Goal: Task Accomplishment & Management: Manage account settings

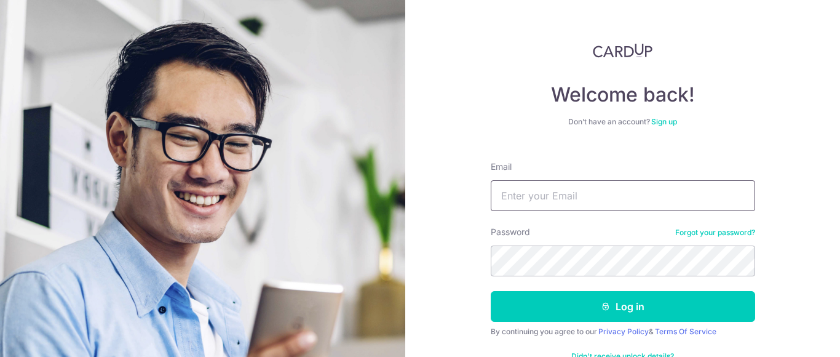
click at [637, 205] on input "Email" at bounding box center [622, 195] width 264 height 31
type input "[EMAIL_ADDRESS][DOMAIN_NAME]"
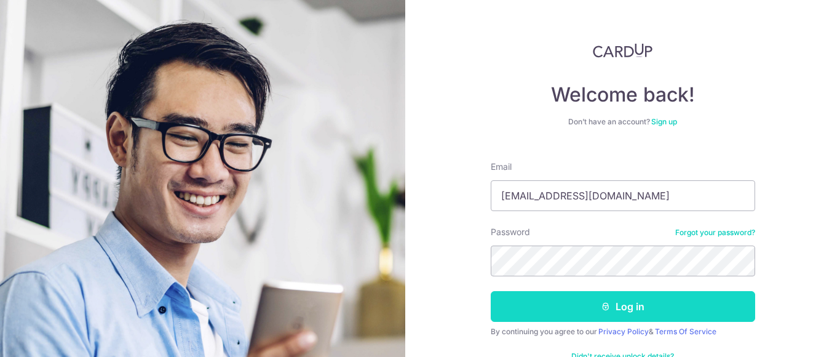
click at [585, 315] on button "Log in" at bounding box center [622, 306] width 264 height 31
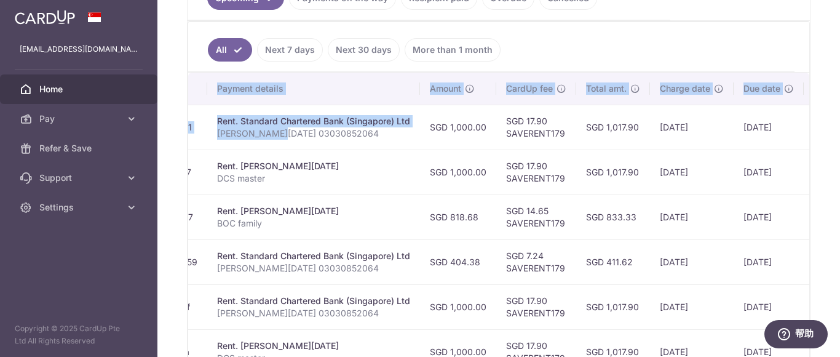
scroll to position [0, 317]
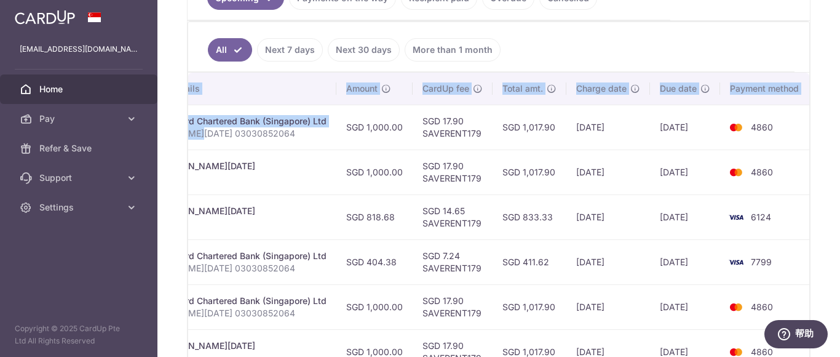
drag, startPoint x: 615, startPoint y: 141, endPoint x: 839, endPoint y: 141, distance: 223.7
click at [839, 141] on div "× Pause Schedule Pause all future payments in this series Pause just this one p…" at bounding box center [498, 178] width 682 height 357
click at [778, 184] on td "4860" at bounding box center [766, 171] width 93 height 45
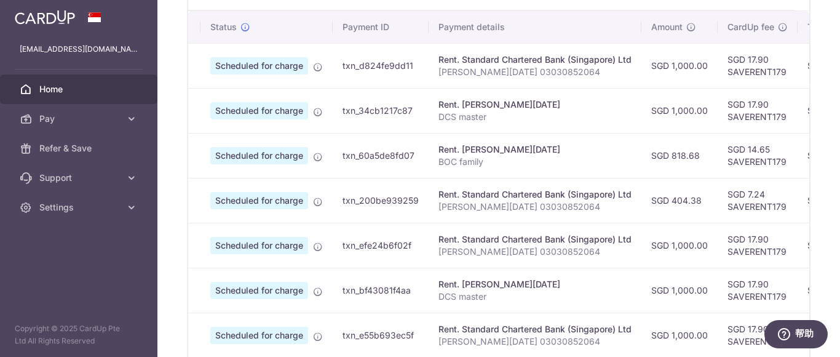
scroll to position [0, 0]
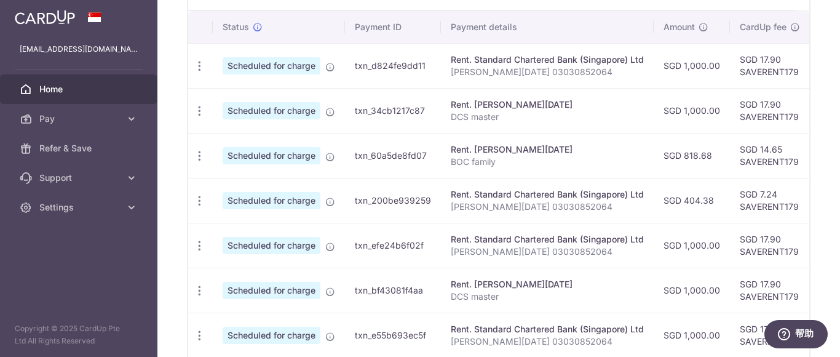
drag, startPoint x: 554, startPoint y: 201, endPoint x: 208, endPoint y: 182, distance: 346.0
click at [162, 170] on div "× Pause Schedule Pause all future payments in this series Pause just this one p…" at bounding box center [498, 178] width 682 height 357
click at [199, 200] on icon "button" at bounding box center [199, 200] width 13 height 13
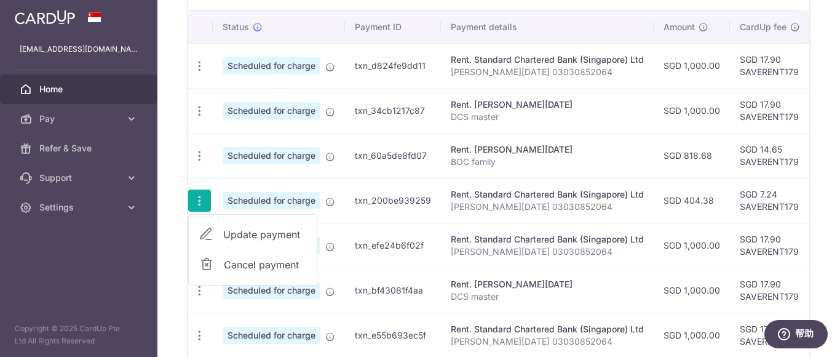
drag, startPoint x: 259, startPoint y: 232, endPoint x: 240, endPoint y: 351, distance: 120.7
click at [259, 232] on span "Update payment" at bounding box center [265, 234] width 84 height 15
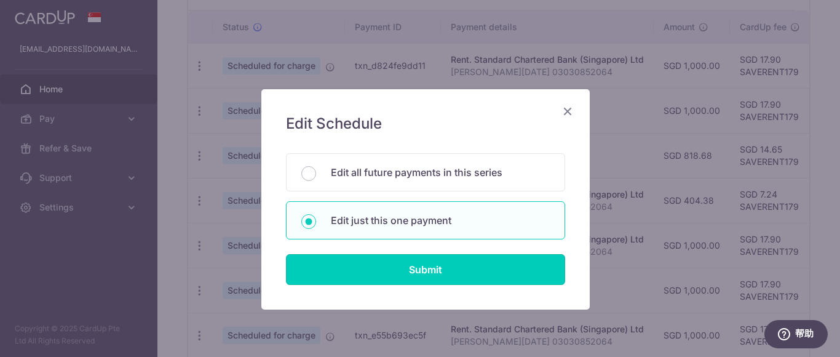
drag, startPoint x: 399, startPoint y: 277, endPoint x: 266, endPoint y: 352, distance: 153.0
click at [399, 276] on input "Submit" at bounding box center [425, 269] width 279 height 31
radio input "true"
type input "404.38"
type input "[DATE]"
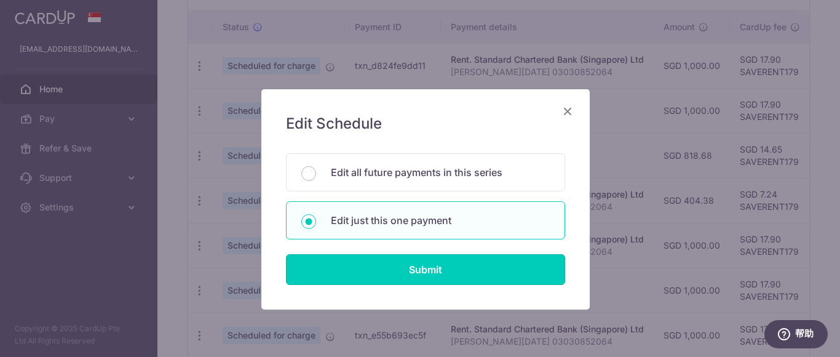
type input "[PERSON_NAME][DATE] 03030852064"
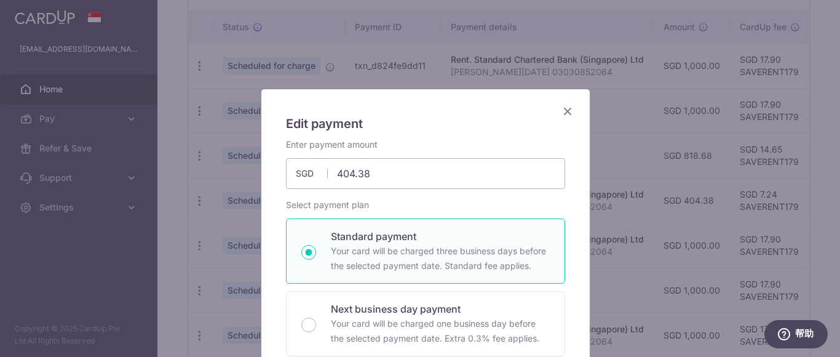
type input "SAVERENT179"
drag, startPoint x: 410, startPoint y: 176, endPoint x: 275, endPoint y: 159, distance: 135.7
click at [278, 159] on div "Enter payment amount 404.38 404.38 SGD To change the payment amount, please can…" at bounding box center [425, 163] width 294 height 50
type input "398.45"
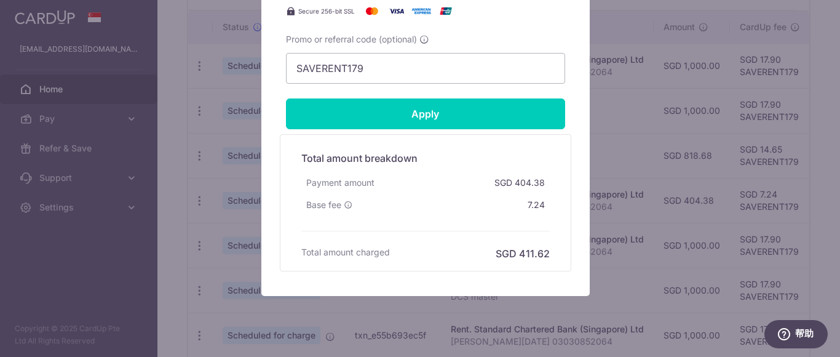
scroll to position [615, 0]
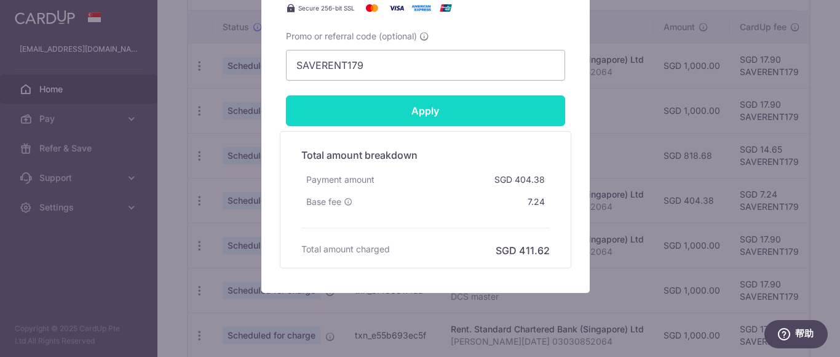
click at [511, 112] on input "Apply" at bounding box center [425, 110] width 279 height 31
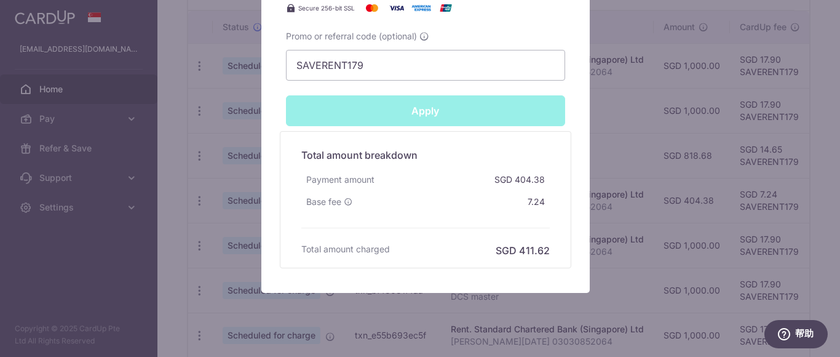
type input "Successfully Applied"
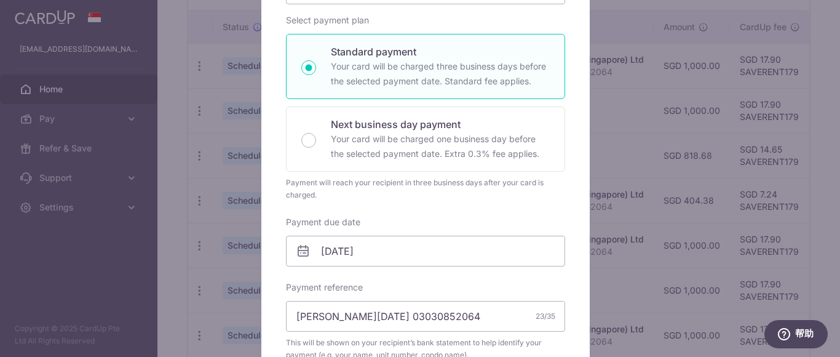
scroll to position [104, 0]
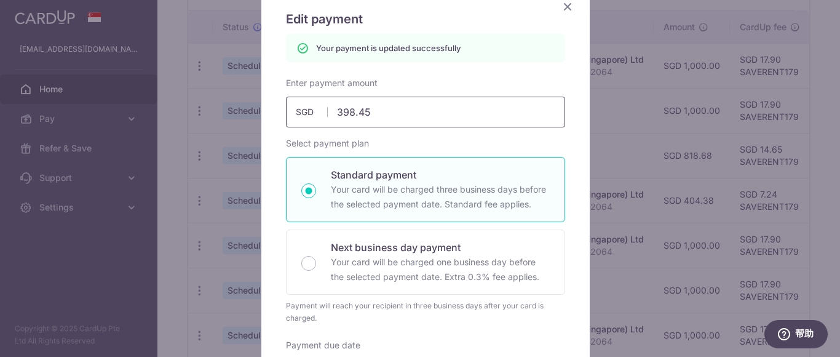
click at [408, 111] on input "398.45" at bounding box center [425, 112] width 279 height 31
type input "398.46"
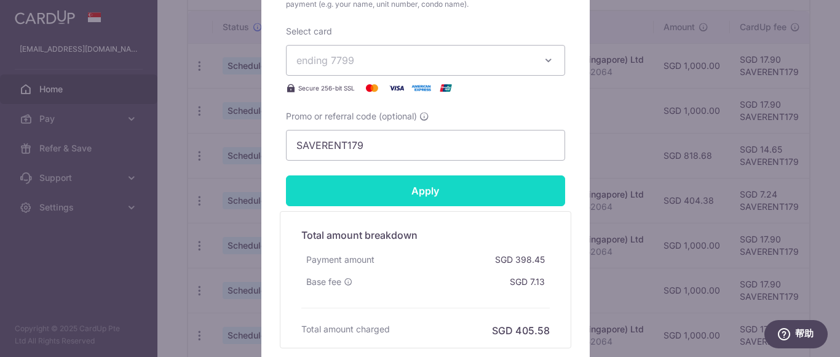
click at [474, 194] on input "Apply" at bounding box center [425, 190] width 279 height 31
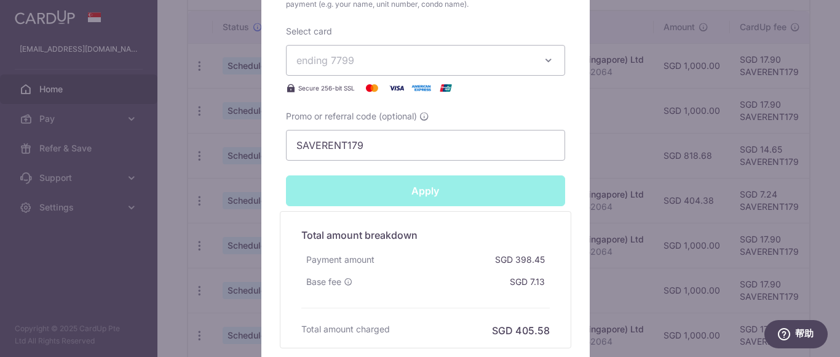
type input "Successfully Applied"
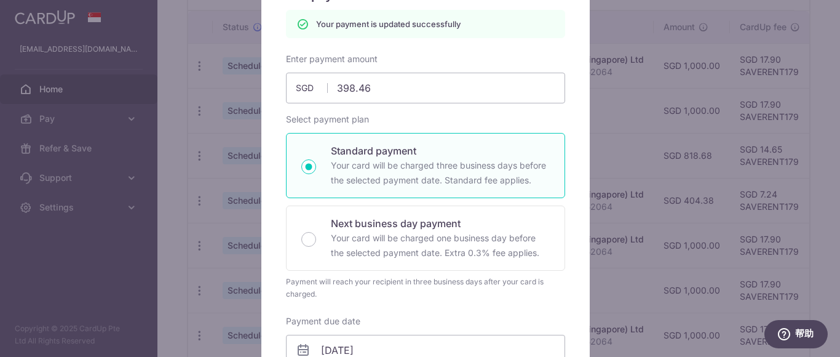
scroll to position [0, 0]
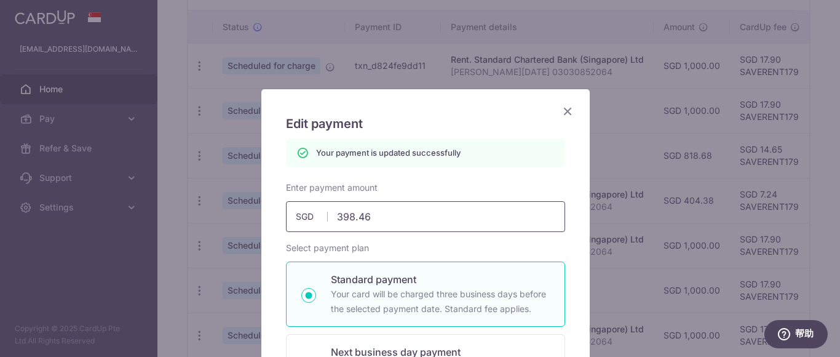
click at [411, 211] on input "398.46" at bounding box center [425, 216] width 279 height 31
type input "398.47"
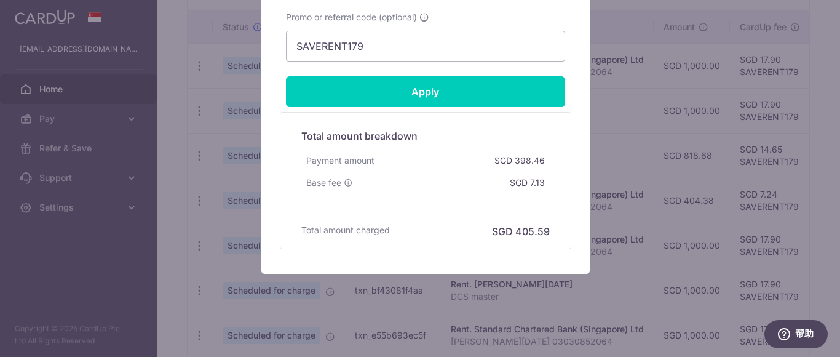
scroll to position [640, 0]
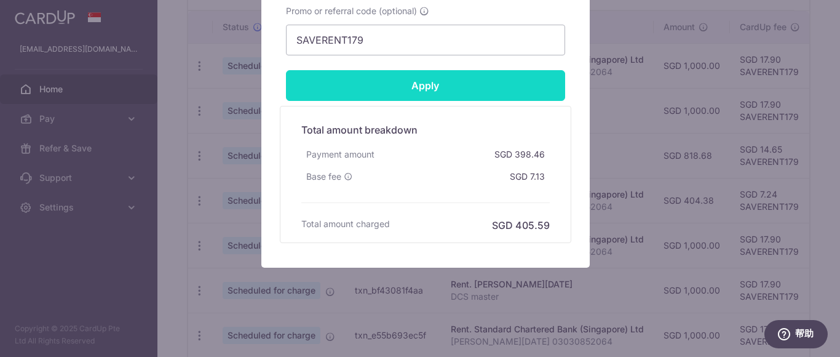
click at [517, 89] on input "Apply" at bounding box center [425, 85] width 279 height 31
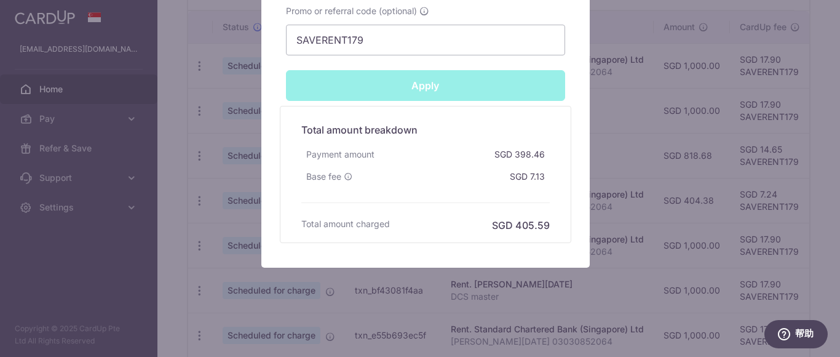
type input "Successfully Applied"
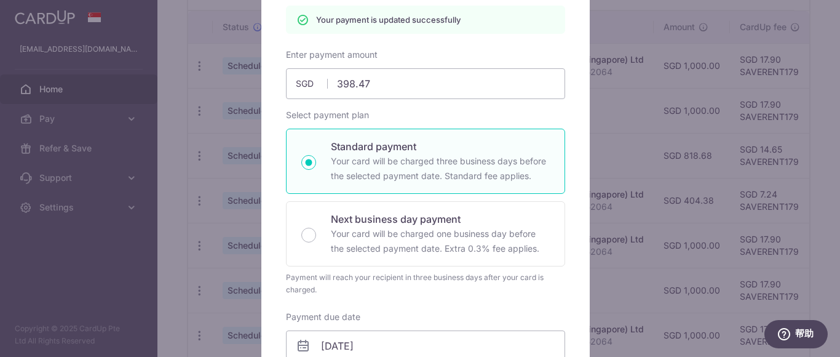
scroll to position [130, 0]
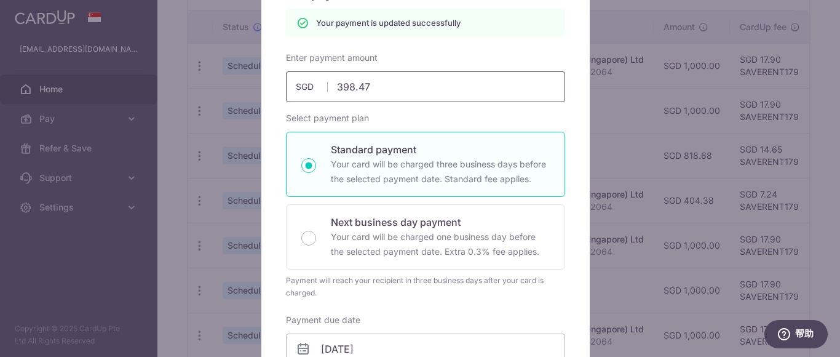
click at [379, 88] on input "398.47" at bounding box center [425, 86] width 279 height 31
type input "398.46"
type input "Apply"
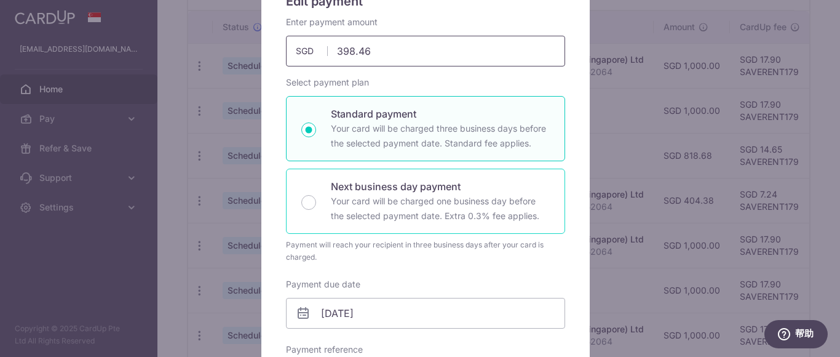
scroll to position [7, 0]
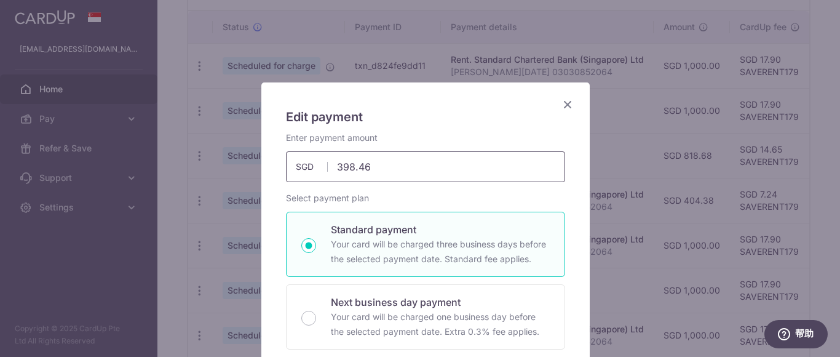
drag, startPoint x: 355, startPoint y: 164, endPoint x: 415, endPoint y: 165, distance: 59.6
click at [415, 166] on input "398.46" at bounding box center [425, 166] width 279 height 31
type input "398.55"
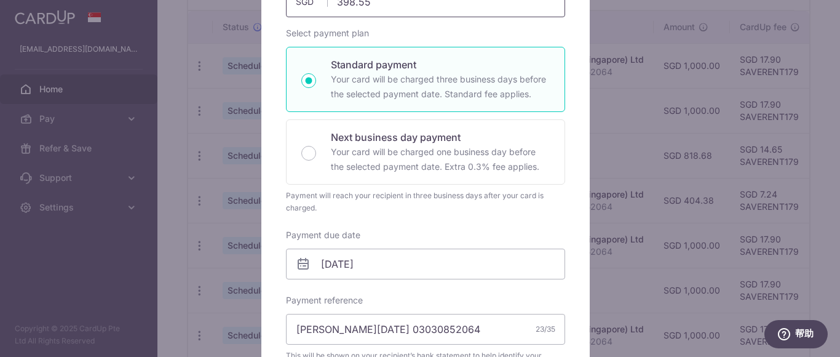
scroll to position [498, 0]
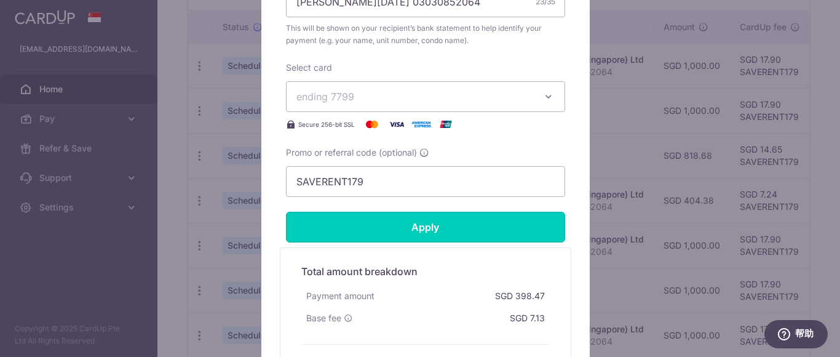
click at [457, 230] on input "Apply" at bounding box center [425, 226] width 279 height 31
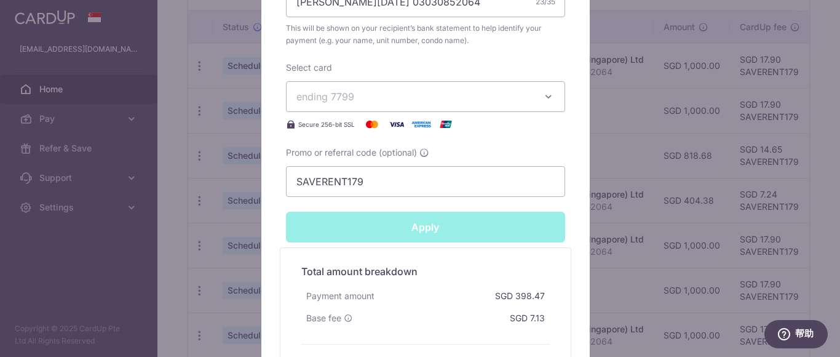
type input "Successfully Applied"
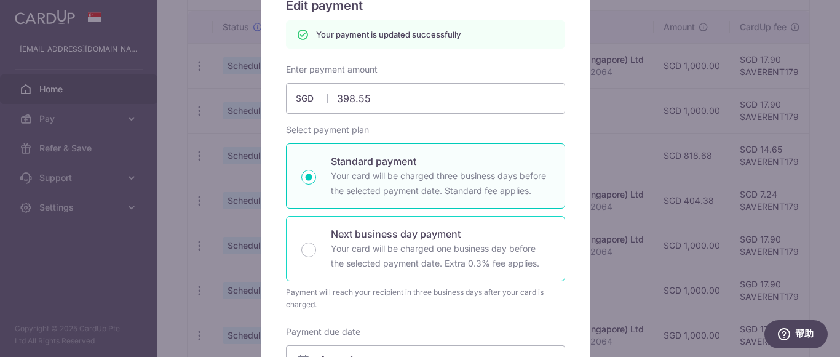
scroll to position [111, 0]
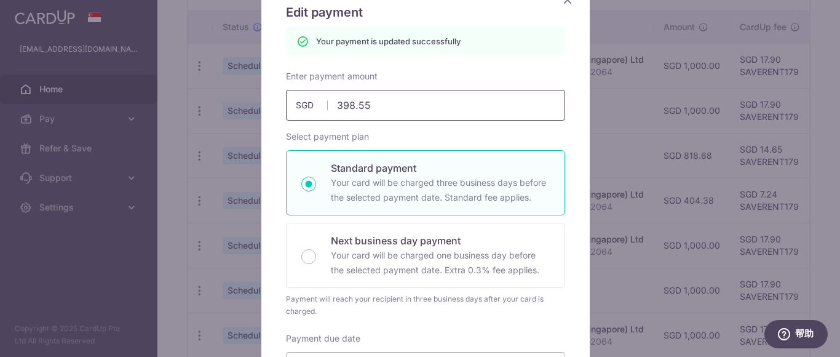
drag, startPoint x: 354, startPoint y: 104, endPoint x: 475, endPoint y: 129, distance: 123.1
click at [475, 129] on div "Enter payment amount 398.55 398.55 SGD To change the payment amount, please can…" at bounding box center [425, 348] width 279 height 557
type input "398.6"
type input "Apply"
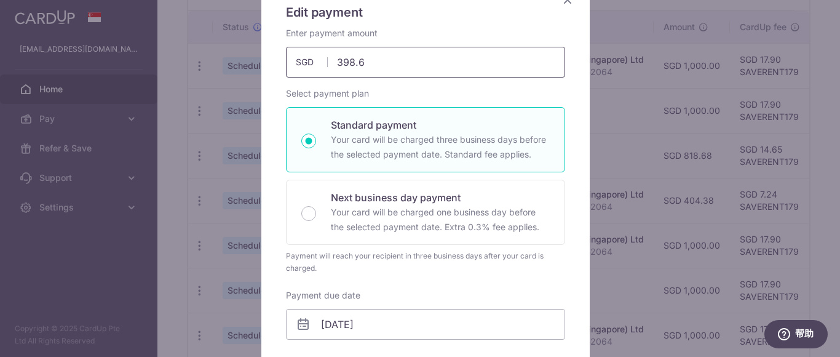
type input "398.60"
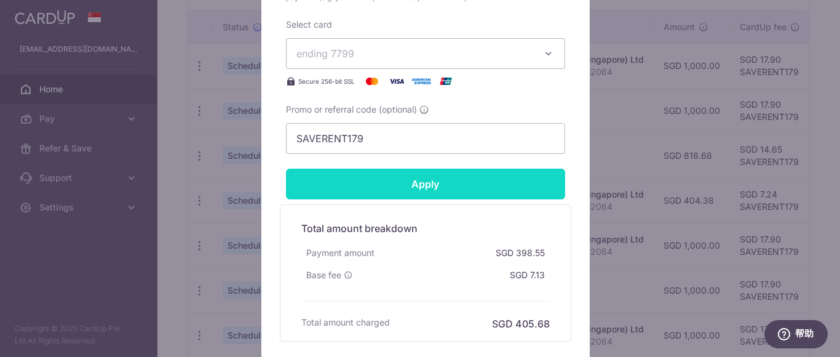
click at [463, 182] on input "Apply" at bounding box center [425, 183] width 279 height 31
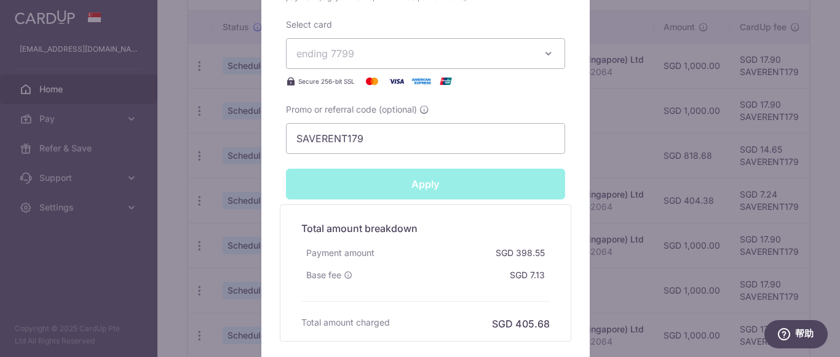
type input "Successfully Applied"
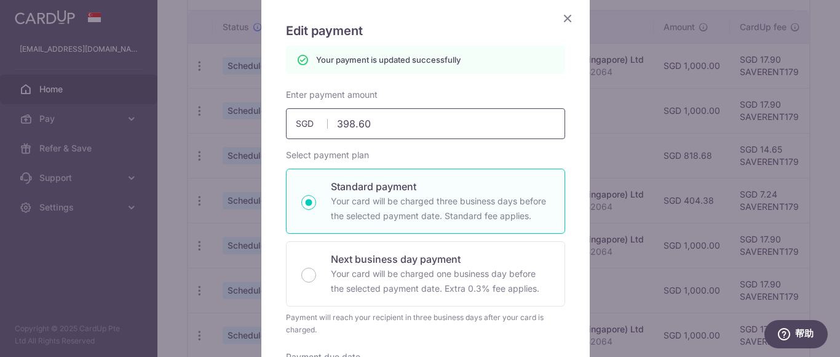
drag, startPoint x: 353, startPoint y: 125, endPoint x: 409, endPoint y: 125, distance: 55.9
click at [406, 128] on input "398.60" at bounding box center [425, 123] width 279 height 31
type input "398.6"
type input "Apply"
type input "398.66"
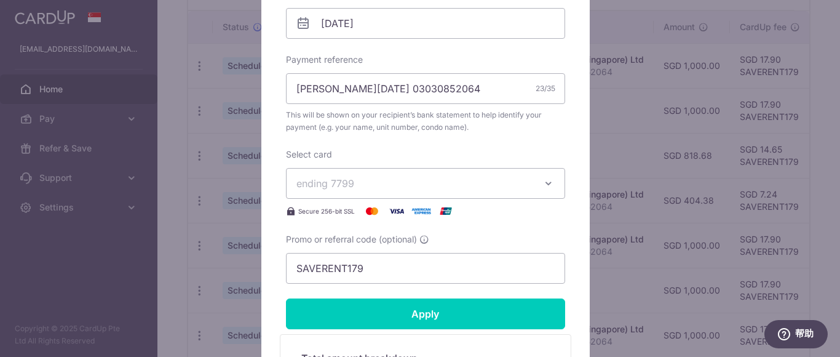
scroll to position [523, 0]
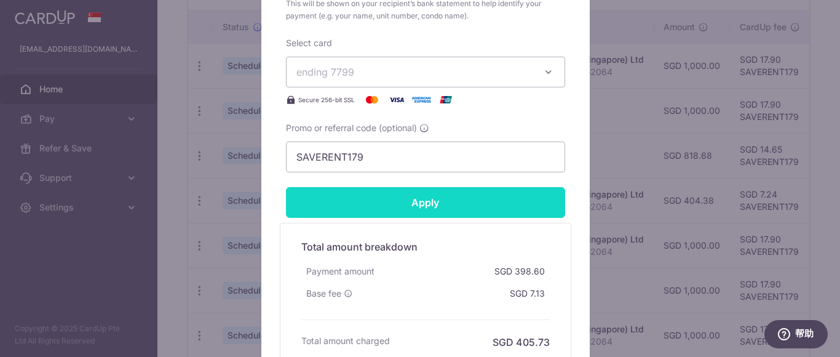
click at [489, 198] on input "Apply" at bounding box center [425, 202] width 279 height 31
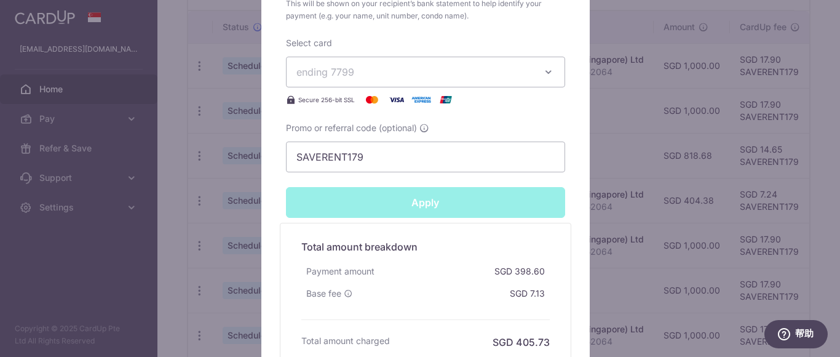
type input "Successfully Applied"
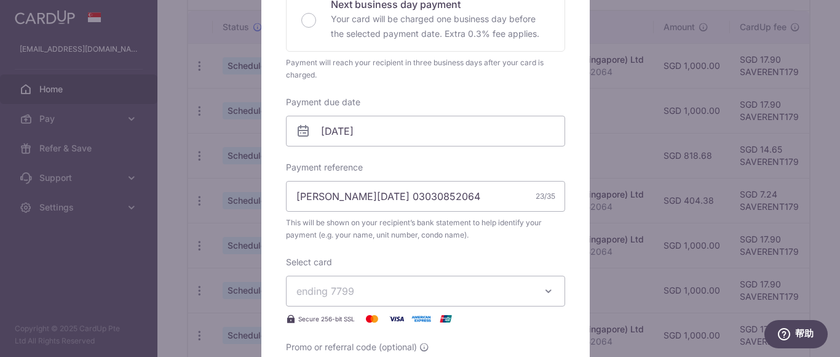
scroll to position [136, 0]
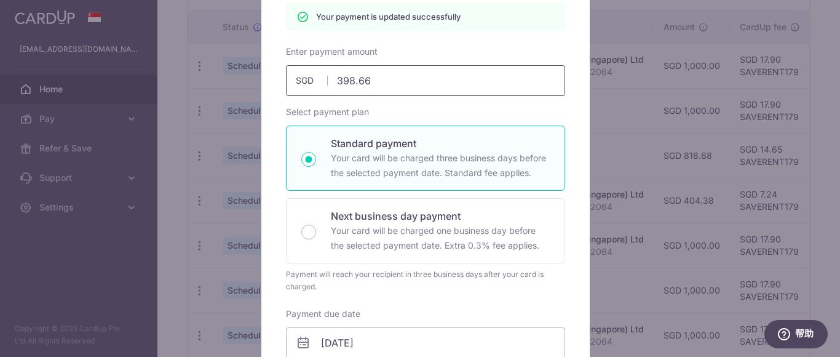
click at [391, 69] on input "398.66" at bounding box center [425, 80] width 279 height 31
type input "398.64"
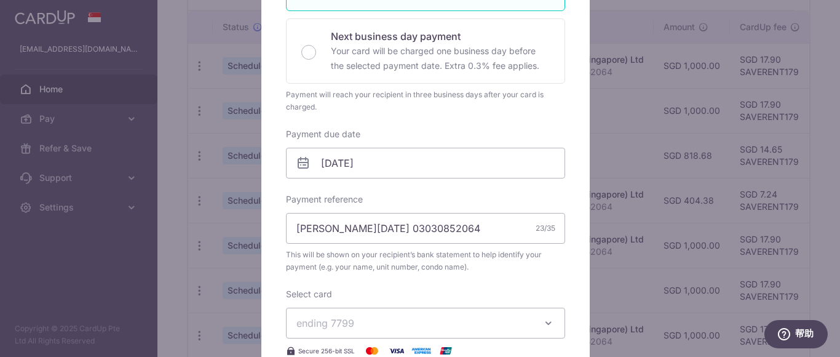
scroll to position [523, 0]
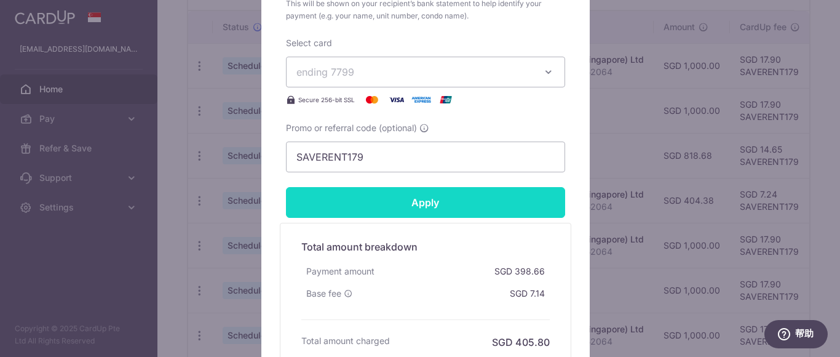
click at [460, 201] on input "Apply" at bounding box center [425, 202] width 279 height 31
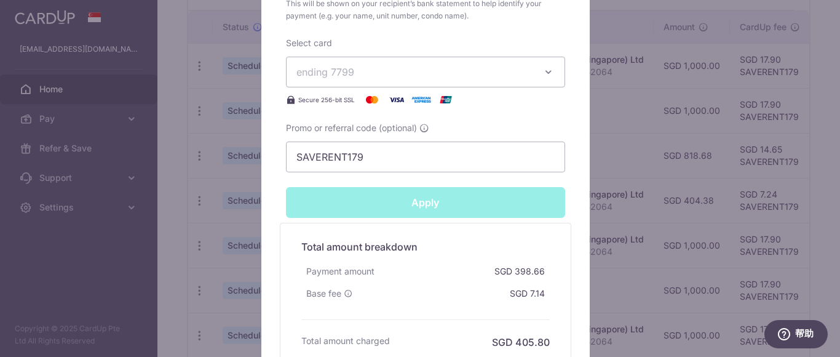
type input "Successfully Applied"
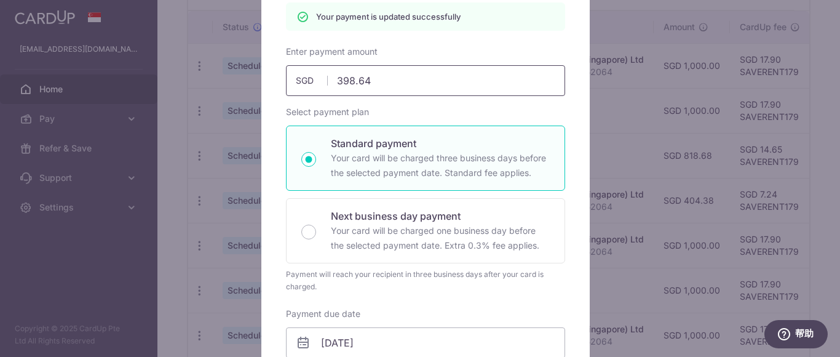
click at [385, 81] on input "398.64" at bounding box center [425, 80] width 279 height 31
type input "398.62"
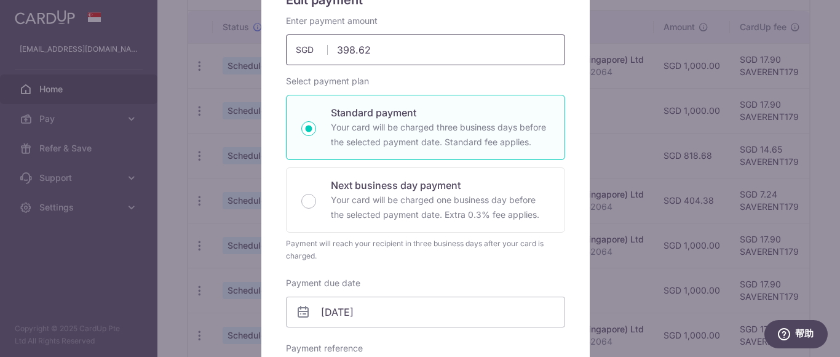
scroll to position [462, 0]
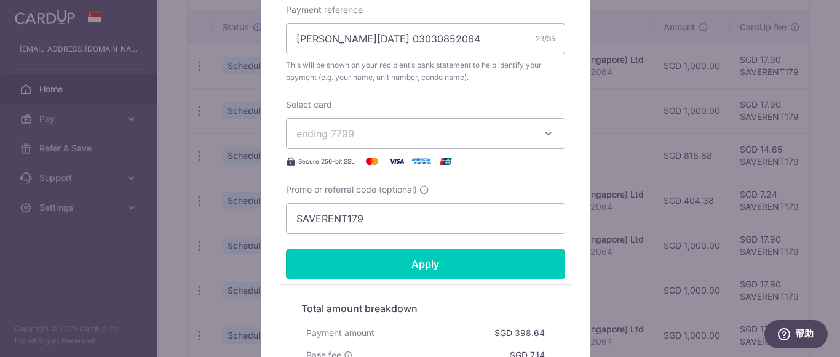
click at [469, 263] on input "Apply" at bounding box center [425, 263] width 279 height 31
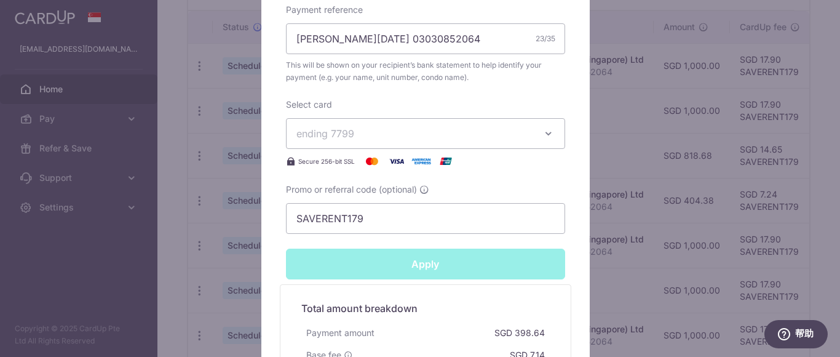
type input "Successfully Applied"
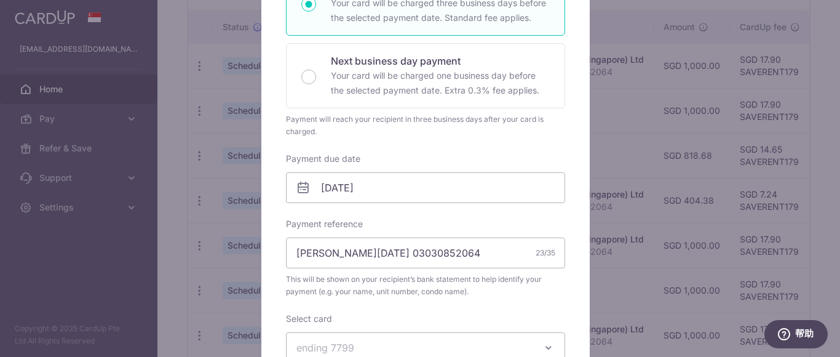
scroll to position [136, 0]
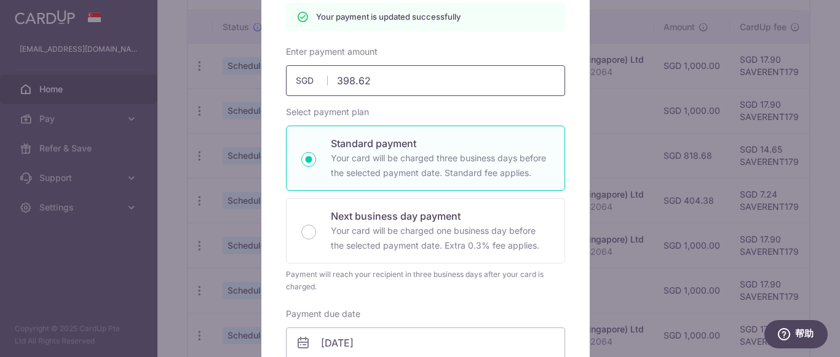
click at [392, 79] on input "398.62" at bounding box center [425, 80] width 279 height 31
type input "398.61"
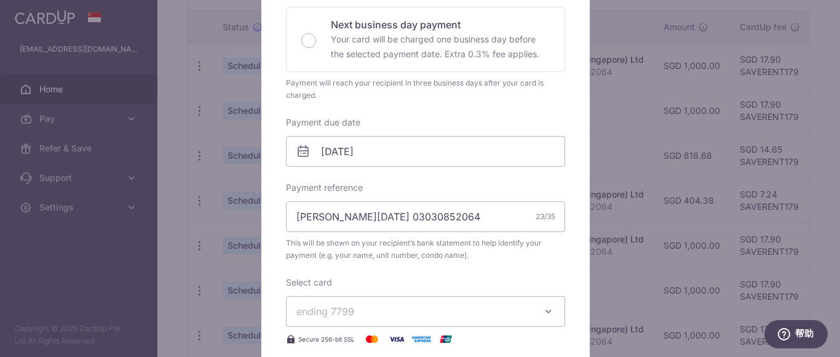
scroll to position [585, 0]
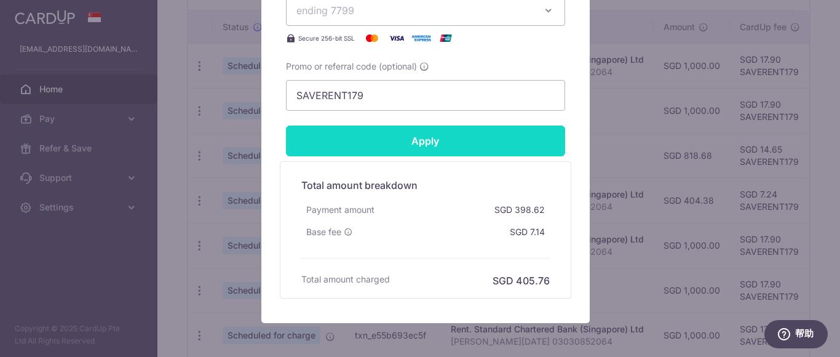
click at [487, 141] on input "Apply" at bounding box center [425, 140] width 279 height 31
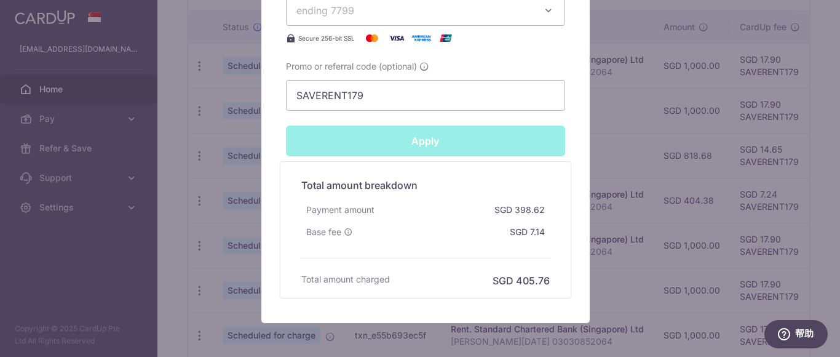
type input "Successfully Applied"
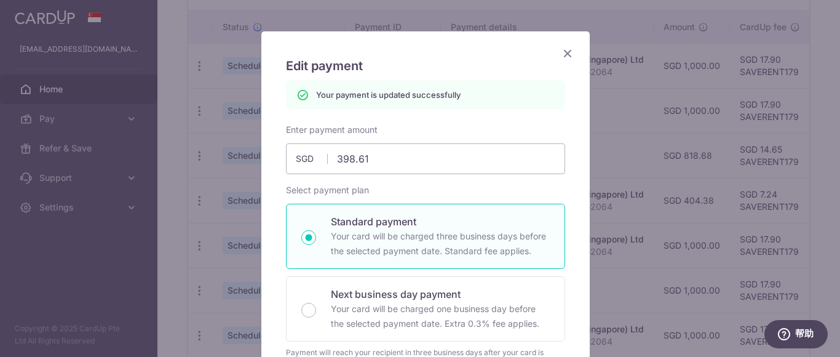
scroll to position [0, 0]
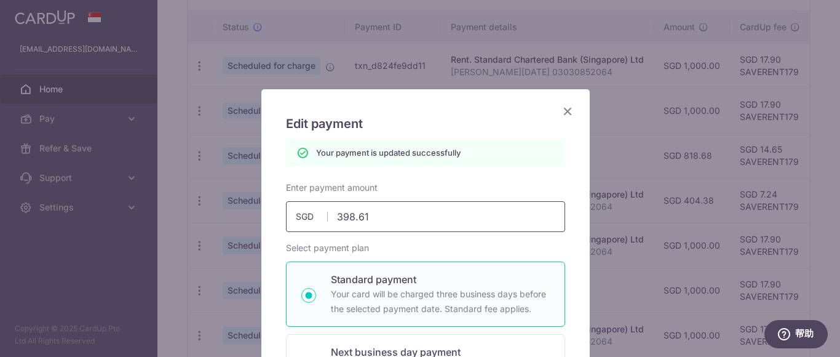
click at [396, 228] on input "398.61" at bounding box center [425, 216] width 279 height 31
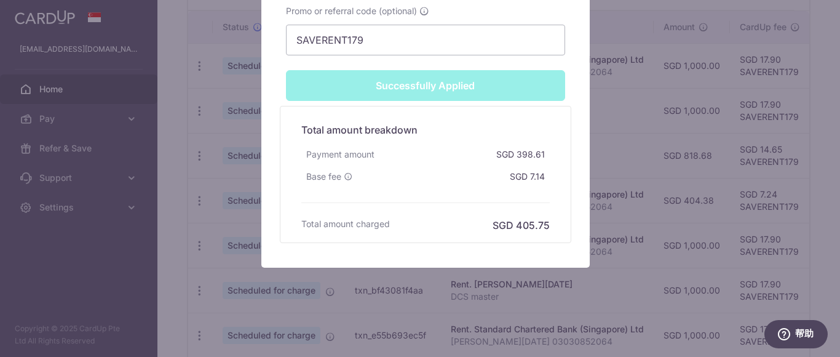
type input "398.60"
click at [417, 85] on div "Apply" at bounding box center [425, 85] width 294 height 31
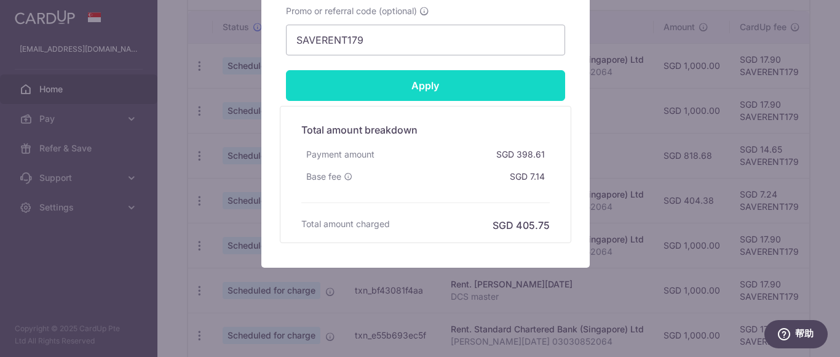
click at [452, 92] on input "Apply" at bounding box center [425, 85] width 279 height 31
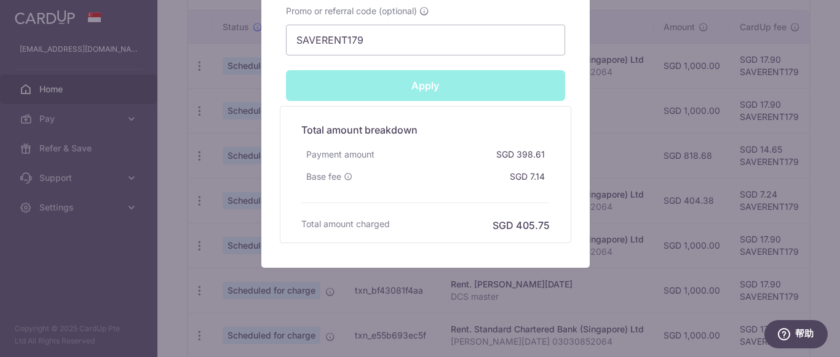
type input "Successfully Applied"
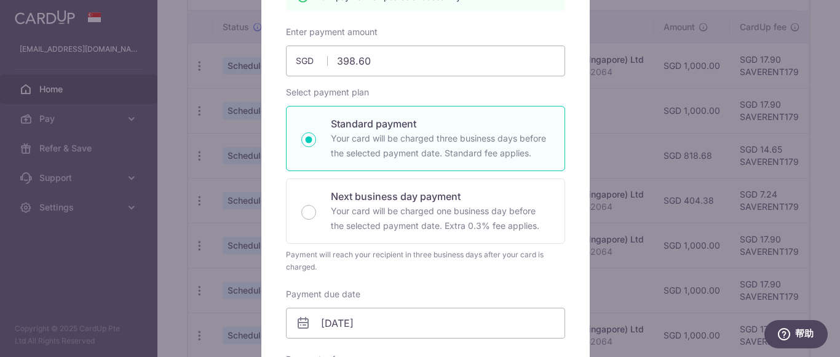
scroll to position [0, 0]
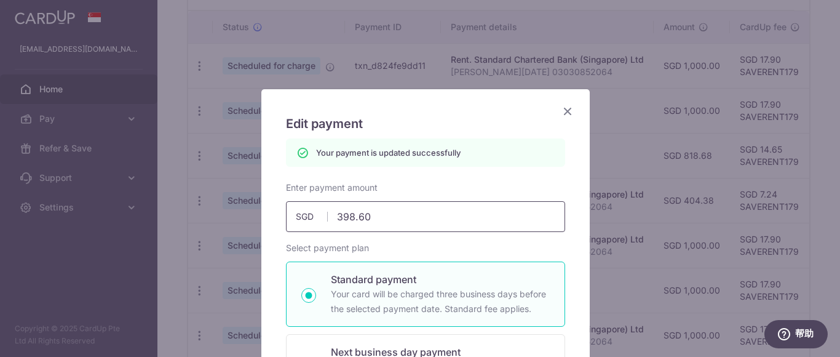
click at [378, 213] on input "398.60" at bounding box center [425, 216] width 279 height 31
type input "398.5"
type input "Apply"
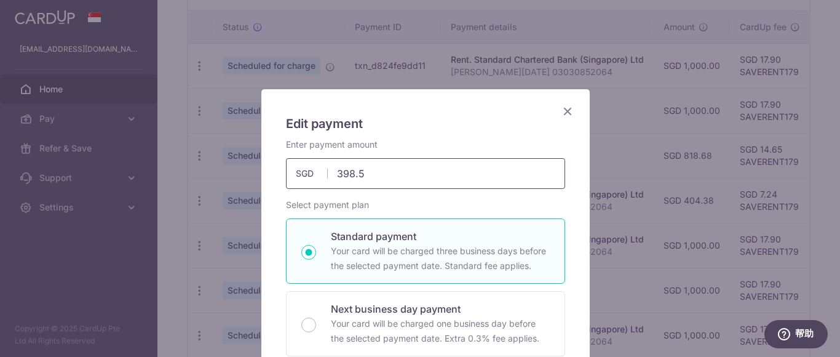
type input "398.59"
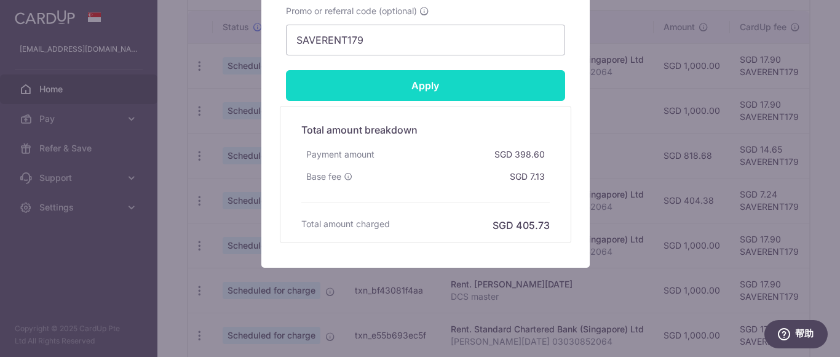
click at [468, 91] on input "Apply" at bounding box center [425, 85] width 279 height 31
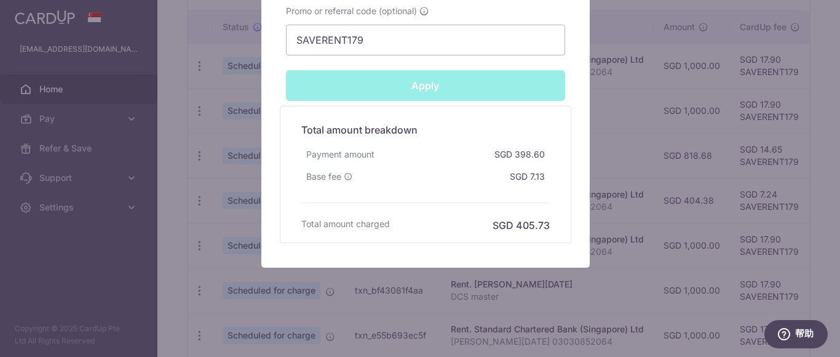
type input "Successfully Applied"
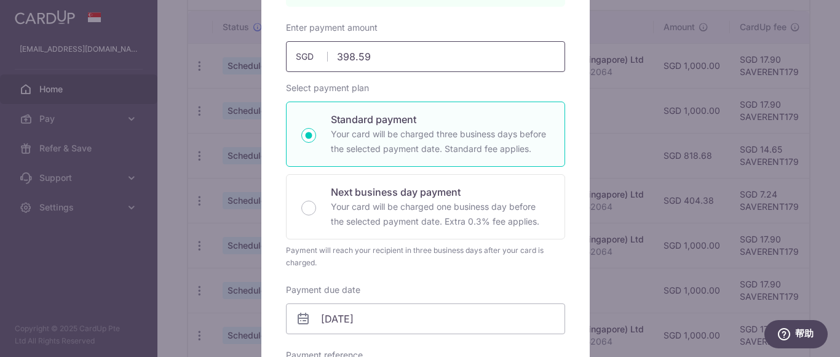
scroll to position [130, 0]
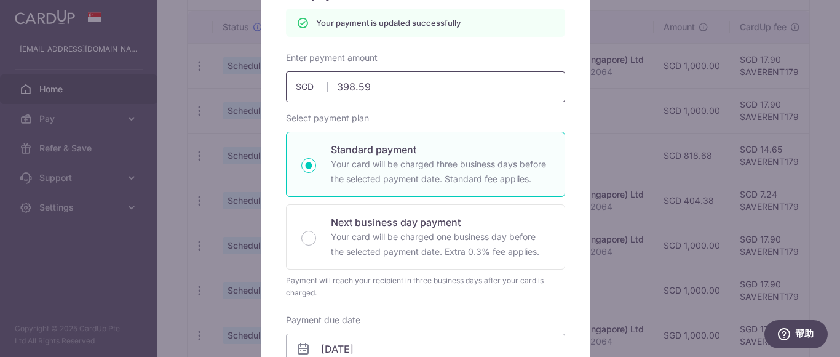
click at [404, 98] on input "398.59" at bounding box center [425, 86] width 279 height 31
type input "398.6"
type input "Apply"
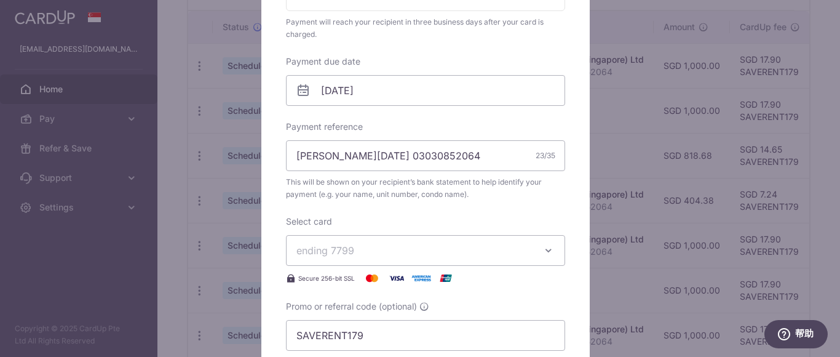
scroll to position [621, 0]
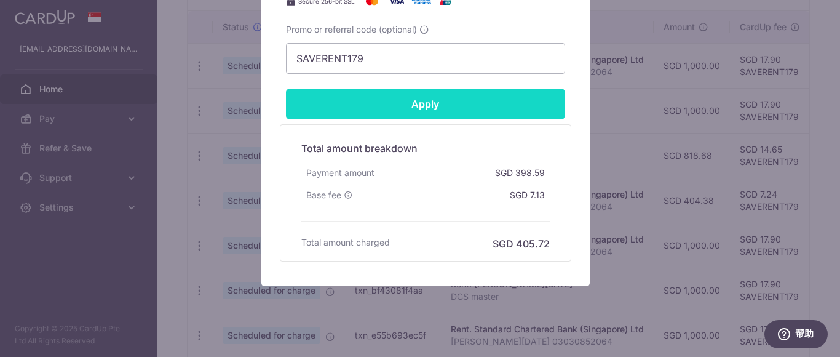
type input "398.60"
click at [497, 107] on input "Apply" at bounding box center [425, 104] width 279 height 31
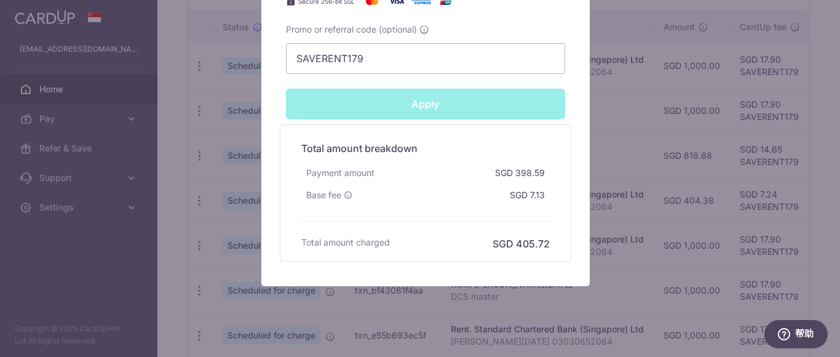
type input "Successfully Applied"
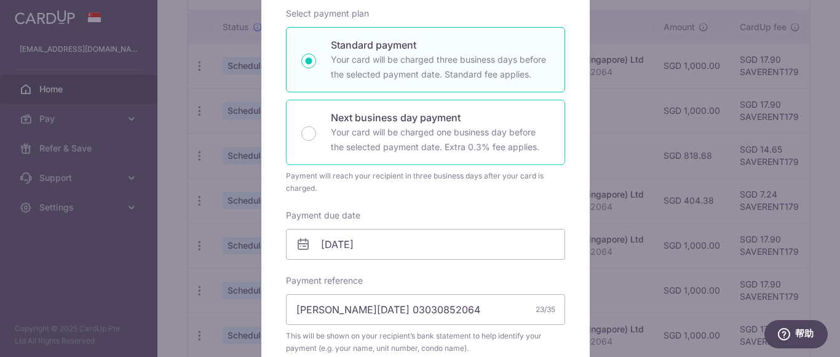
scroll to position [0, 0]
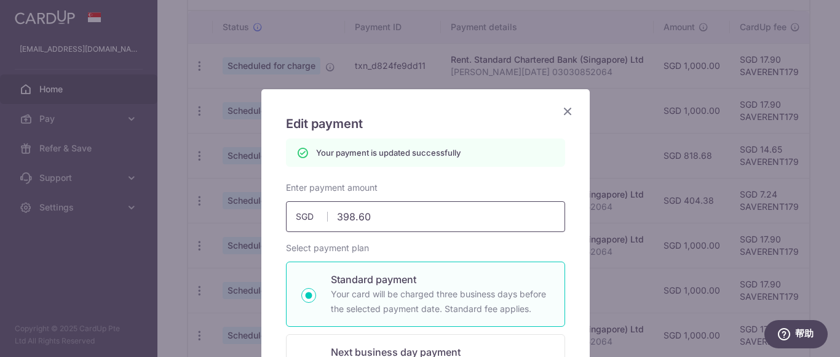
click at [392, 217] on input "398.60" at bounding box center [425, 216] width 279 height 31
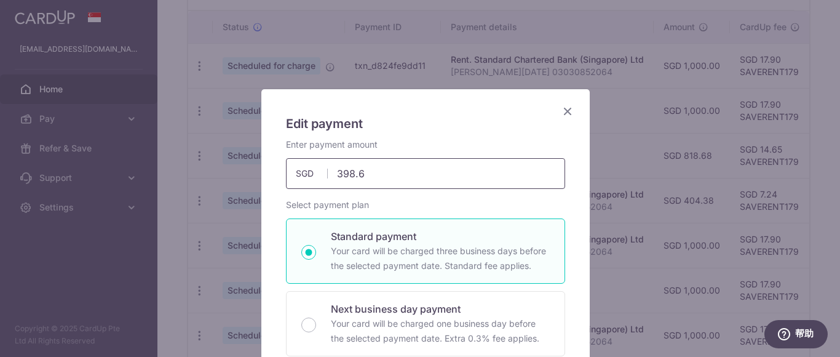
type input "398.61"
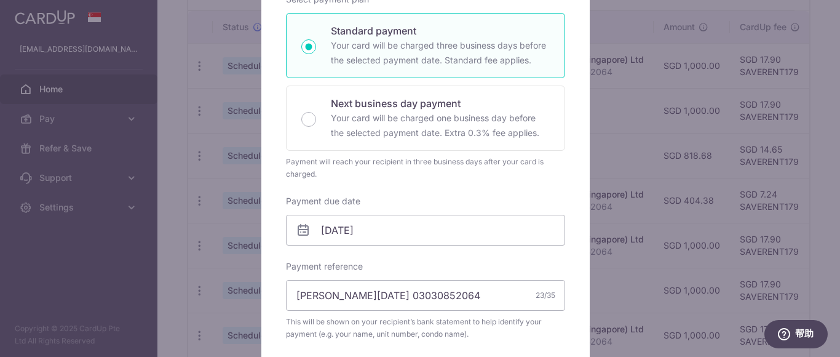
scroll to position [492, 0]
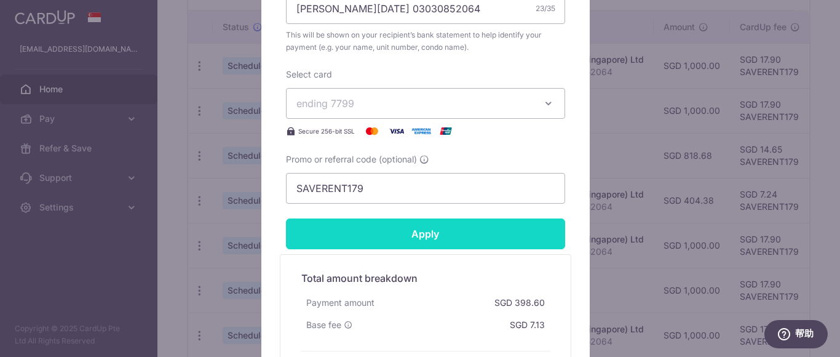
click at [417, 240] on input "Apply" at bounding box center [425, 233] width 279 height 31
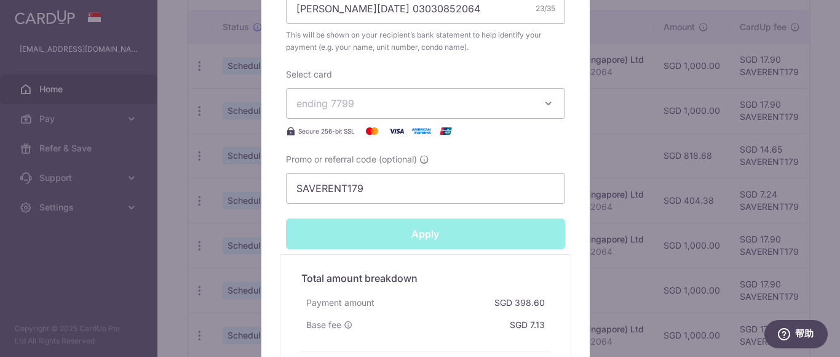
type input "Successfully Applied"
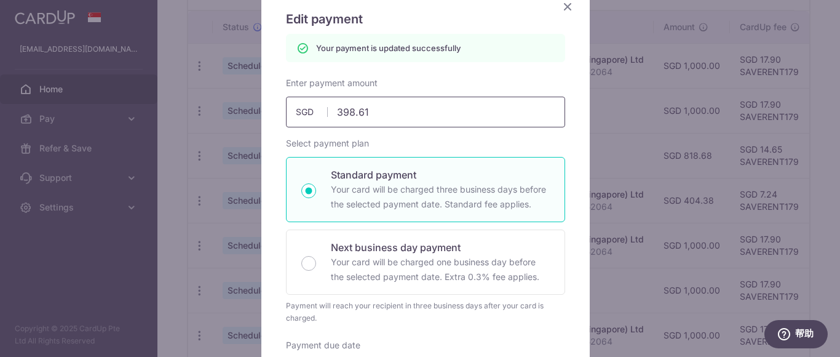
click at [385, 112] on input "398.61" at bounding box center [425, 112] width 279 height 31
type input "398.60"
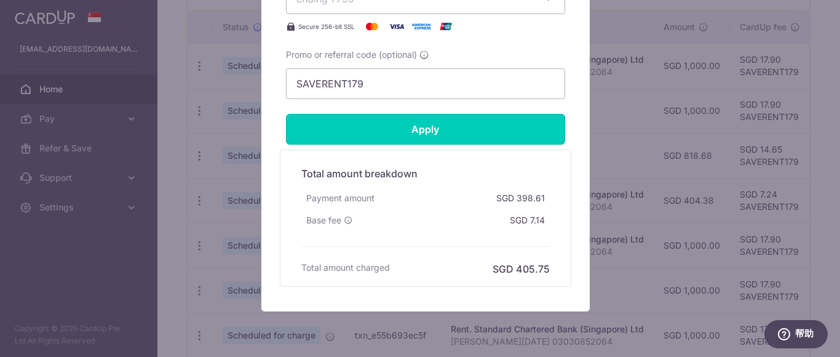
drag, startPoint x: 423, startPoint y: 115, endPoint x: 423, endPoint y: 122, distance: 7.4
click at [423, 117] on input "Apply" at bounding box center [425, 129] width 279 height 31
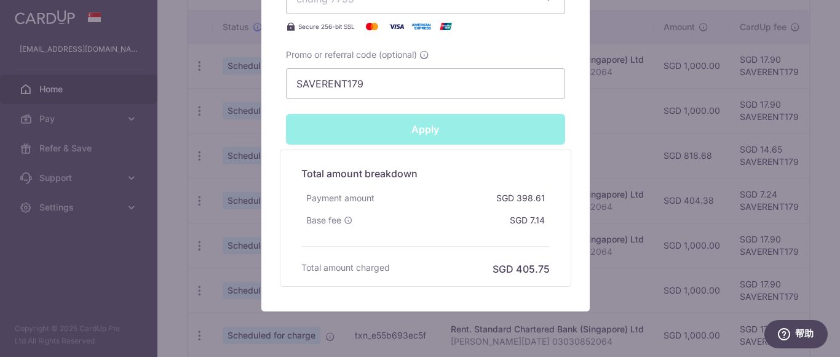
type input "Successfully Applied"
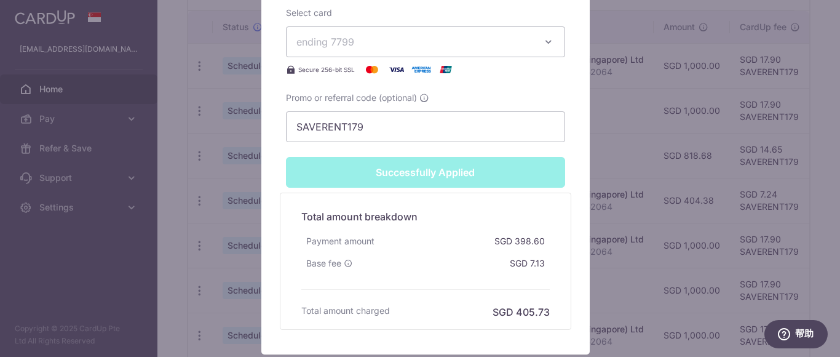
scroll to position [639, 0]
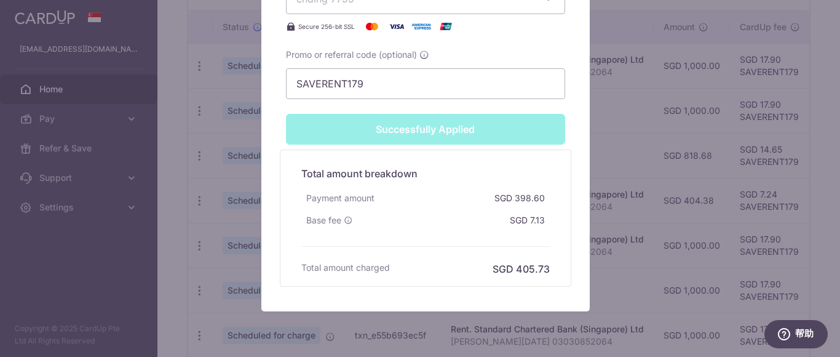
click at [423, 127] on div "Successfully Applied" at bounding box center [425, 129] width 294 height 31
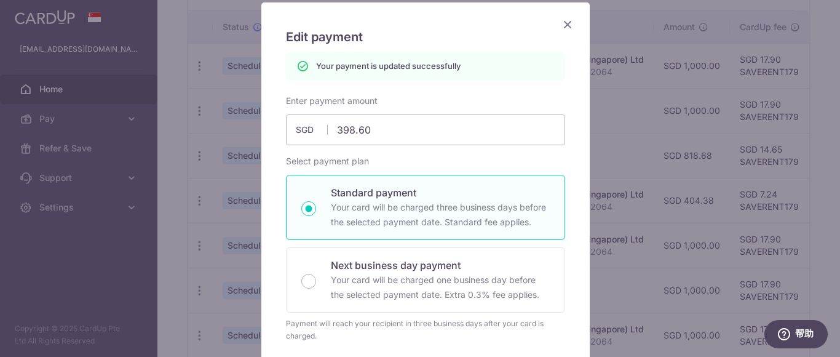
scroll to position [0, 0]
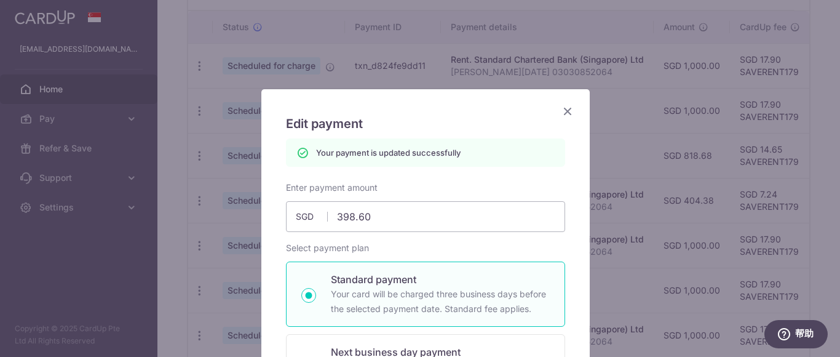
click at [561, 111] on icon "Close" at bounding box center [567, 110] width 15 height 15
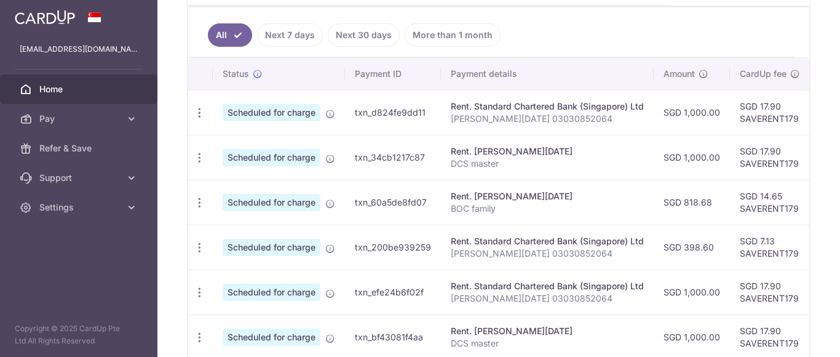
scroll to position [0, 317]
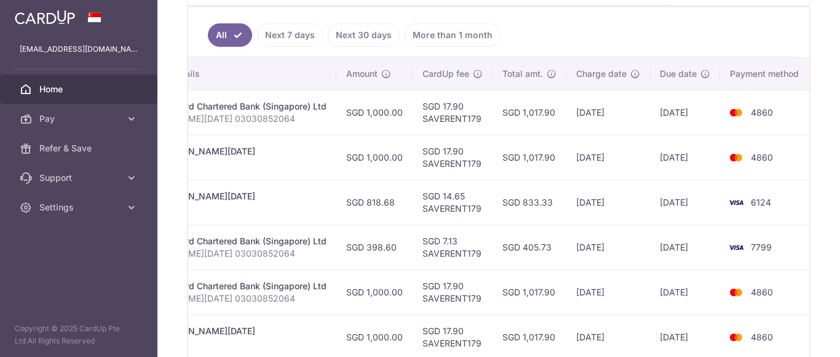
drag, startPoint x: 839, startPoint y: 232, endPoint x: 790, endPoint y: 224, distance: 49.3
click at [837, 244] on div "× Pause Schedule Pause all future payments in this series Pause just this one p…" at bounding box center [498, 178] width 682 height 357
click at [787, 219] on td "6124" at bounding box center [766, 201] width 93 height 45
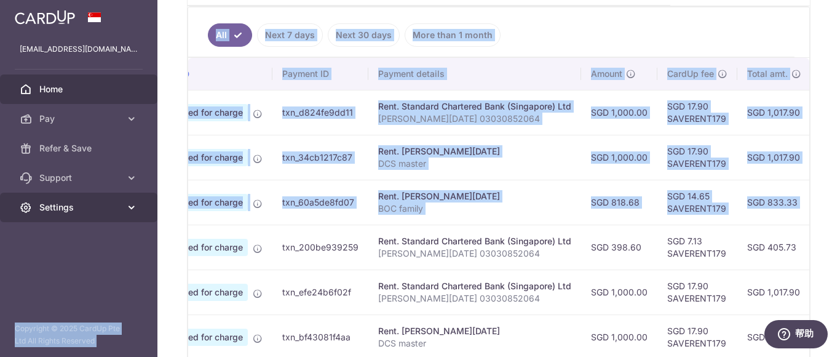
scroll to position [0, 0]
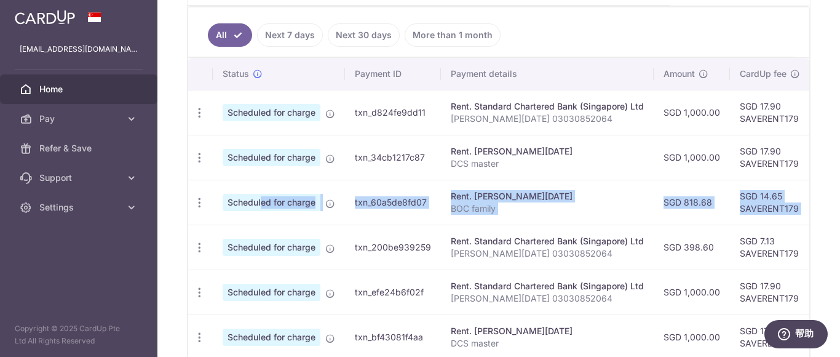
drag, startPoint x: 770, startPoint y: 204, endPoint x: 217, endPoint y: 211, distance: 552.6
click at [217, 211] on tr "Update payment Cancel payment Scheduled for charge txn_60a5de8fd07 Rent. JIN XI…" at bounding box center [659, 201] width 942 height 45
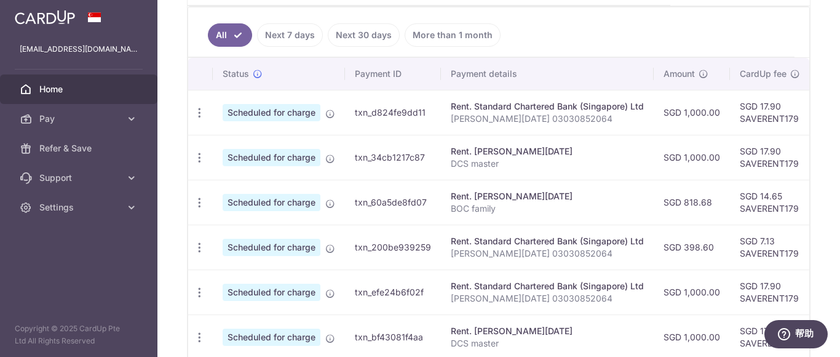
click at [222, 204] on td "Scheduled for charge" at bounding box center [279, 201] width 132 height 45
click at [199, 205] on icon "button" at bounding box center [199, 202] width 13 height 13
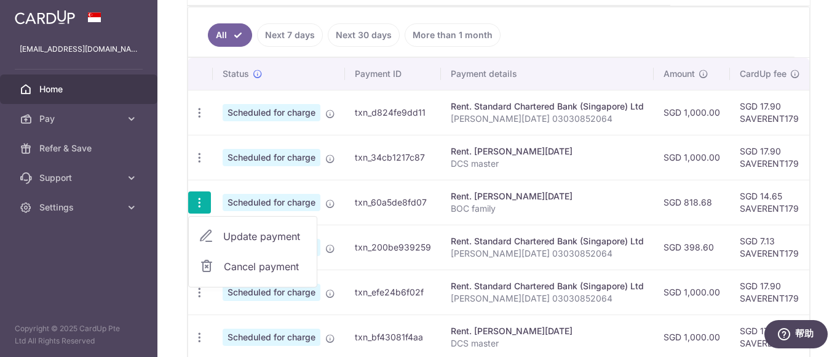
click at [264, 235] on span "Update payment" at bounding box center [265, 236] width 84 height 15
radio input "true"
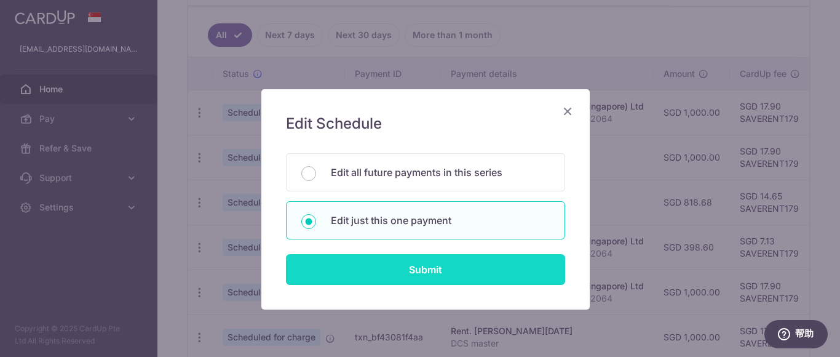
click at [454, 271] on input "Submit" at bounding box center [425, 269] width 279 height 31
radio input "true"
type input "818.68"
type input "[DATE]"
type input "BOC family"
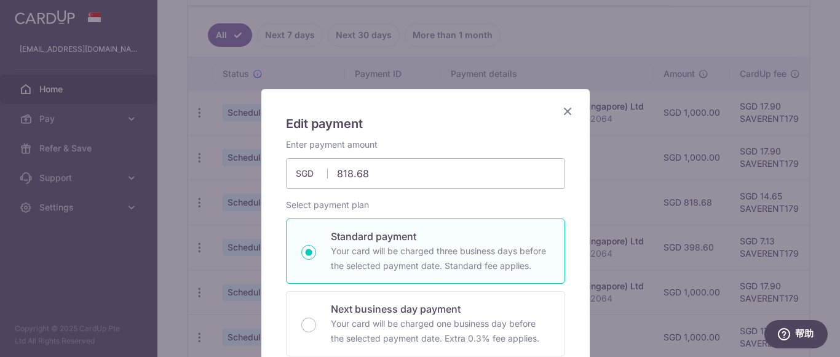
type input "SAVERENT179"
click at [396, 176] on input "818.68" at bounding box center [425, 173] width 279 height 31
type input "818.69"
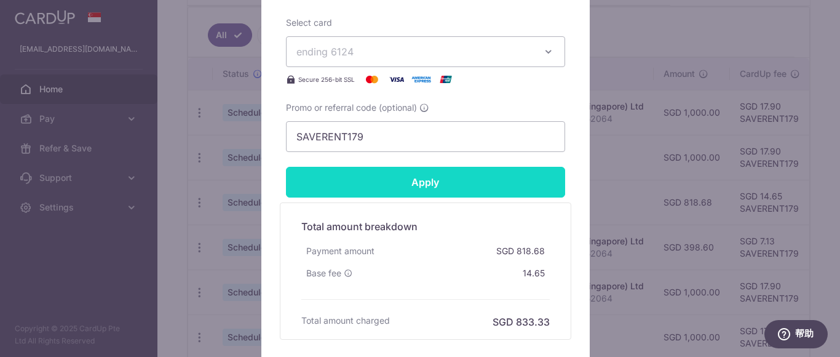
scroll to position [640, 0]
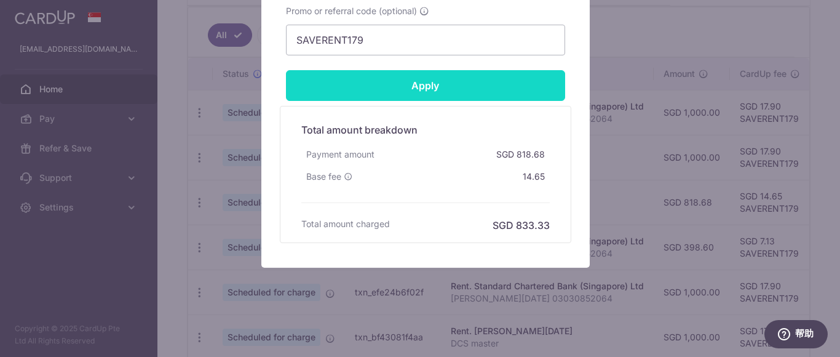
click at [406, 79] on input "Apply" at bounding box center [425, 85] width 279 height 31
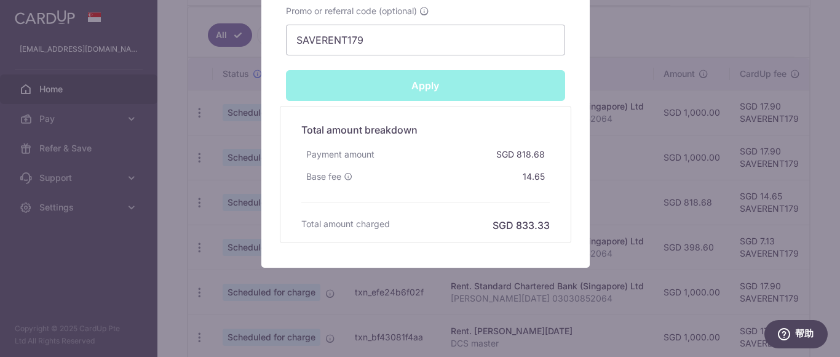
type input "Successfully Applied"
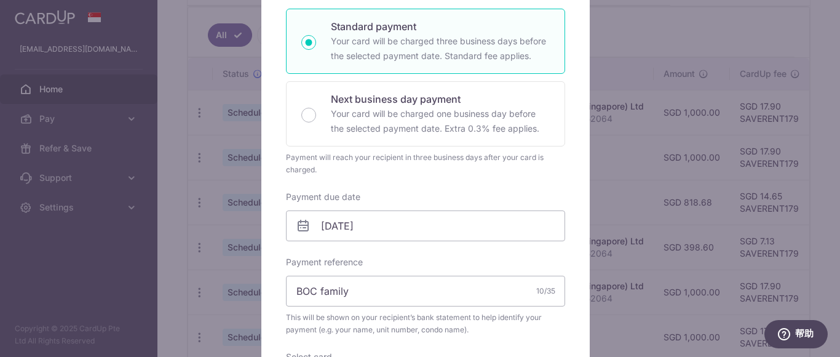
scroll to position [68, 0]
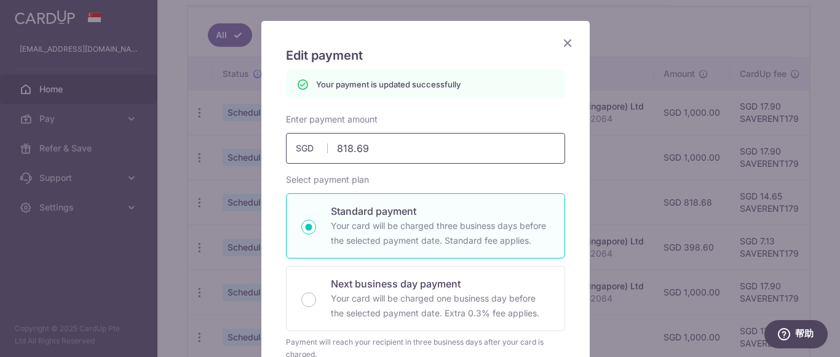
click at [390, 152] on input "818.69" at bounding box center [425, 148] width 279 height 31
type input "818.65"
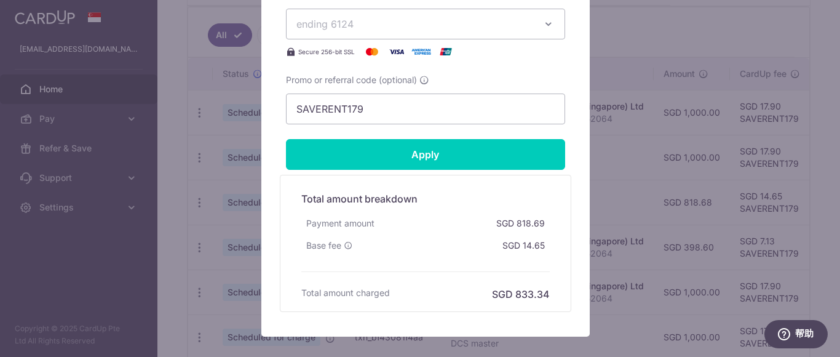
scroll to position [640, 0]
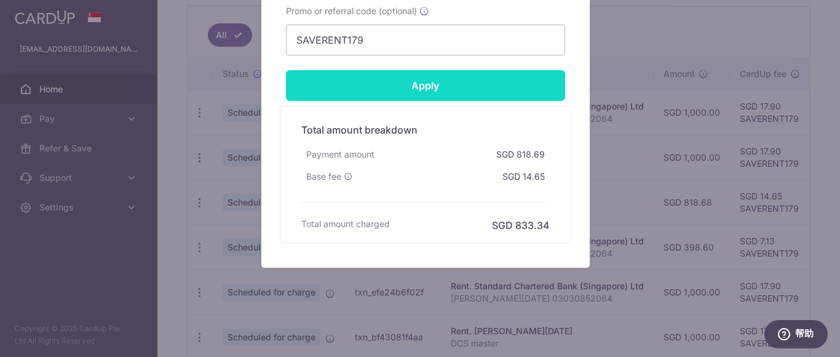
click at [433, 77] on input "Apply" at bounding box center [425, 85] width 279 height 31
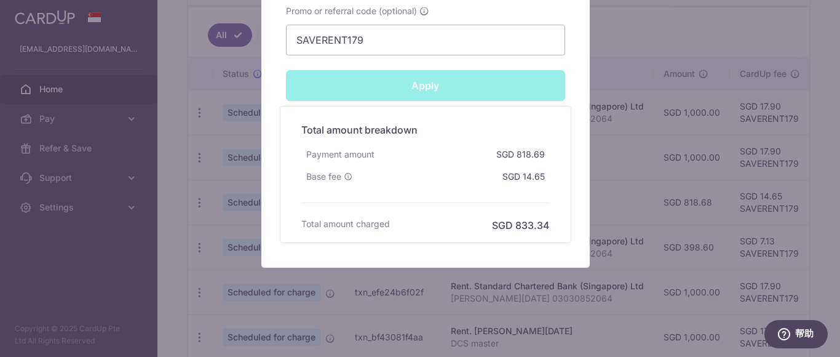
type input "Successfully Applied"
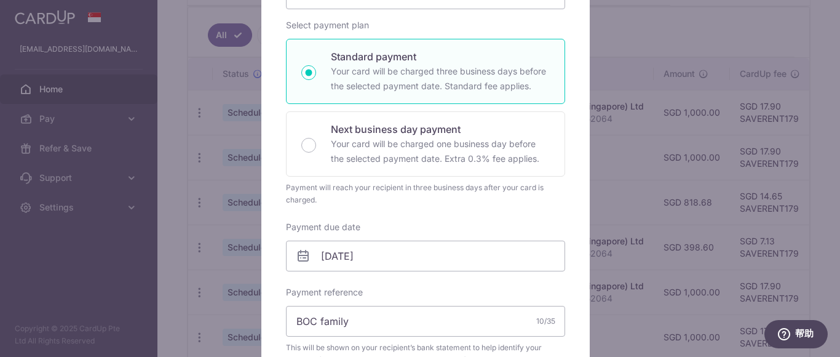
scroll to position [191, 0]
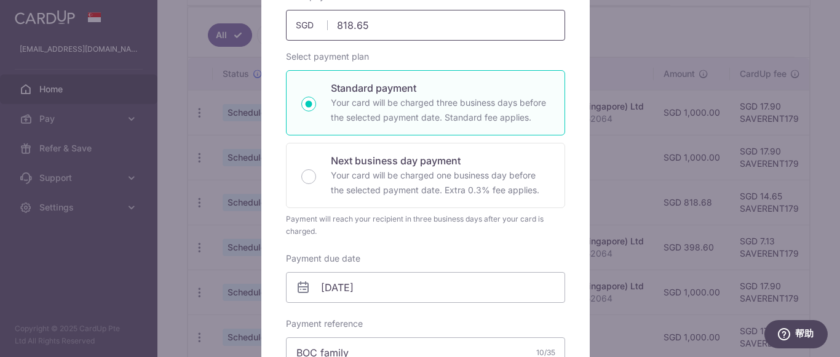
click at [380, 30] on input "818.65" at bounding box center [425, 25] width 279 height 31
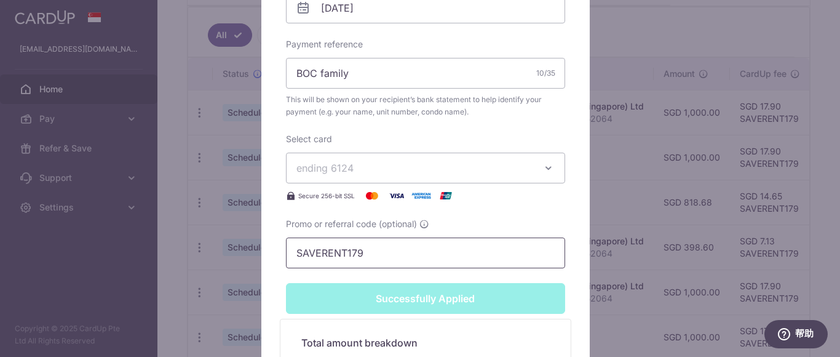
scroll to position [130, 0]
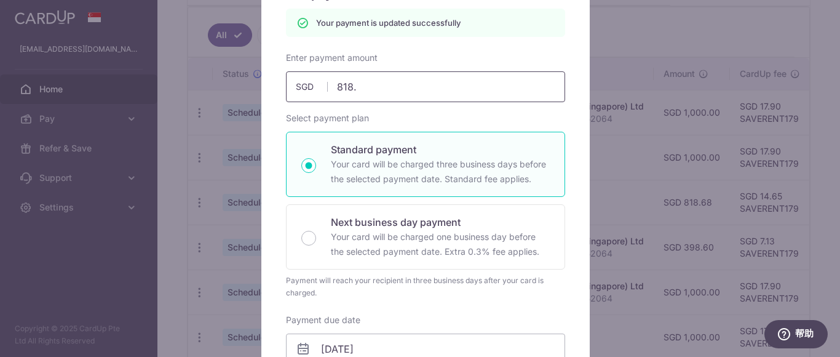
type input "818.7"
type input "Apply"
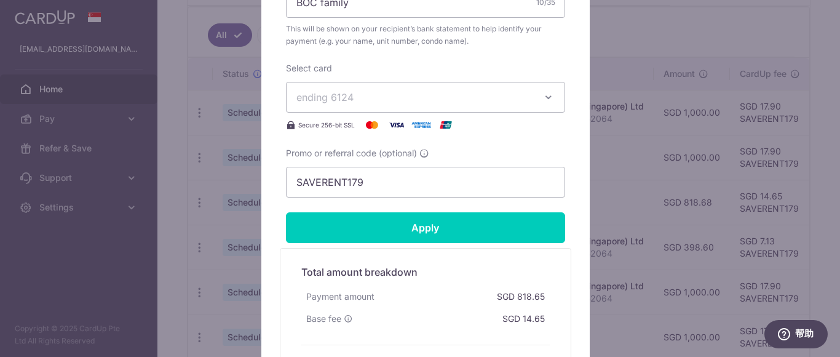
scroll to position [498, 0]
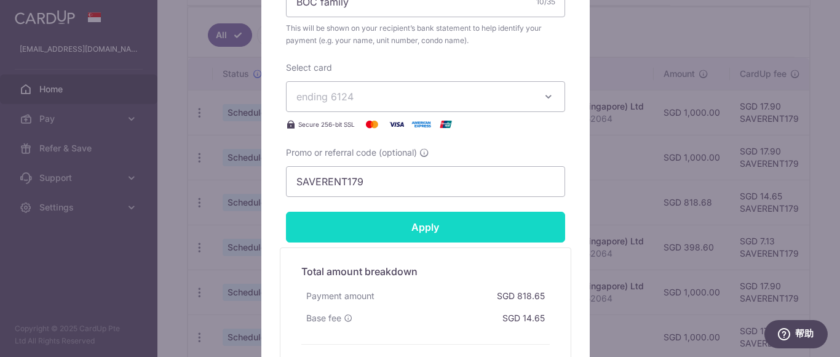
type input "818.70"
click at [484, 223] on input "Apply" at bounding box center [425, 226] width 279 height 31
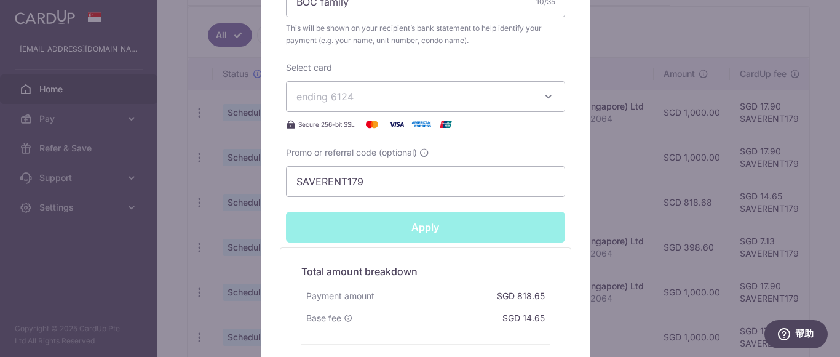
type input "Successfully Applied"
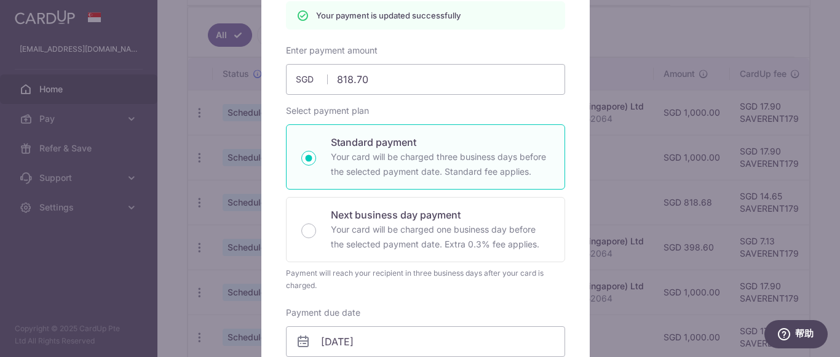
scroll to position [111, 0]
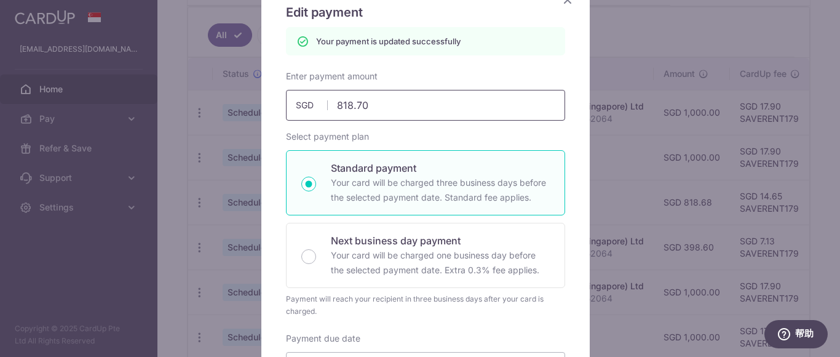
drag, startPoint x: 387, startPoint y: 104, endPoint x: 351, endPoint y: 106, distance: 36.3
click at [351, 106] on input "818.70" at bounding box center [425, 105] width 279 height 31
type input "818.8"
type input "Apply"
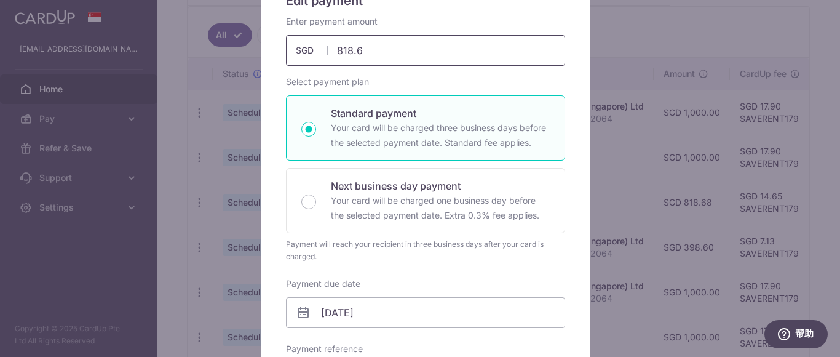
scroll to position [492, 0]
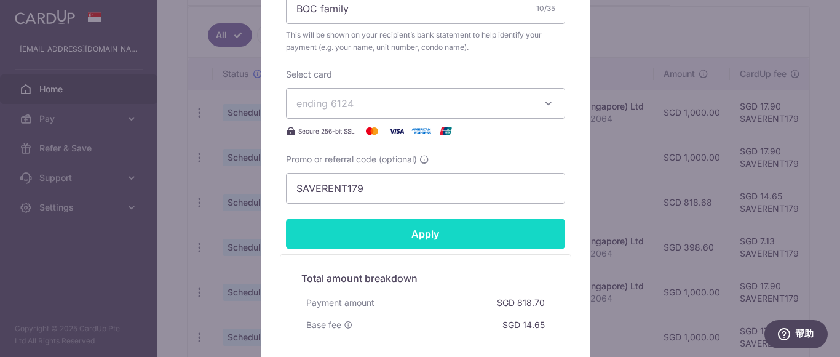
type input "818.60"
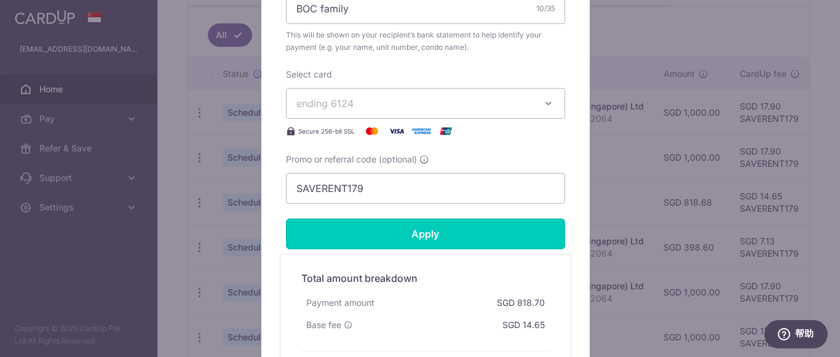
drag, startPoint x: 466, startPoint y: 238, endPoint x: 474, endPoint y: 245, distance: 10.1
click at [470, 242] on input "Apply" at bounding box center [425, 233] width 279 height 31
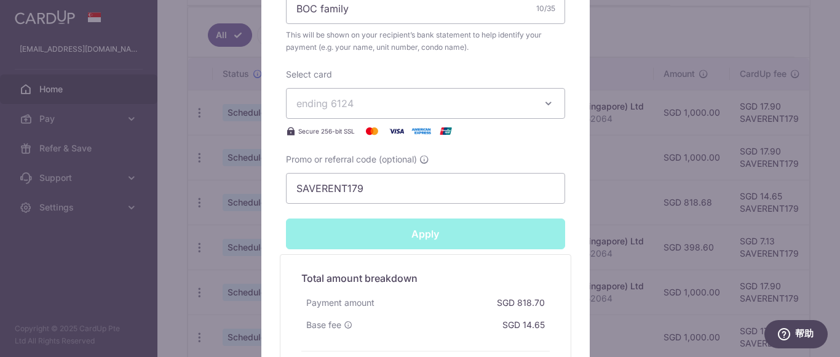
type input "Successfully Applied"
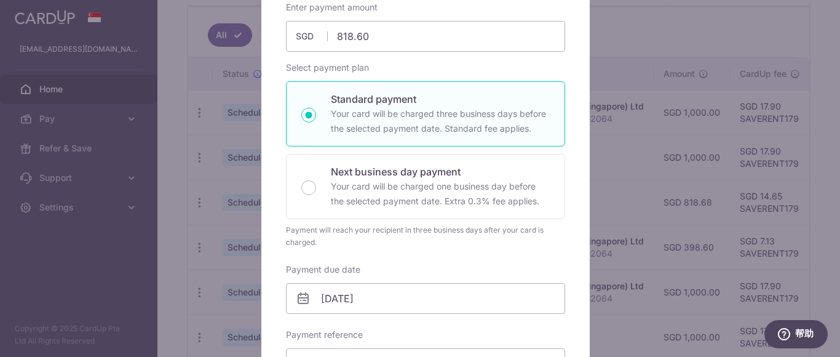
scroll to position [166, 0]
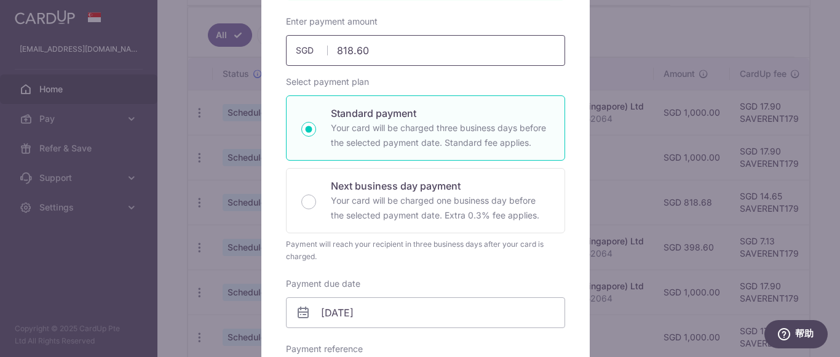
click at [371, 52] on input "818.60" at bounding box center [425, 50] width 279 height 31
type input "818.8"
type input "Apply"
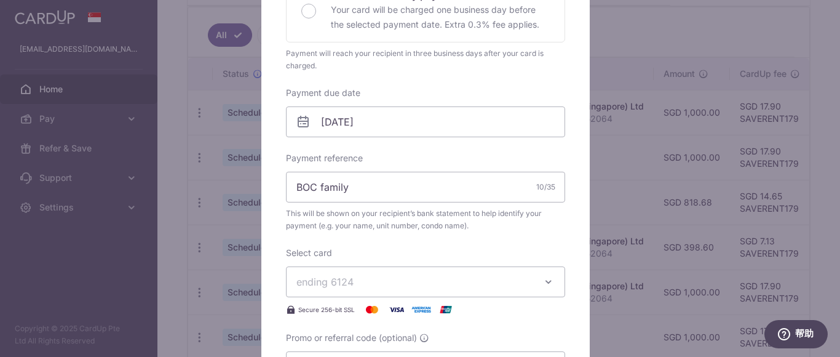
scroll to position [615, 0]
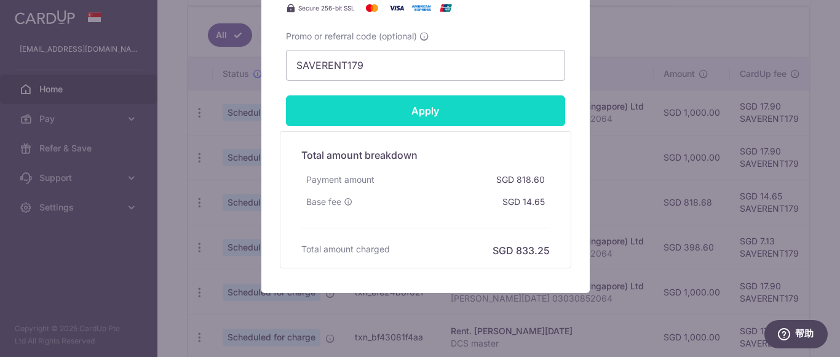
type input "818.80"
click at [452, 103] on input "Apply" at bounding box center [425, 110] width 279 height 31
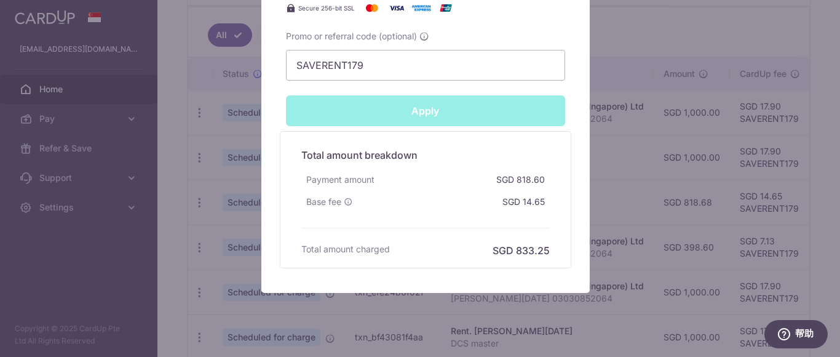
type input "Successfully Applied"
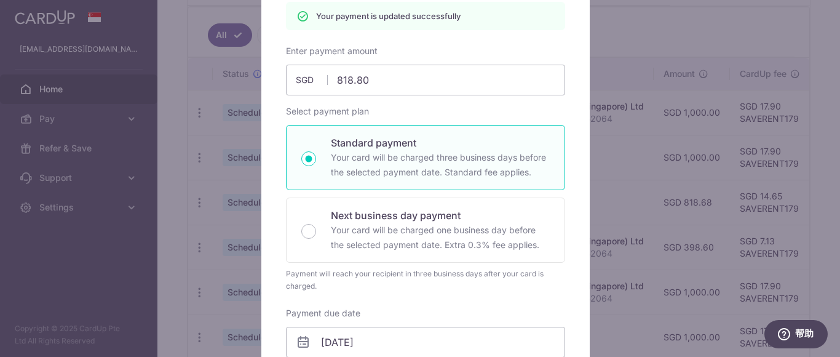
scroll to position [0, 0]
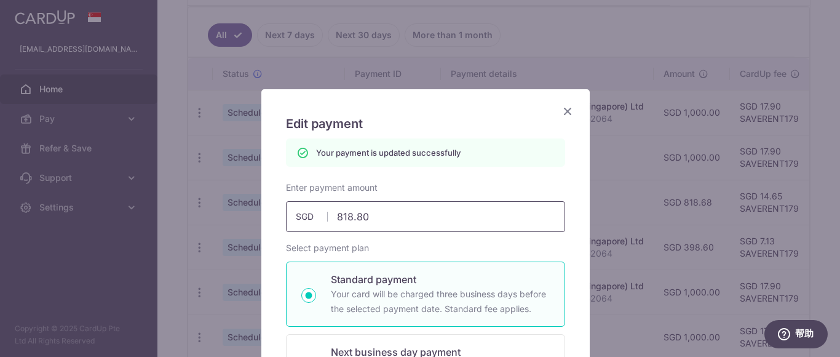
click at [375, 222] on input "818.80" at bounding box center [425, 216] width 279 height 31
type input "818.7"
type input "Apply"
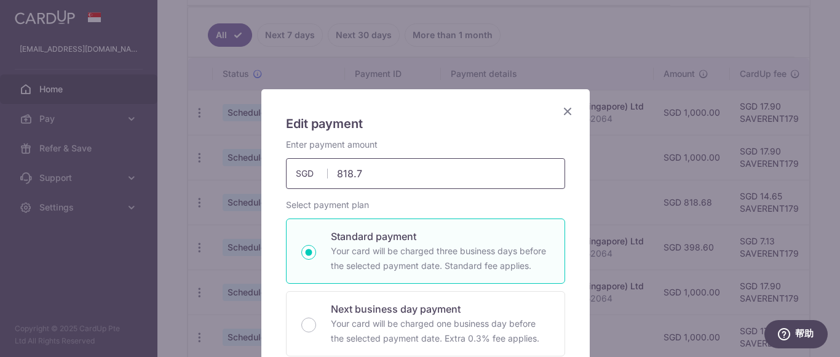
type input "818.75"
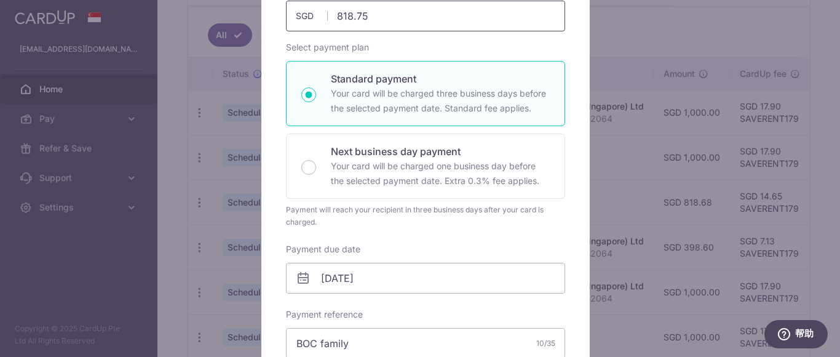
scroll to position [553, 0]
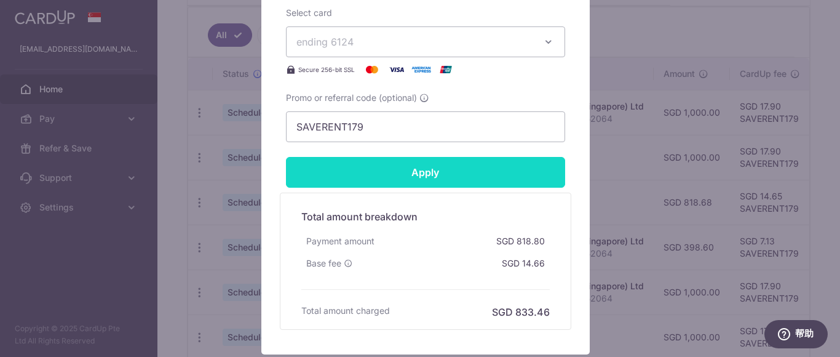
click at [472, 179] on input "Apply" at bounding box center [425, 172] width 279 height 31
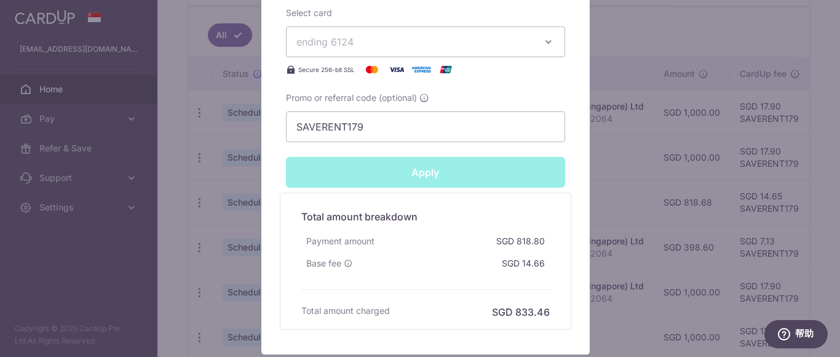
type input "Successfully Applied"
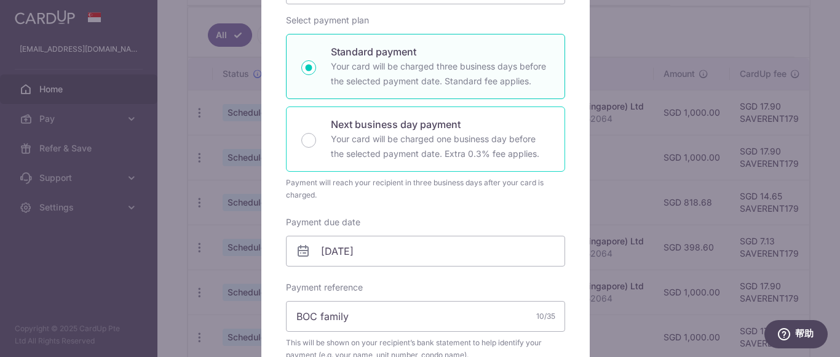
scroll to position [104, 0]
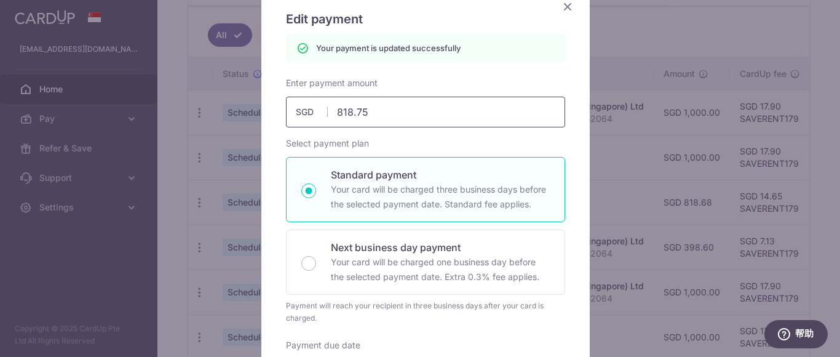
drag, startPoint x: 395, startPoint y: 130, endPoint x: 390, endPoint y: 118, distance: 12.9
click at [395, 127] on div "Enter payment amount 818.75 818.75 SGD To change the payment amount, please can…" at bounding box center [425, 355] width 279 height 557
click at [390, 117] on input "818.75" at bounding box center [425, 112] width 279 height 31
type input "818.74"
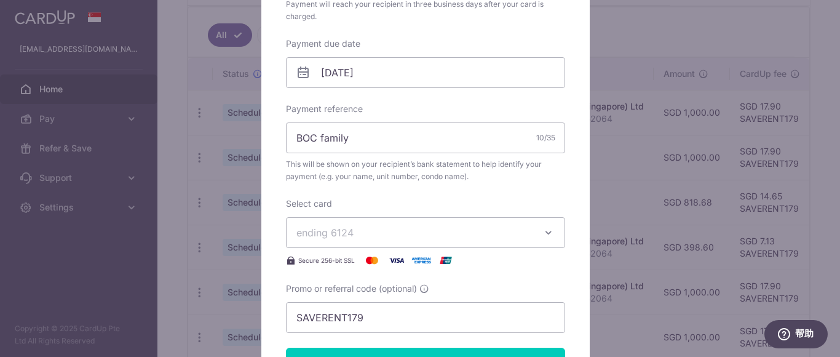
scroll to position [535, 0]
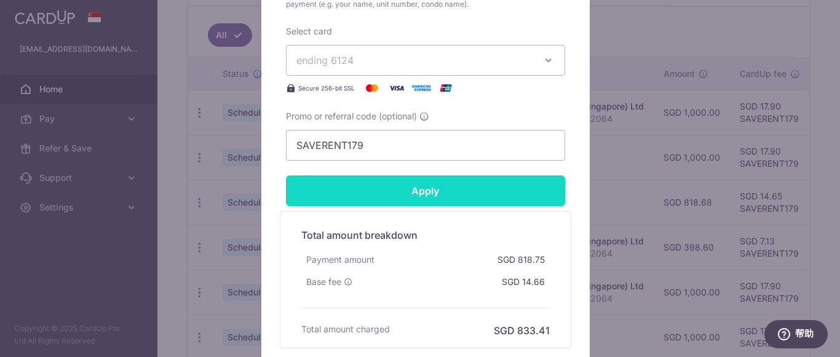
click at [428, 195] on input "Apply" at bounding box center [425, 190] width 279 height 31
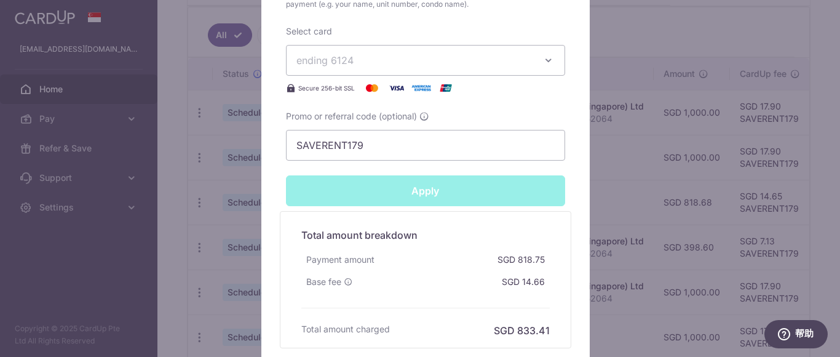
type input "Successfully Applied"
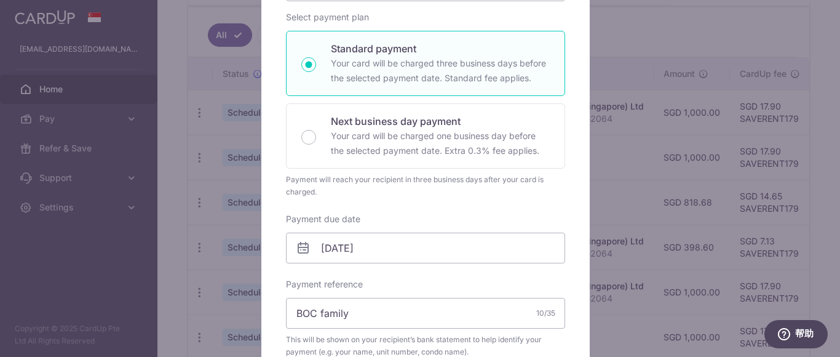
scroll to position [25, 0]
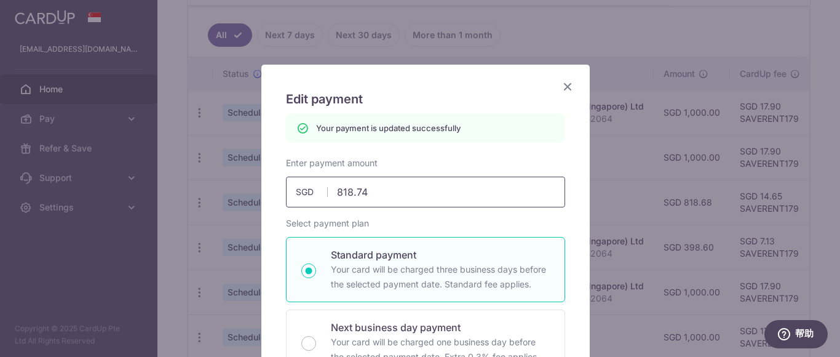
click at [400, 195] on input "818.74" at bounding box center [425, 191] width 279 height 31
type input "818.73"
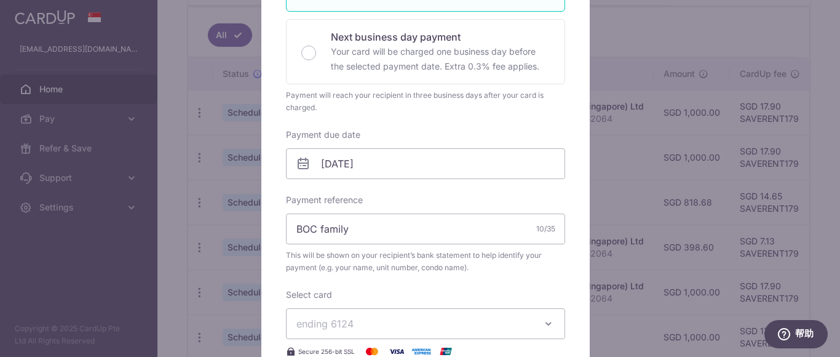
scroll to position [578, 0]
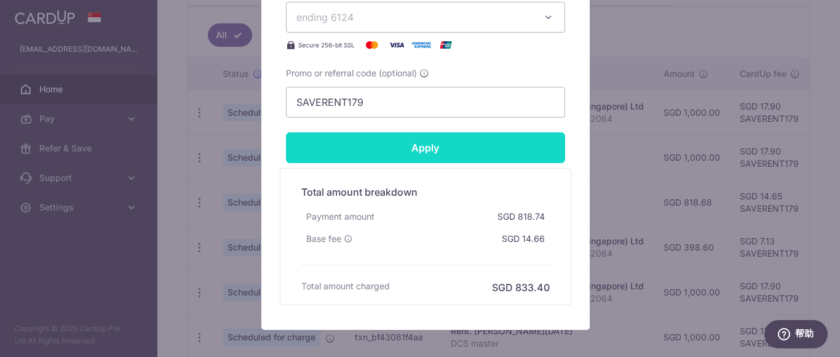
click at [431, 149] on input "Apply" at bounding box center [425, 147] width 279 height 31
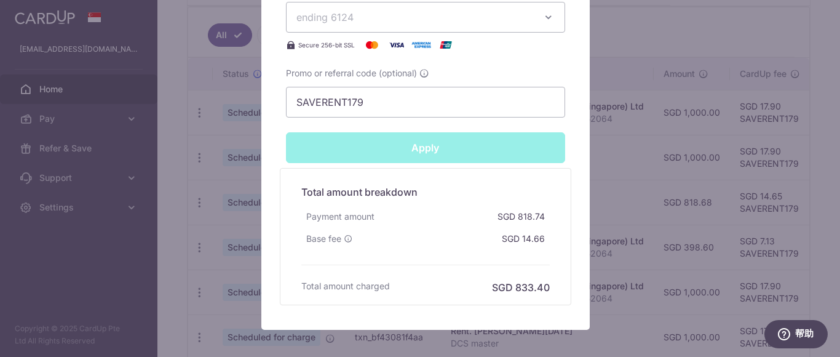
type input "Successfully Applied"
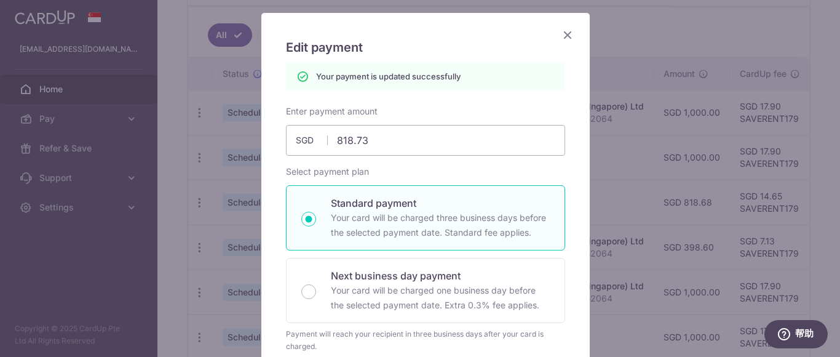
scroll to position [6, 0]
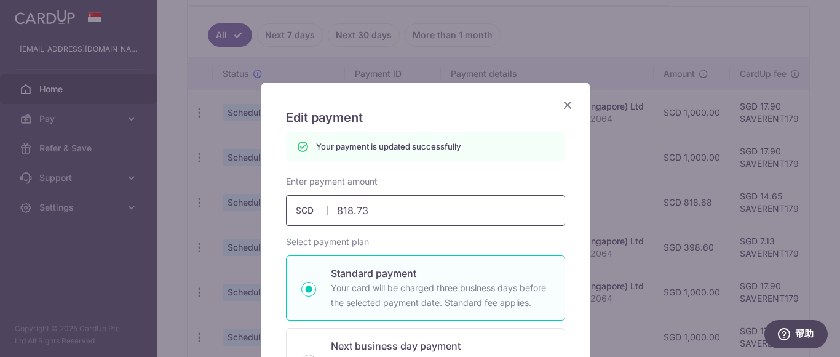
click at [392, 215] on input "818.73" at bounding box center [425, 210] width 279 height 31
type input "818.72"
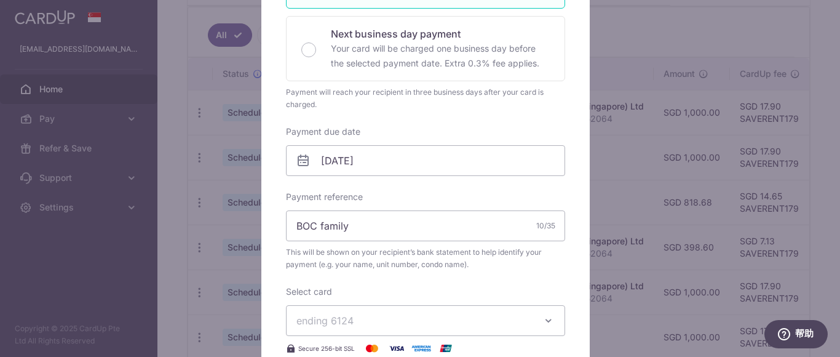
scroll to position [498, 0]
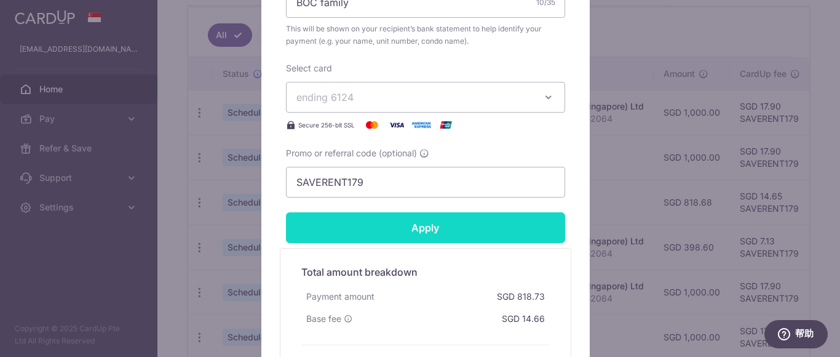
click at [443, 226] on input "Apply" at bounding box center [425, 227] width 279 height 31
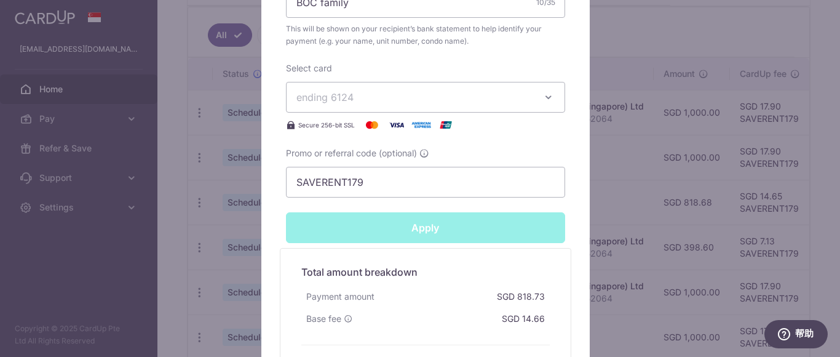
type input "Successfully Applied"
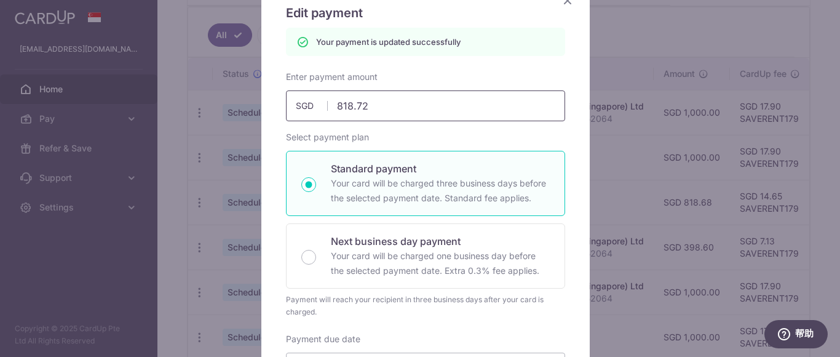
click at [374, 108] on input "818.72" at bounding box center [425, 105] width 279 height 31
type input "818.71"
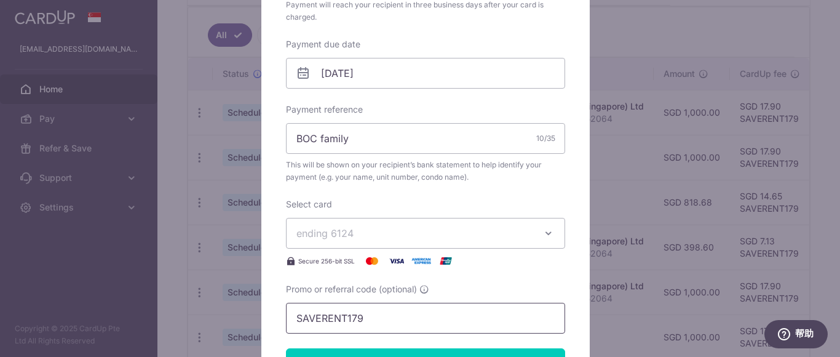
scroll to position [541, 0]
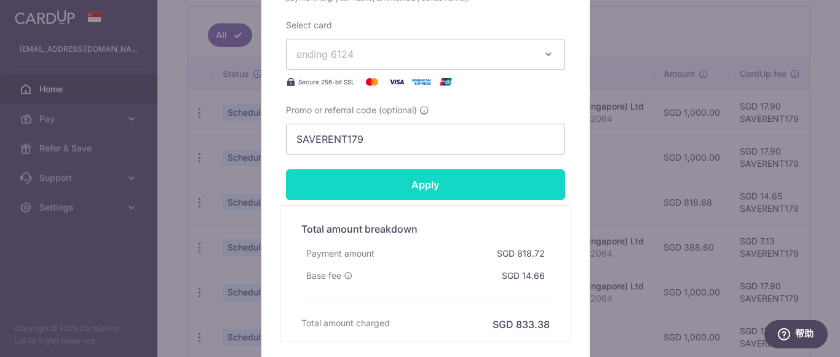
click at [442, 185] on input "Apply" at bounding box center [425, 184] width 279 height 31
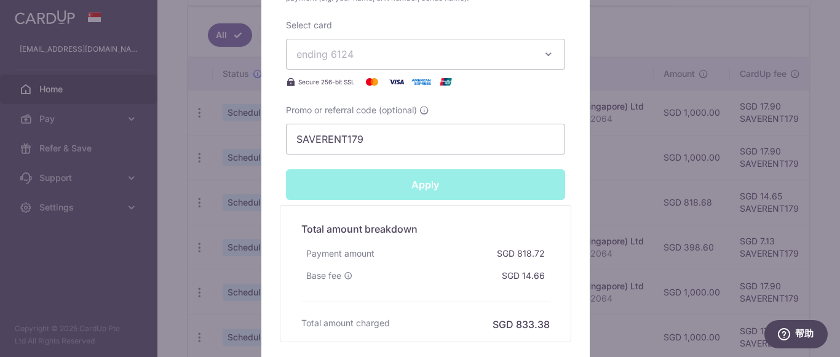
type input "Successfully Applied"
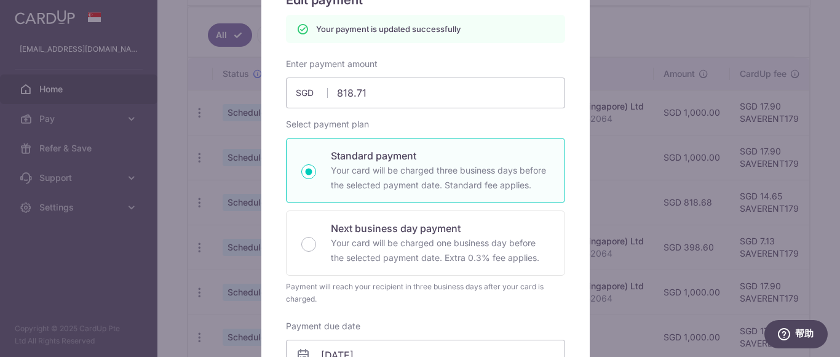
scroll to position [0, 0]
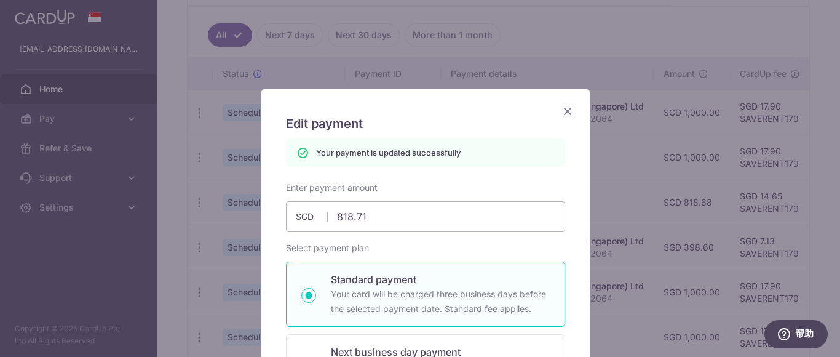
click at [560, 109] on icon "Close" at bounding box center [567, 110] width 15 height 15
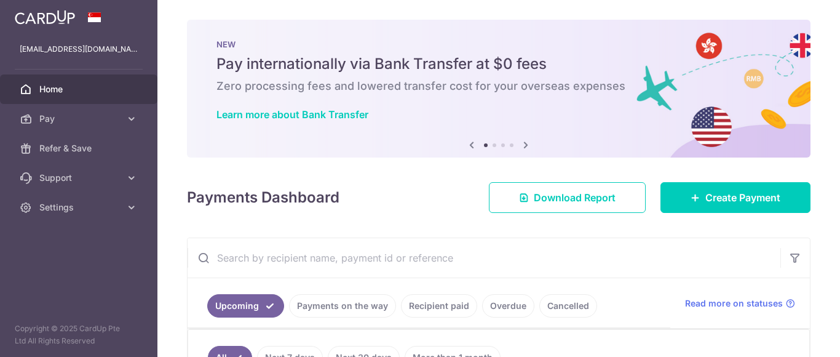
click at [839, 106] on div "× Pause Schedule Pause all future payments in this series Pause just this one p…" at bounding box center [498, 178] width 682 height 357
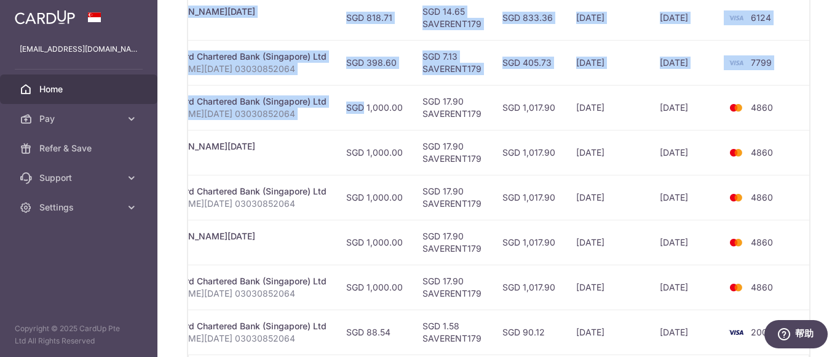
scroll to position [0, 0]
click at [790, 127] on td "4860" at bounding box center [766, 107] width 93 height 45
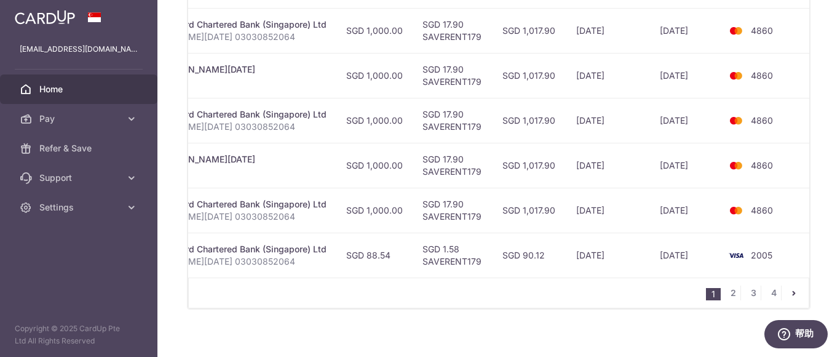
scroll to position [597, 0]
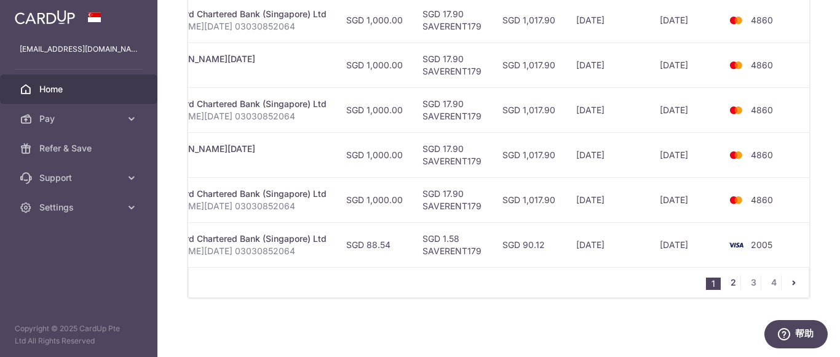
click at [727, 281] on link "2" at bounding box center [732, 282] width 15 height 15
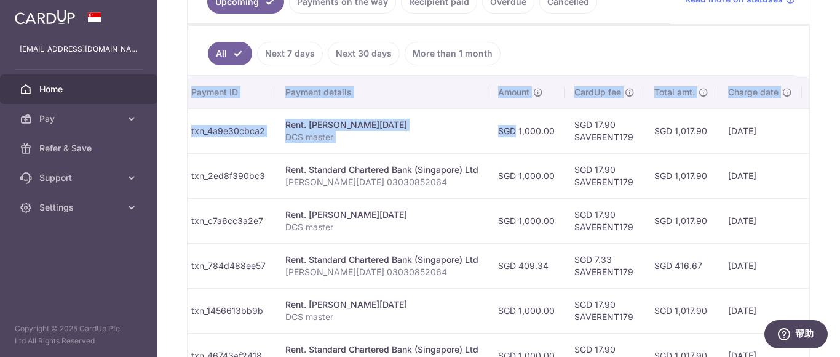
scroll to position [0, 315]
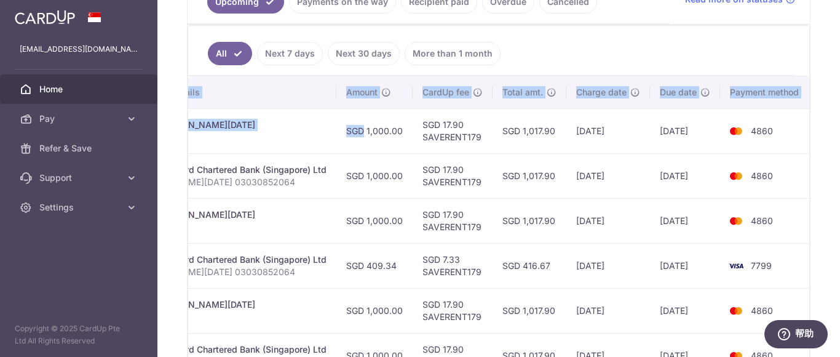
drag, startPoint x: 659, startPoint y: 133, endPoint x: 839, endPoint y: 148, distance: 180.6
click at [839, 148] on div "× Pause Schedule Pause all future payments in this series Pause just this one p…" at bounding box center [498, 178] width 682 height 357
drag, startPoint x: 803, startPoint y: 179, endPoint x: 795, endPoint y: 197, distance: 19.5
click at [803, 179] on td "4860" at bounding box center [766, 175] width 93 height 45
click at [785, 193] on td "4860" at bounding box center [766, 175] width 93 height 45
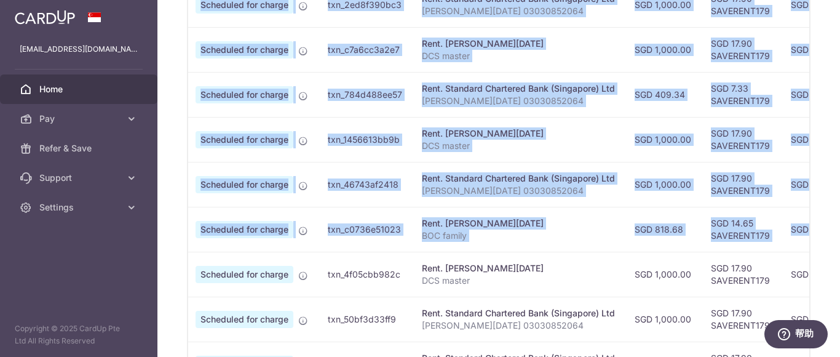
scroll to position [0, 0]
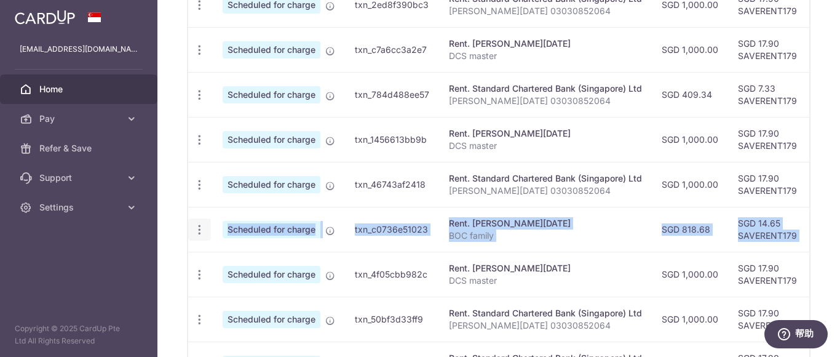
drag, startPoint x: 775, startPoint y: 228, endPoint x: 198, endPoint y: 228, distance: 577.2
click at [200, 229] on tr "Update payment Cancel payment Scheduled for charge txn_c0736e51023 Rent. JIN XI…" at bounding box center [658, 229] width 940 height 45
click at [197, 228] on icon "button" at bounding box center [199, 229] width 13 height 13
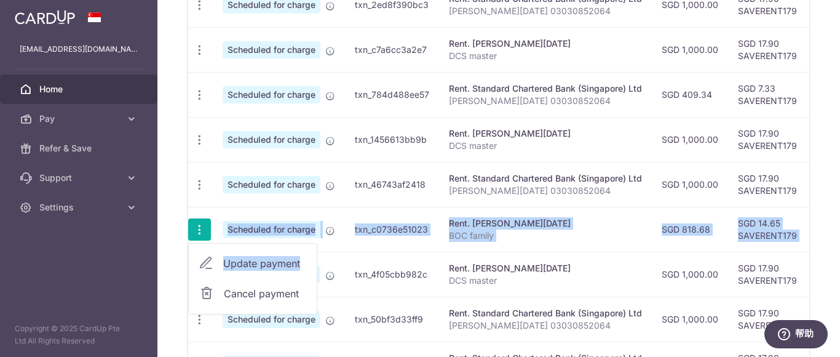
click at [258, 264] on span "Update payment" at bounding box center [265, 263] width 84 height 15
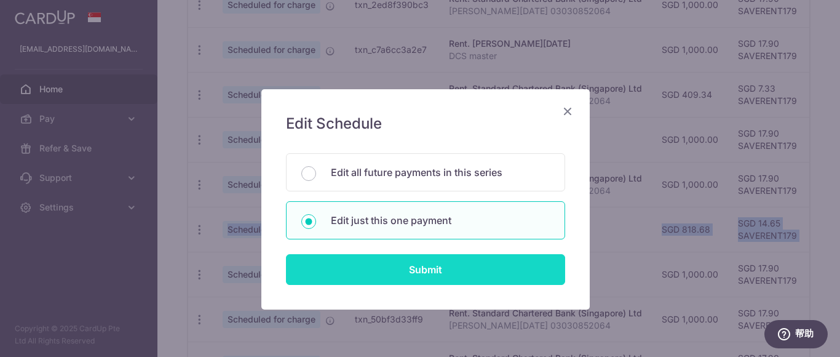
click at [419, 275] on input "Submit" at bounding box center [425, 269] width 279 height 31
radio input "true"
type input "818.68"
type input "[DATE]"
type input "BOC family"
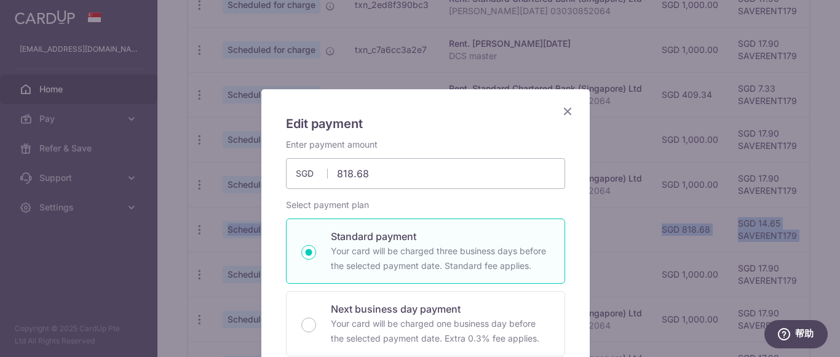
type input "SAVERENT179"
click at [393, 180] on input "818.68" at bounding box center [425, 173] width 279 height 31
type input "818.71"
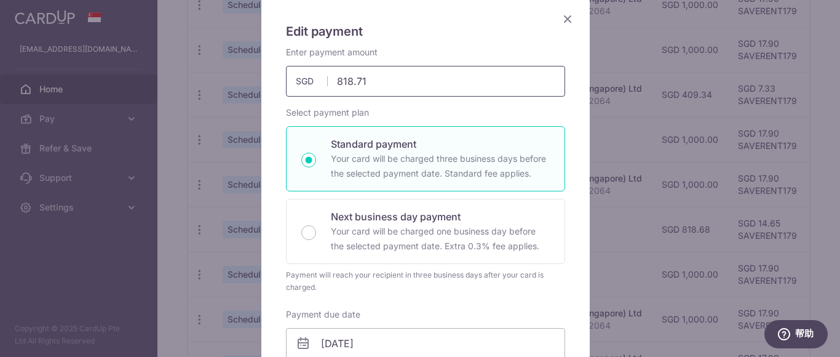
scroll to position [492, 0]
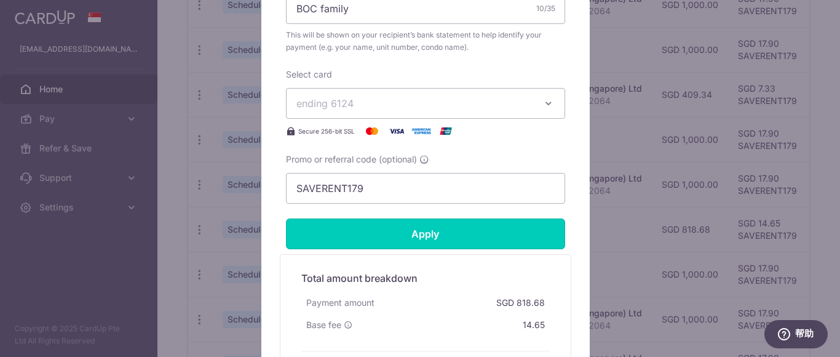
click at [487, 234] on input "Apply" at bounding box center [425, 233] width 279 height 31
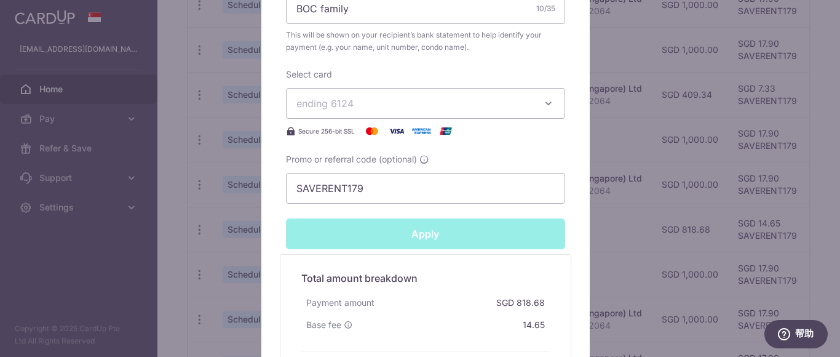
type input "Successfully Applied"
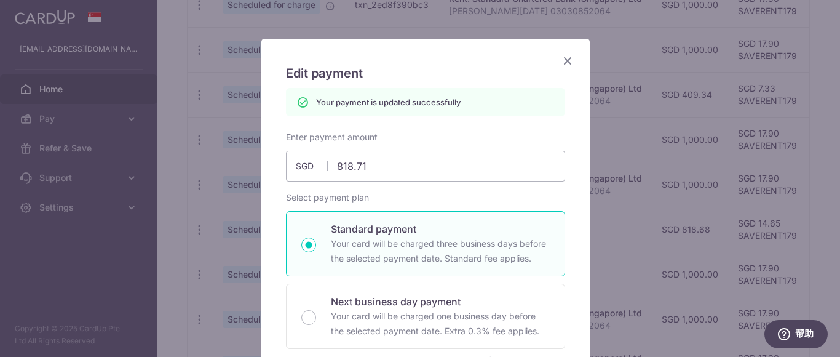
scroll to position [0, 0]
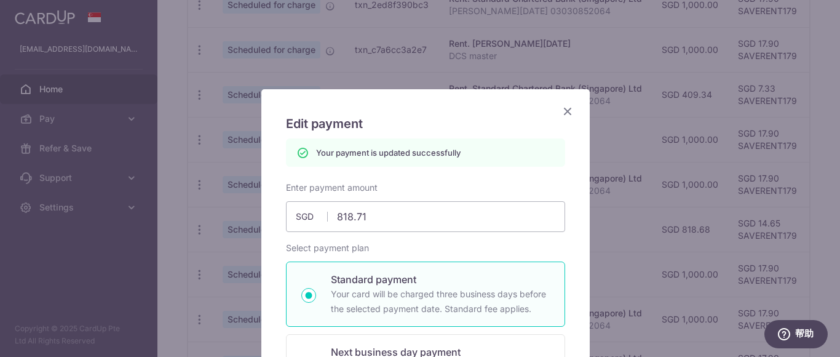
click at [564, 109] on icon "Close" at bounding box center [567, 110] width 15 height 15
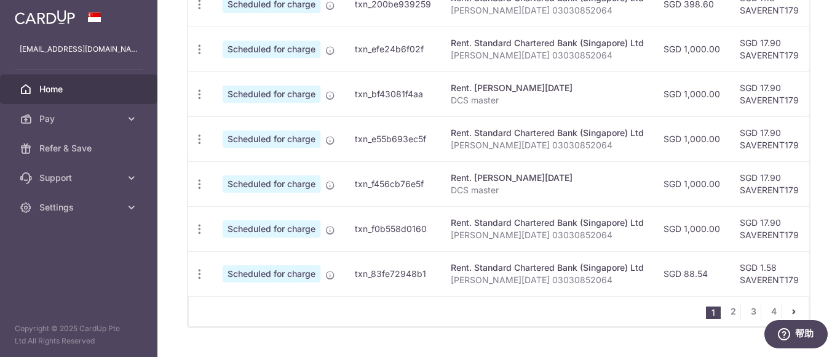
scroll to position [568, 0]
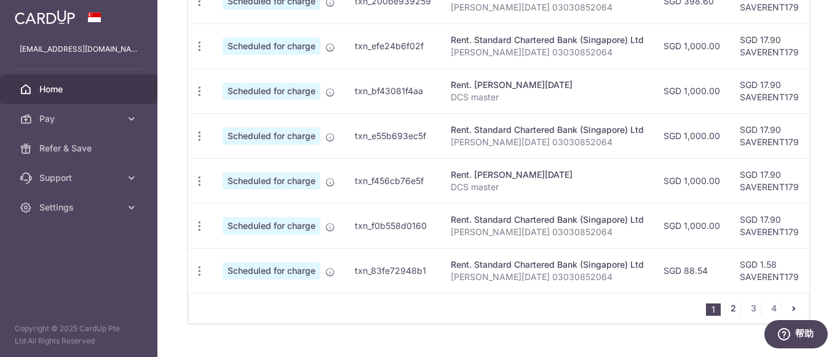
click at [731, 311] on link "2" at bounding box center [732, 308] width 15 height 15
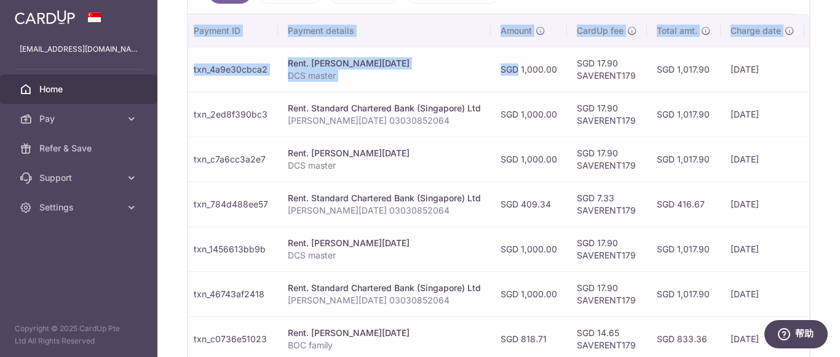
scroll to position [0, 315]
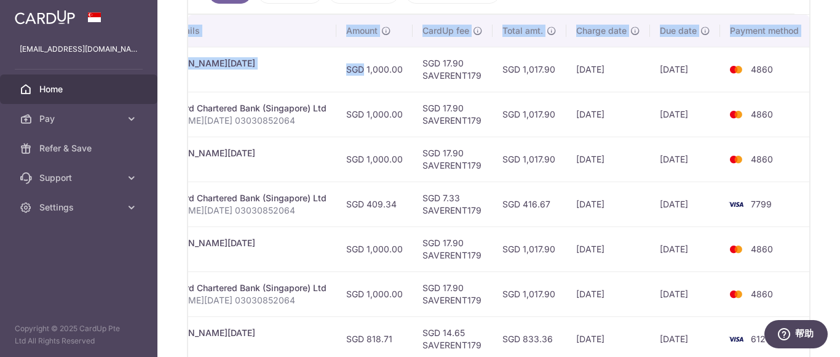
drag, startPoint x: 659, startPoint y: 69, endPoint x: 805, endPoint y: 120, distance: 154.1
click at [839, 86] on div "× Pause Schedule Pause all future payments in this series Pause just this one p…" at bounding box center [498, 178] width 682 height 357
drag, startPoint x: 805, startPoint y: 120, endPoint x: 805, endPoint y: 133, distance: 13.5
click at [805, 120] on td "4860" at bounding box center [766, 114] width 93 height 45
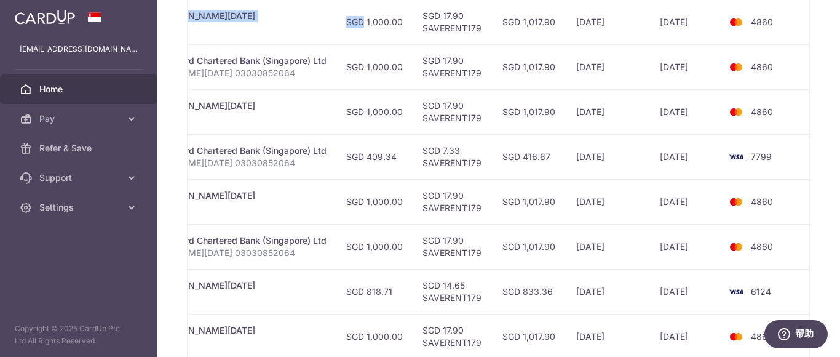
scroll to position [488, 0]
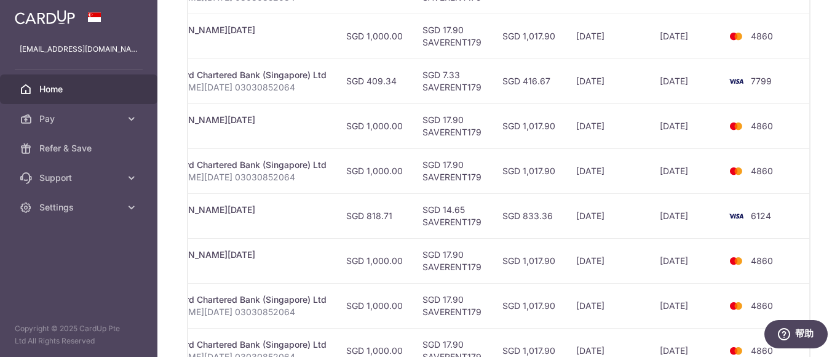
click at [805, 144] on td "4860" at bounding box center [766, 125] width 93 height 45
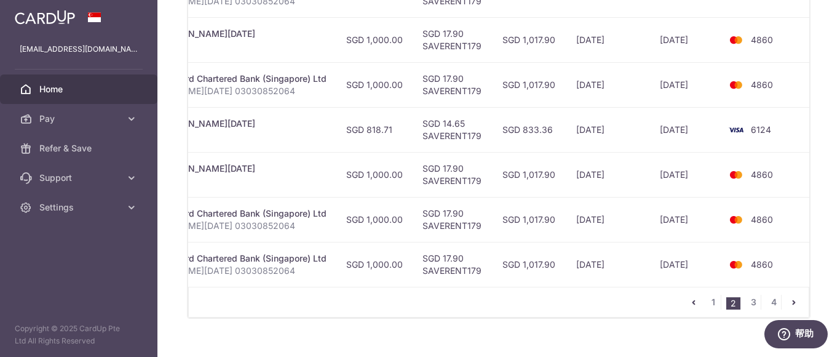
scroll to position [597, 0]
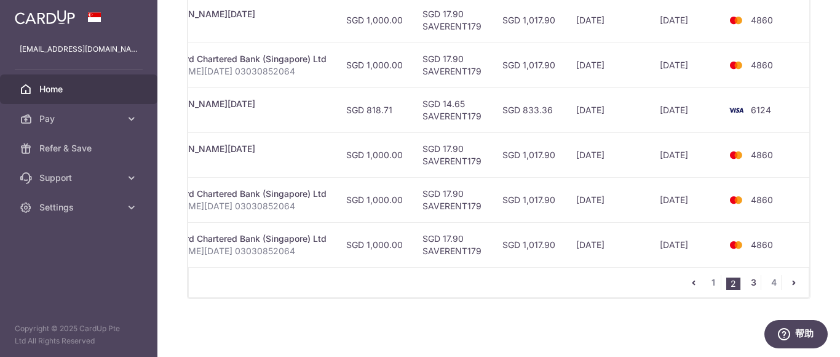
click at [749, 281] on link "3" at bounding box center [753, 282] width 15 height 15
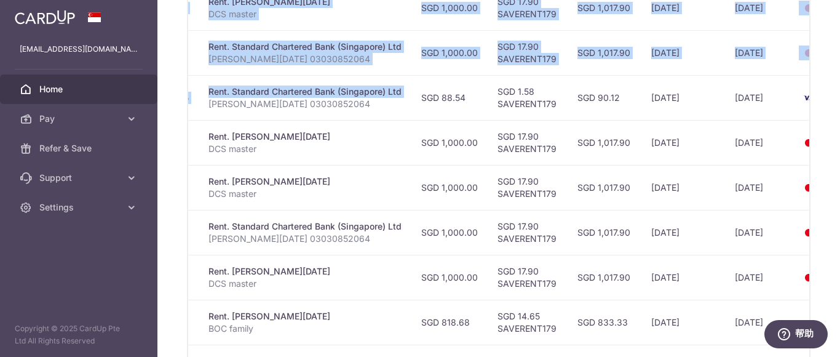
scroll to position [0, 316]
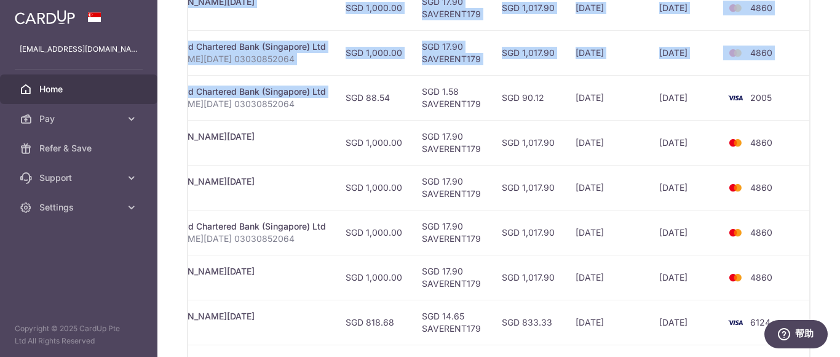
drag, startPoint x: 650, startPoint y: 92, endPoint x: 837, endPoint y: 95, distance: 186.3
click at [837, 95] on div "× Pause Schedule Pause all future payments in this series Pause just this one p…" at bounding box center [498, 178] width 682 height 357
click at [811, 103] on div "× Pause Schedule Pause all future payments in this series Pause just this one p…" at bounding box center [498, 178] width 682 height 357
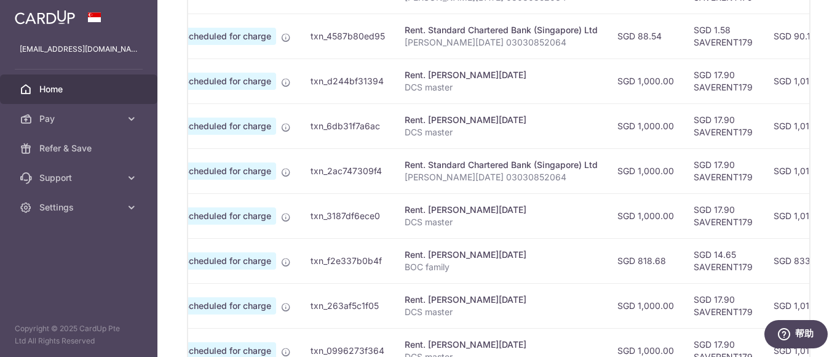
scroll to position [0, 0]
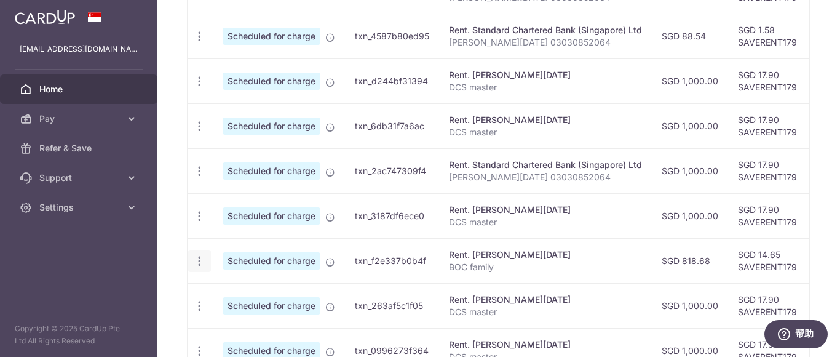
drag, startPoint x: 559, startPoint y: 262, endPoint x: 188, endPoint y: 258, distance: 370.7
click at [188, 258] on tr "Update payment Cancel payment Scheduled for charge txn_f2e337b0b4f Rent. [PERSO…" at bounding box center [658, 260] width 940 height 45
click at [199, 259] on icon "button" at bounding box center [199, 260] width 13 height 13
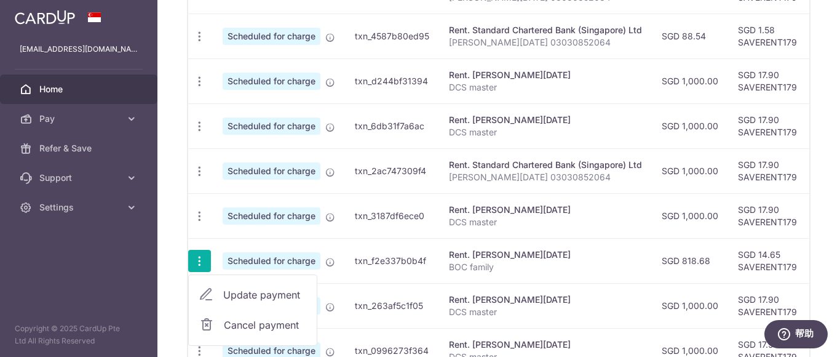
drag, startPoint x: 252, startPoint y: 296, endPoint x: 250, endPoint y: 289, distance: 7.0
click at [252, 295] on span "Update payment" at bounding box center [265, 294] width 84 height 15
radio input "true"
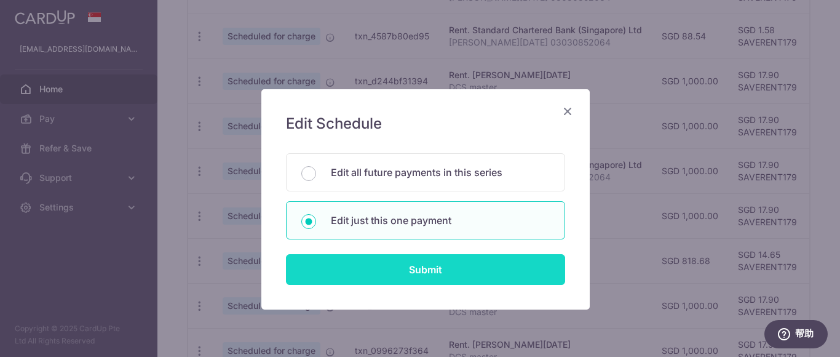
click at [430, 259] on input "Submit" at bounding box center [425, 269] width 279 height 31
radio input "true"
type input "818.68"
type input "30/12/2025"
type input "BOC family"
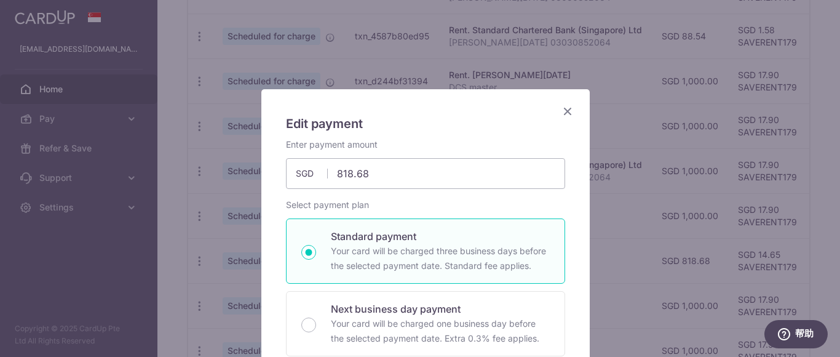
type input "SAVERENT179"
click at [411, 167] on input "818.68" at bounding box center [425, 173] width 279 height 31
type input "818.71"
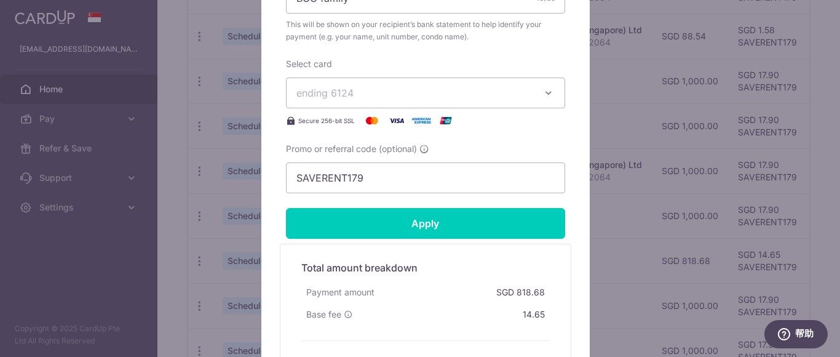
scroll to position [553, 0]
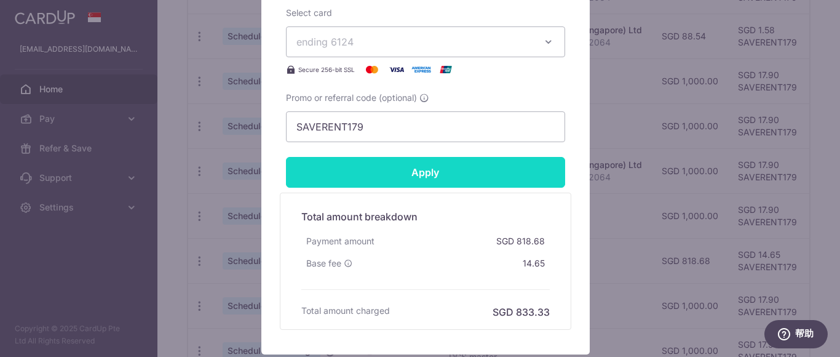
click at [496, 185] on input "Apply" at bounding box center [425, 172] width 279 height 31
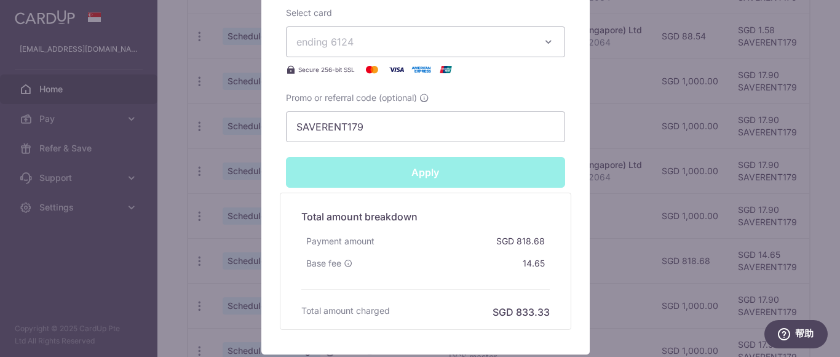
type input "Successfully Applied"
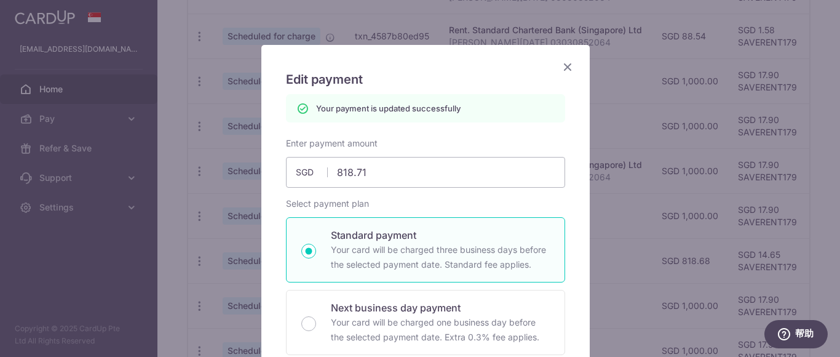
scroll to position [43, 0]
click at [560, 65] on icon "Close" at bounding box center [567, 67] width 15 height 15
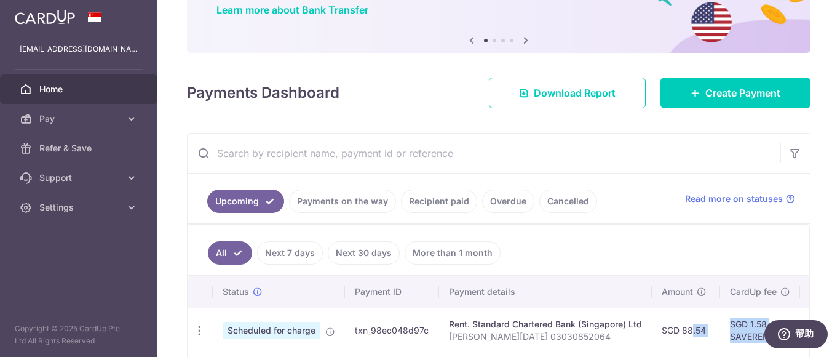
scroll to position [0, 308]
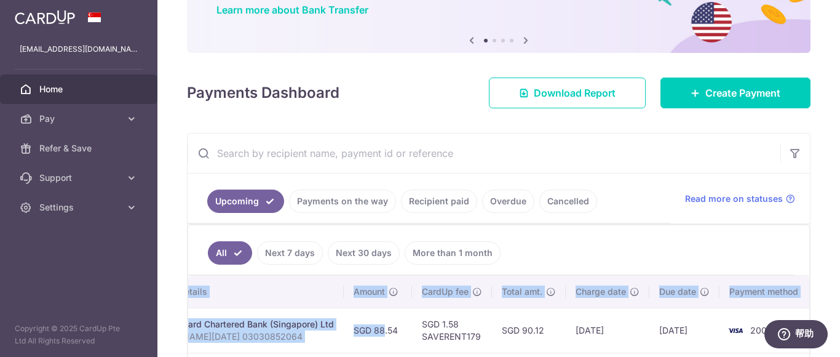
drag, startPoint x: 677, startPoint y: 329, endPoint x: 818, endPoint y: 315, distance: 141.4
click at [838, 326] on div "× Pause Schedule Pause all future payments in this series Pause just this one p…" at bounding box center [498, 178] width 682 height 357
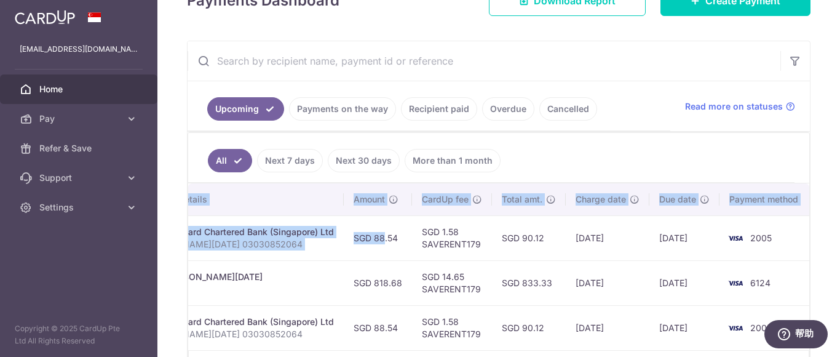
scroll to position [283, 0]
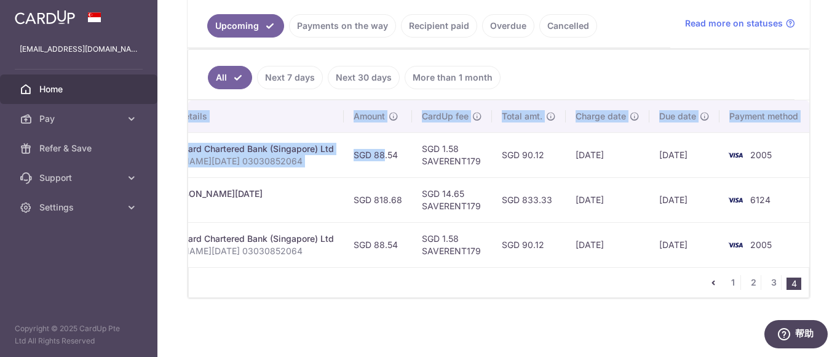
click at [807, 200] on div "× Pause Schedule Pause all future payments in this series Pause just this one p…" at bounding box center [498, 178] width 682 height 357
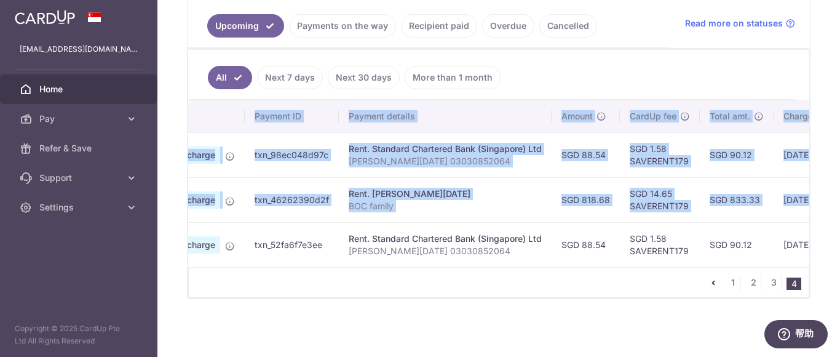
scroll to position [0, 0]
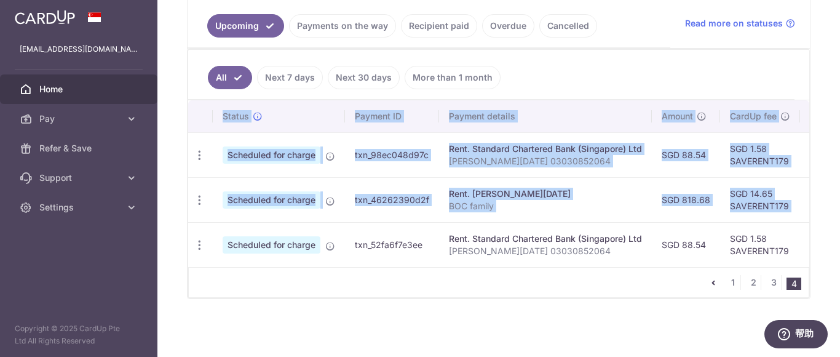
drag, startPoint x: 777, startPoint y: 199, endPoint x: 186, endPoint y: 195, distance: 590.7
click at [185, 195] on div "× Pause Schedule Pause all future payments in this series Pause just this one p…" at bounding box center [498, 178] width 682 height 357
click at [199, 196] on icon "button" at bounding box center [199, 200] width 13 height 13
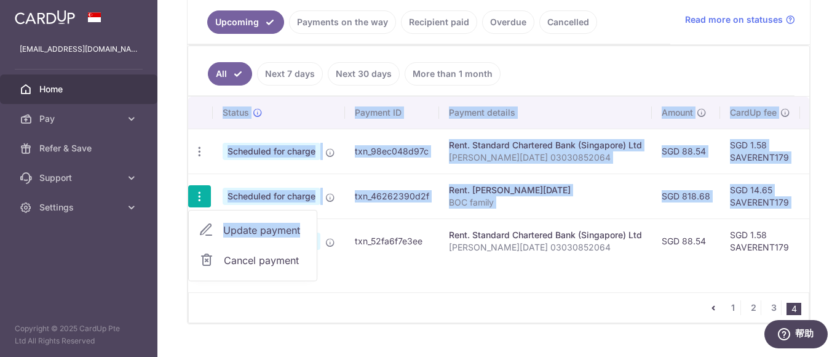
click at [265, 230] on span "Update payment" at bounding box center [265, 230] width 84 height 15
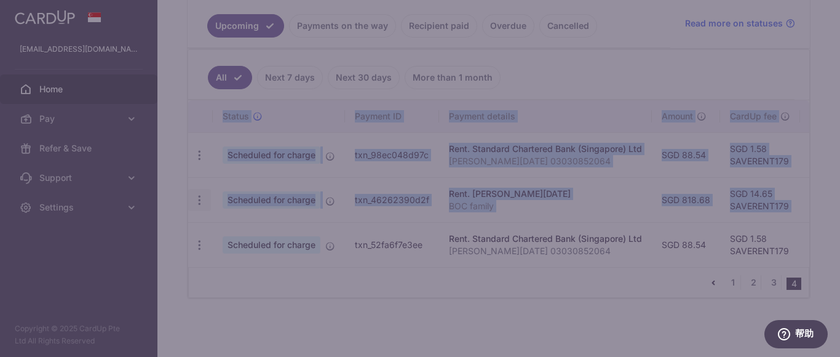
type input "818.68"
type input "29/01/2026"
type input "BOC family"
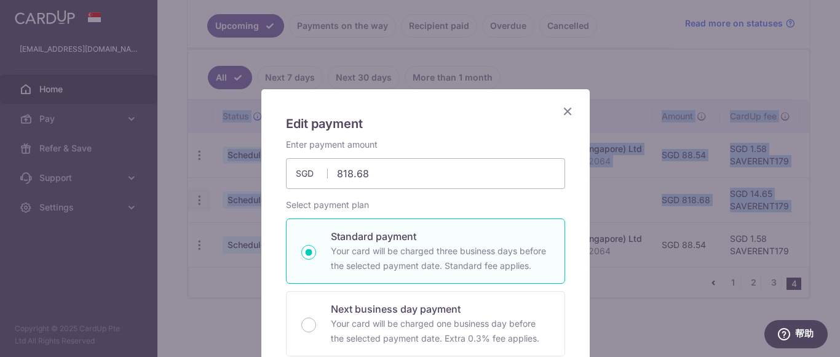
type input "SAVERENT179"
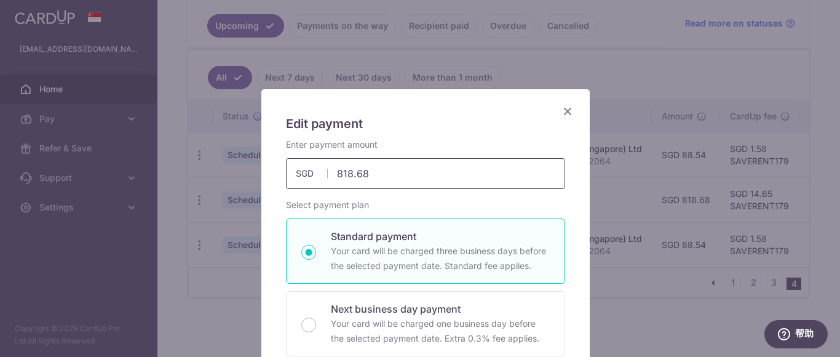
click at [382, 176] on input "818.68" at bounding box center [425, 173] width 279 height 31
type input "818.71"
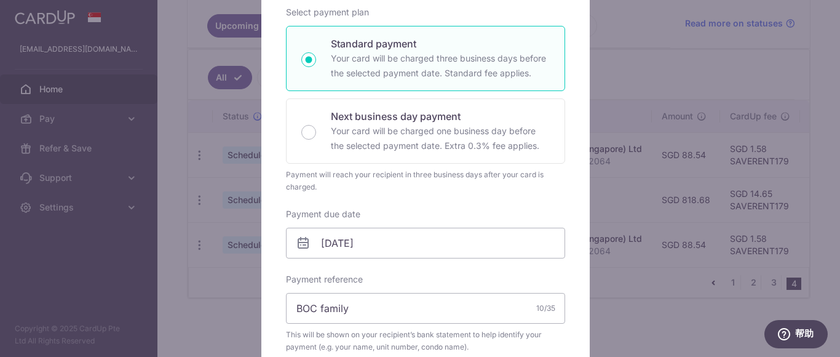
scroll to position [430, 0]
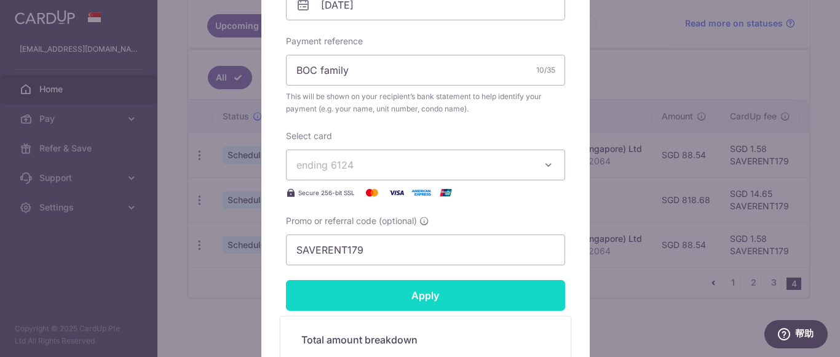
click at [454, 291] on input "Apply" at bounding box center [425, 295] width 279 height 31
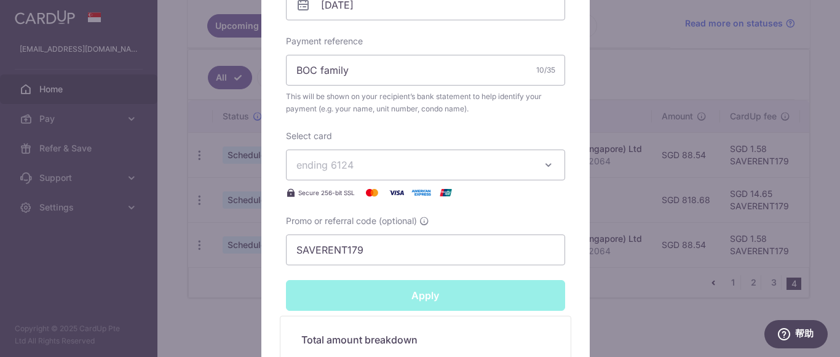
type input "Successfully Applied"
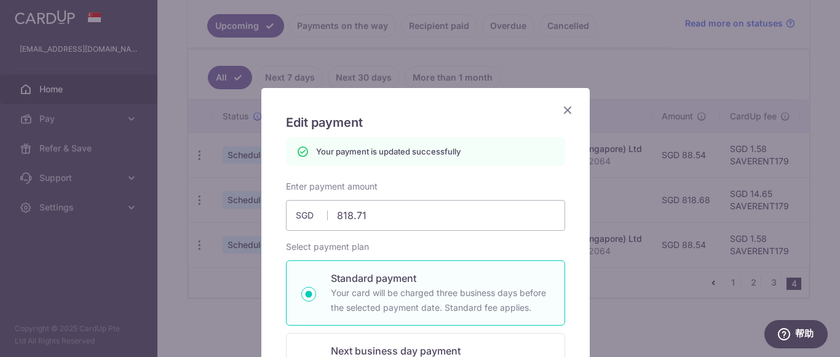
scroll to position [0, 0]
click at [563, 108] on icon "Close" at bounding box center [567, 110] width 15 height 15
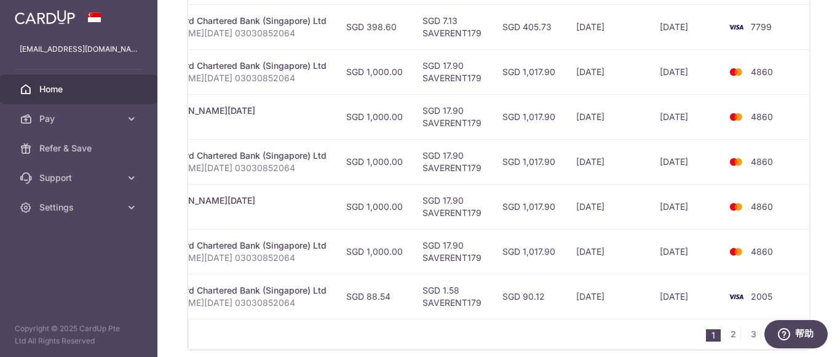
scroll to position [597, 0]
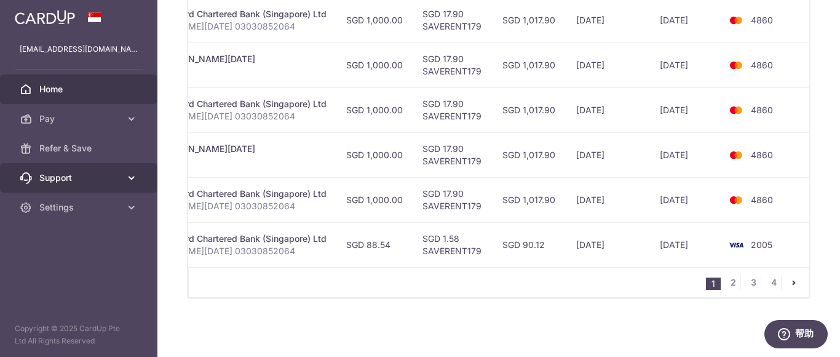
click at [108, 175] on span "Support" at bounding box center [79, 177] width 81 height 12
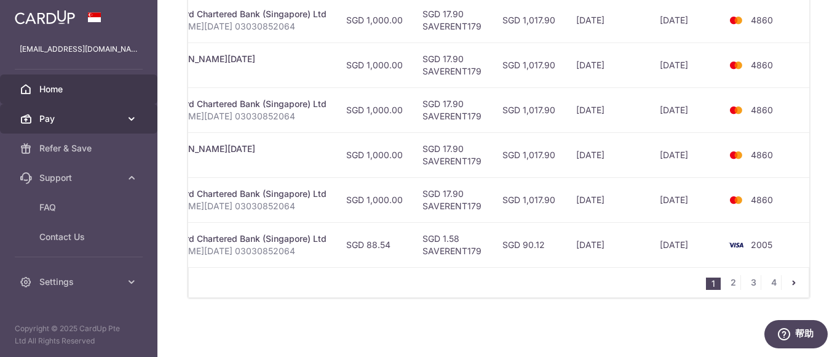
click at [94, 127] on link "Pay" at bounding box center [78, 119] width 157 height 30
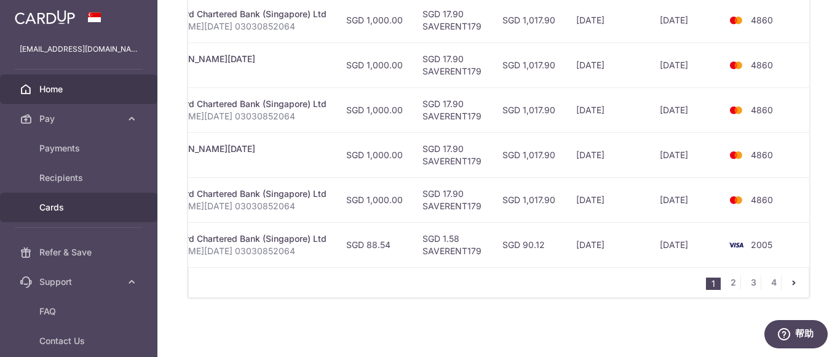
click at [84, 202] on span "Cards" at bounding box center [79, 207] width 81 height 12
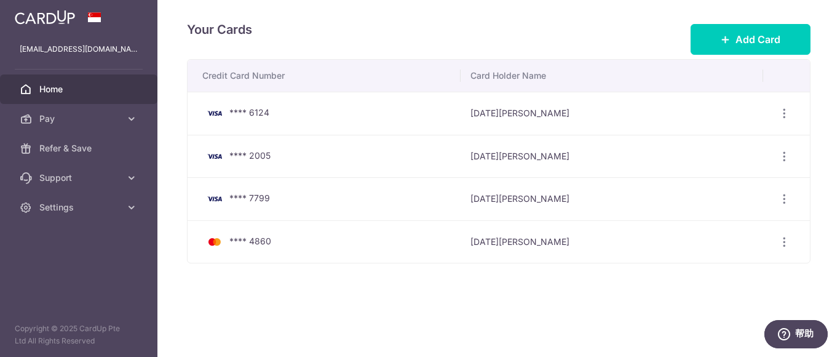
click at [89, 92] on span "Home" at bounding box center [79, 89] width 81 height 12
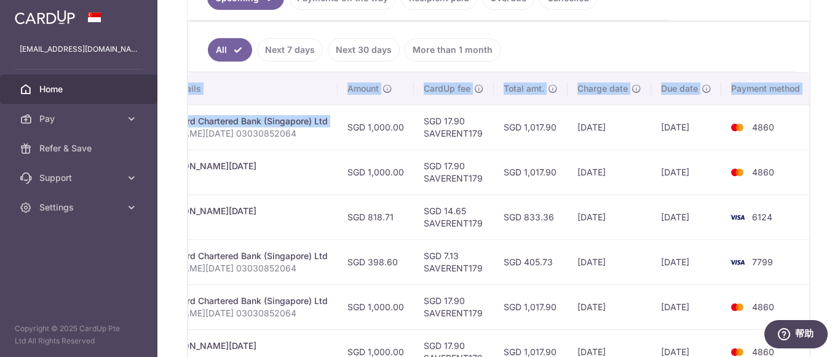
scroll to position [0, 317]
drag, startPoint x: 637, startPoint y: 130, endPoint x: 839, endPoint y: 153, distance: 203.6
click at [839, 153] on div "× Pause Schedule Pause all future payments in this series Pause just this one p…" at bounding box center [498, 178] width 682 height 357
click at [789, 167] on td "4860" at bounding box center [766, 171] width 93 height 45
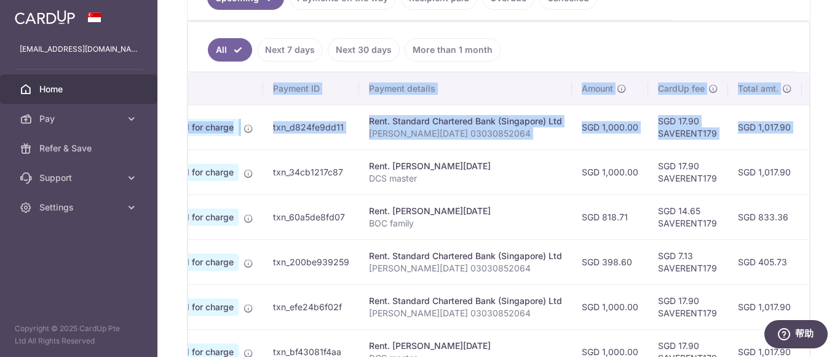
scroll to position [0, 0]
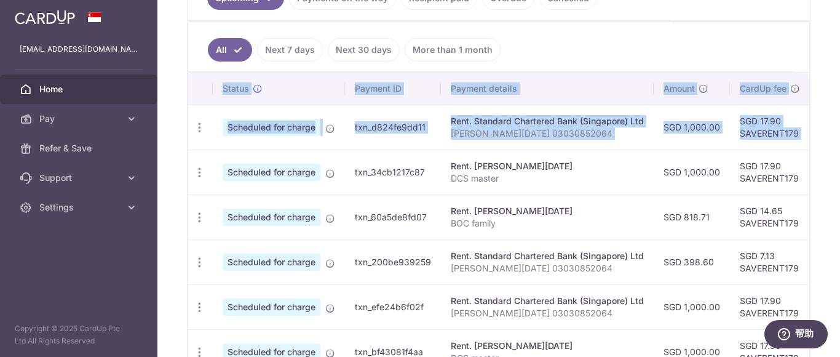
drag, startPoint x: 564, startPoint y: 127, endPoint x: 267, endPoint y: 137, distance: 297.1
click at [161, 123] on div "× Pause Schedule Pause all future payments in this series Pause just this one p…" at bounding box center [498, 178] width 682 height 357
click at [266, 133] on span "Scheduled for charge" at bounding box center [272, 127] width 98 height 17
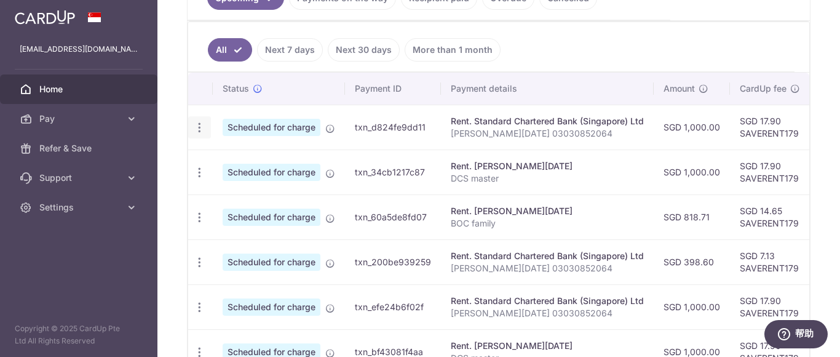
click at [202, 128] on icon "button" at bounding box center [199, 127] width 13 height 13
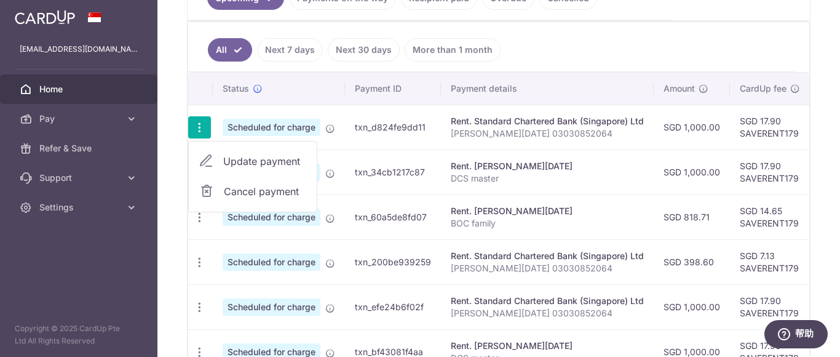
click at [267, 160] on span "Update payment" at bounding box center [265, 161] width 84 height 15
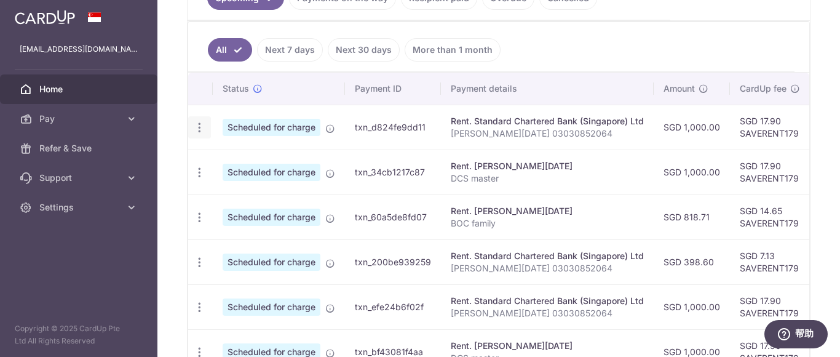
click at [197, 129] on icon "button" at bounding box center [199, 127] width 13 height 13
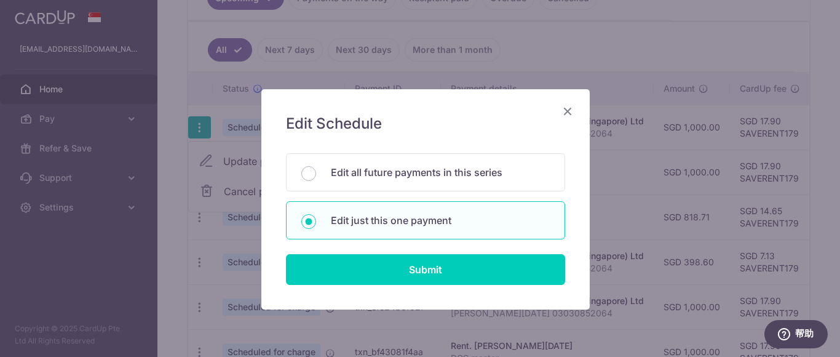
click at [271, 160] on div "Edit Schedule You will be editing all 10 payments to Standard Chartered Bank ([…" at bounding box center [425, 199] width 328 height 220
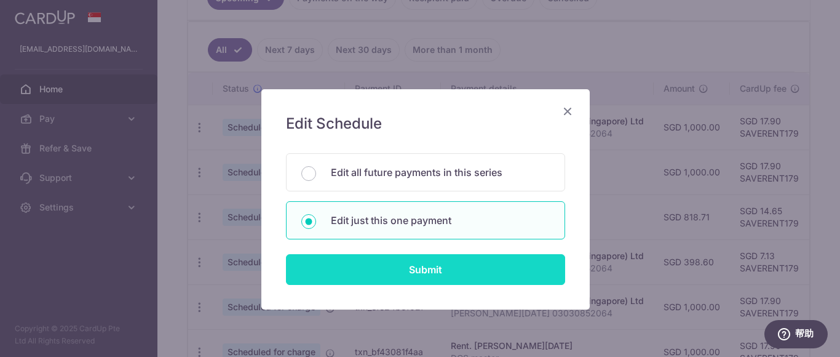
click at [396, 270] on input "Submit" at bounding box center [425, 269] width 279 height 31
radio input "true"
type input "1,000.00"
type input "[DATE]"
type input "[PERSON_NAME][DATE] 03030852064"
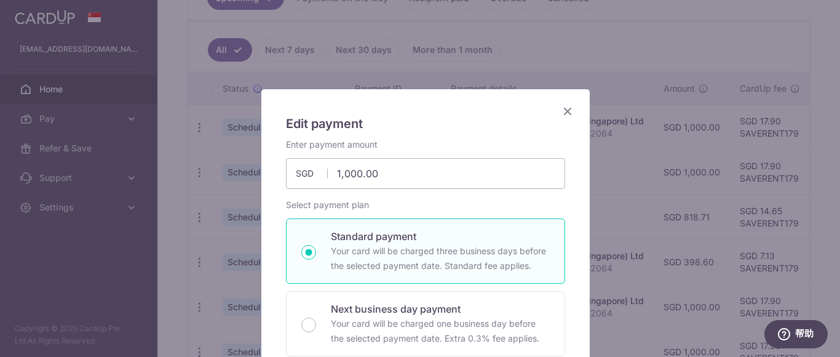
type input "SAVERENT179"
click at [416, 173] on input "1,000.00" at bounding box center [425, 173] width 279 height 31
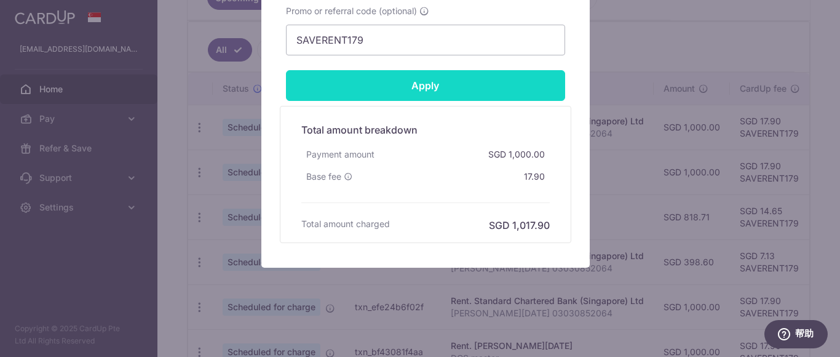
click at [508, 90] on input "Apply" at bounding box center [425, 85] width 279 height 31
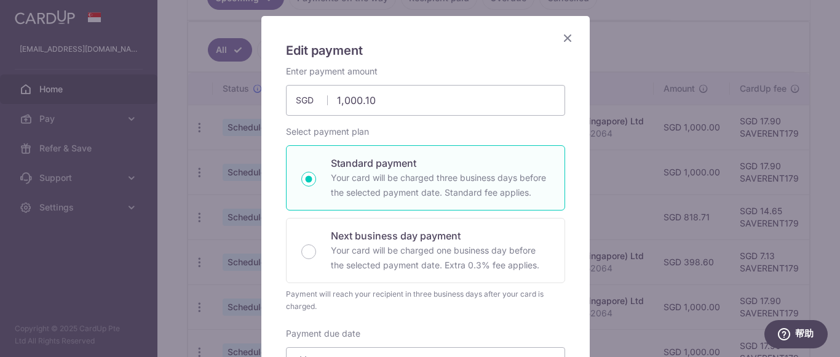
scroll to position [12, 0]
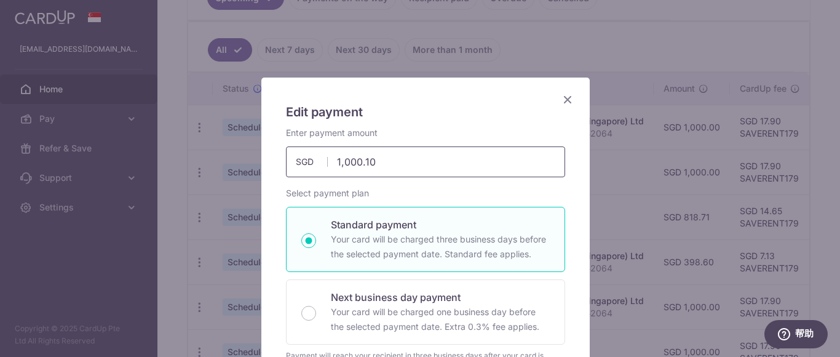
drag, startPoint x: 384, startPoint y: 162, endPoint x: 304, endPoint y: 155, distance: 80.2
click at [304, 155] on input "1,000.10" at bounding box center [425, 161] width 279 height 31
click at [423, 173] on input "1,000.10" at bounding box center [425, 161] width 279 height 31
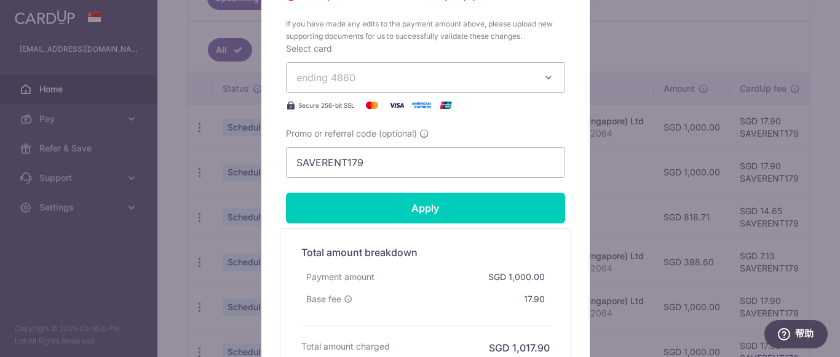
scroll to position [749, 0]
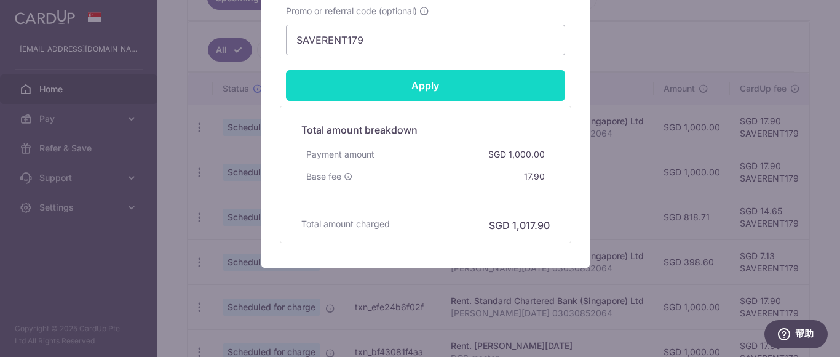
click at [416, 89] on input "Apply" at bounding box center [425, 85] width 279 height 31
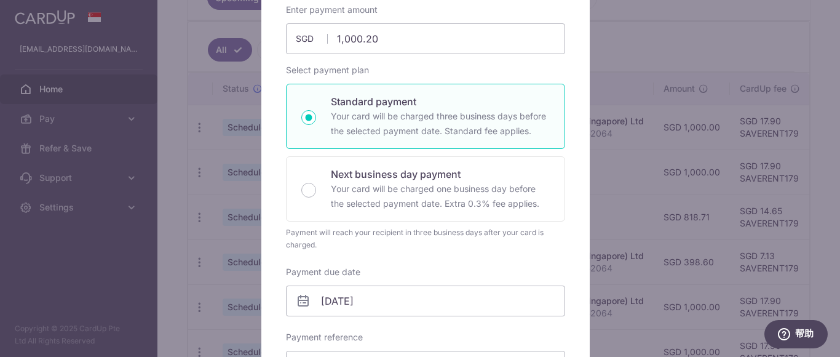
scroll to position [0, 0]
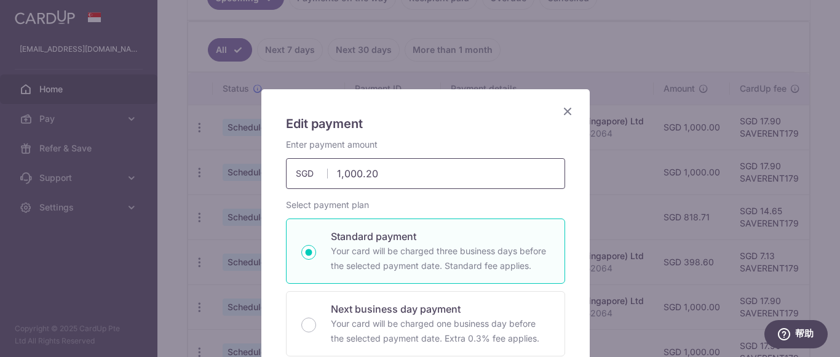
click at [399, 176] on input "1,000.20" at bounding box center [425, 173] width 279 height 31
type input "1"
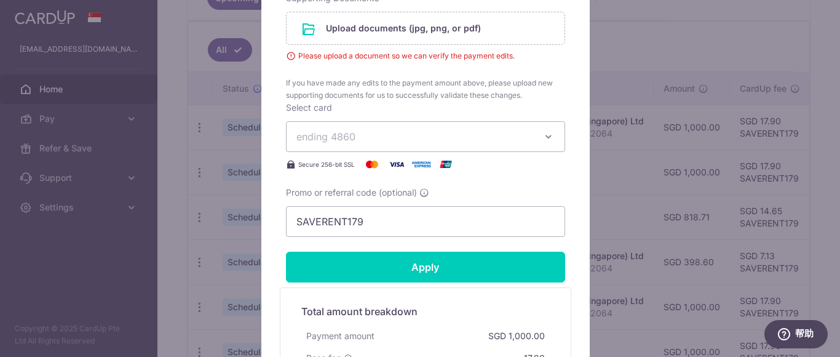
scroll to position [738, 0]
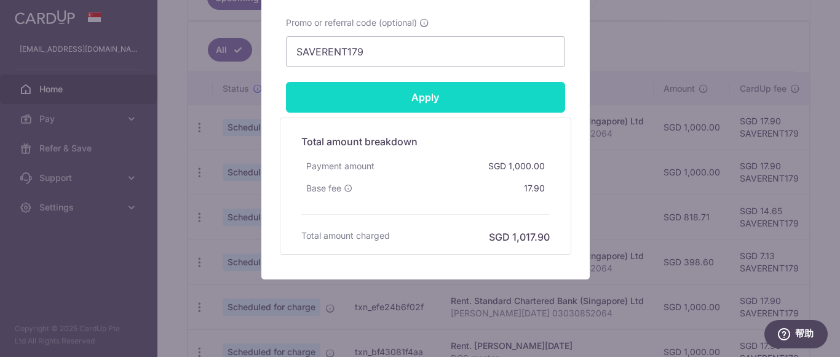
type input "999.90"
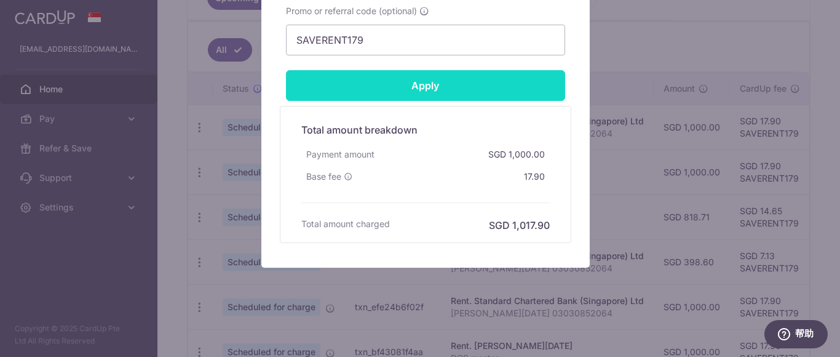
click at [516, 101] on input "Apply" at bounding box center [425, 85] width 279 height 31
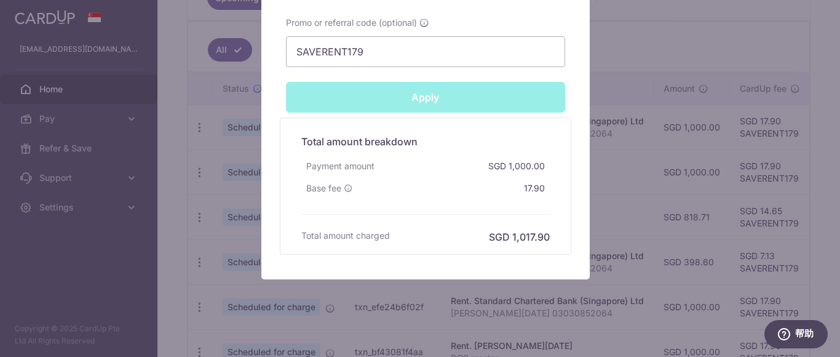
type input "Successfully Applied"
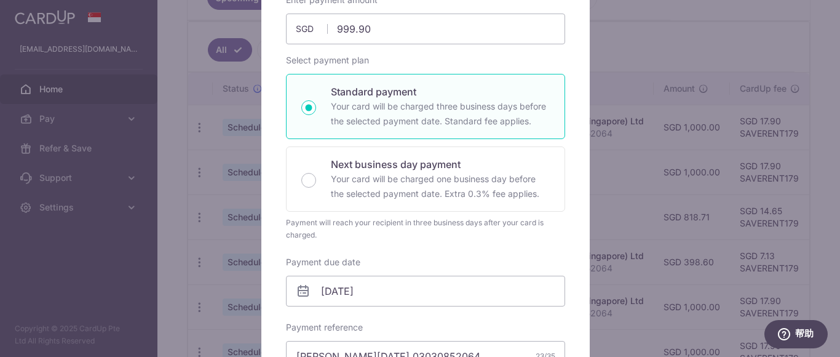
scroll to position [118, 0]
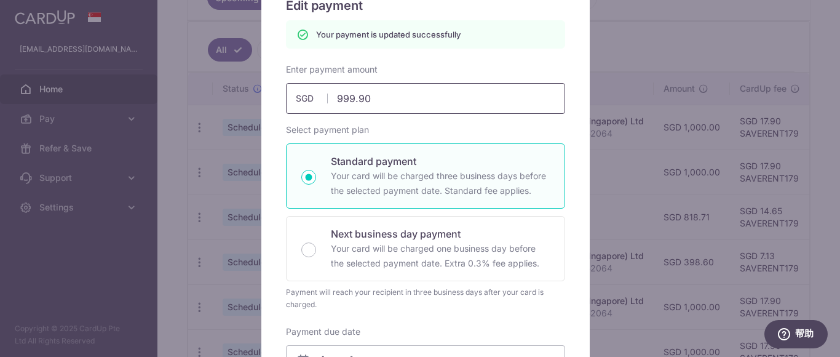
click at [378, 103] on input "999.90" at bounding box center [425, 98] width 279 height 31
type input "999.9"
type input "Apply"
type input "999.99"
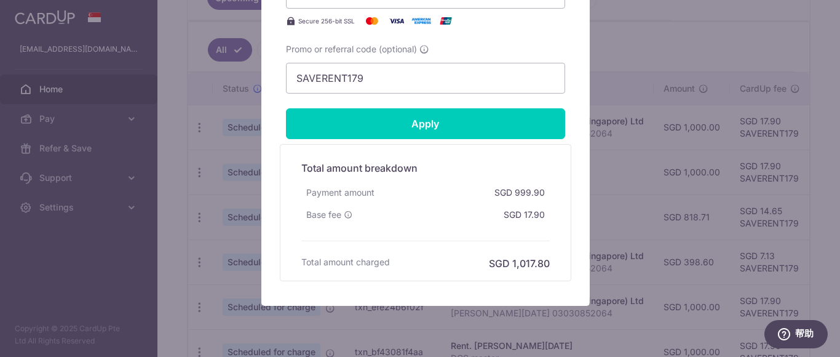
scroll to position [640, 0]
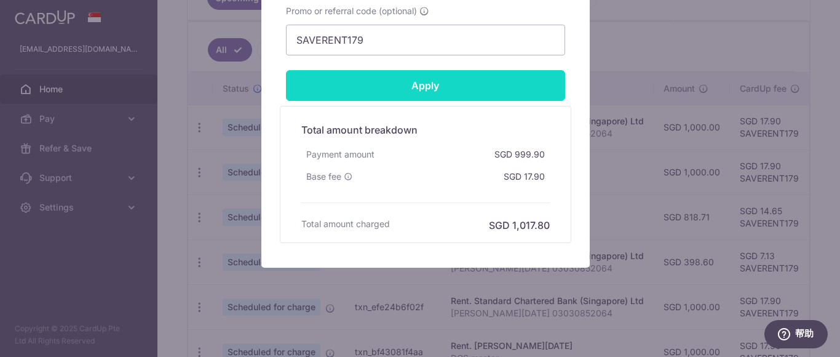
click at [508, 91] on input "Apply" at bounding box center [425, 85] width 279 height 31
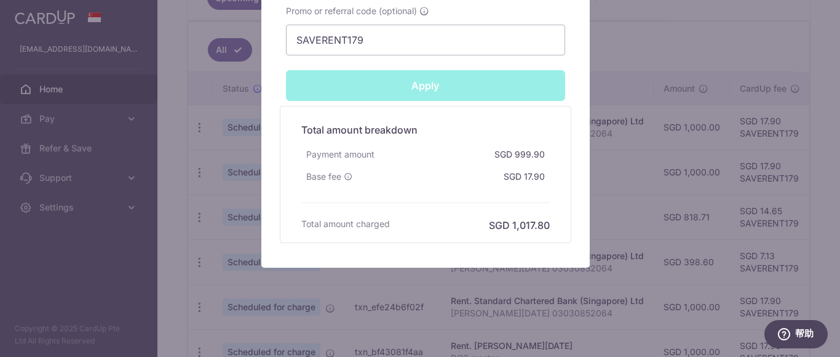
type input "Successfully Applied"
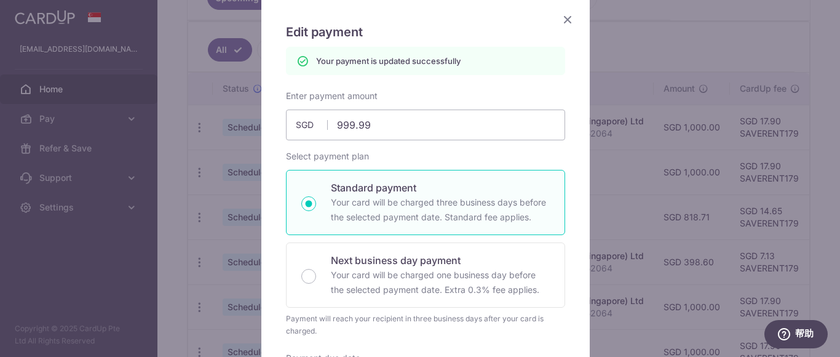
scroll to position [68, 0]
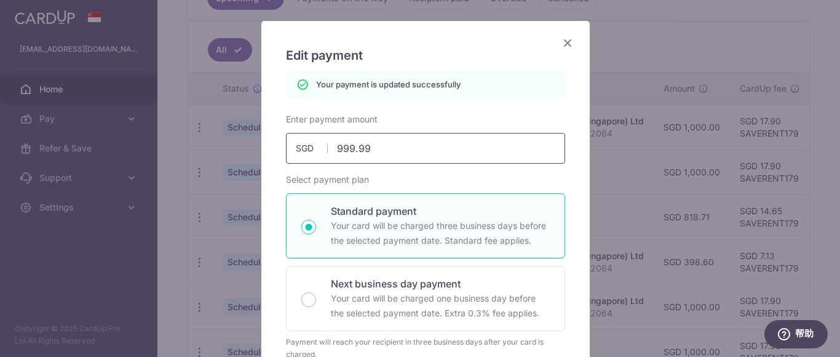
click at [443, 149] on input "999.99" at bounding box center [425, 148] width 279 height 31
drag, startPoint x: 462, startPoint y: 147, endPoint x: 275, endPoint y: 124, distance: 188.3
click at [278, 124] on div "Enter payment amount 999.99 999.99 SGD To change the payment amount, please can…" at bounding box center [425, 138] width 294 height 50
type input "1"
type input "Apply"
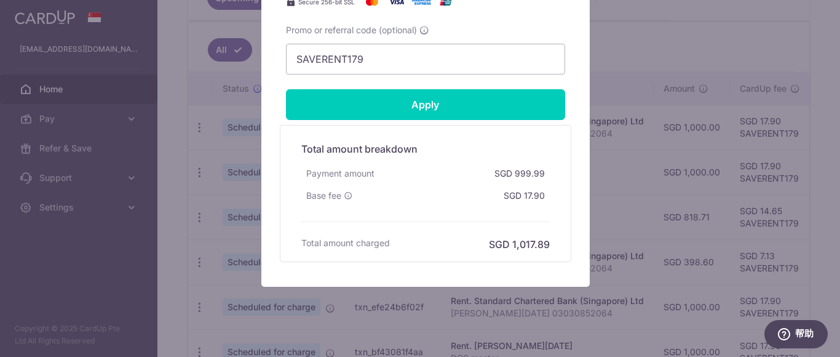
scroll to position [621, 0]
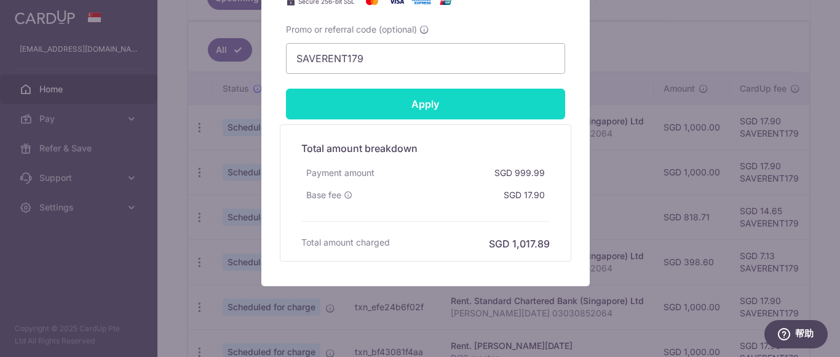
type input "1,000.00"
click at [490, 111] on input "Apply" at bounding box center [425, 104] width 279 height 31
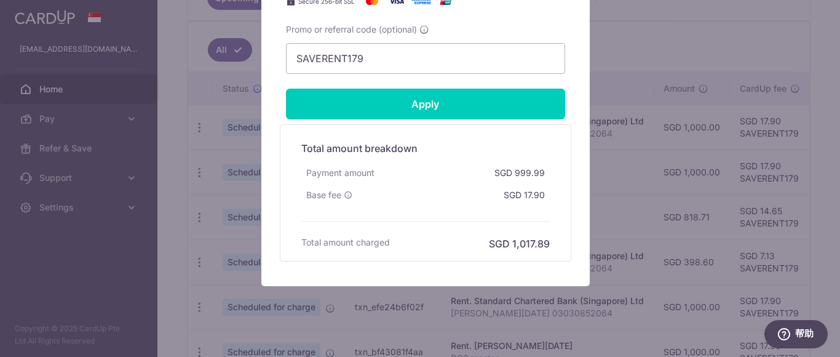
type input "Successfully Applied"
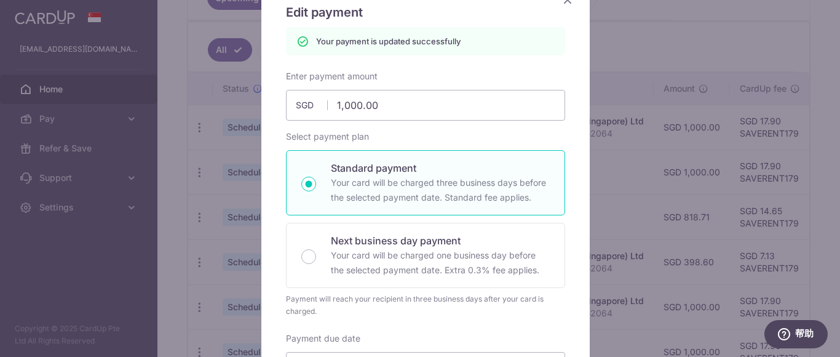
scroll to position [0, 0]
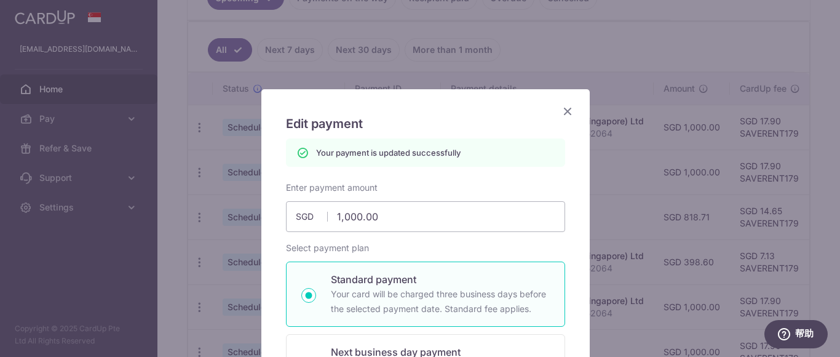
click at [562, 111] on icon "Close" at bounding box center [567, 110] width 15 height 15
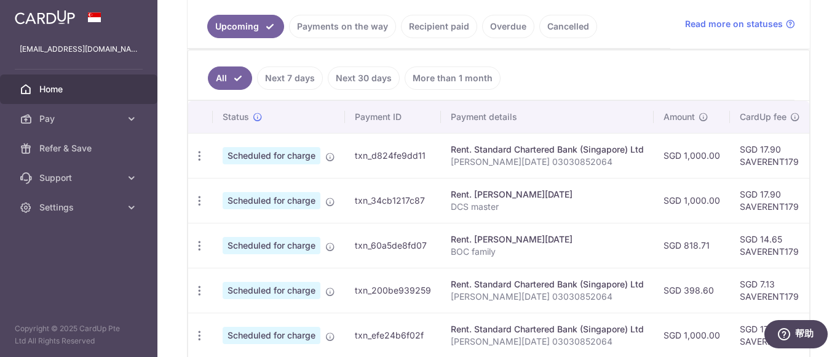
scroll to position [307, 0]
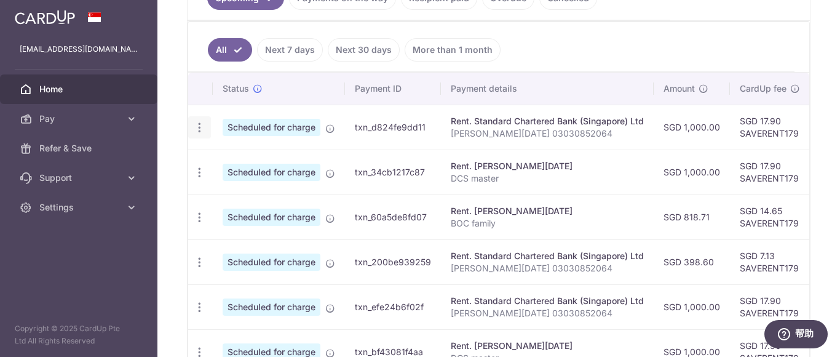
click at [202, 123] on icon "button" at bounding box center [199, 127] width 13 height 13
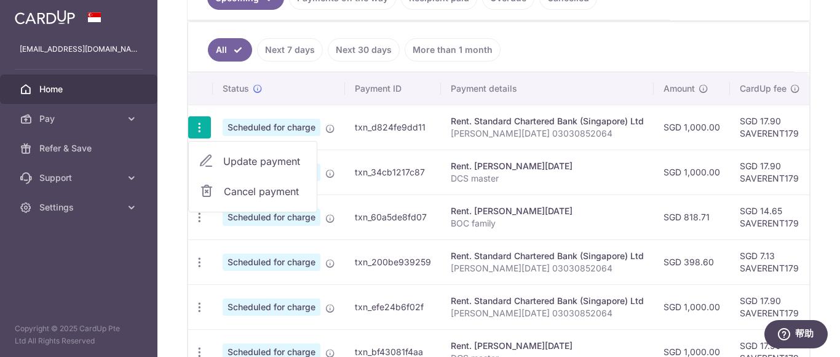
click at [236, 160] on span "Update payment" at bounding box center [265, 161] width 84 height 15
radio input "true"
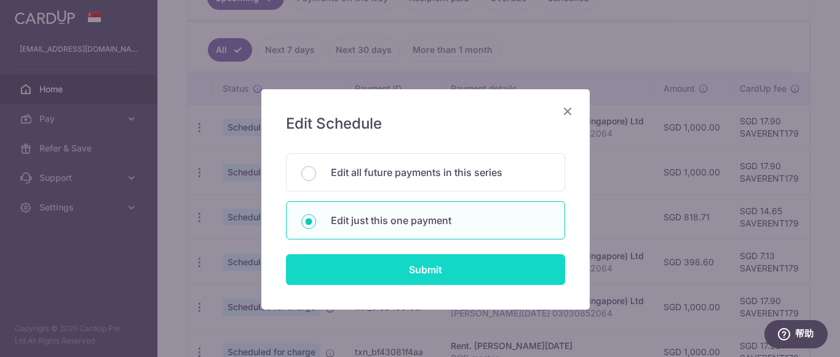
drag, startPoint x: 455, startPoint y: 262, endPoint x: 463, endPoint y: 258, distance: 9.1
click at [455, 262] on input "Submit" at bounding box center [425, 269] width 279 height 31
radio input "true"
type input "1,000.00"
type input "[DATE]"
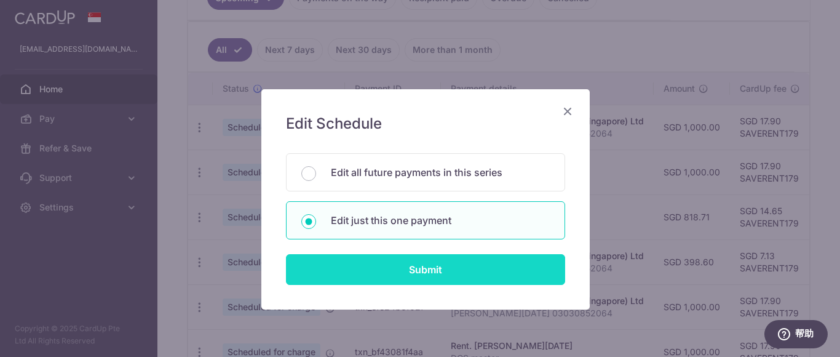
type input "[PERSON_NAME][DATE] 03030852064"
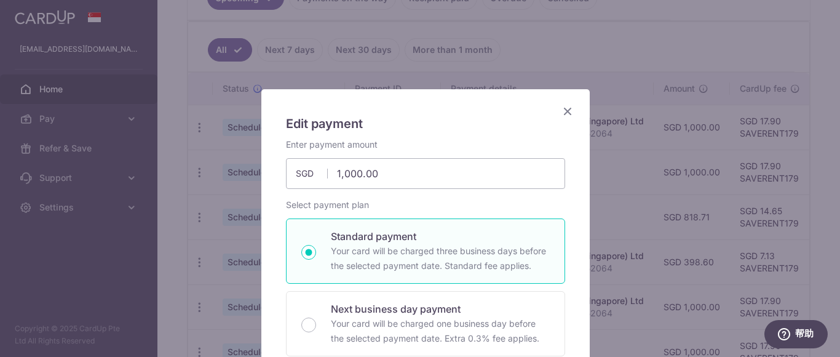
type input "SAVERENT179"
drag, startPoint x: 400, startPoint y: 170, endPoint x: 223, endPoint y: 144, distance: 179.5
click at [223, 144] on div "Edit payment By clicking apply, you will make changes to all payments to Standa…" at bounding box center [420, 178] width 840 height 357
type input "999.72"
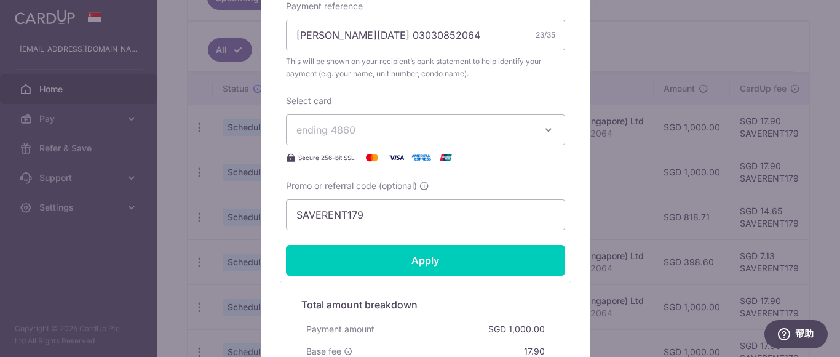
scroll to position [553, 0]
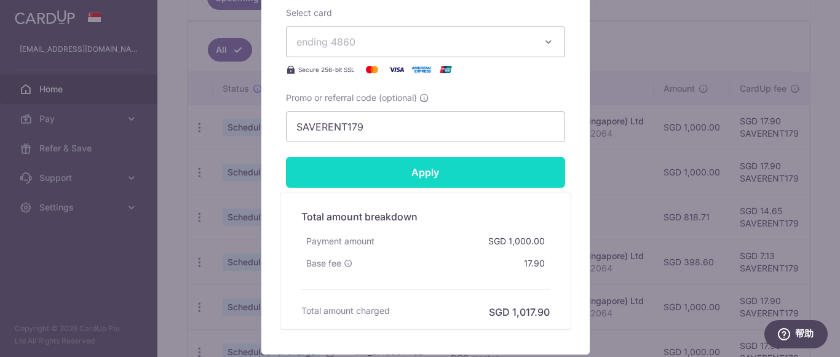
click at [503, 179] on input "Apply" at bounding box center [425, 172] width 279 height 31
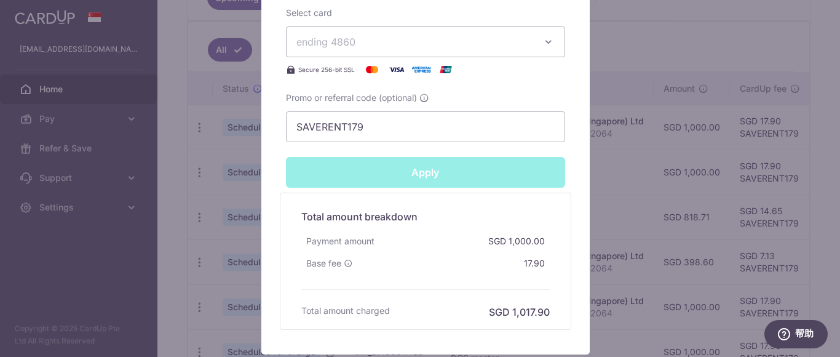
type input "Successfully Applied"
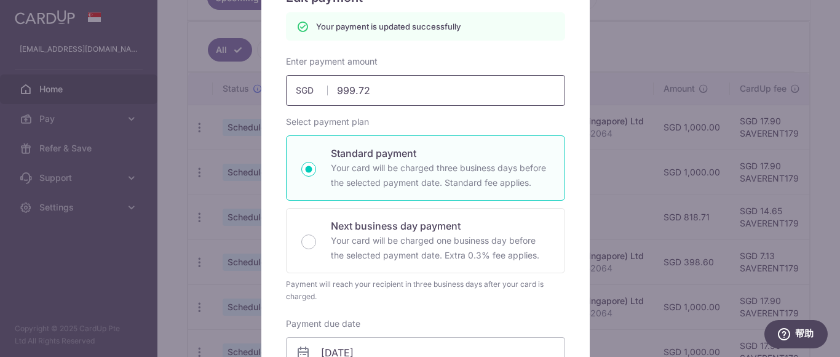
scroll to position [104, 0]
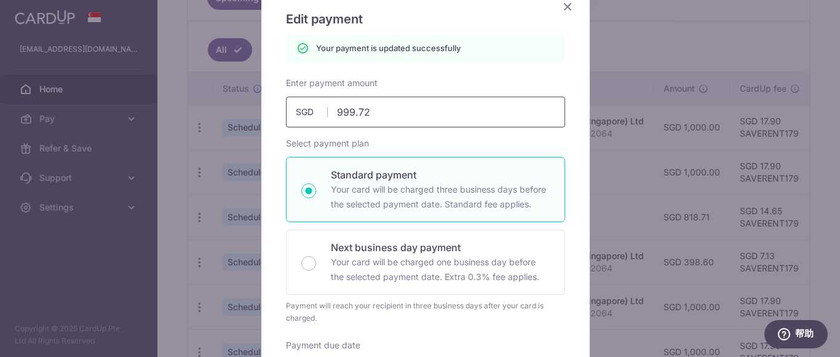
click at [411, 118] on input "999.72" at bounding box center [425, 112] width 279 height 31
type input "999.73"
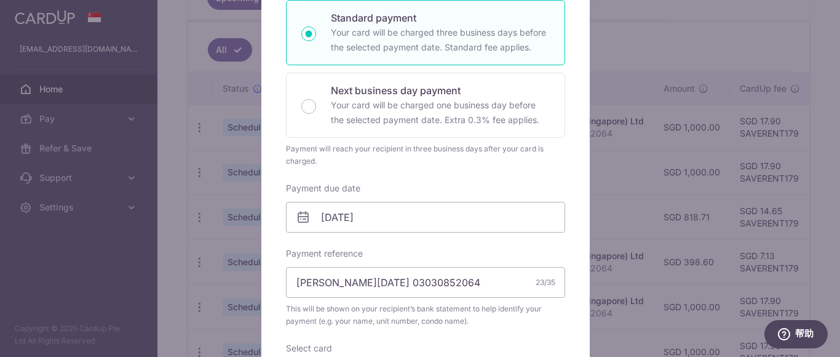
scroll to position [473, 0]
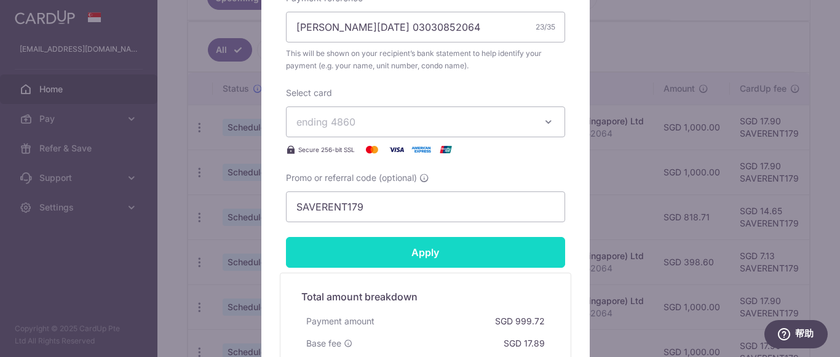
click at [474, 258] on input "Apply" at bounding box center [425, 252] width 279 height 31
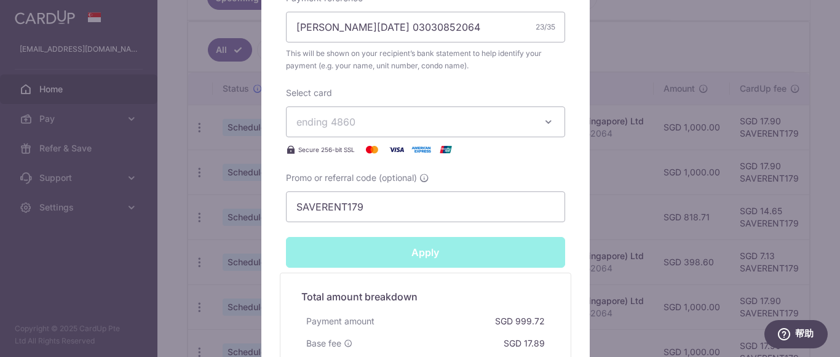
type input "Successfully Applied"
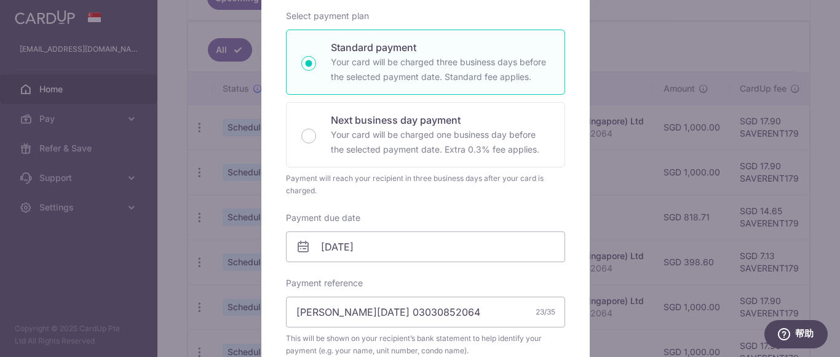
scroll to position [148, 0]
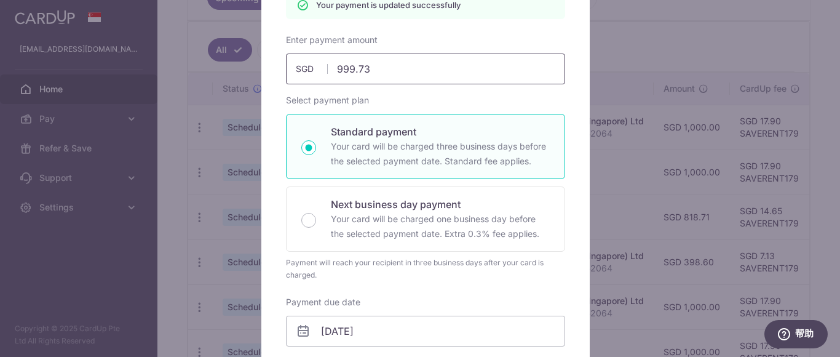
click at [396, 68] on input "999.73" at bounding box center [425, 68] width 279 height 31
type input "999.72"
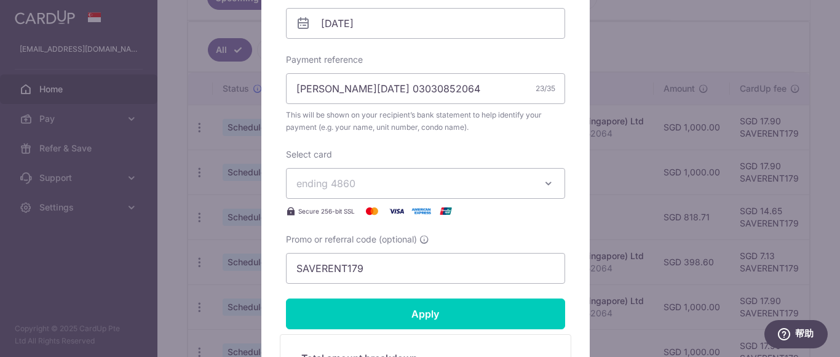
scroll to position [535, 0]
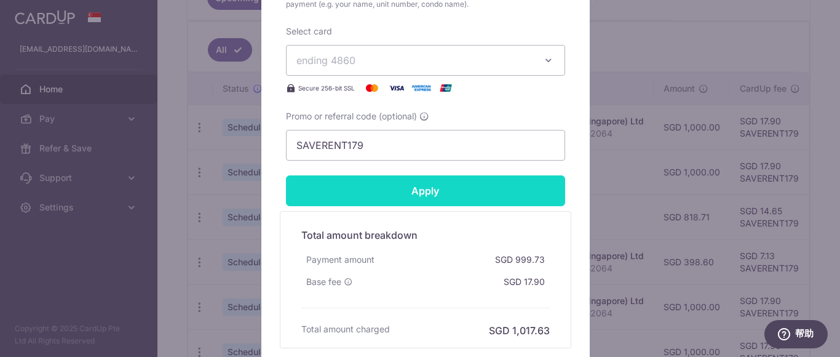
click at [502, 197] on input "Apply" at bounding box center [425, 190] width 279 height 31
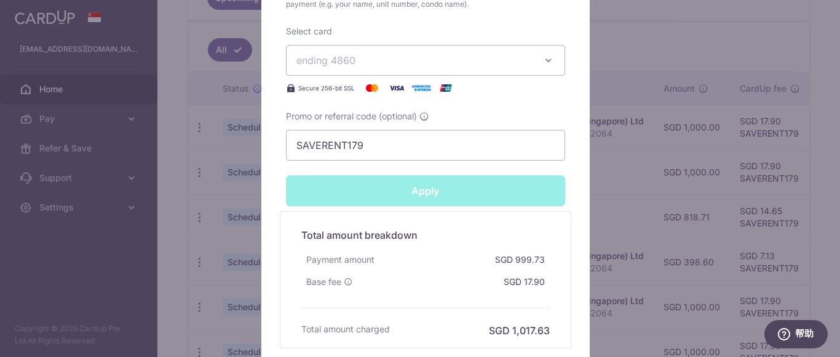
type input "Successfully Applied"
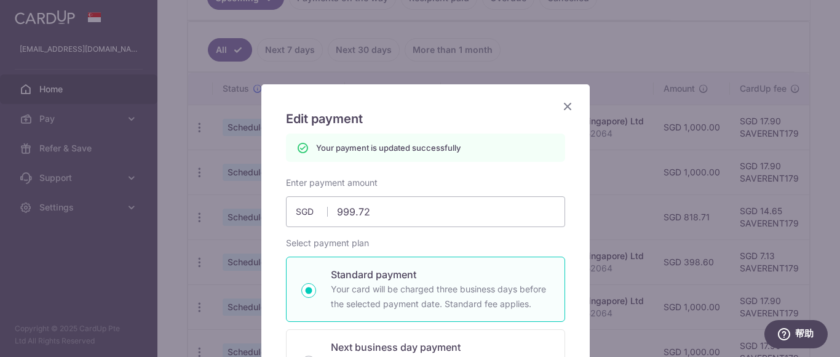
scroll to position [0, 0]
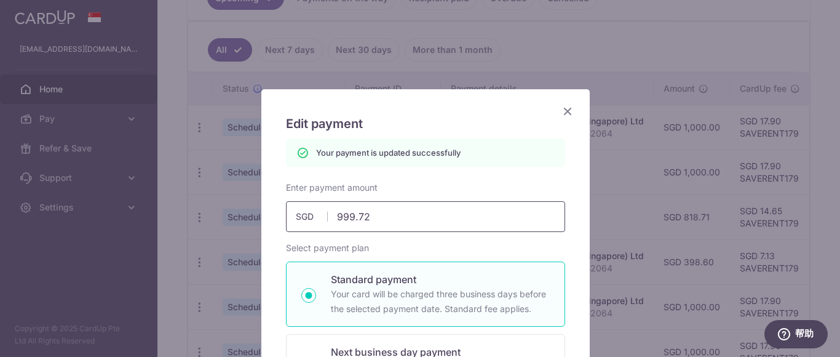
drag, startPoint x: 381, startPoint y: 215, endPoint x: 234, endPoint y: 202, distance: 147.5
click at [234, 202] on div "Edit payment By clicking apply, you will make changes to all payments to Standa…" at bounding box center [420, 178] width 840 height 357
type input "1"
type input "Apply"
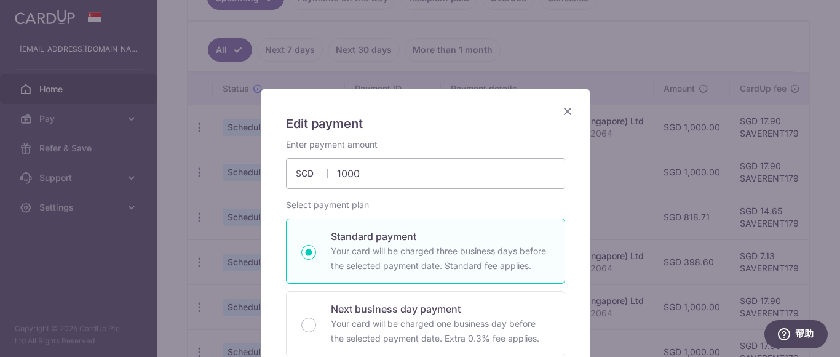
type input "1,000.00"
click at [534, 211] on div "Select payment plan Standard payment Your card will be charged three business d…" at bounding box center [425, 292] width 279 height 187
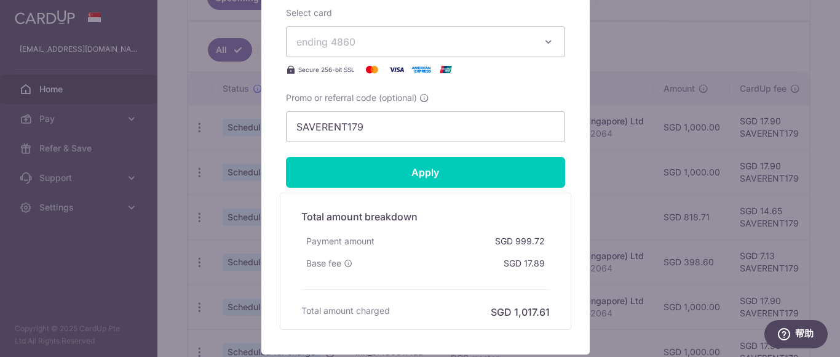
scroll to position [615, 0]
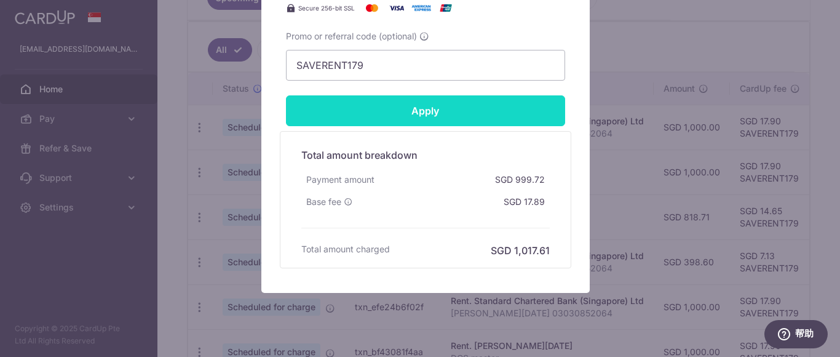
click at [441, 109] on input "Apply" at bounding box center [425, 110] width 279 height 31
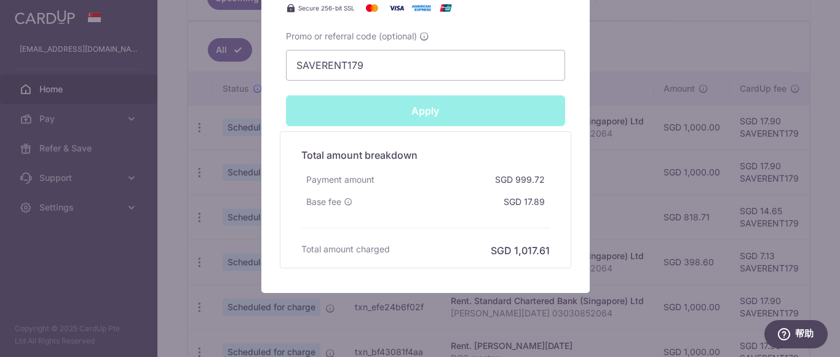
type input "Successfully Applied"
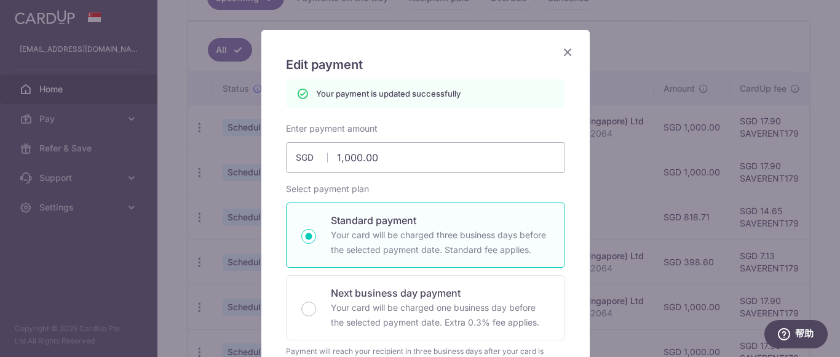
scroll to position [0, 0]
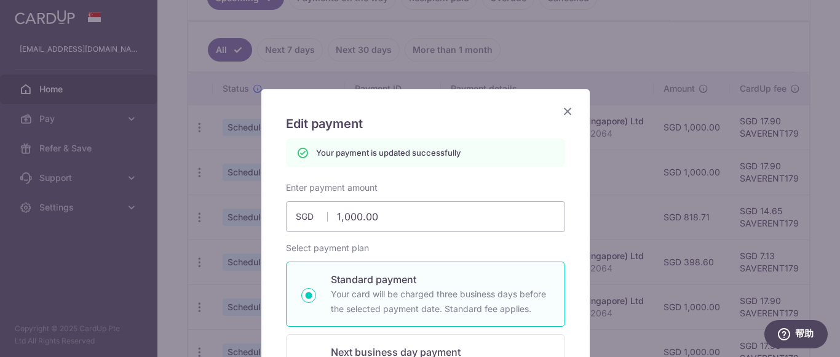
click at [564, 108] on icon "Close" at bounding box center [567, 110] width 15 height 15
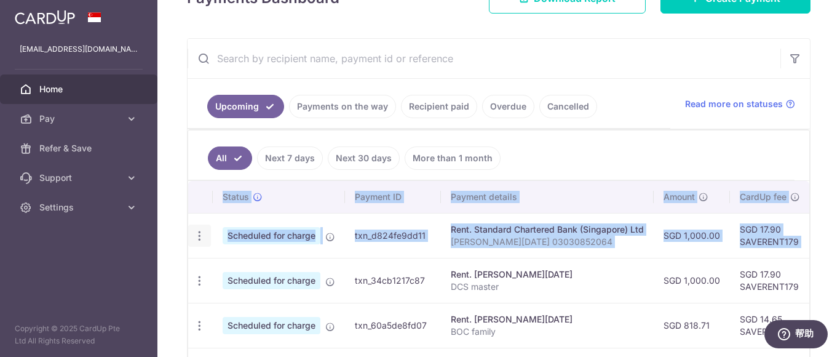
drag, startPoint x: 771, startPoint y: 235, endPoint x: 197, endPoint y: 224, distance: 574.2
click at [177, 221] on div "× Pause Schedule Pause all future payments in this series Pause just this one p…" at bounding box center [498, 178] width 682 height 357
click at [200, 232] on icon "button" at bounding box center [199, 235] width 13 height 13
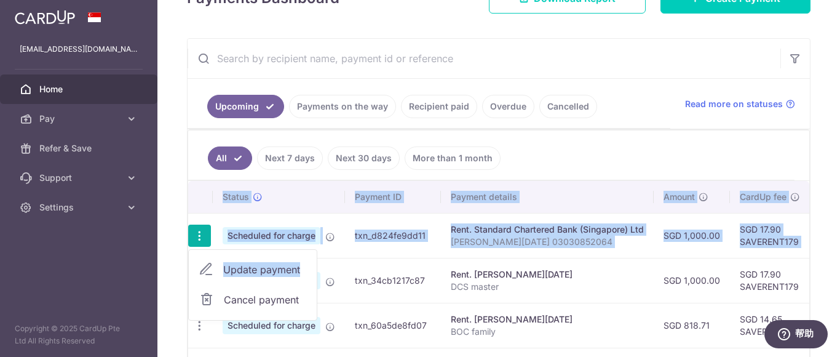
click at [260, 270] on span "Update payment" at bounding box center [265, 269] width 84 height 15
radio input "true"
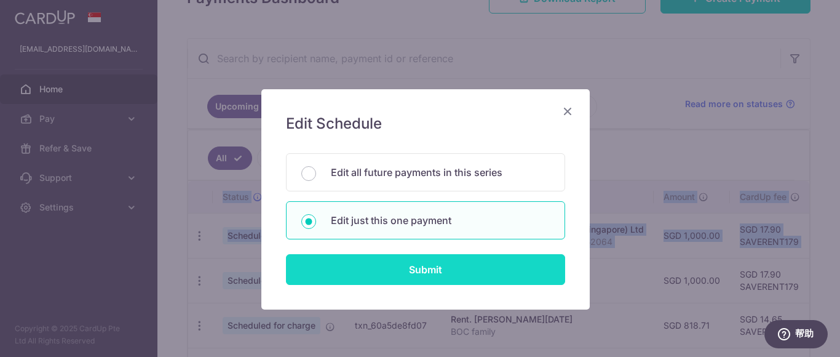
drag, startPoint x: 357, startPoint y: 277, endPoint x: 364, endPoint y: 275, distance: 7.0
click at [360, 276] on input "Submit" at bounding box center [425, 269] width 279 height 31
radio input "true"
type input "1,000.00"
type input "[DATE]"
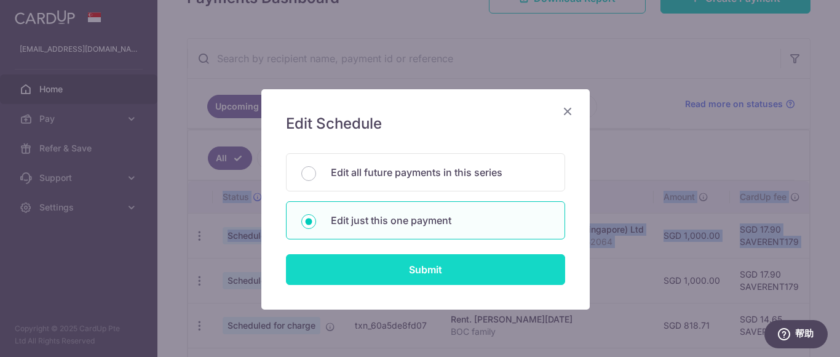
type input "[PERSON_NAME][DATE] 03030852064"
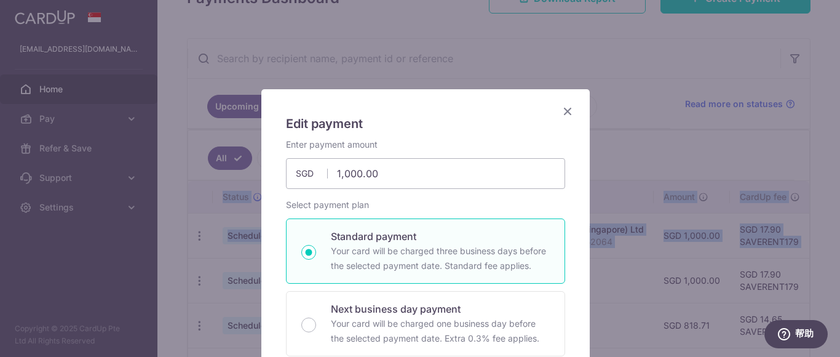
type input "SAVERENT179"
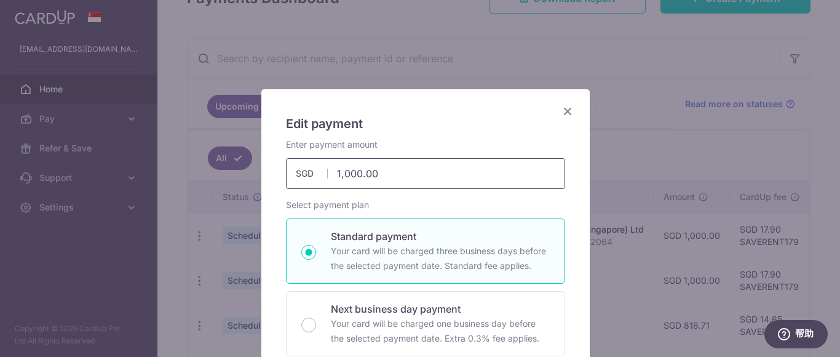
drag, startPoint x: 387, startPoint y: 171, endPoint x: 255, endPoint y: 157, distance: 132.9
type input "999.82"
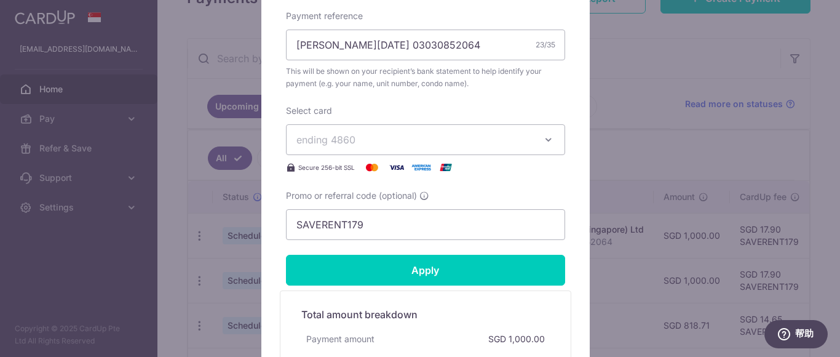
scroll to position [640, 0]
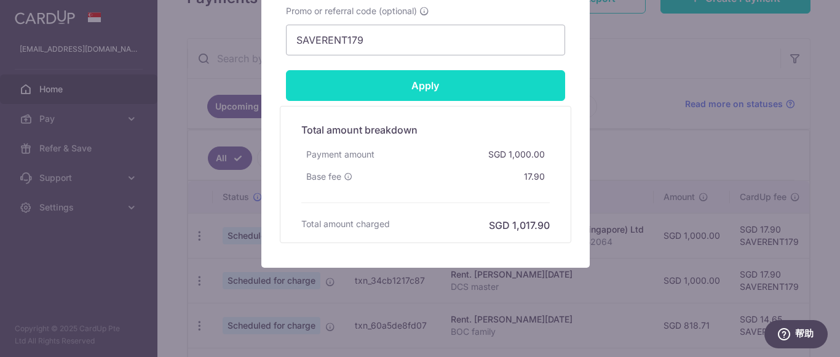
click at [514, 89] on input "Apply" at bounding box center [425, 85] width 279 height 31
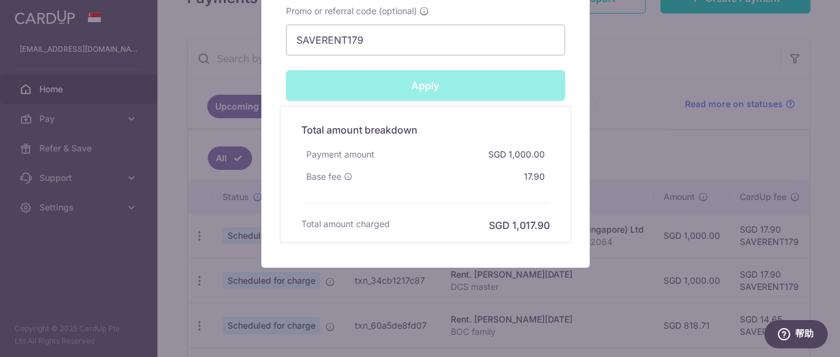
type input "Successfully Applied"
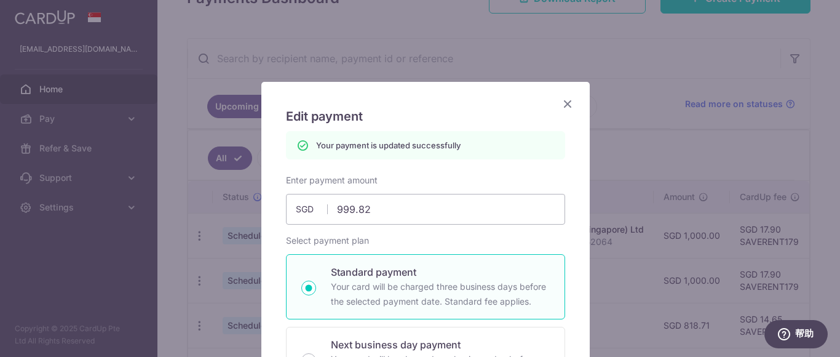
scroll to position [7, 0]
click at [404, 215] on input "999.82" at bounding box center [425, 209] width 279 height 31
type input "999.81"
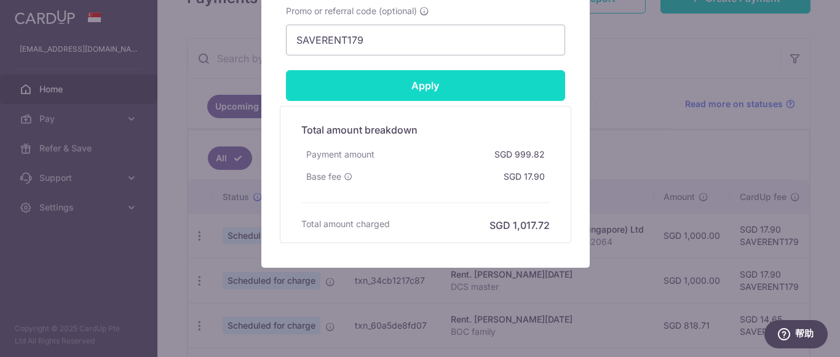
click at [436, 79] on input "Apply" at bounding box center [425, 85] width 279 height 31
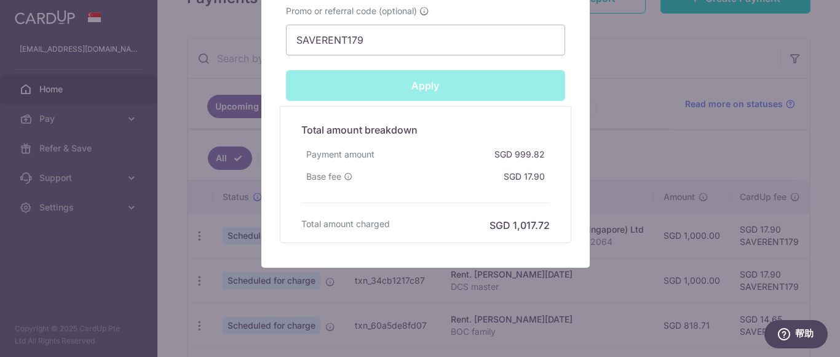
type input "Successfully Applied"
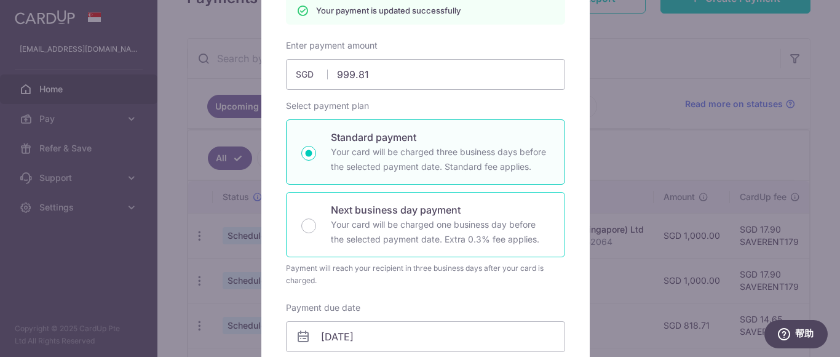
scroll to position [130, 0]
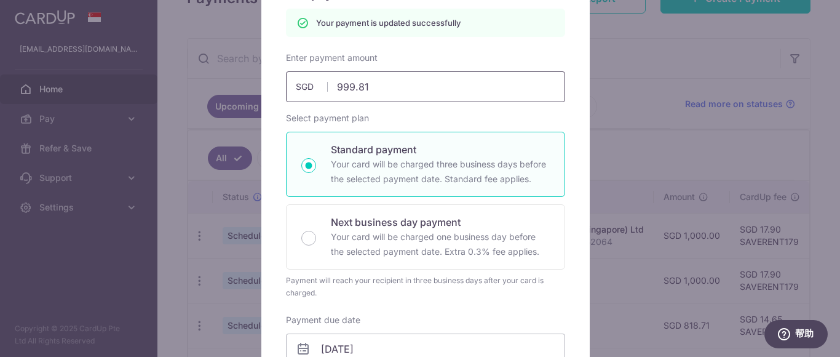
click at [358, 88] on input "999.81" at bounding box center [425, 86] width 279 height 31
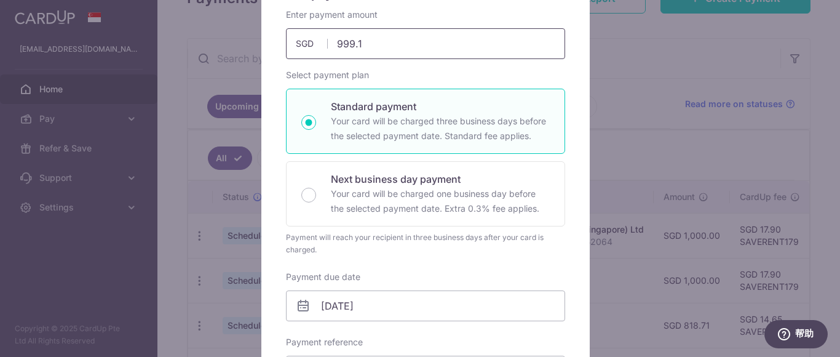
type input "999.71"
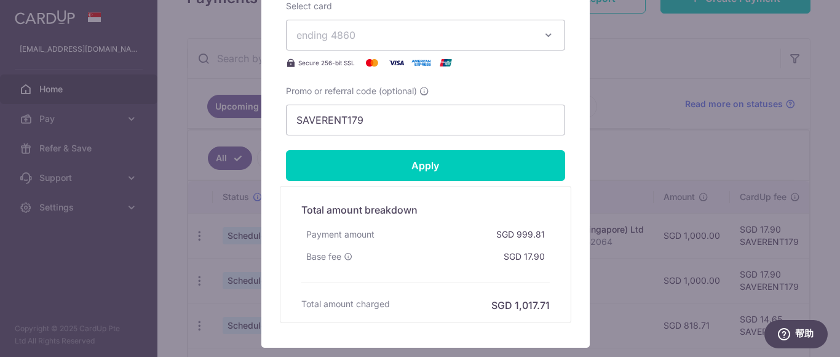
scroll to position [640, 0]
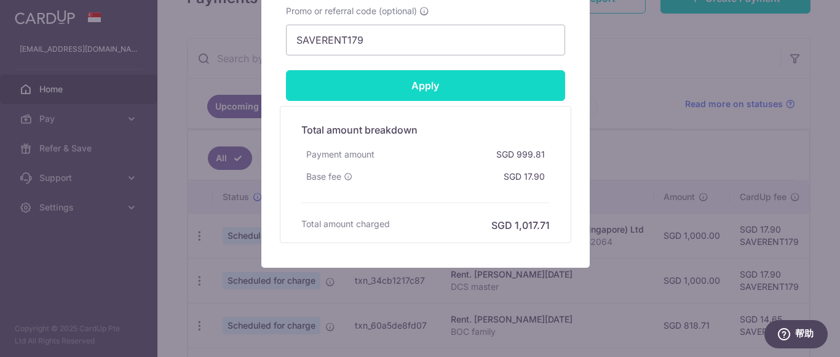
click at [442, 89] on input "Apply" at bounding box center [425, 85] width 279 height 31
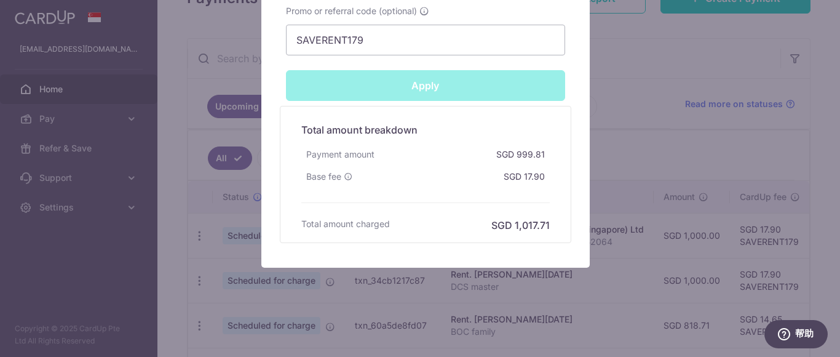
type input "Successfully Applied"
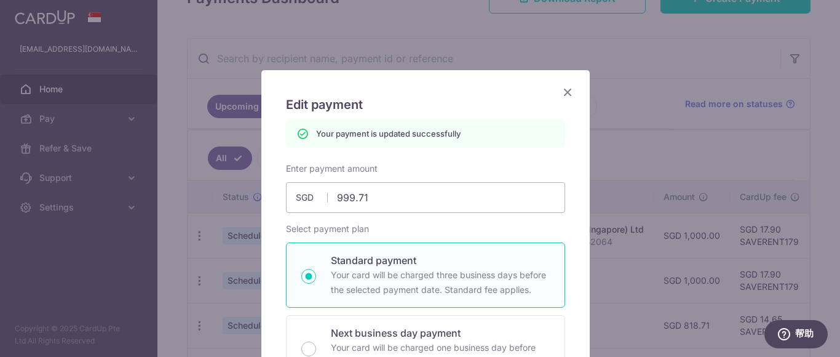
scroll to position [7, 0]
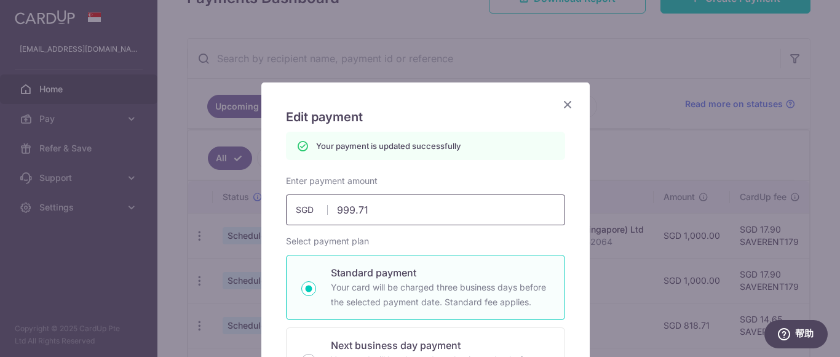
drag, startPoint x: 398, startPoint y: 211, endPoint x: 403, endPoint y: 207, distance: 7.4
click at [398, 211] on input "999.71" at bounding box center [425, 209] width 279 height 31
type input "999.72"
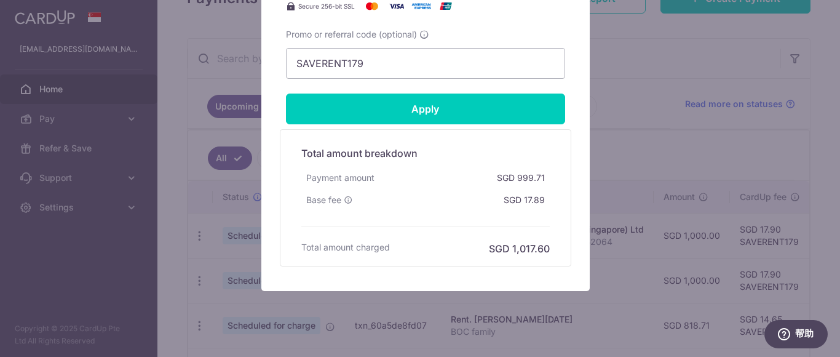
scroll to position [621, 0]
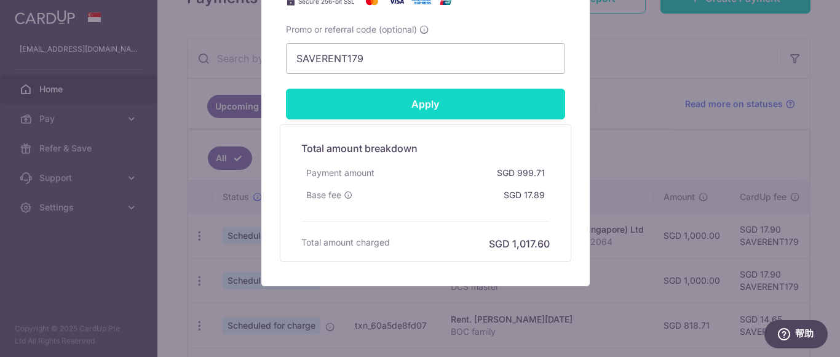
click at [468, 102] on input "Apply" at bounding box center [425, 104] width 279 height 31
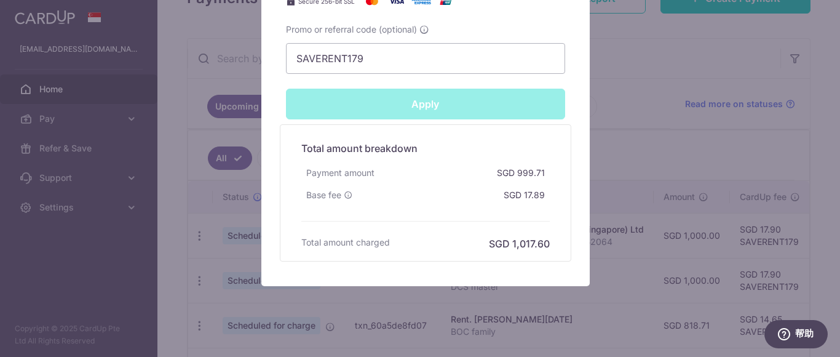
type input "Successfully Applied"
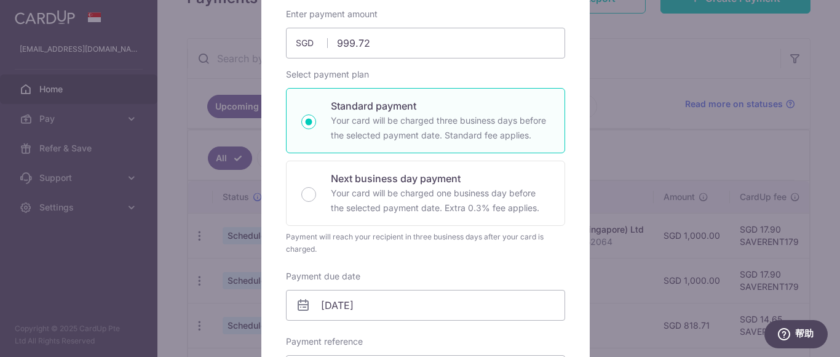
scroll to position [173, 0]
click at [391, 49] on input "999.72" at bounding box center [425, 43] width 279 height 31
type input "999.73"
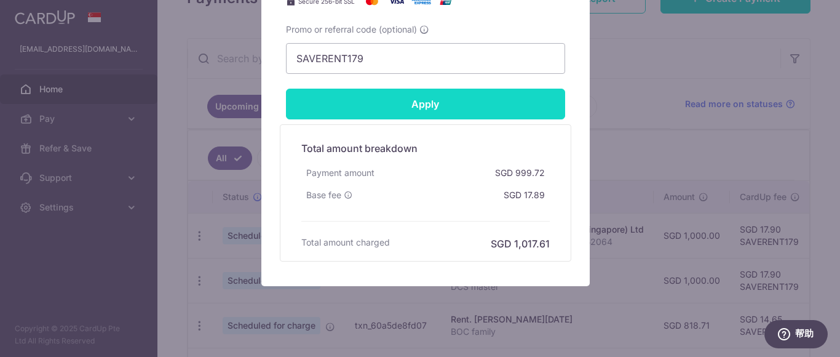
click at [498, 97] on input "Apply" at bounding box center [425, 104] width 279 height 31
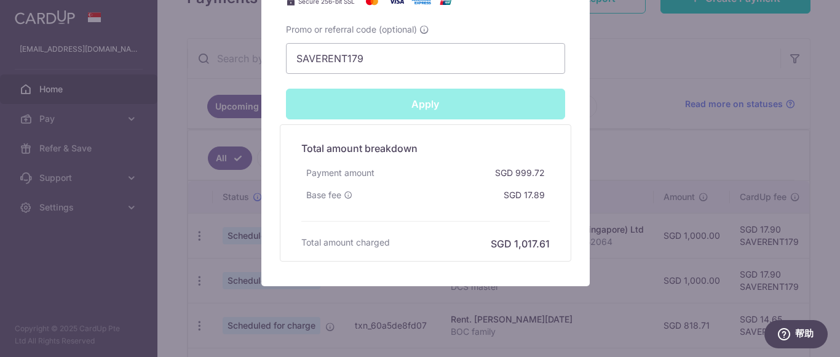
type input "Successfully Applied"
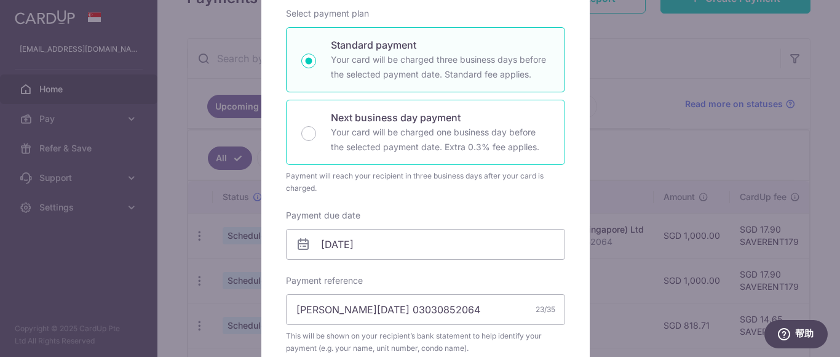
scroll to position [111, 0]
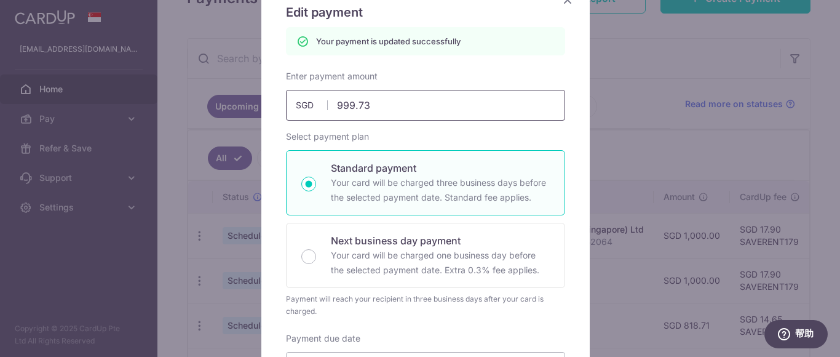
click at [411, 103] on input "999.73" at bounding box center [425, 105] width 279 height 31
type input "999.72"
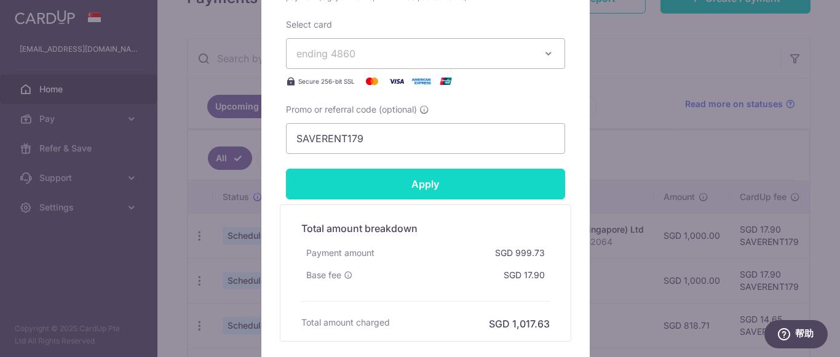
click at [459, 178] on input "Apply" at bounding box center [425, 183] width 279 height 31
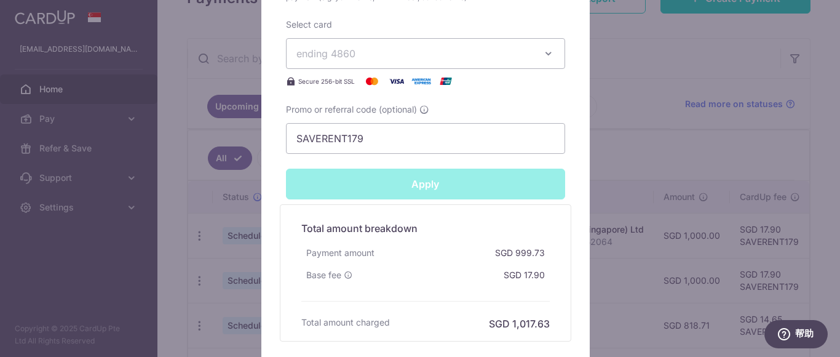
type input "Successfully Applied"
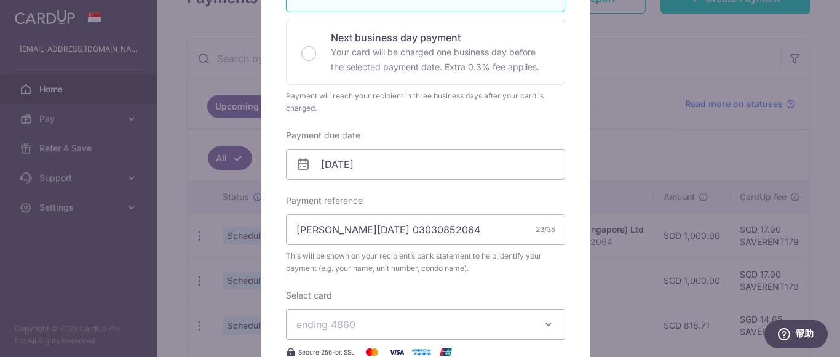
scroll to position [0, 0]
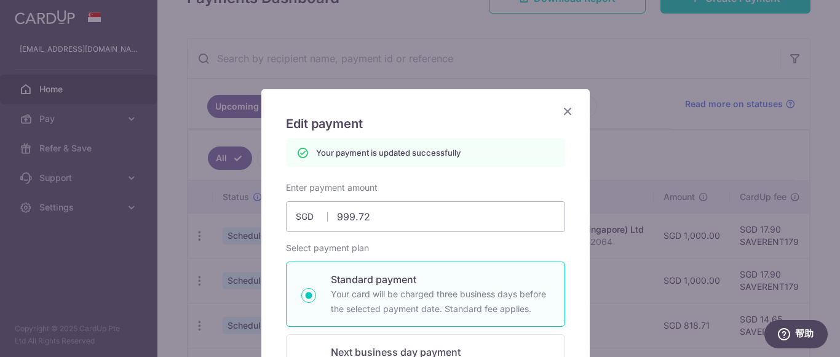
click at [560, 109] on icon "Close" at bounding box center [567, 110] width 15 height 15
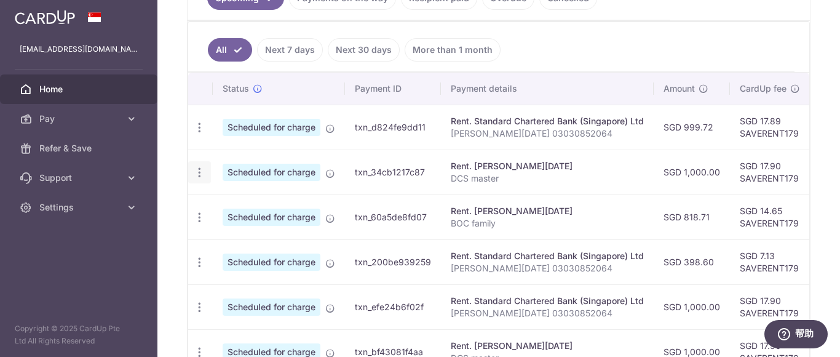
click at [199, 171] on icon "button" at bounding box center [199, 172] width 13 height 13
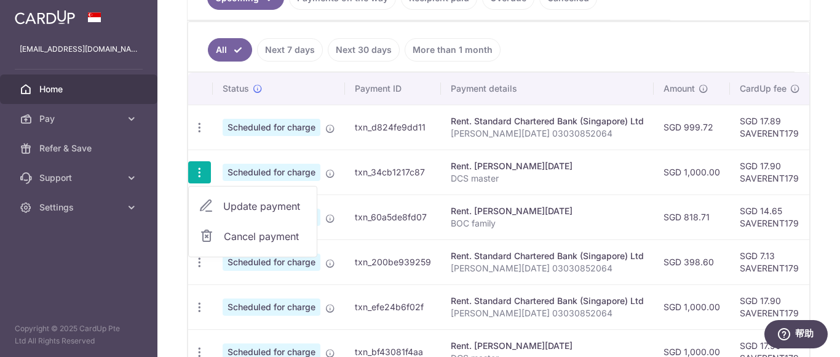
click at [276, 209] on span "Update payment" at bounding box center [265, 206] width 84 height 15
radio input "true"
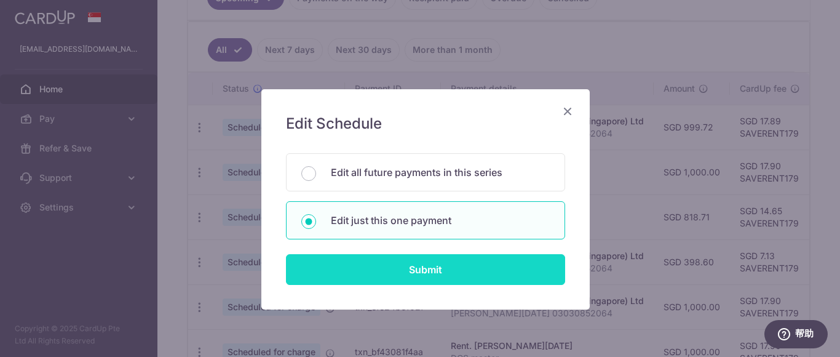
click at [337, 270] on input "Submit" at bounding box center [425, 269] width 279 height 31
radio input "true"
type input "1,000.00"
type input "[DATE]"
type input "DCS master"
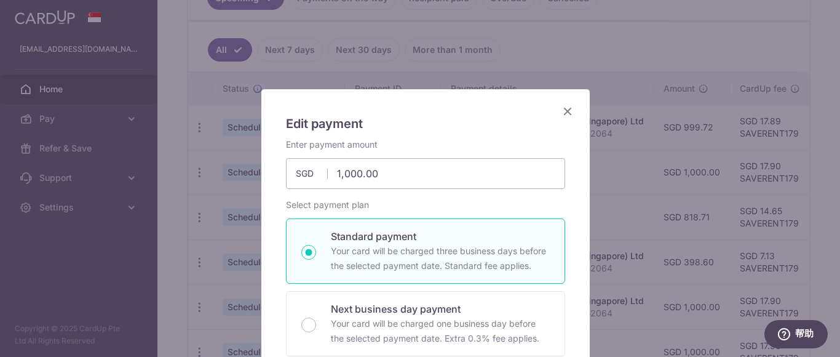
type input "SAVERENT179"
drag, startPoint x: 398, startPoint y: 175, endPoint x: 168, endPoint y: 144, distance: 231.9
click at [168, 144] on div "Edit payment By clicking apply, you will make changes to all payments to [PERSO…" at bounding box center [420, 178] width 840 height 357
type input "999.72"
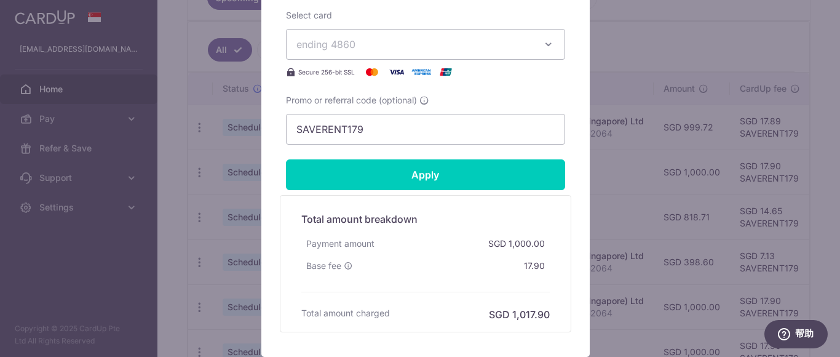
scroll to position [640, 0]
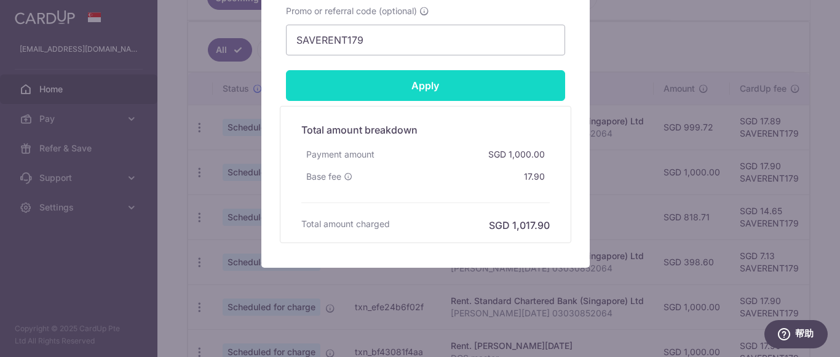
click at [425, 87] on input "Apply" at bounding box center [425, 85] width 279 height 31
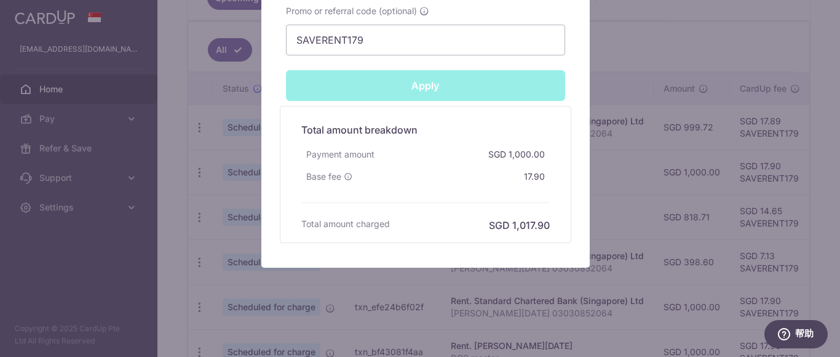
type input "Successfully Applied"
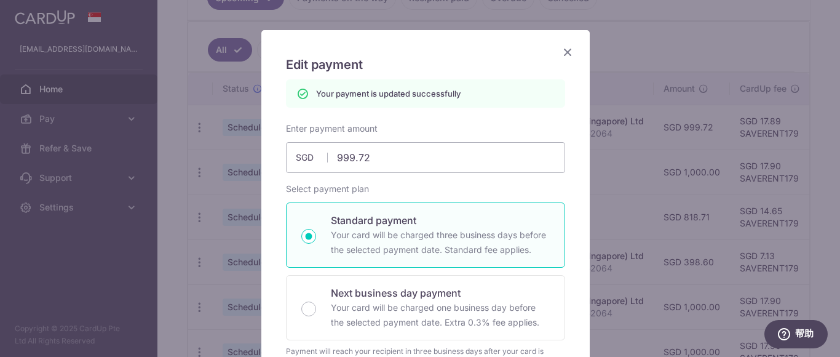
scroll to position [0, 0]
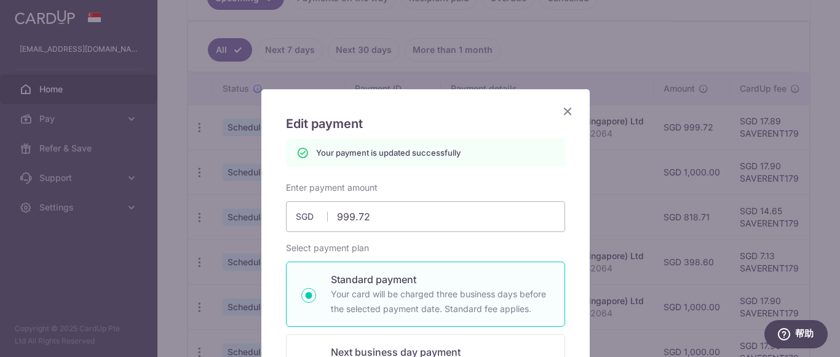
click at [562, 106] on icon "Close" at bounding box center [567, 110] width 15 height 15
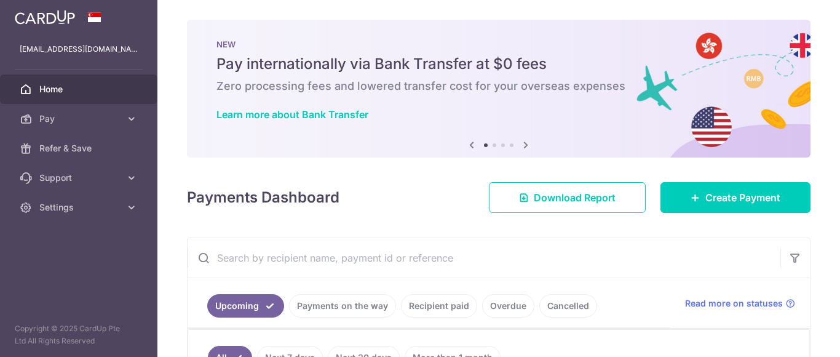
scroll to position [0, 317]
click at [832, 106] on div "× Pause Schedule Pause all future payments in this series Pause just this one p…" at bounding box center [498, 178] width 682 height 357
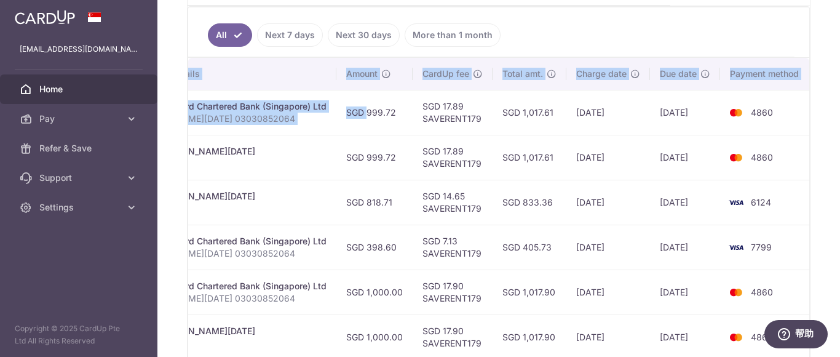
scroll to position [0, 0]
click at [798, 157] on td "4860" at bounding box center [766, 157] width 93 height 45
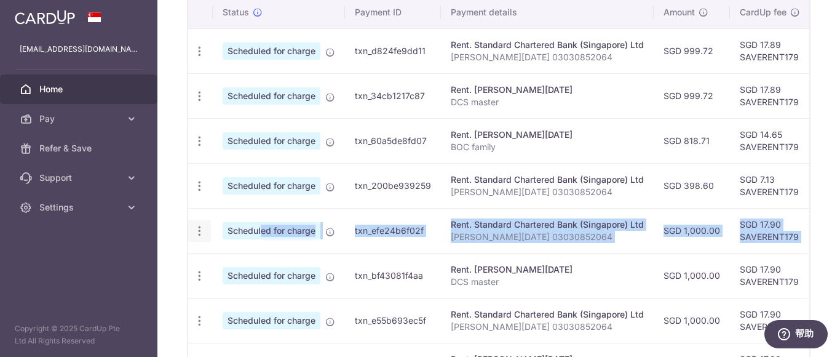
drag, startPoint x: 772, startPoint y: 230, endPoint x: 199, endPoint y: 236, distance: 573.5
click at [216, 235] on tr "Update payment Cancel payment Scheduled for charge txn_efe24b6f02f Rent. Standa…" at bounding box center [659, 230] width 942 height 45
click at [198, 231] on icon "button" at bounding box center [199, 230] width 13 height 13
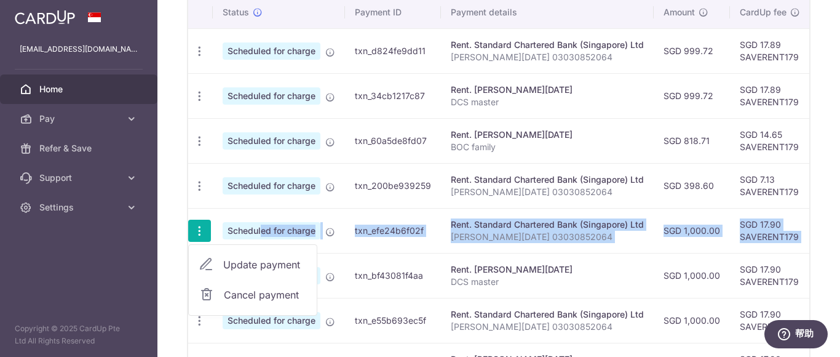
click at [264, 266] on span "Update payment" at bounding box center [265, 264] width 84 height 15
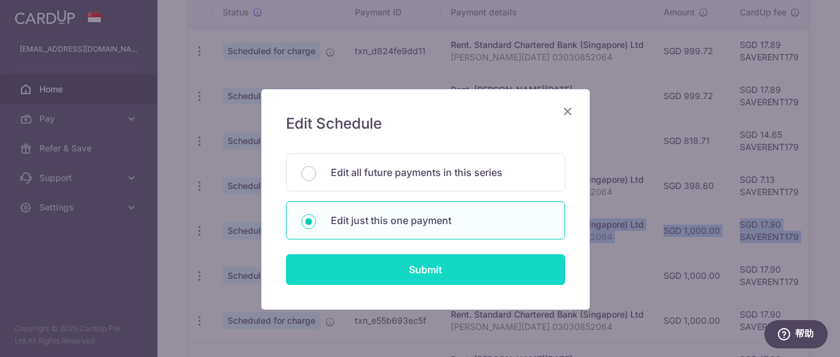
click at [361, 272] on input "Submit" at bounding box center [425, 269] width 279 height 31
radio input "true"
type input "1,000.00"
type input "[DATE]"
type input "[PERSON_NAME][DATE] 03030852064"
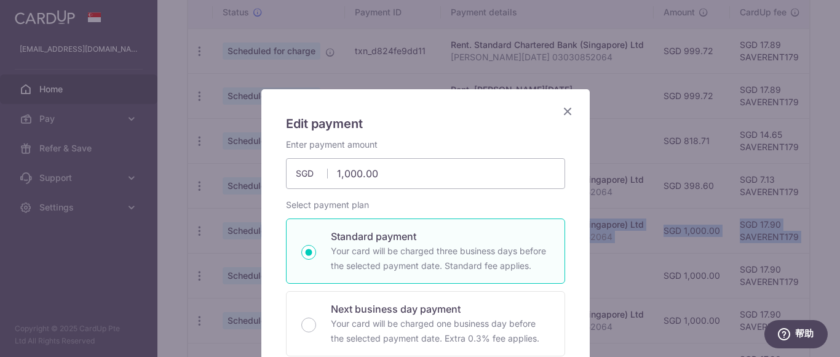
type input "SAVERENT179"
click at [208, 157] on div "Edit payment By clicking apply, you will make changes to all payments to Standa…" at bounding box center [420, 178] width 840 height 357
type input "999.72"
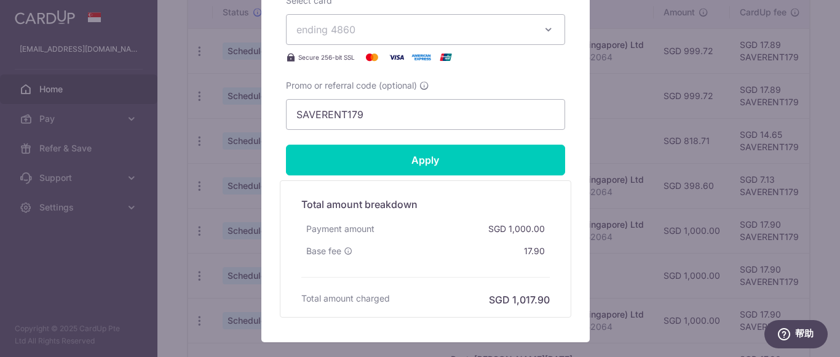
scroll to position [640, 0]
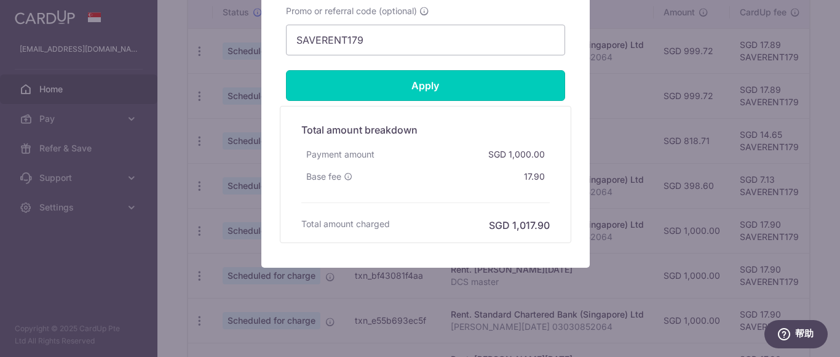
click at [451, 85] on input "Apply" at bounding box center [425, 85] width 279 height 31
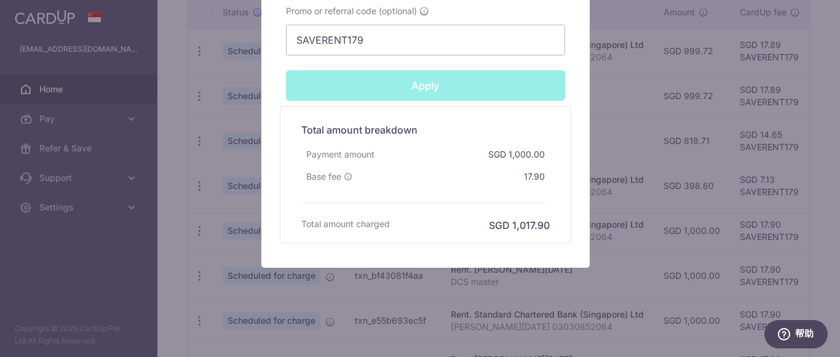
type input "Successfully Applied"
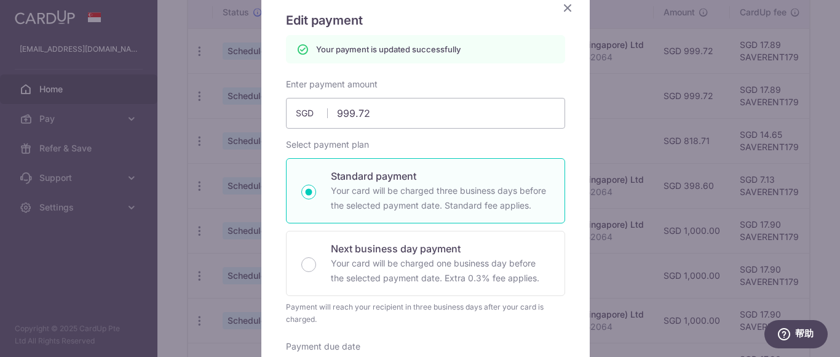
scroll to position [0, 0]
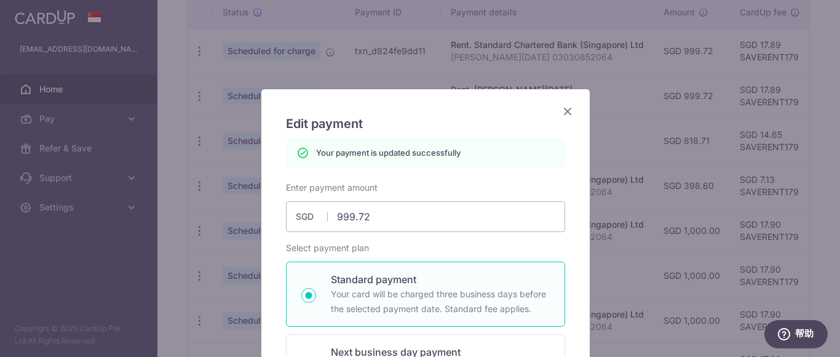
click at [561, 112] on icon "Close" at bounding box center [567, 110] width 15 height 15
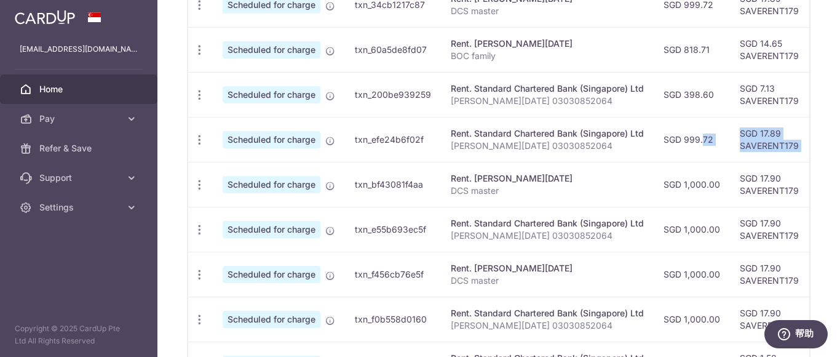
drag, startPoint x: 839, startPoint y: 126, endPoint x: 839, endPoint y: 133, distance: 7.4
click at [839, 133] on div "× Pause Schedule Pause all future payments in this series Pause just this one p…" at bounding box center [498, 178] width 682 height 357
click at [781, 141] on td "SGD 17.89 SAVERENT179" at bounding box center [770, 139] width 80 height 45
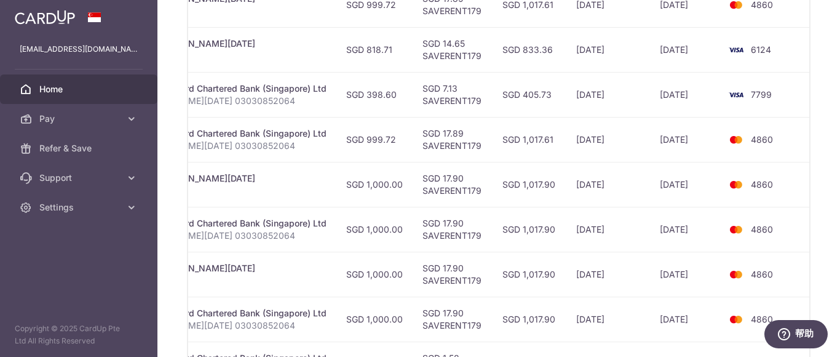
drag, startPoint x: 727, startPoint y: 139, endPoint x: 839, endPoint y: 135, distance: 112.6
click at [839, 135] on div "× Pause Schedule Pause all future payments in this series Pause just this one p…" at bounding box center [498, 178] width 682 height 357
click at [799, 160] on td "4860" at bounding box center [766, 139] width 93 height 45
drag, startPoint x: 777, startPoint y: 273, endPoint x: 512, endPoint y: 270, distance: 264.9
click at [511, 274] on tr "Update payment Cancel payment Scheduled for charge txn_f456cb76e5f Rent. [PERSO…" at bounding box center [342, 273] width 942 height 45
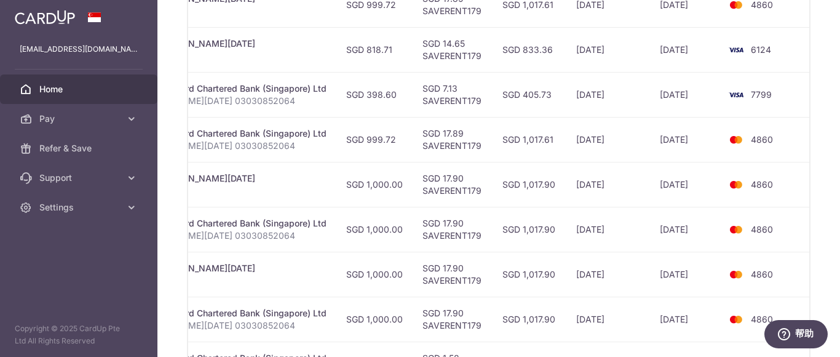
click at [777, 187] on td "4860" at bounding box center [766, 184] width 93 height 45
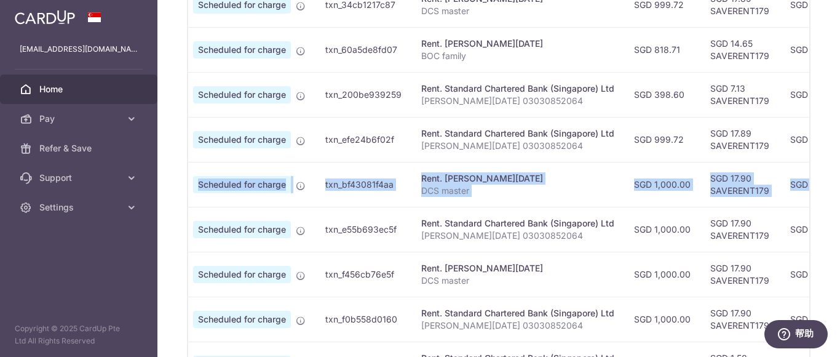
scroll to position [0, 0]
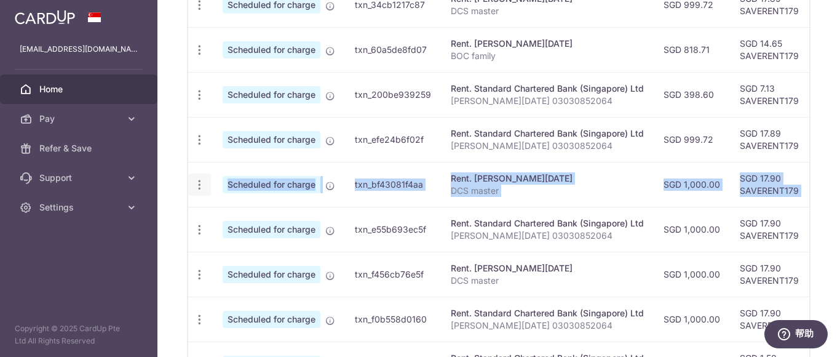
drag, startPoint x: 785, startPoint y: 185, endPoint x: 202, endPoint y: 178, distance: 582.7
click at [202, 178] on tr "Update payment Cancel payment Scheduled for charge txn_bf43081f4aa Rent. [PERSO…" at bounding box center [659, 184] width 942 height 45
click at [199, 182] on icon "button" at bounding box center [199, 184] width 13 height 13
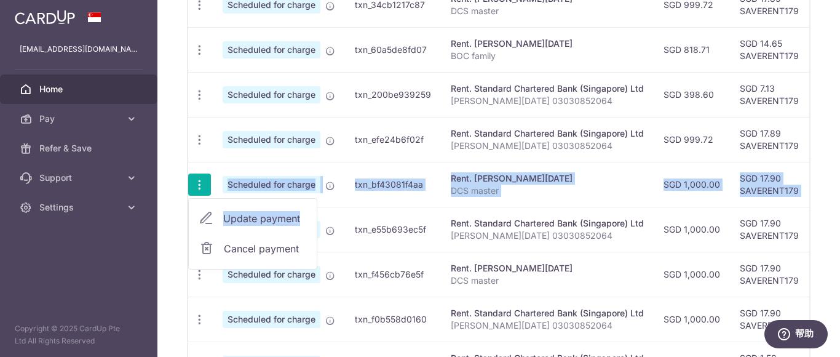
click at [257, 216] on span "Update payment" at bounding box center [265, 218] width 84 height 15
radio input "true"
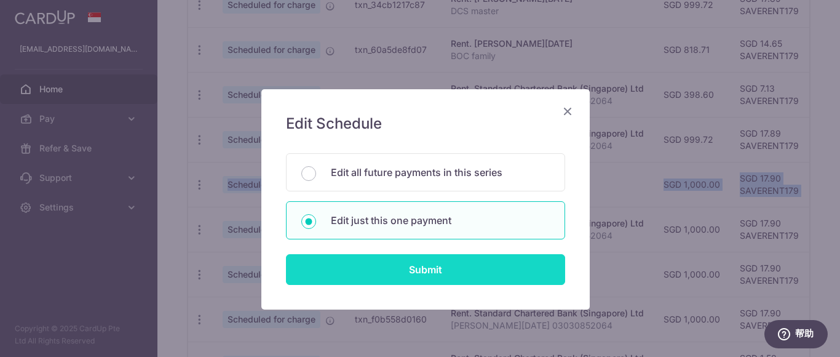
click at [319, 275] on input "Submit" at bounding box center [425, 269] width 279 height 31
radio input "true"
type input "1,000.00"
type input "[DATE]"
type input "DCS master"
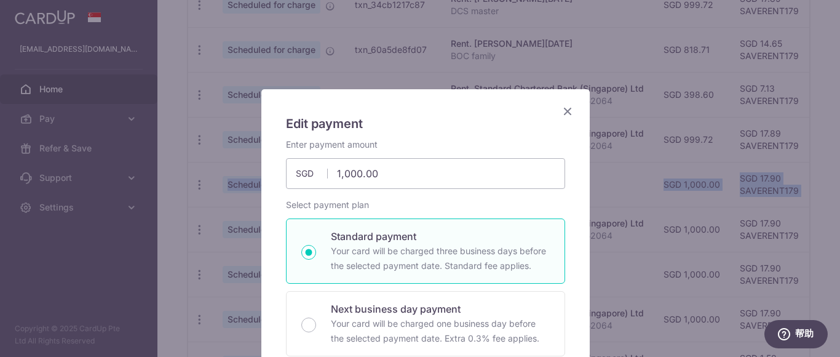
type input "SAVERENT179"
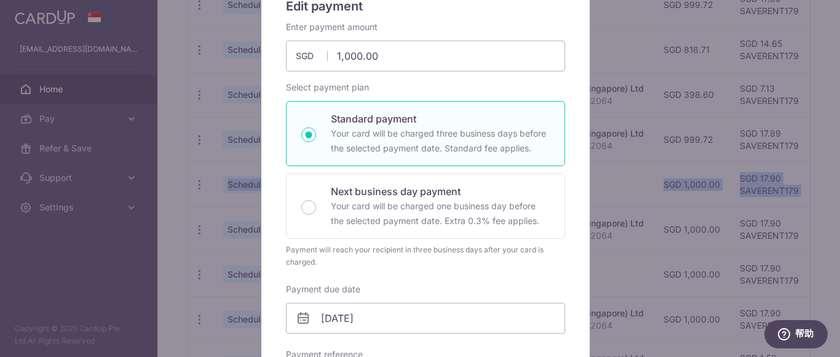
scroll to position [123, 0]
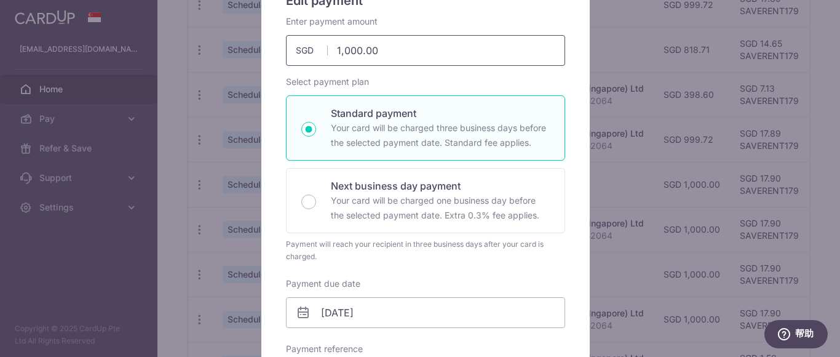
drag, startPoint x: 413, startPoint y: 47, endPoint x: 251, endPoint y: 25, distance: 163.9
click at [248, 27] on div "Edit payment By clicking apply, you will make changes to all payments to [PERSO…" at bounding box center [420, 178] width 840 height 357
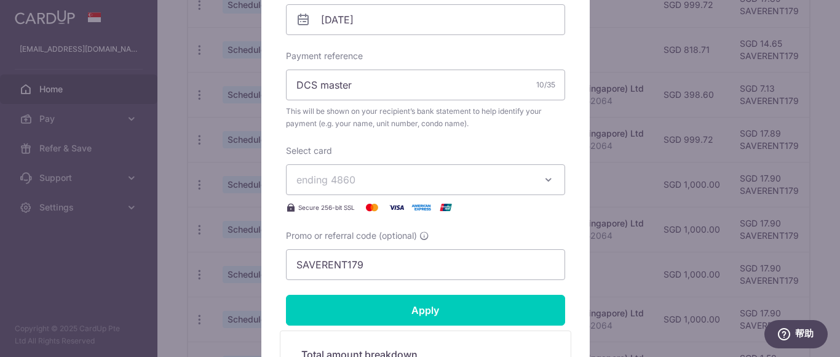
scroll to position [615, 0]
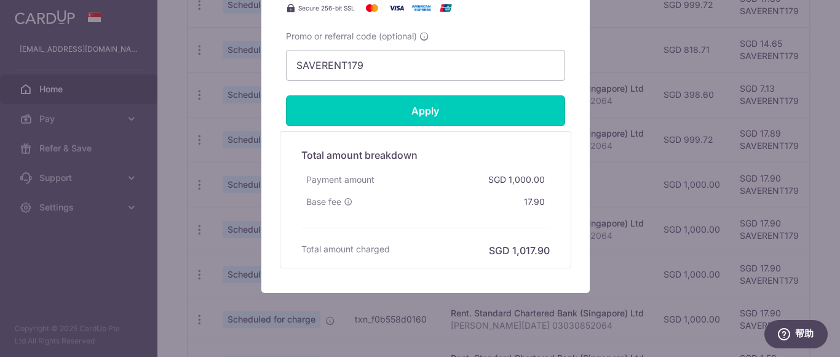
type input "825.00"
click at [466, 111] on input "Apply" at bounding box center [425, 110] width 279 height 31
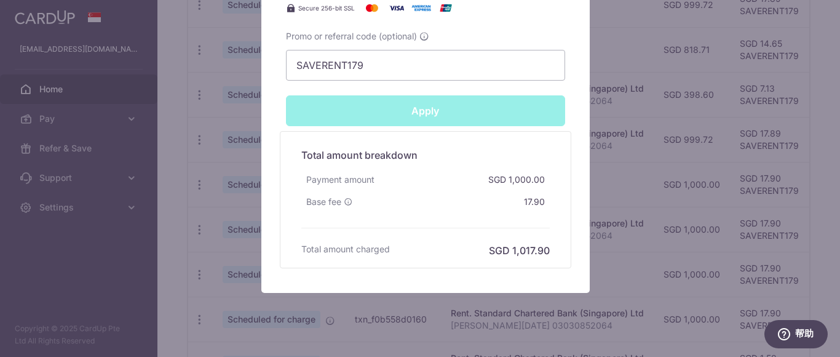
type input "Successfully Applied"
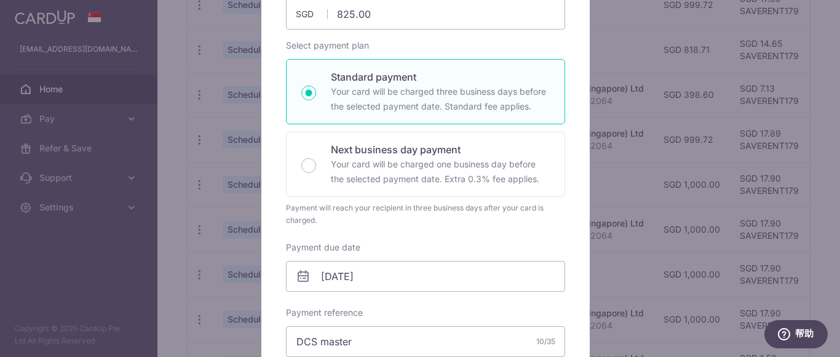
scroll to position [43, 0]
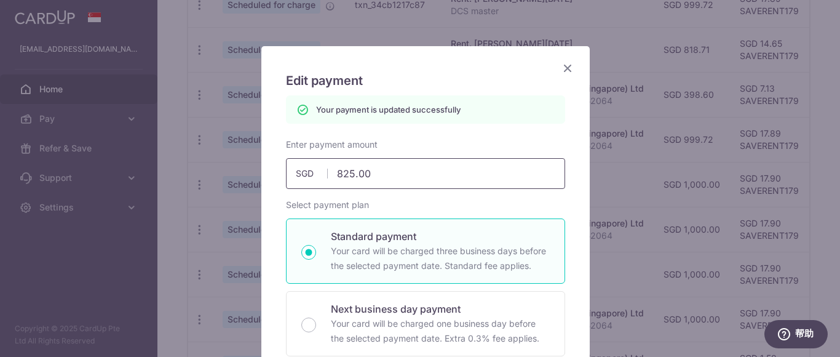
click at [401, 171] on input "825.00" at bounding box center [425, 173] width 279 height 31
type input "825.1"
type input "Apply"
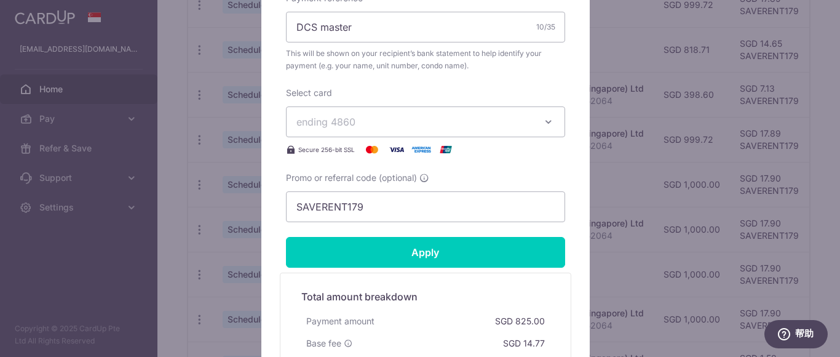
scroll to position [640, 0]
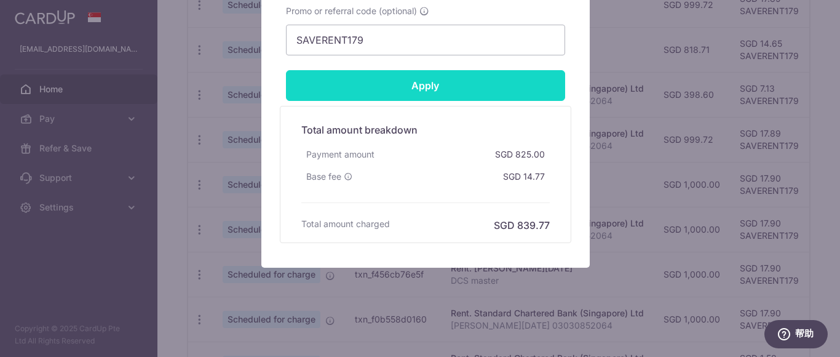
type input "825.10"
click at [478, 86] on input "Apply" at bounding box center [425, 85] width 279 height 31
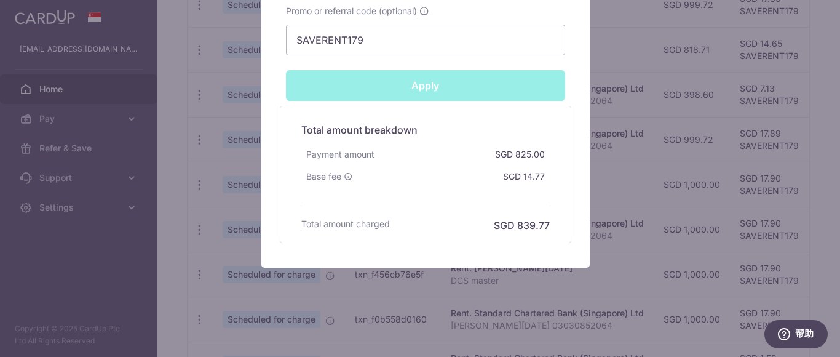
type input "Successfully Applied"
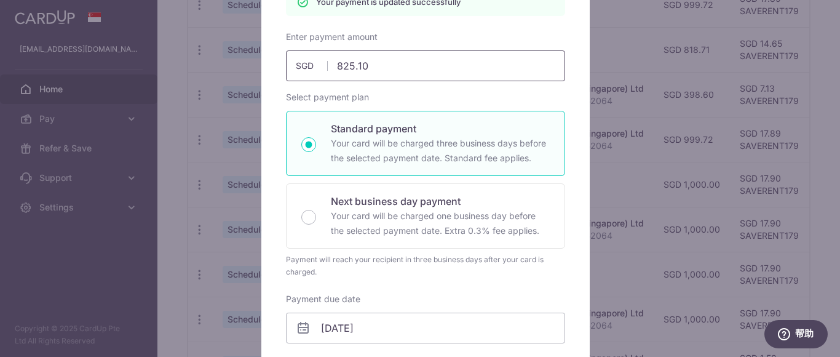
scroll to position [130, 0]
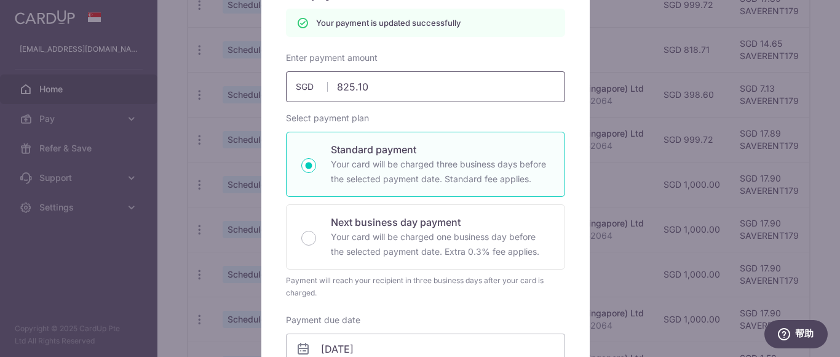
click at [396, 96] on input "825.10" at bounding box center [425, 86] width 279 height 31
type input "825.5"
type input "Apply"
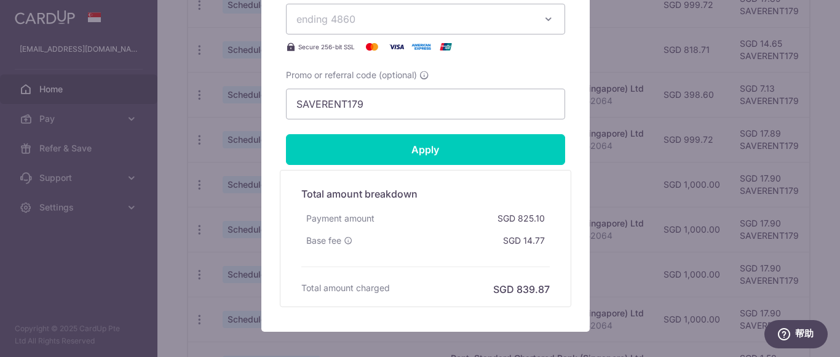
scroll to position [621, 0]
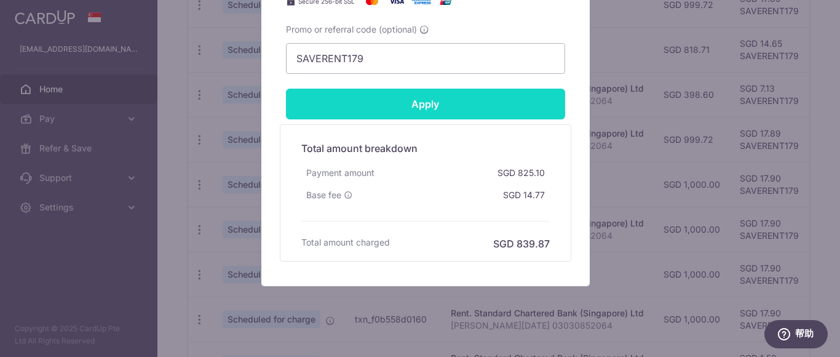
type input "825.50"
click at [461, 103] on input "Apply" at bounding box center [425, 104] width 279 height 31
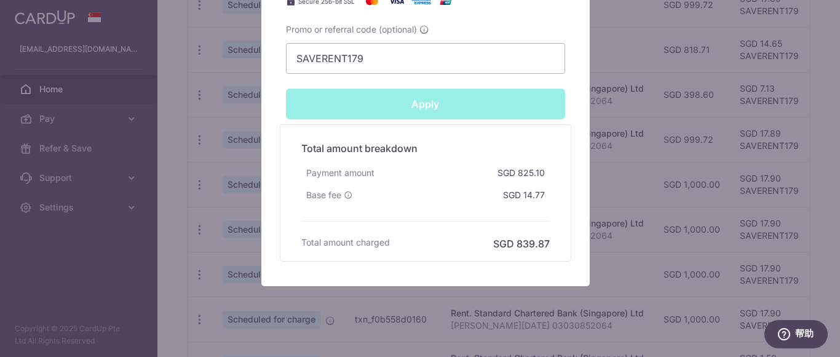
type input "Successfully Applied"
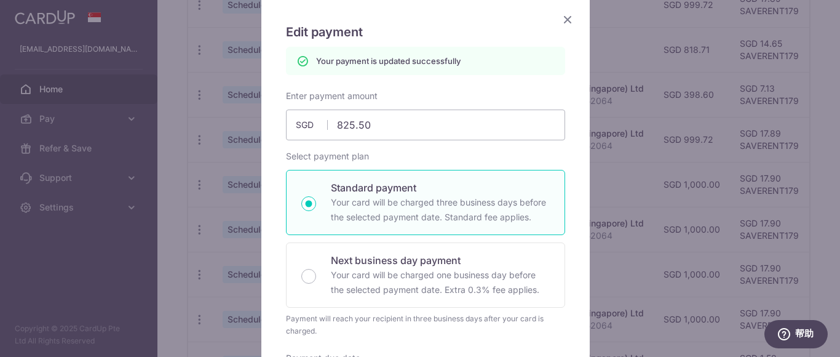
scroll to position [0, 0]
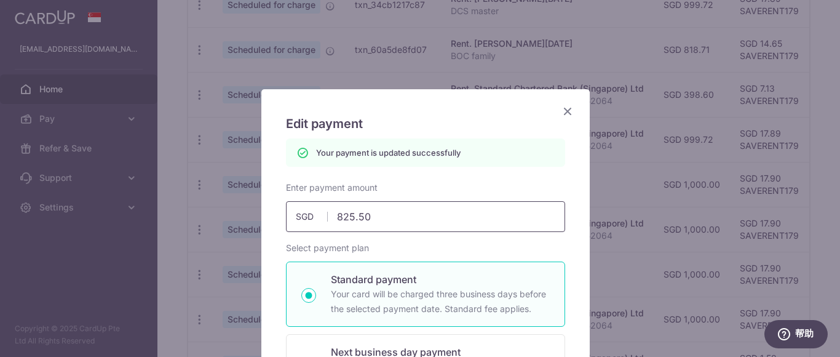
click at [396, 218] on input "825.50" at bounding box center [425, 216] width 279 height 31
type input "825.3"
type input "Apply"
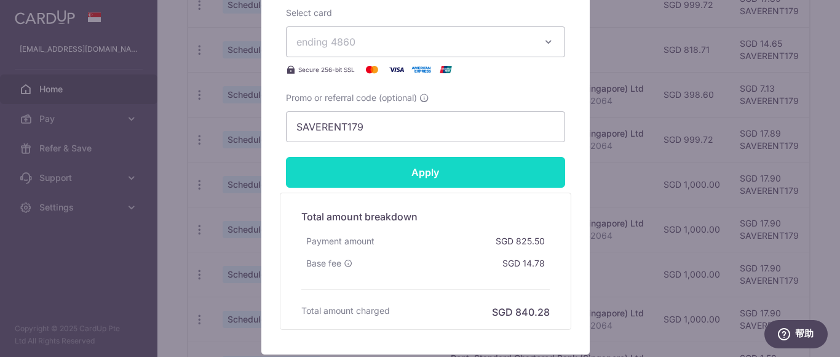
type input "825.30"
click at [465, 163] on input "Apply" at bounding box center [425, 172] width 279 height 31
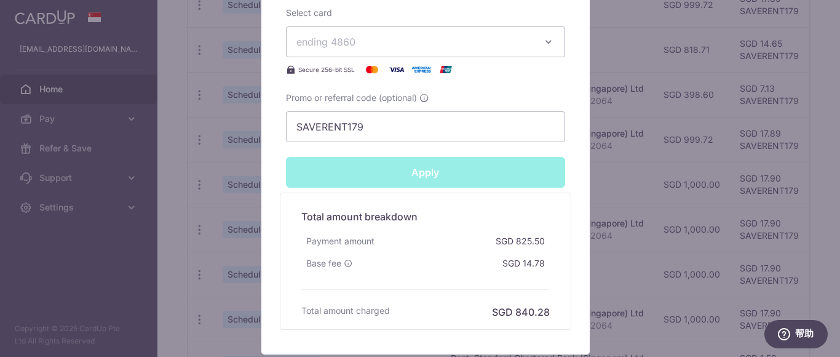
type input "Successfully Applied"
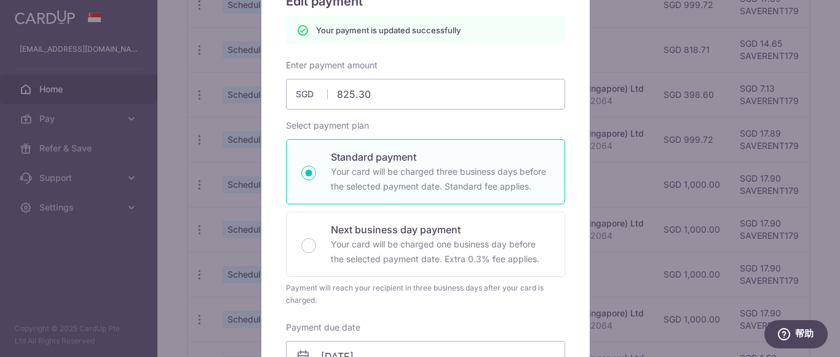
scroll to position [43, 0]
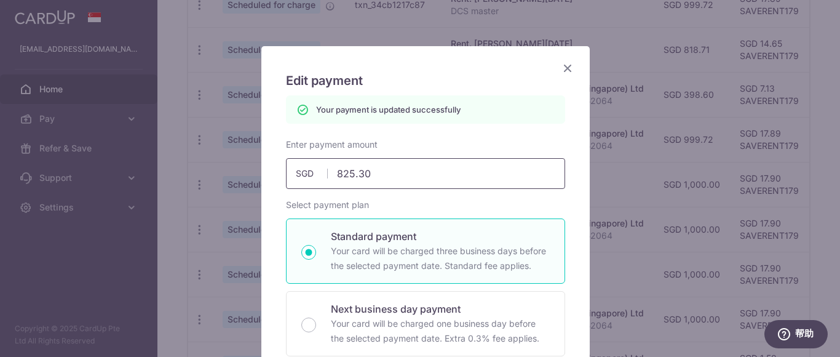
click at [400, 176] on input "825.30" at bounding box center [425, 173] width 279 height 31
type input "825.38"
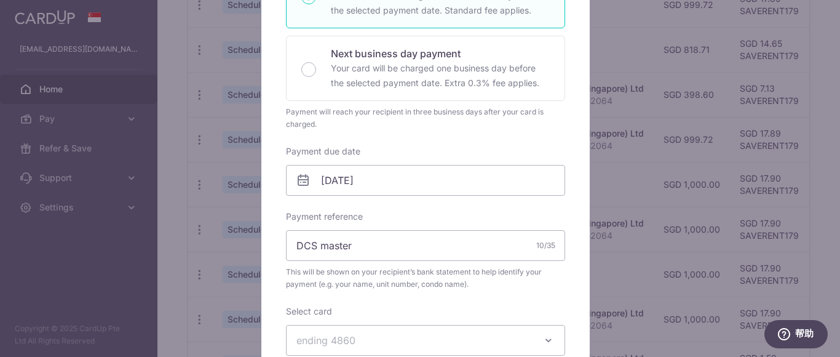
scroll to position [412, 0]
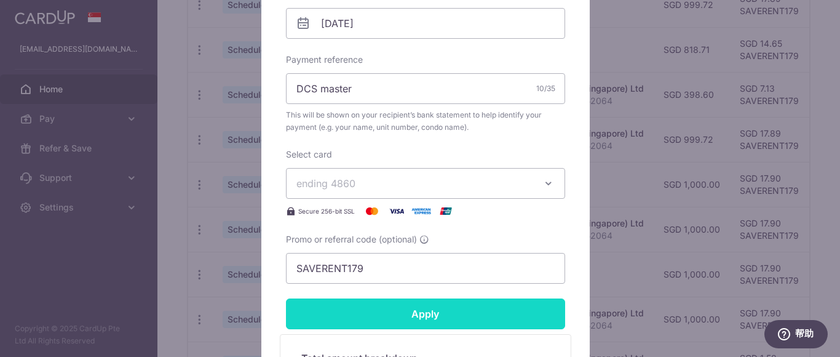
click at [470, 307] on input "Apply" at bounding box center [425, 313] width 279 height 31
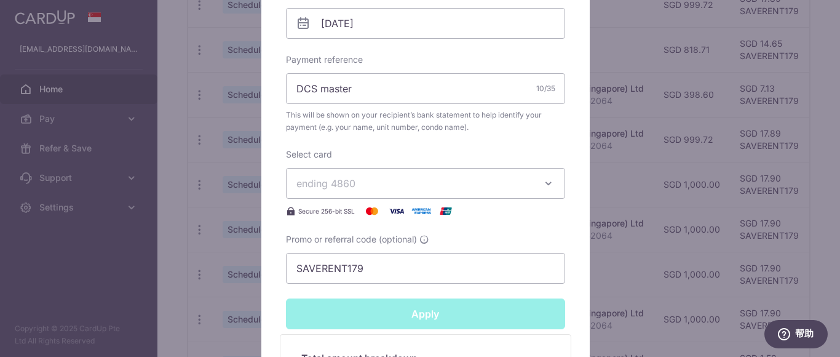
type input "Successfully Applied"
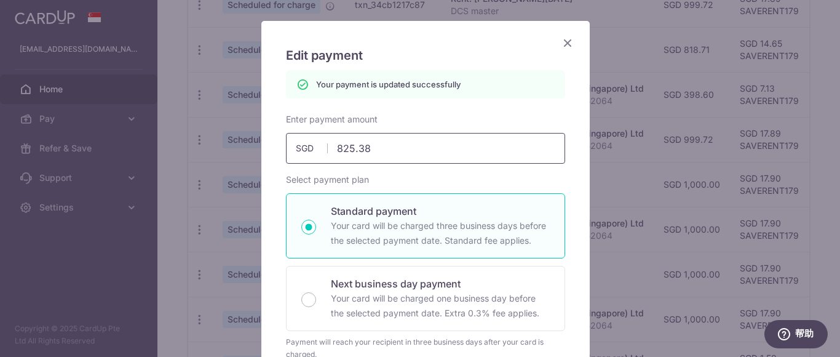
scroll to position [7, 0]
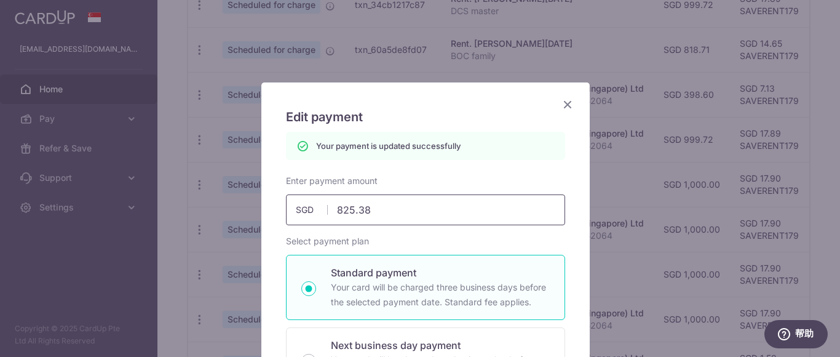
click at [414, 208] on input "825.38" at bounding box center [425, 209] width 279 height 31
type input "825.39"
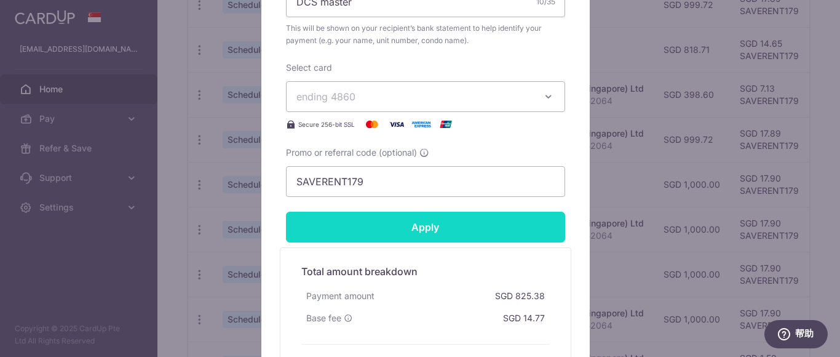
click at [462, 219] on input "Apply" at bounding box center [425, 226] width 279 height 31
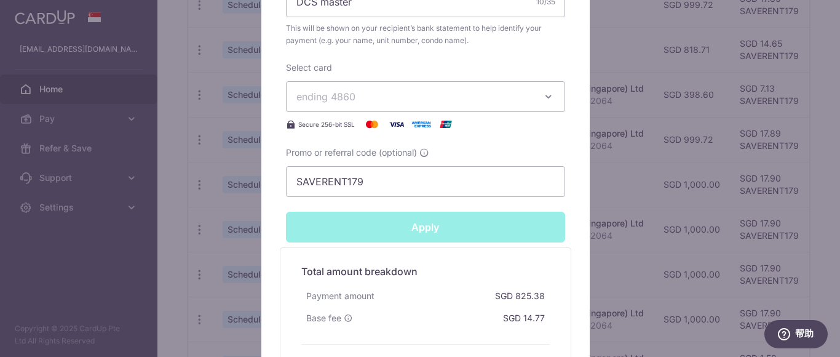
type input "Successfully Applied"
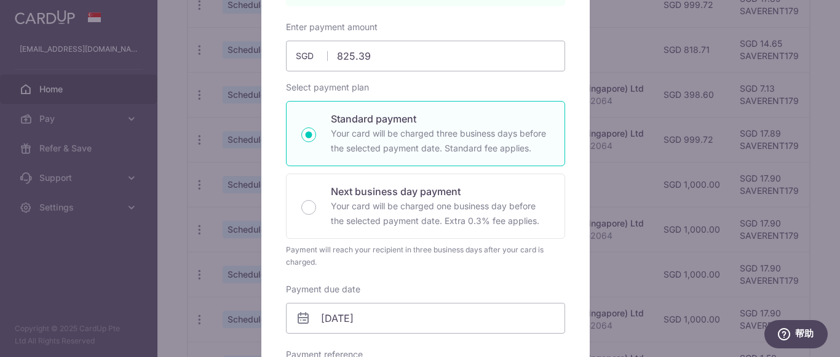
scroll to position [50, 0]
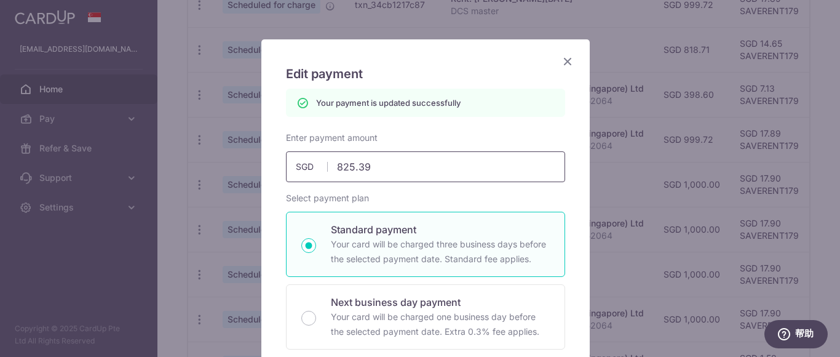
click at [394, 156] on input "825.39" at bounding box center [425, 166] width 279 height 31
type input "825.4"
type input "Apply"
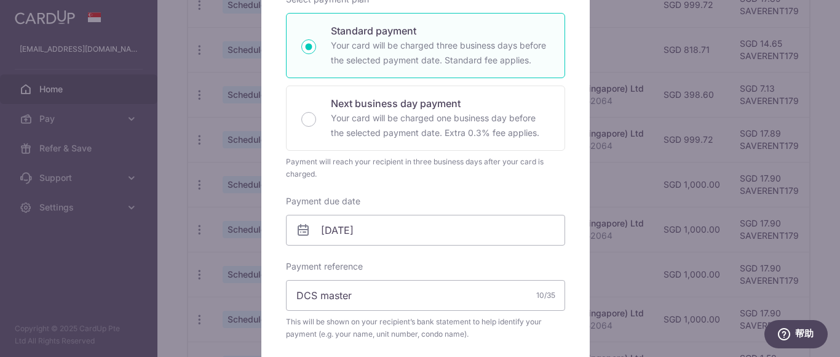
scroll to position [542, 0]
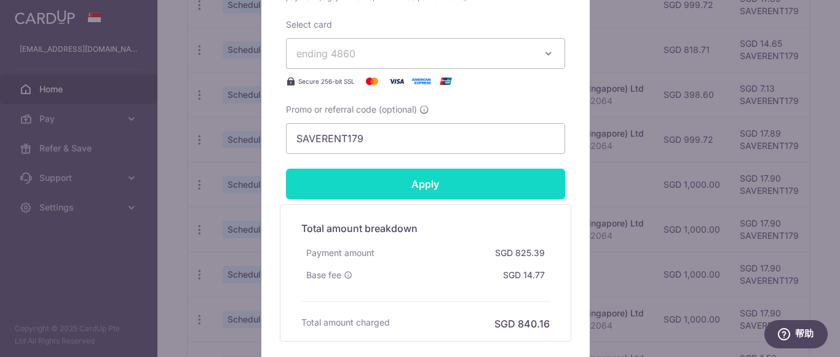
type input "825.40"
click at [503, 181] on input "Apply" at bounding box center [425, 183] width 279 height 31
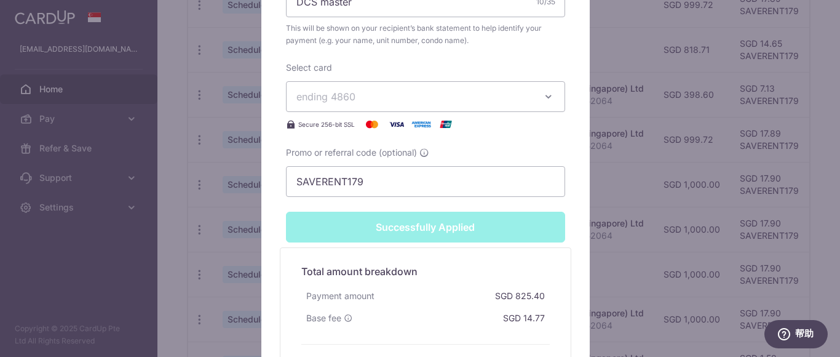
type input "Successfully Applied"
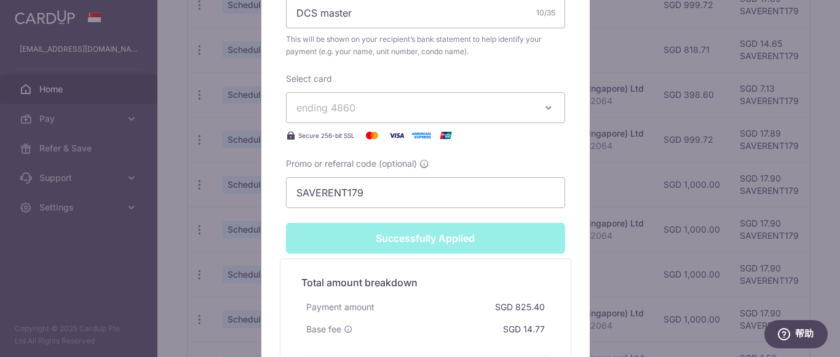
scroll to position [154, 0]
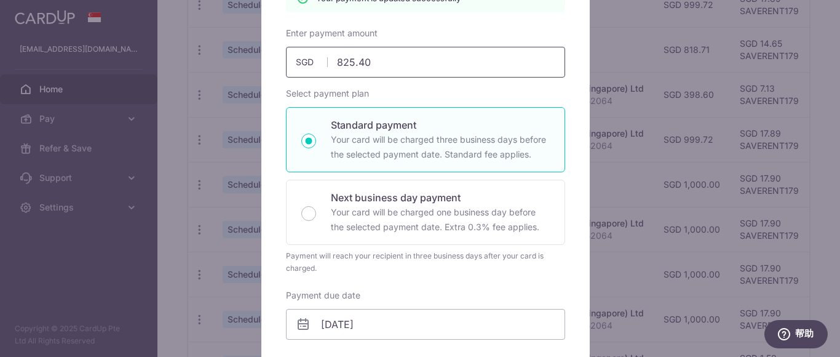
click at [395, 61] on input "825.40" at bounding box center [425, 62] width 279 height 31
type input "825.41"
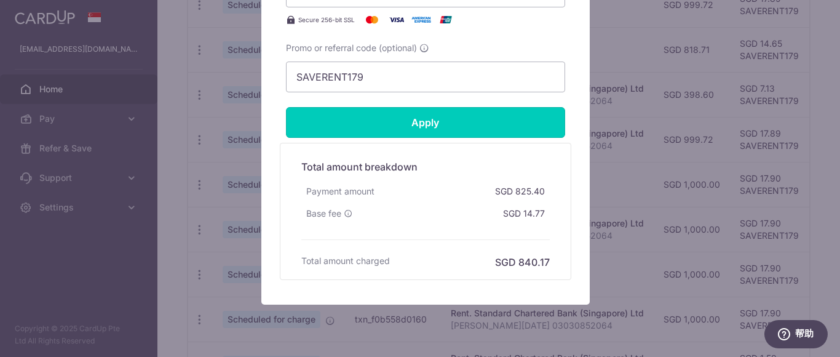
click at [476, 112] on input "Apply" at bounding box center [425, 122] width 279 height 31
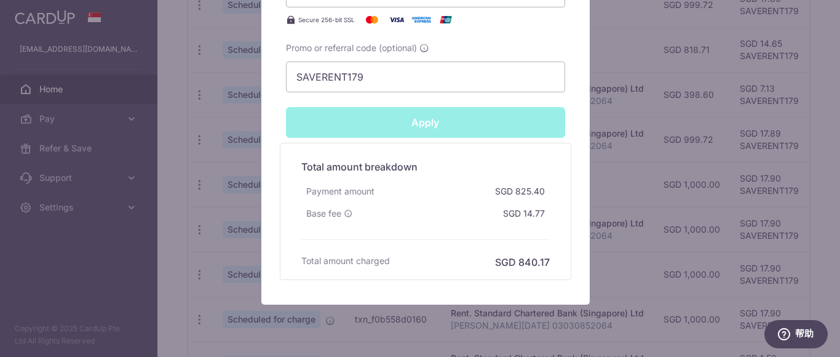
type input "Successfully Applied"
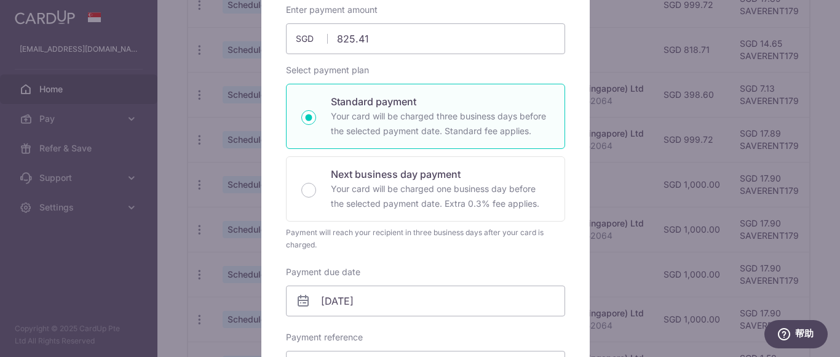
scroll to position [93, 0]
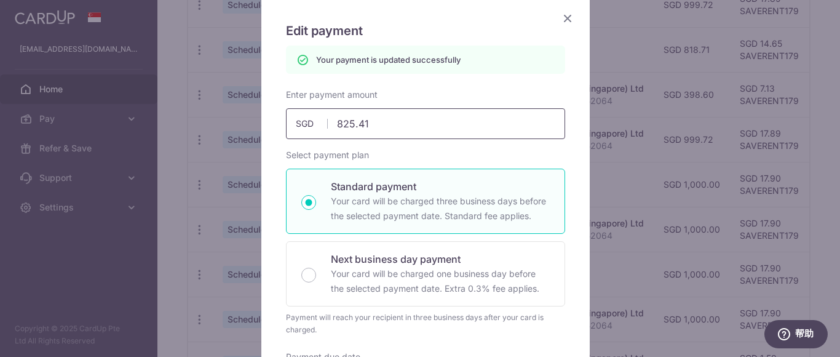
click at [412, 123] on input "825.41" at bounding box center [425, 123] width 279 height 31
type input "825.43"
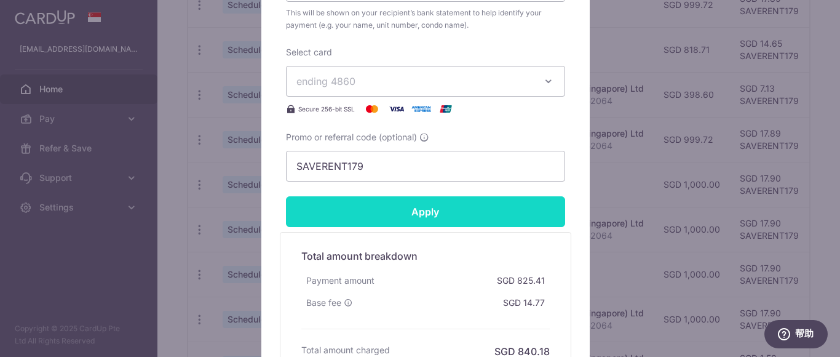
scroll to position [523, 0]
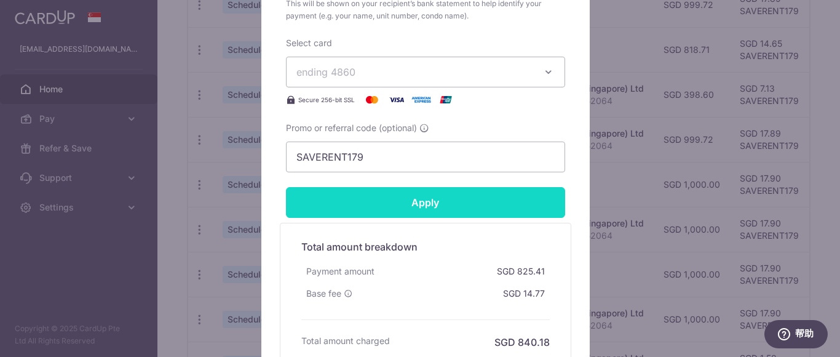
click at [467, 202] on input "Apply" at bounding box center [425, 202] width 279 height 31
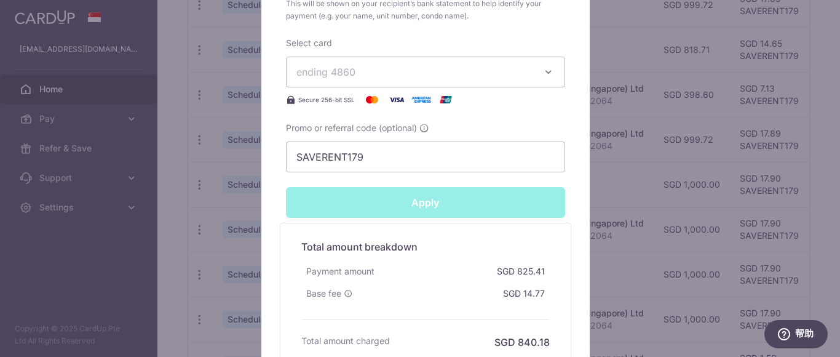
type input "Successfully Applied"
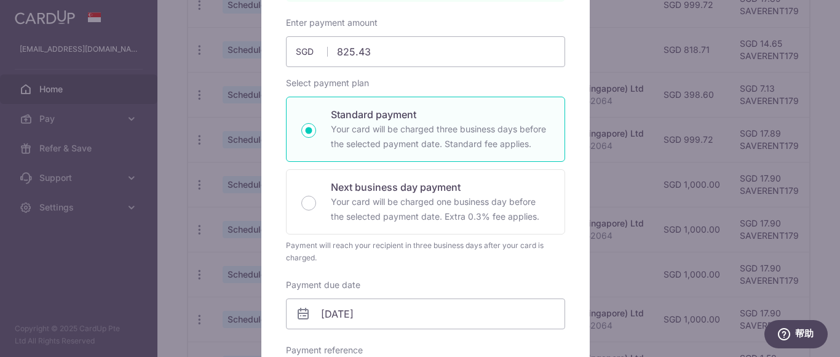
scroll to position [136, 0]
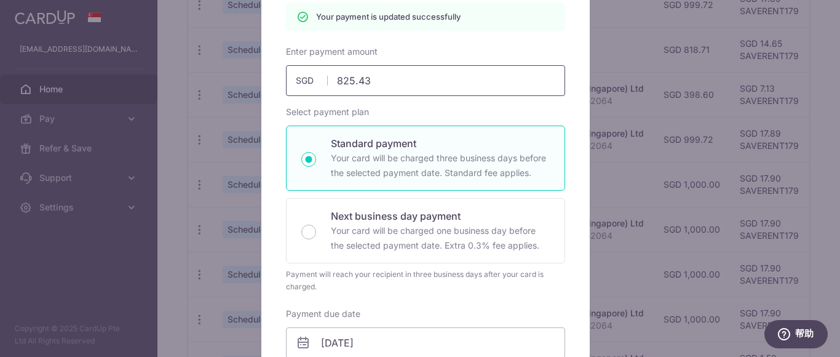
click at [395, 79] on input "825.43" at bounding box center [425, 80] width 279 height 31
type input "825.45"
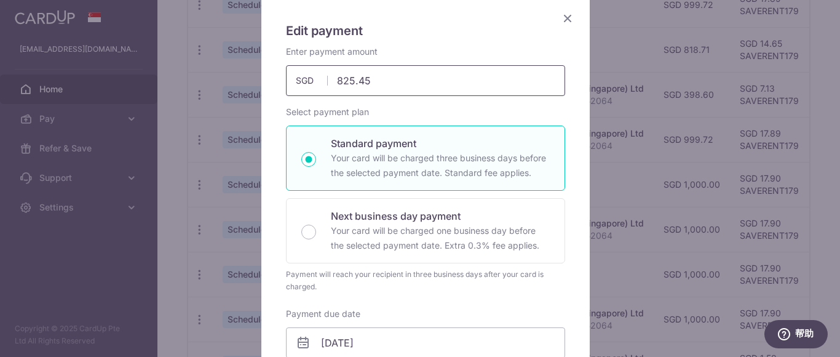
scroll to position [523, 0]
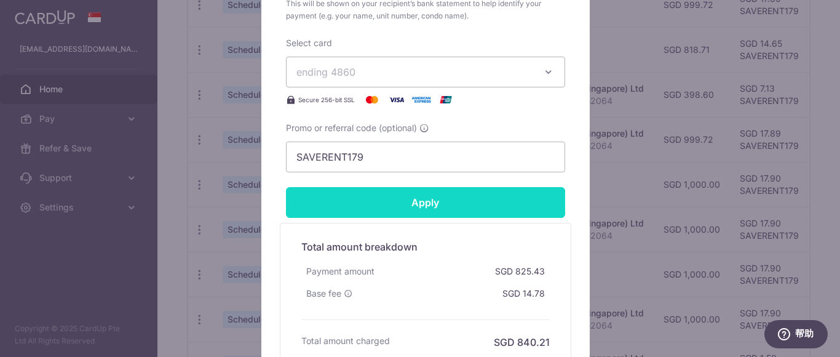
click at [475, 188] on input "Apply" at bounding box center [425, 202] width 279 height 31
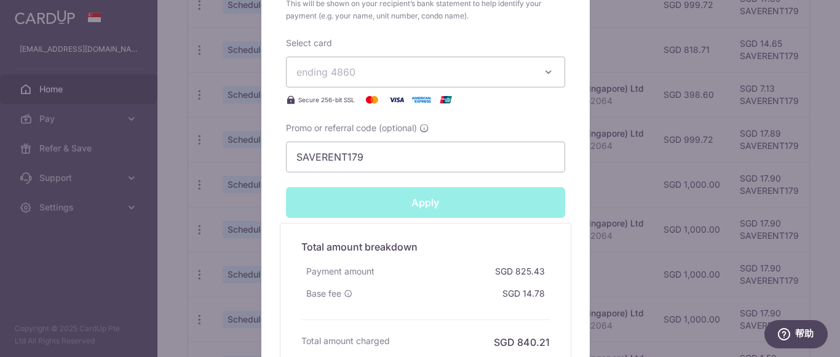
type input "Successfully Applied"
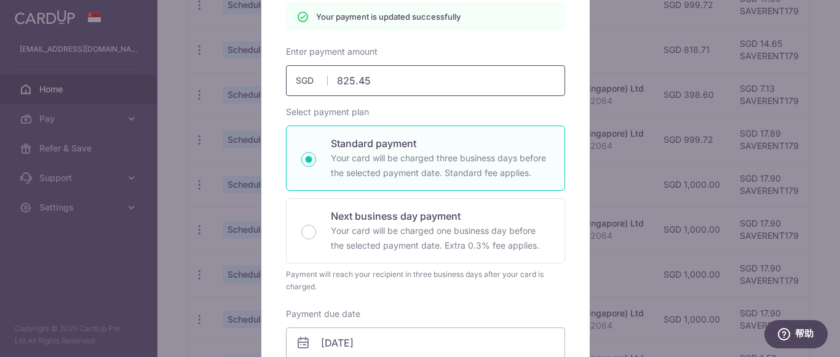
click at [404, 85] on input "825.45" at bounding box center [425, 80] width 279 height 31
type input "825.43"
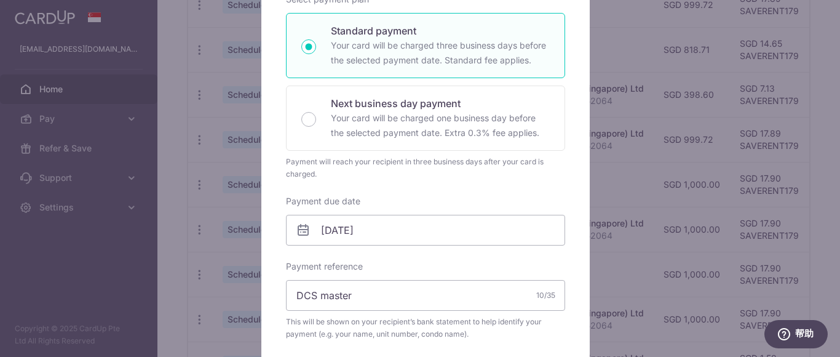
scroll to position [523, 0]
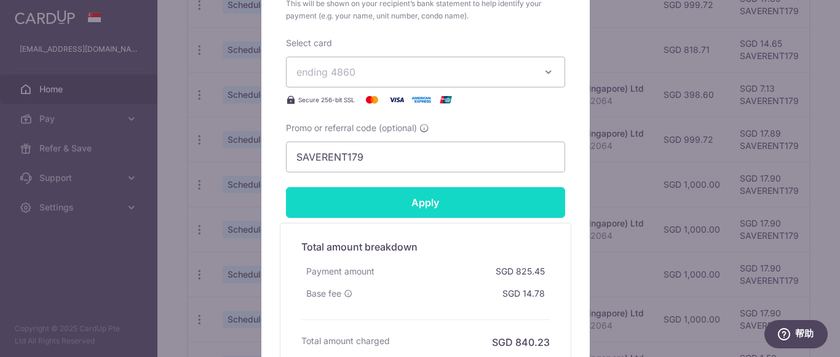
click at [510, 192] on input "Apply" at bounding box center [425, 202] width 279 height 31
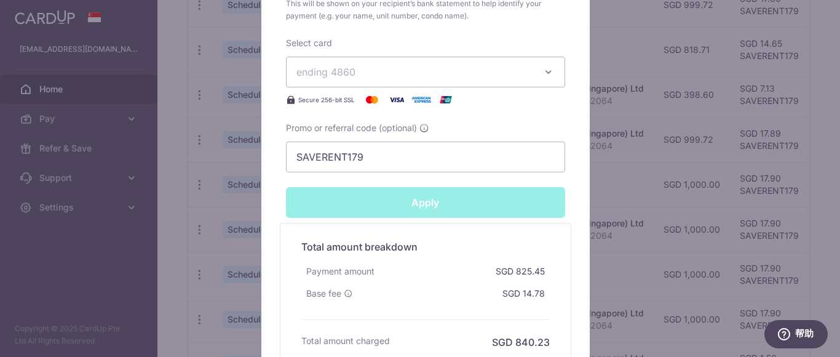
type input "Successfully Applied"
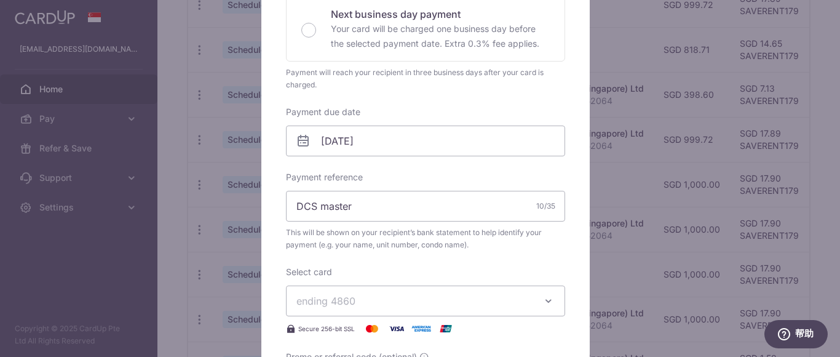
scroll to position [136, 0]
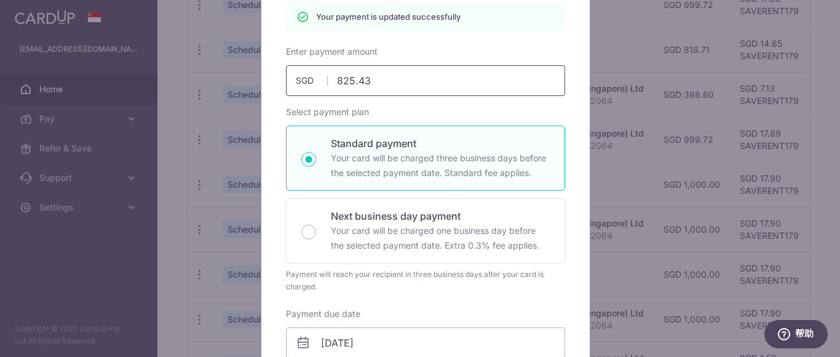
click at [436, 86] on input "825.43" at bounding box center [425, 80] width 279 height 31
type input "825.42"
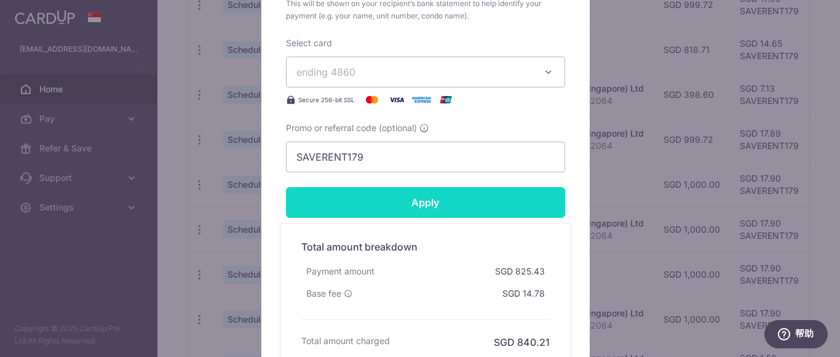
click at [490, 206] on input "Apply" at bounding box center [425, 202] width 279 height 31
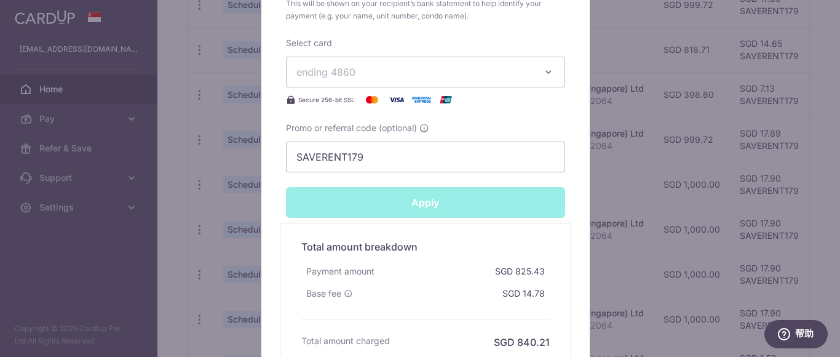
type input "Successfully Applied"
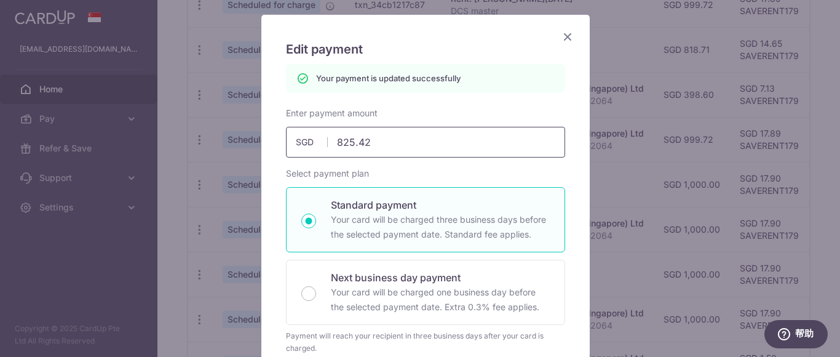
click at [409, 143] on input "825.42" at bounding box center [425, 142] width 279 height 31
type input "825.41"
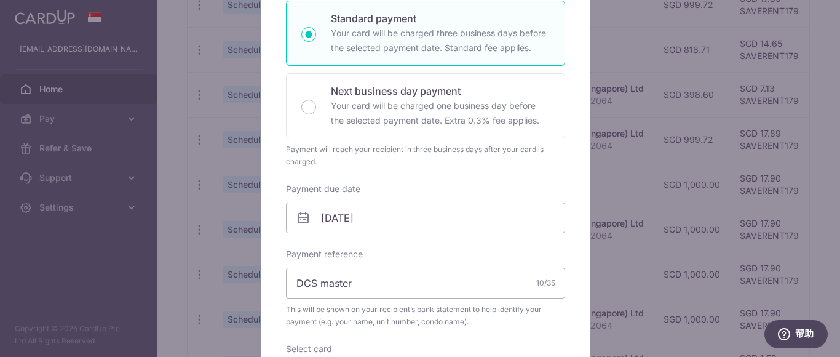
scroll to position [443, 0]
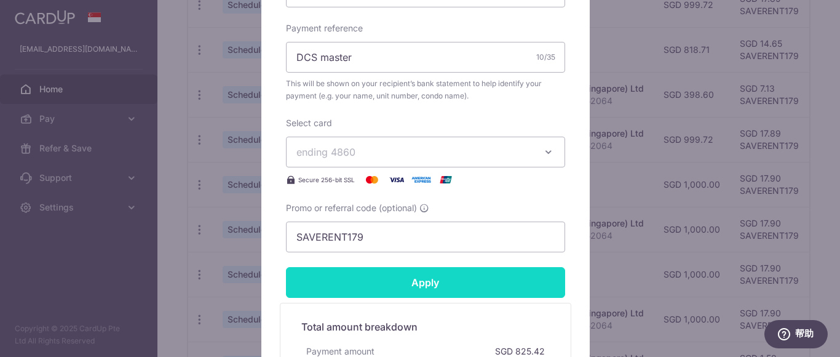
click at [465, 287] on input "Apply" at bounding box center [425, 282] width 279 height 31
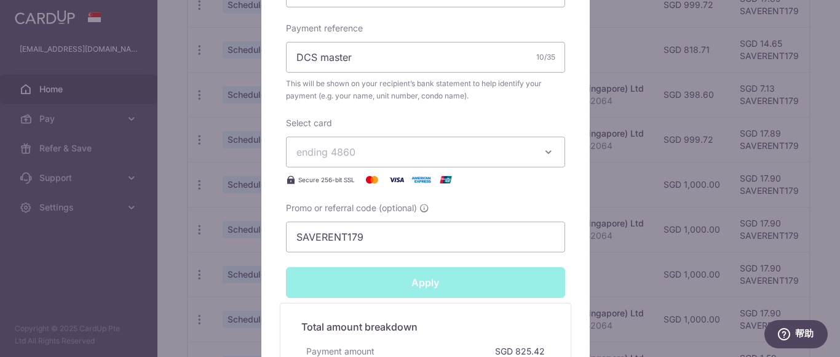
type input "Successfully Applied"
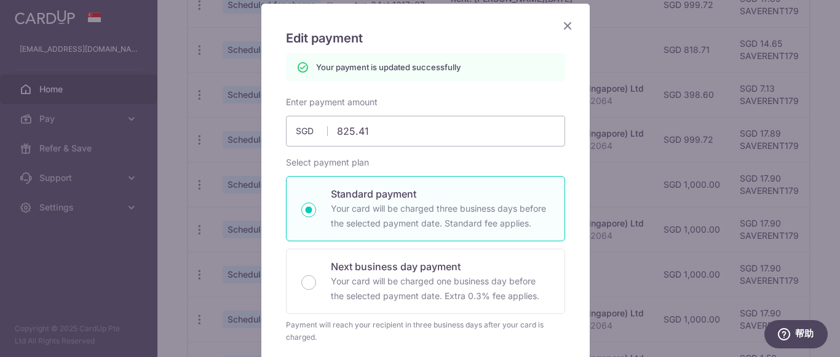
scroll to position [56, 0]
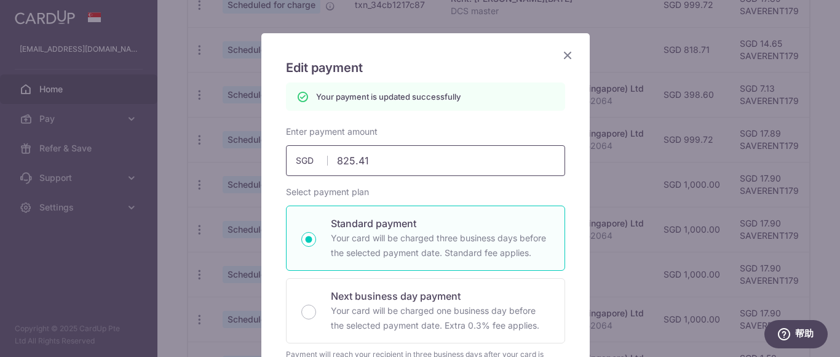
click at [399, 163] on input "825.41" at bounding box center [425, 160] width 279 height 31
type input "825.42"
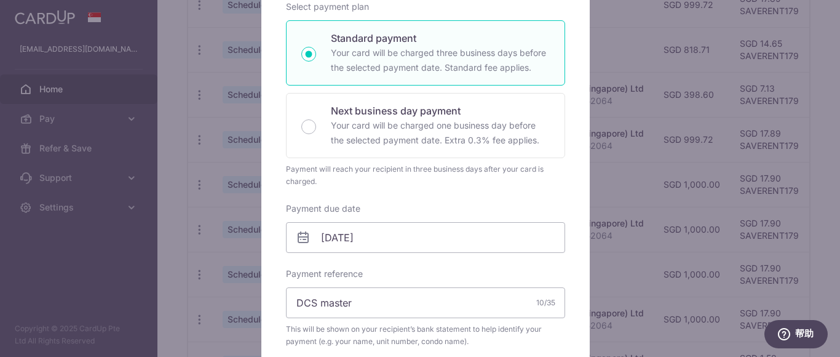
scroll to position [486, 0]
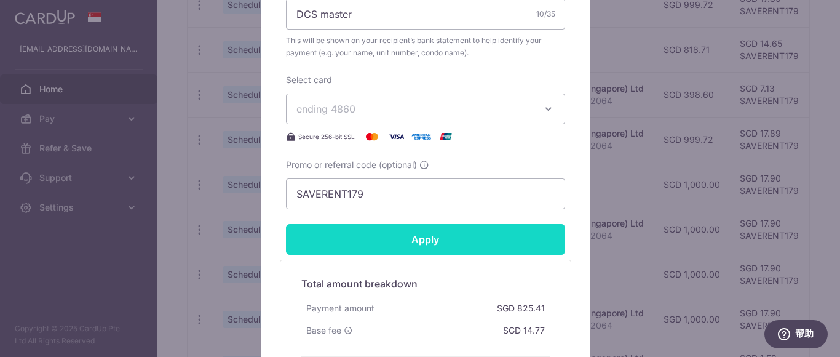
click at [445, 234] on input "Apply" at bounding box center [425, 239] width 279 height 31
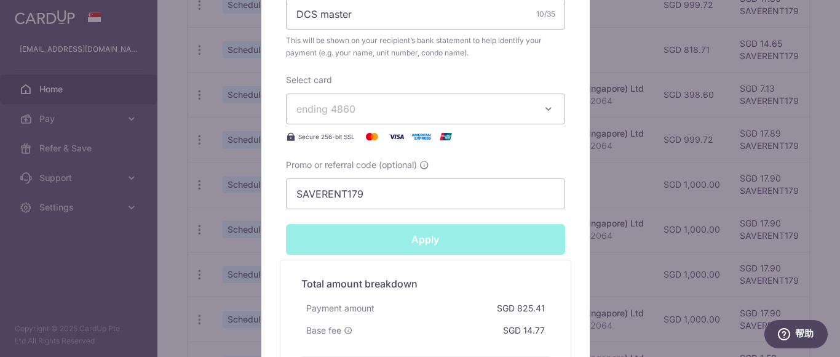
type input "Successfully Applied"
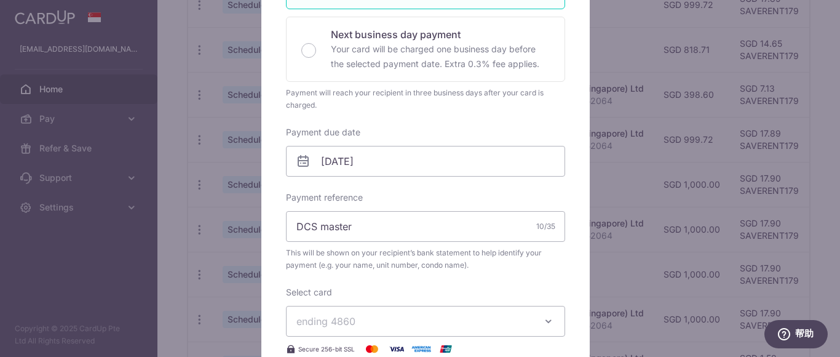
scroll to position [160, 0]
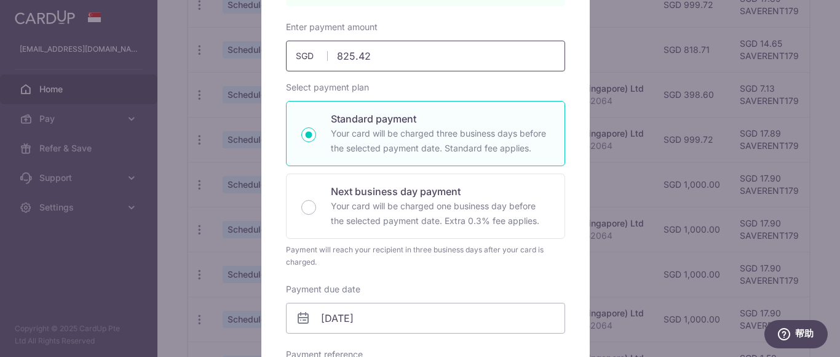
click at [392, 59] on input "825.42" at bounding box center [425, 56] width 279 height 31
type input "825.41"
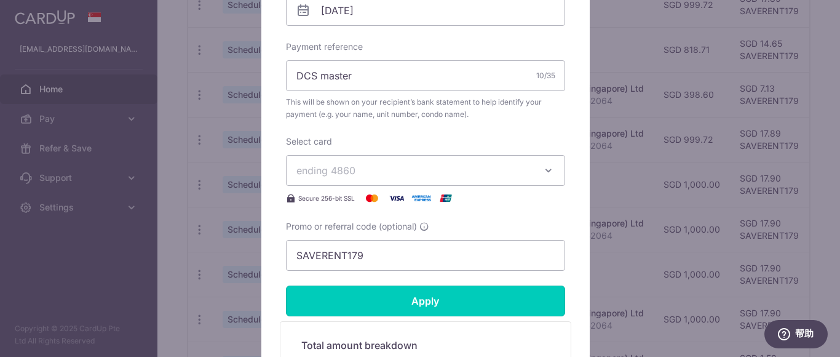
click at [425, 296] on input "Apply" at bounding box center [425, 300] width 279 height 31
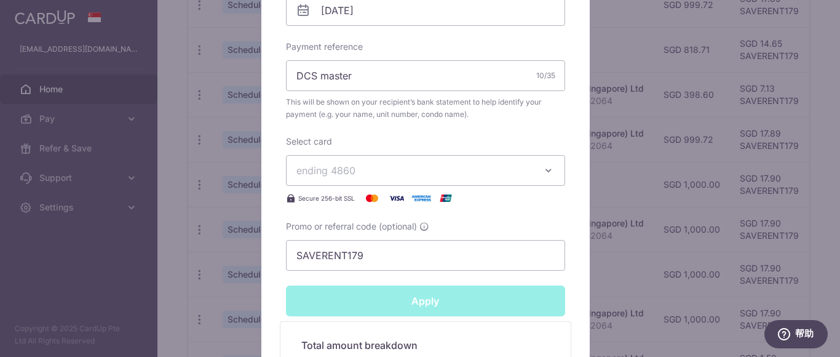
type input "Successfully Applied"
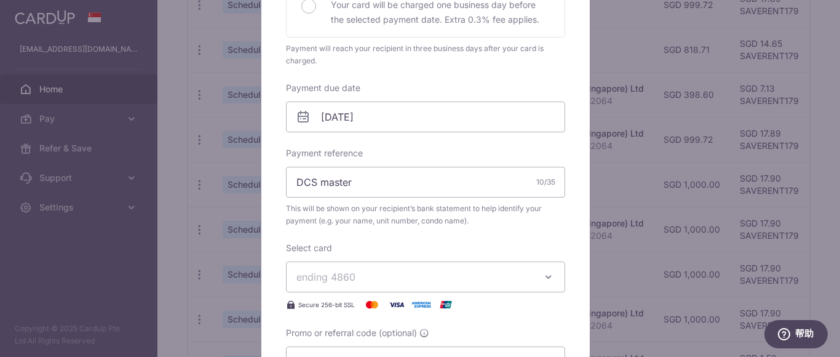
scroll to position [99, 0]
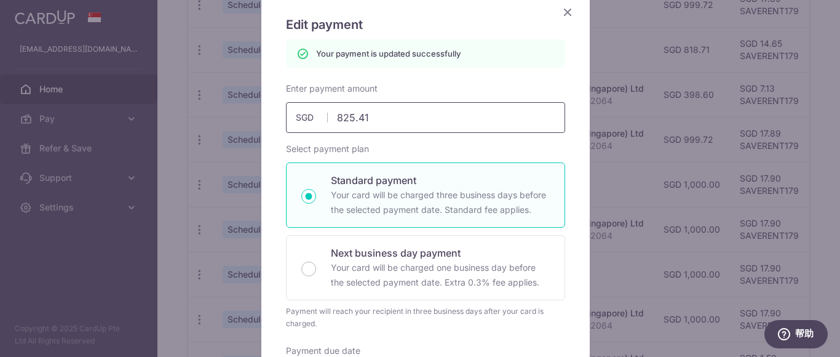
drag, startPoint x: 198, startPoint y: 89, endPoint x: 192, endPoint y: 87, distance: 6.4
click at [192, 87] on div "Edit payment By clicking apply, you will make changes to all payments to JIN XI…" at bounding box center [420, 178] width 840 height 357
type input "8"
type input "Apply"
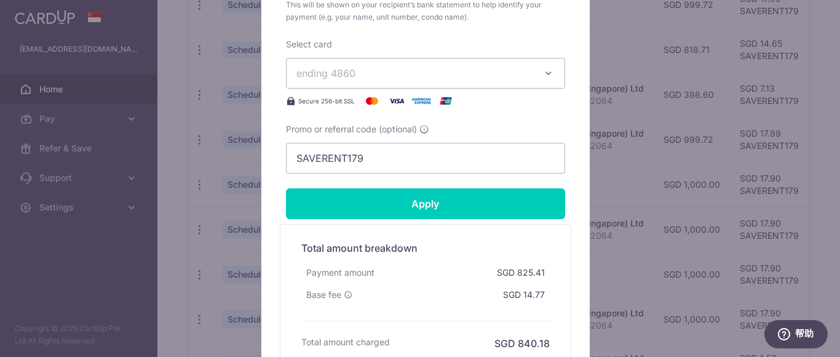
scroll to position [529, 0]
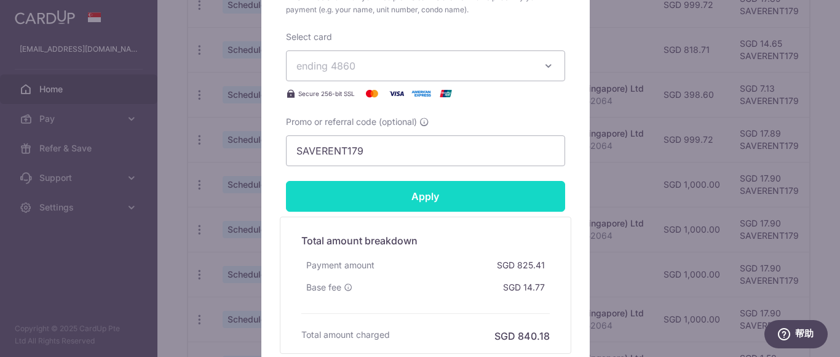
type input "825.00"
click at [443, 193] on input "Apply" at bounding box center [425, 196] width 279 height 31
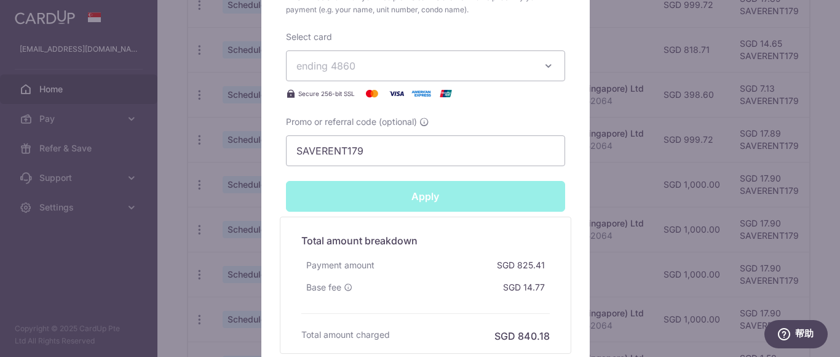
type input "Successfully Applied"
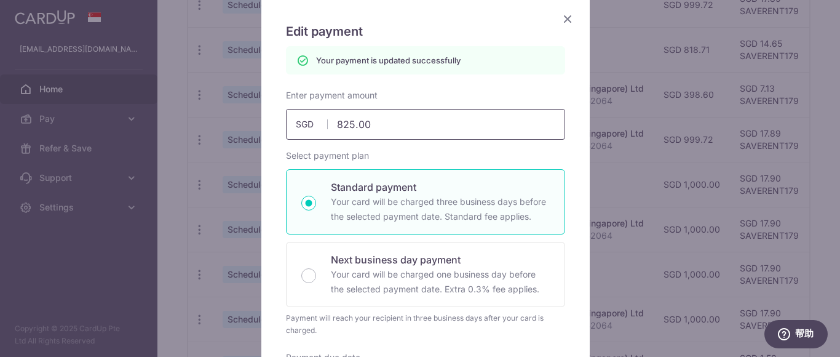
scroll to position [81, 0]
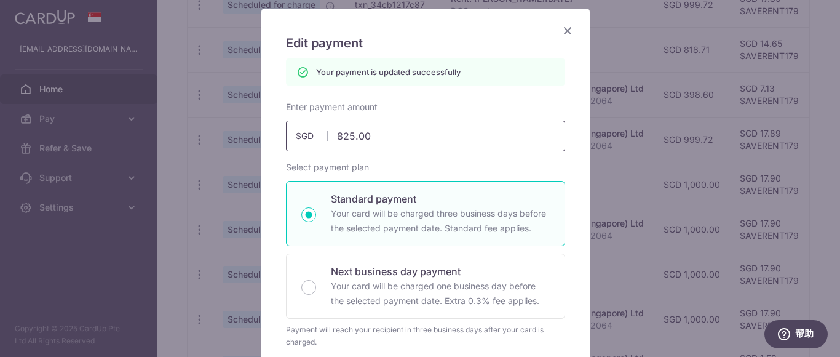
drag, startPoint x: 383, startPoint y: 136, endPoint x: 252, endPoint y: 98, distance: 136.2
click at [253, 104] on div "Edit payment By clicking apply, you will make changes to all payments to JIN XI…" at bounding box center [420, 178] width 840 height 357
paste input "41"
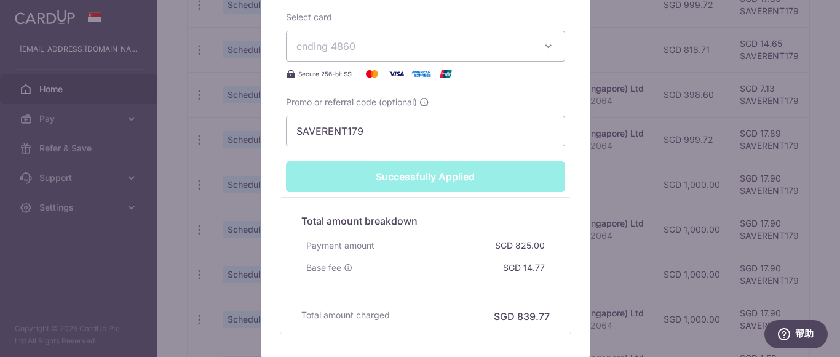
scroll to position [683, 0]
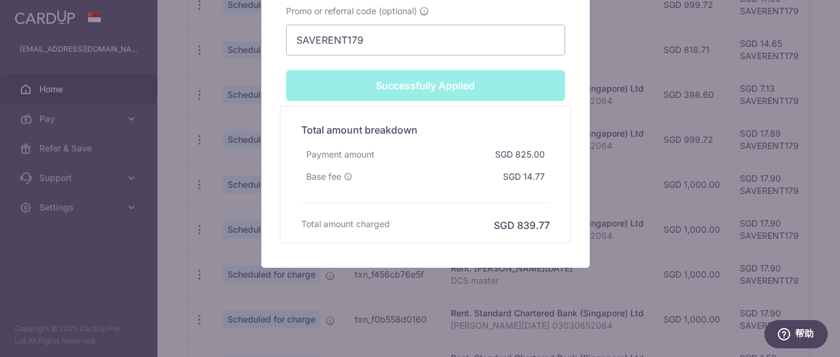
type input "825.41"
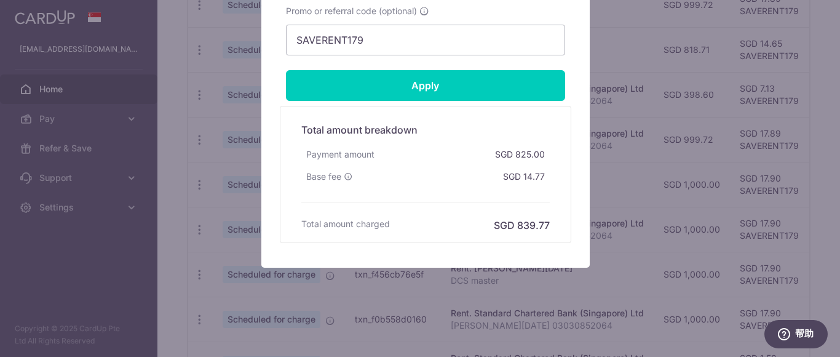
scroll to position [640, 0]
click at [495, 85] on div "Apply" at bounding box center [425, 85] width 294 height 31
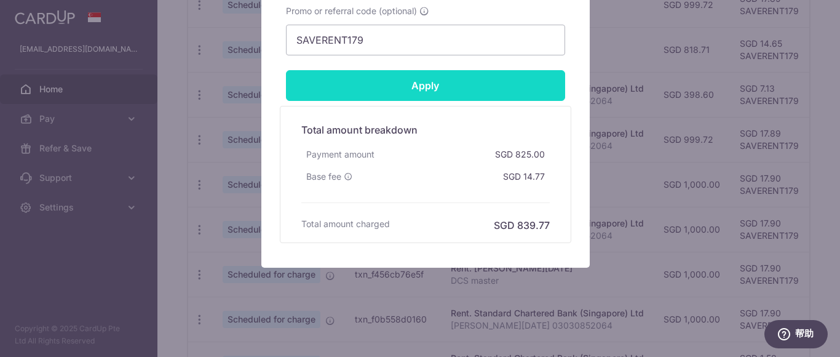
click at [487, 86] on input "Apply" at bounding box center [425, 85] width 279 height 31
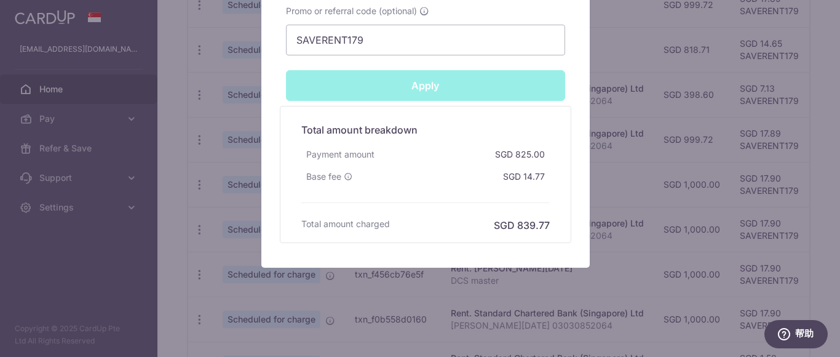
type input "Successfully Applied"
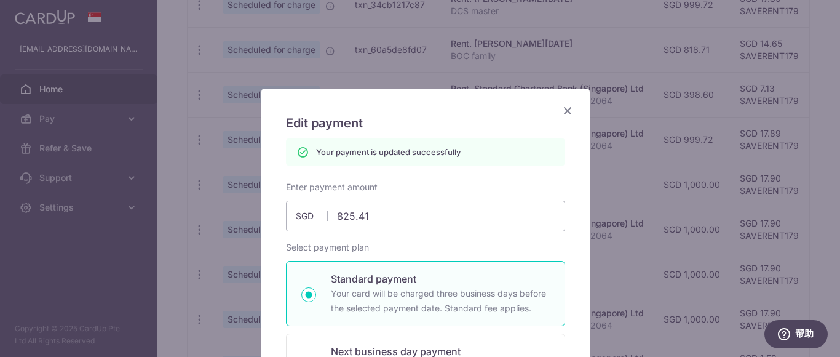
scroll to position [0, 0]
click at [560, 111] on icon "Close" at bounding box center [567, 110] width 15 height 15
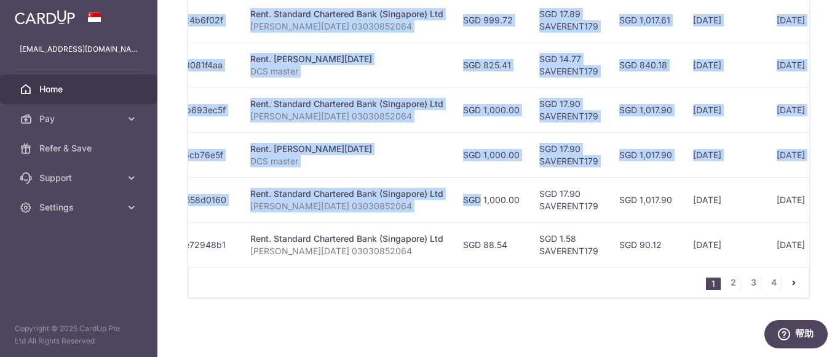
scroll to position [0, 317]
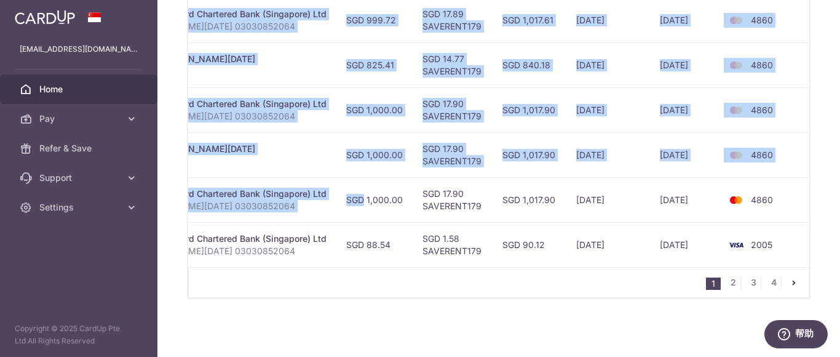
drag, startPoint x: 655, startPoint y: 194, endPoint x: 839, endPoint y: 203, distance: 184.0
click at [839, 203] on div "× Pause Schedule Pause all future payments in this series Pause just this one p…" at bounding box center [498, 178] width 682 height 357
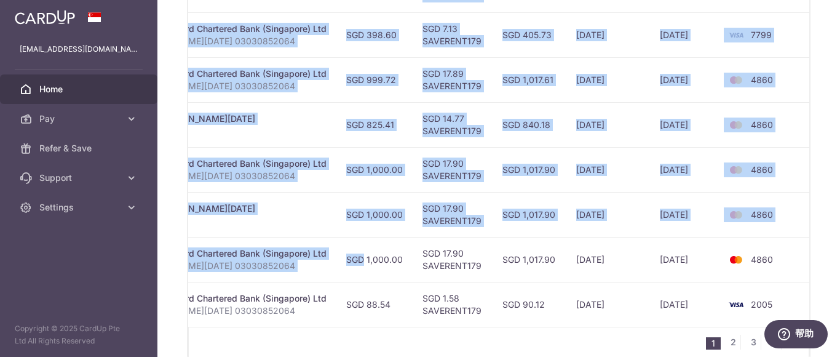
scroll to position [536, 0]
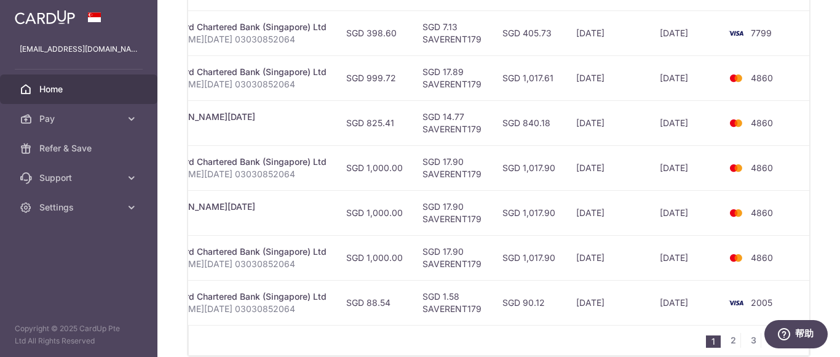
click at [669, 148] on td "[DATE]" at bounding box center [685, 167] width 70 height 45
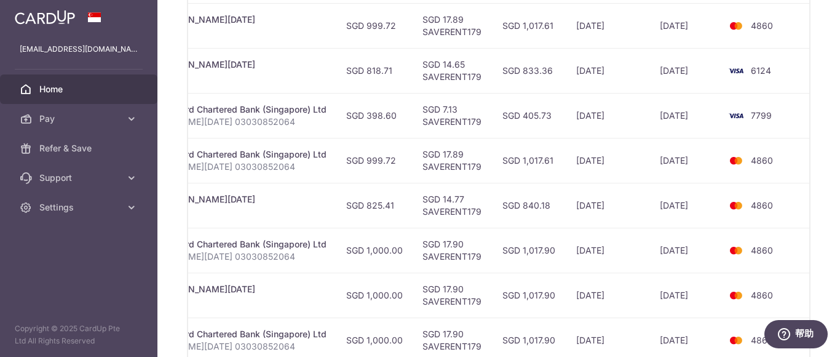
scroll to position [475, 0]
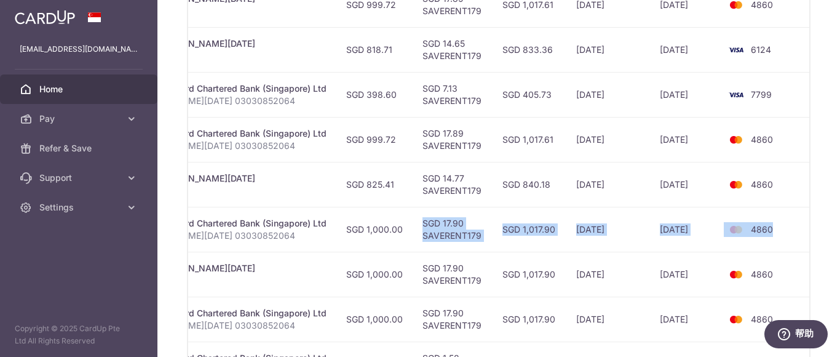
drag, startPoint x: 778, startPoint y: 230, endPoint x: 385, endPoint y: 227, distance: 392.8
click at [385, 227] on tr "Update payment Cancel payment Scheduled for charge txn_e55b693ec5f Rent. Standa…" at bounding box center [342, 229] width 942 height 45
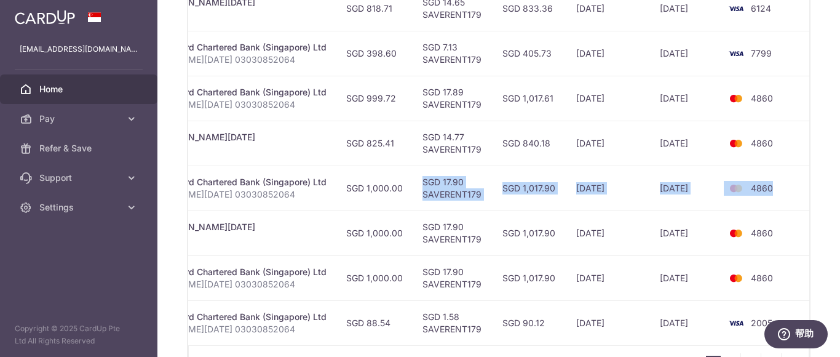
scroll to position [536, 0]
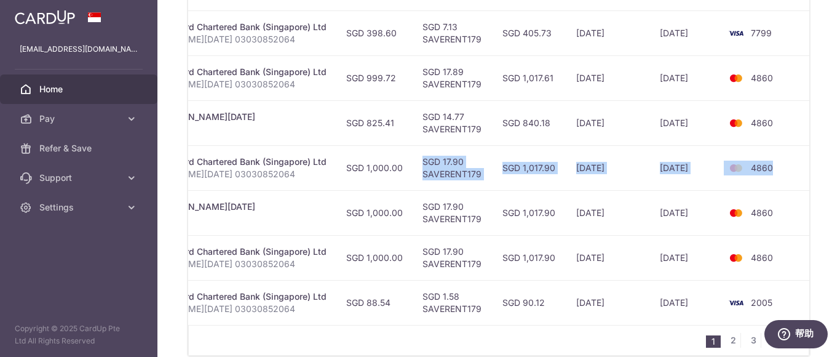
click at [774, 168] on td "4860" at bounding box center [766, 167] width 93 height 45
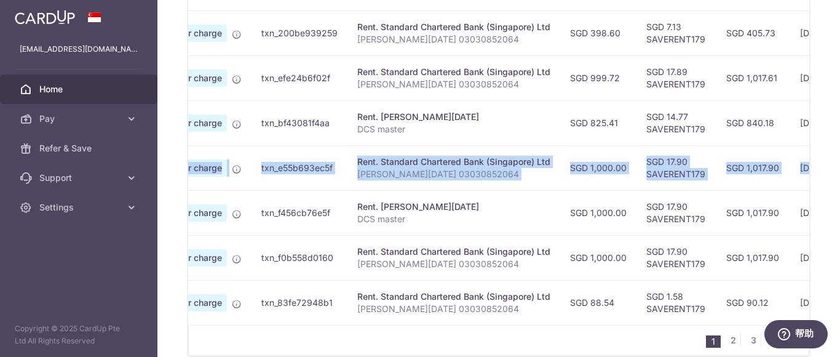
scroll to position [0, 0]
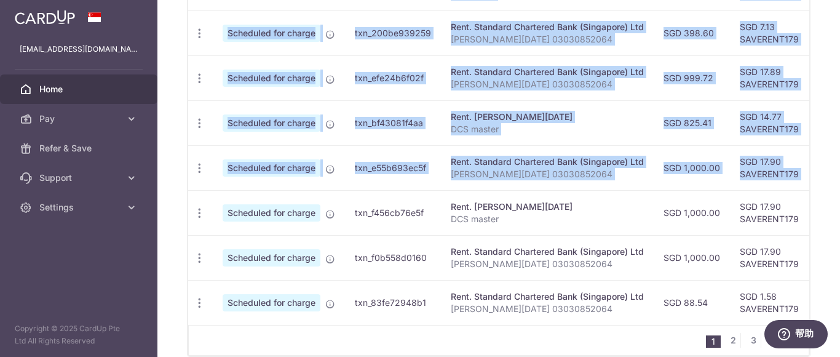
drag, startPoint x: 776, startPoint y: 168, endPoint x: 184, endPoint y: 160, distance: 592.0
click at [183, 160] on div "× Pause Schedule Pause all future payments in this series Pause just this one p…" at bounding box center [498, 178] width 682 height 357
click at [205, 171] on icon "button" at bounding box center [199, 168] width 13 height 13
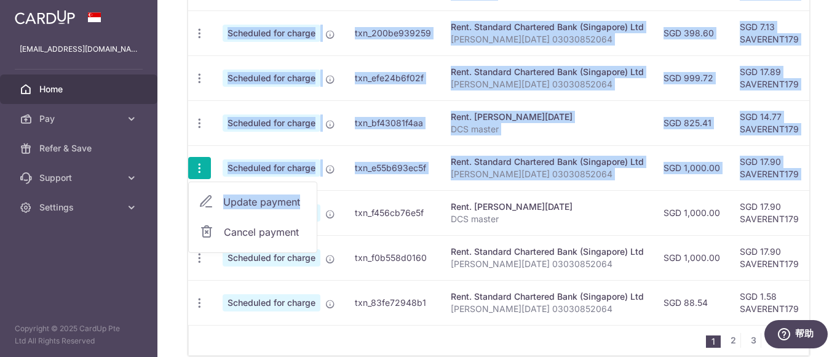
click at [248, 205] on span "Update payment" at bounding box center [265, 201] width 84 height 15
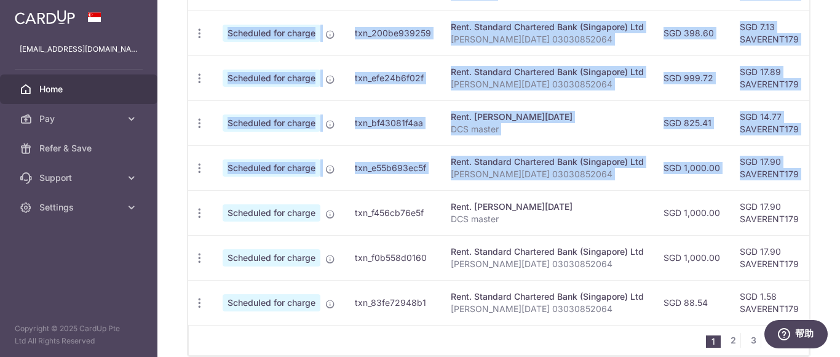
radio input "true"
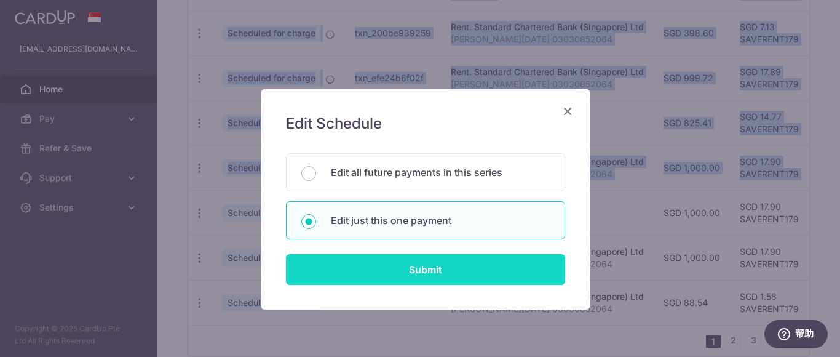
click at [398, 261] on input "Submit" at bounding box center [425, 269] width 279 height 31
radio input "true"
type input "1,000.00"
type input "[DATE]"
type input "[PERSON_NAME][DATE] 03030852064"
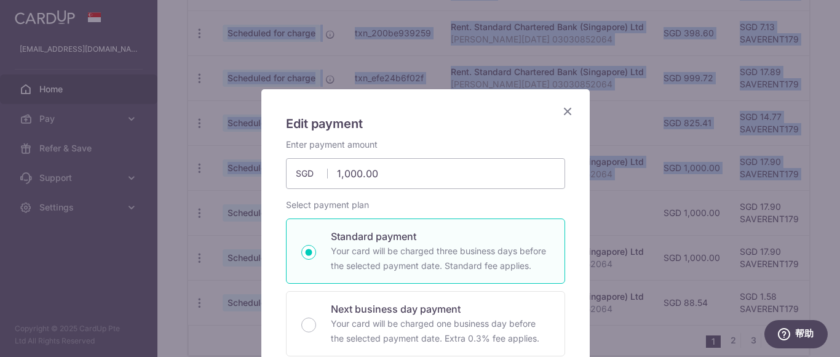
type input "SAVERENT179"
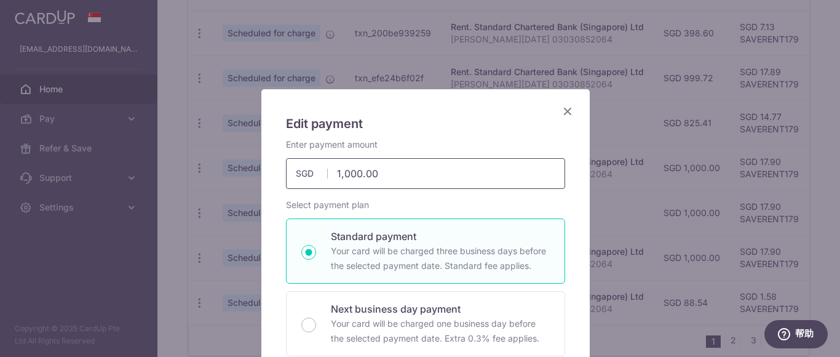
drag, startPoint x: 322, startPoint y: 170, endPoint x: 253, endPoint y: 162, distance: 69.9
type input "999.72"
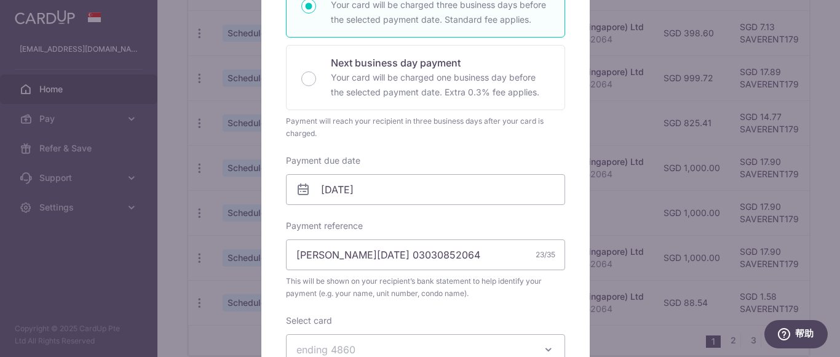
scroll to position [430, 0]
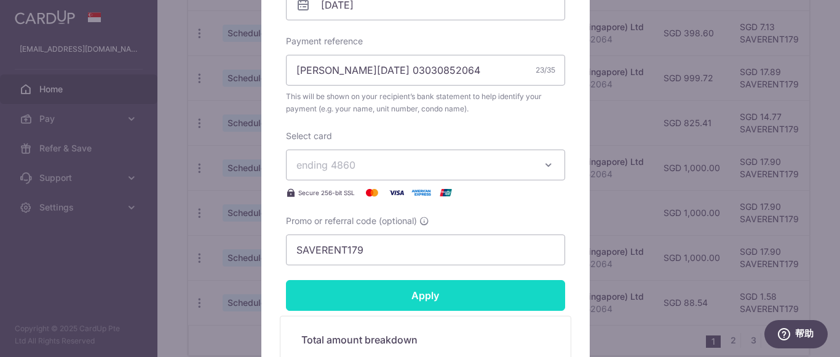
click at [436, 295] on input "Apply" at bounding box center [425, 295] width 279 height 31
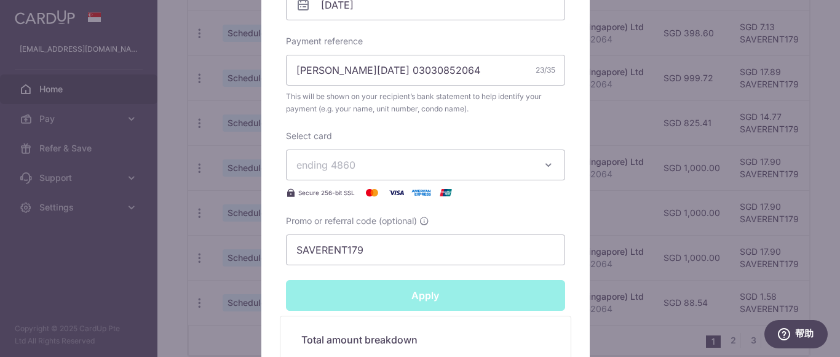
type input "Successfully Applied"
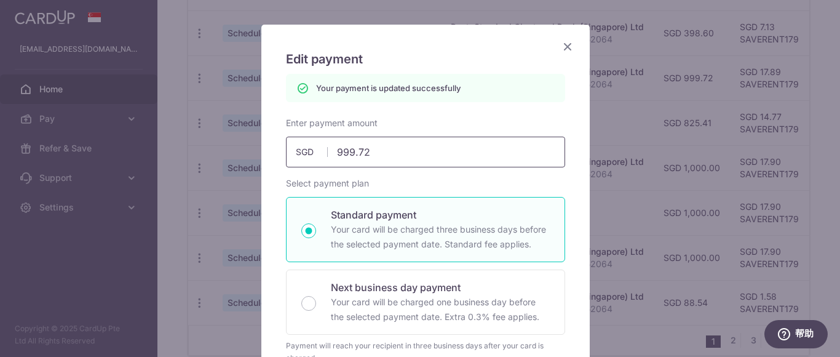
scroll to position [43, 0]
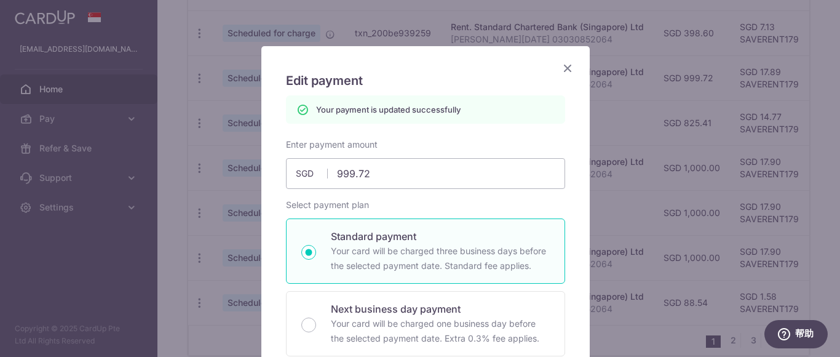
click at [560, 64] on icon "Close" at bounding box center [567, 67] width 15 height 15
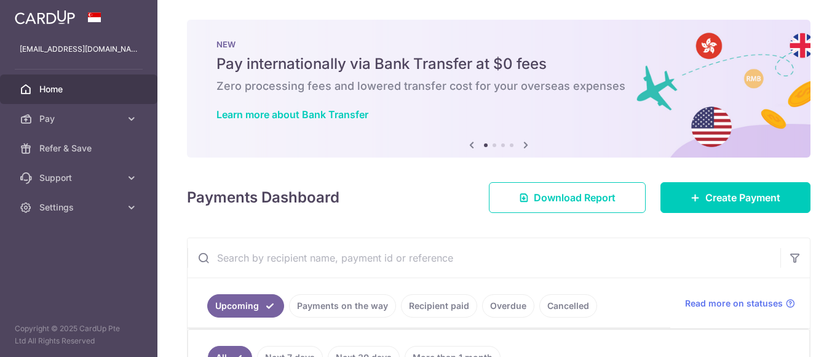
scroll to position [597, 0]
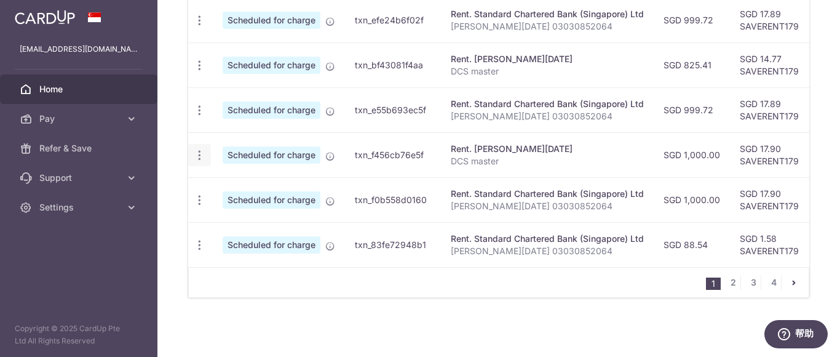
click at [202, 150] on icon "button" at bounding box center [199, 155] width 13 height 13
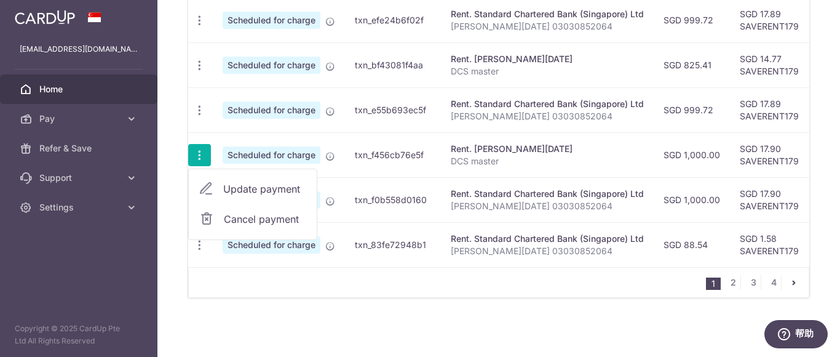
click at [236, 186] on span "Update payment" at bounding box center [265, 188] width 84 height 15
radio input "true"
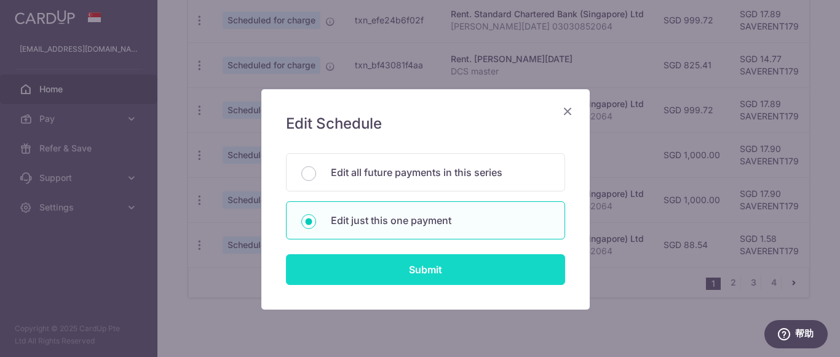
click at [397, 268] on input "Submit" at bounding box center [425, 269] width 279 height 31
radio input "true"
type input "1,000.00"
type input "06/11/2025"
type input "DCS master"
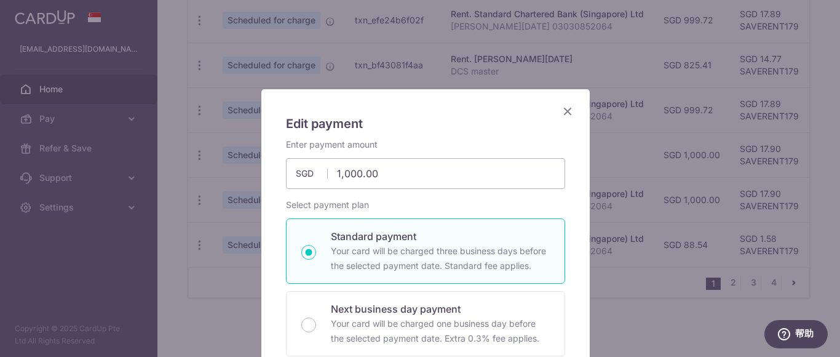
type input "SAVERENT179"
drag, startPoint x: 259, startPoint y: 156, endPoint x: 214, endPoint y: 148, distance: 45.7
click at [214, 148] on div "Edit payment By clicking apply, you will make changes to all payments to JIN XI…" at bounding box center [420, 178] width 840 height 357
type input "999.72"
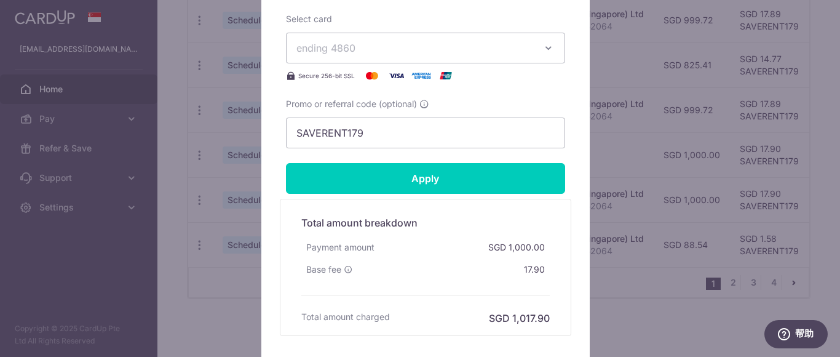
scroll to position [640, 0]
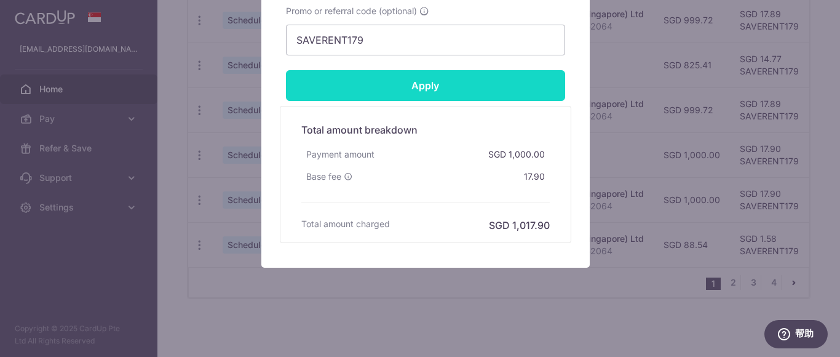
click at [430, 96] on input "Apply" at bounding box center [425, 85] width 279 height 31
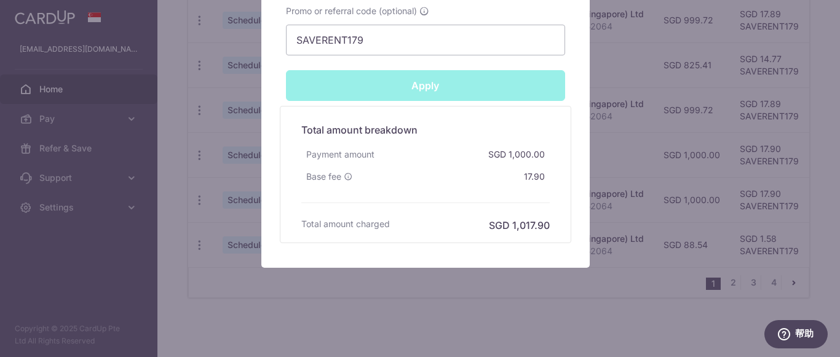
type input "Successfully Applied"
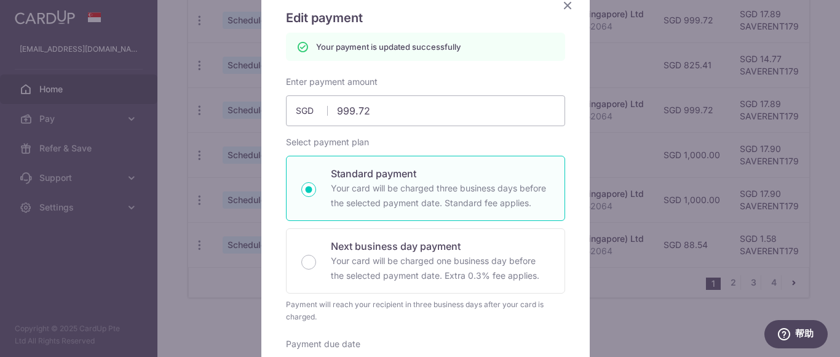
scroll to position [7, 0]
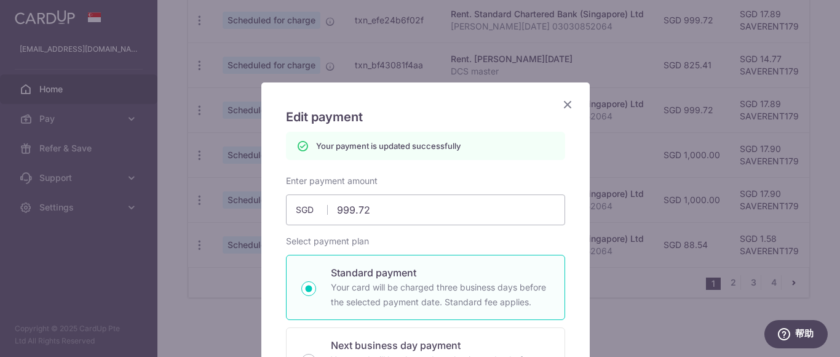
click at [566, 102] on icon "Close" at bounding box center [567, 104] width 15 height 15
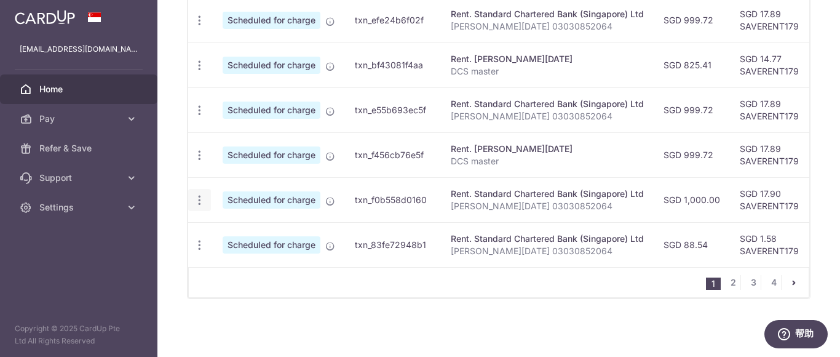
click at [196, 197] on icon "button" at bounding box center [199, 200] width 13 height 13
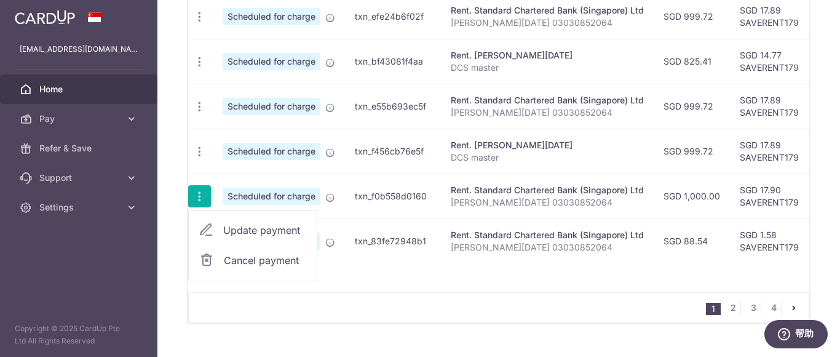
click at [250, 231] on span "Update payment" at bounding box center [265, 230] width 84 height 15
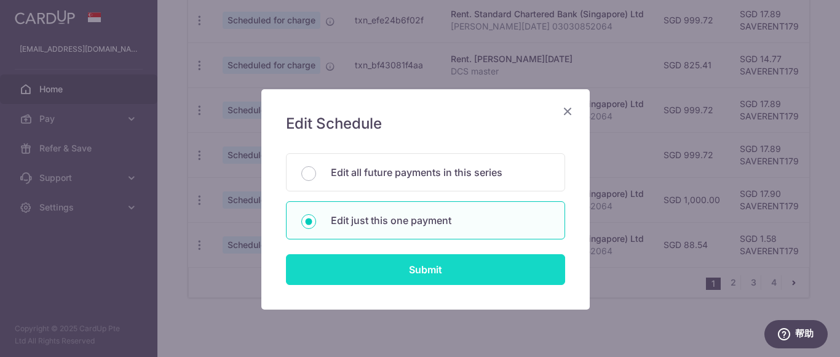
click at [408, 262] on input "Submit" at bounding box center [425, 269] width 279 height 31
radio input "true"
type input "1,000.00"
type input "[DATE]"
type input "[PERSON_NAME][DATE] 03030852064"
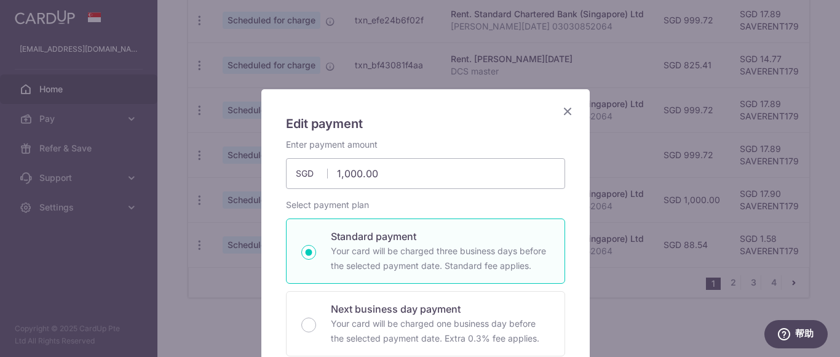
type input "SAVERENT179"
drag, startPoint x: 295, startPoint y: 152, endPoint x: 200, endPoint y: 145, distance: 94.9
click at [200, 145] on div "Edit payment By clicking apply, you will make changes to all payments to Standa…" at bounding box center [420, 178] width 840 height 357
type input "999.72"
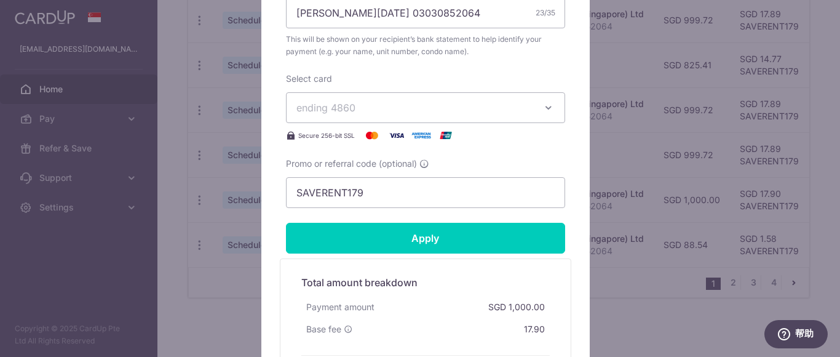
scroll to position [492, 0]
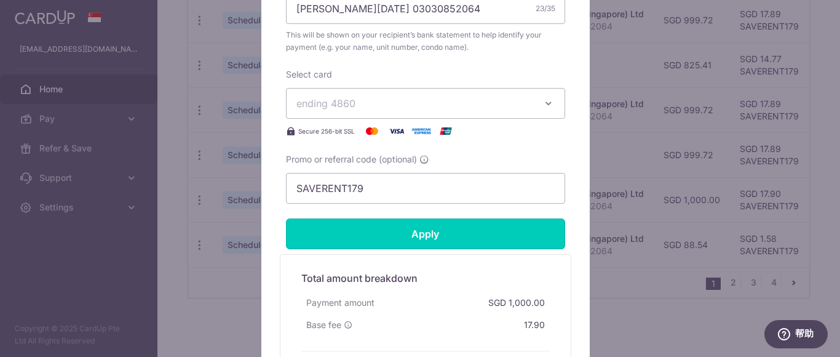
drag, startPoint x: 424, startPoint y: 235, endPoint x: 412, endPoint y: 223, distance: 17.0
click at [422, 232] on input "Apply" at bounding box center [425, 233] width 279 height 31
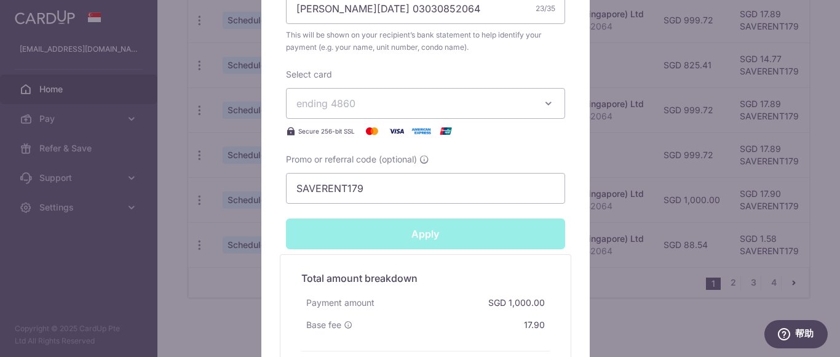
type input "Successfully Applied"
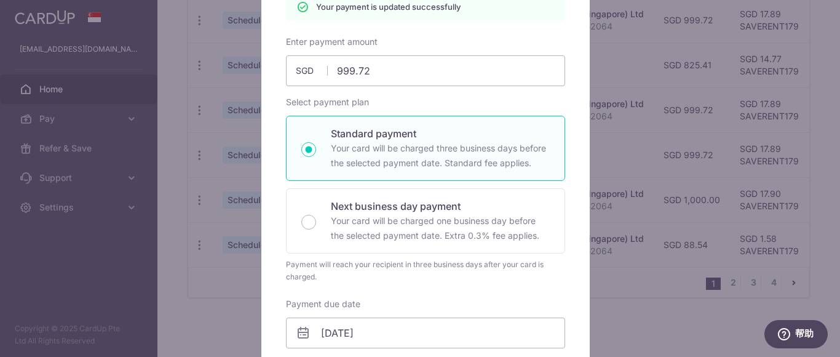
scroll to position [7, 0]
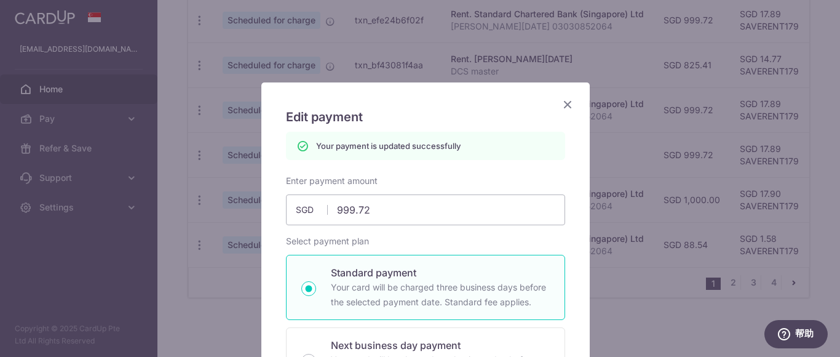
click at [561, 103] on icon "Close" at bounding box center [567, 104] width 15 height 15
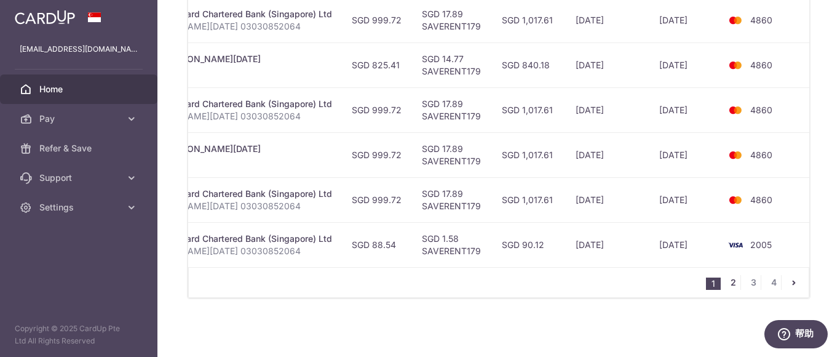
click at [727, 283] on link "2" at bounding box center [732, 282] width 15 height 15
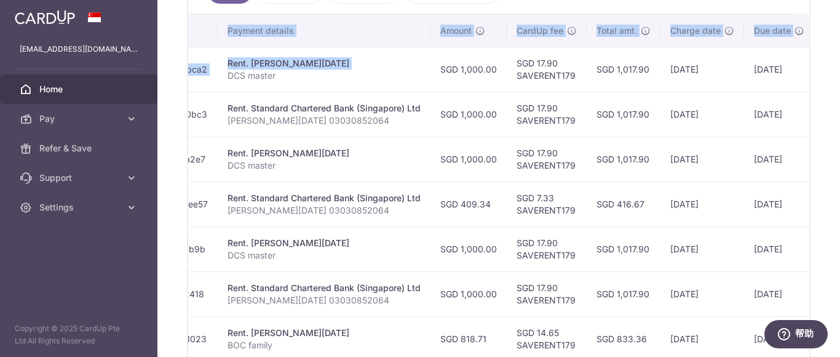
scroll to position [0, 315]
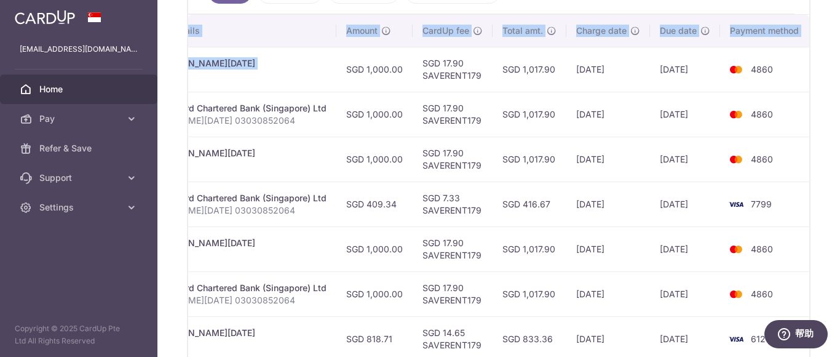
drag, startPoint x: 621, startPoint y: 70, endPoint x: 839, endPoint y: 67, distance: 218.2
click at [839, 67] on div "× Pause Schedule Pause all future payments in this series Pause just this one p…" at bounding box center [498, 178] width 682 height 357
click at [803, 95] on td "4860" at bounding box center [766, 114] width 93 height 45
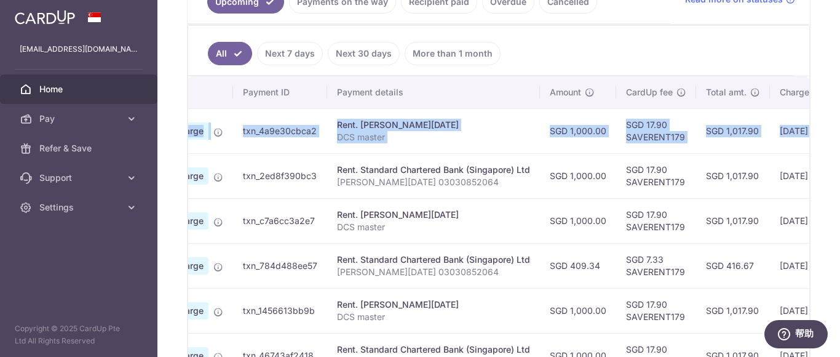
scroll to position [0, 0]
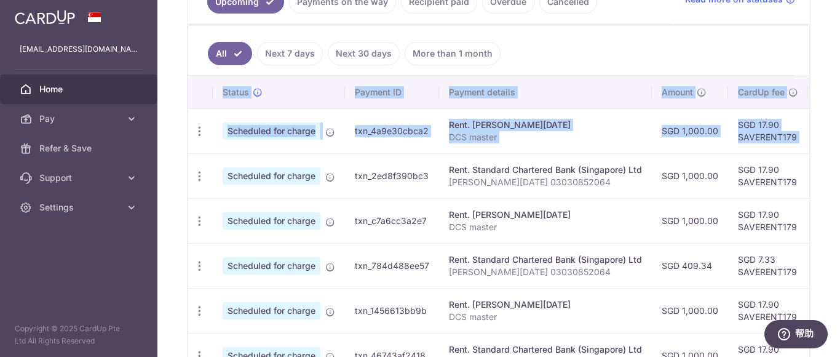
drag, startPoint x: 647, startPoint y: 131, endPoint x: 173, endPoint y: 128, distance: 473.3
click at [173, 128] on div "× Pause Schedule Pause all future payments in this series Pause just this one p…" at bounding box center [498, 178] width 682 height 357
click at [202, 131] on icon "button" at bounding box center [199, 131] width 13 height 13
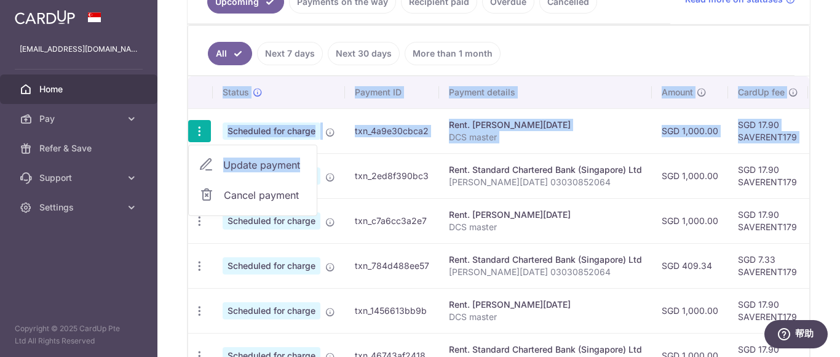
click at [245, 163] on span "Update payment" at bounding box center [265, 164] width 84 height 15
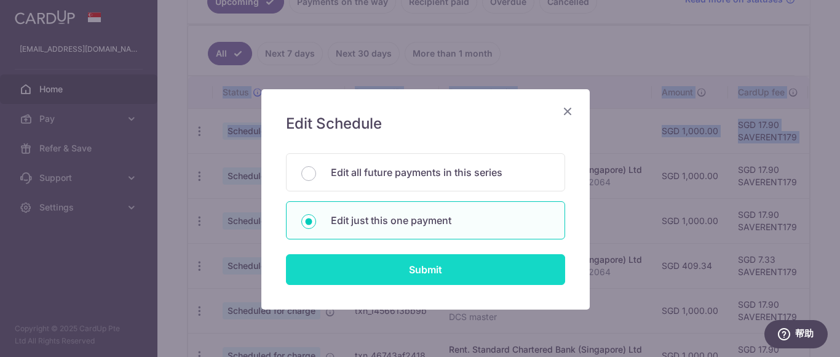
click at [419, 267] on input "Submit" at bounding box center [425, 269] width 279 height 31
radio input "true"
type input "1,000.00"
type input "[DATE]"
type input "DCS master"
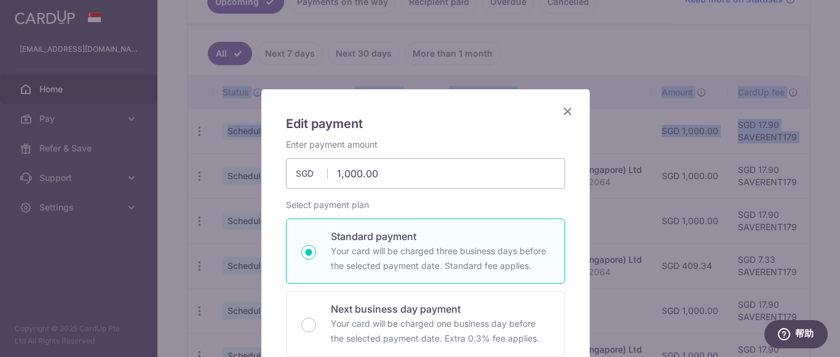
type input "SAVERENT179"
drag, startPoint x: 398, startPoint y: 179, endPoint x: 184, endPoint y: 145, distance: 216.7
click at [184, 146] on div "Edit payment By clicking apply, you will make changes to all payments to JIN XI…" at bounding box center [420, 178] width 840 height 357
type input "999.72"
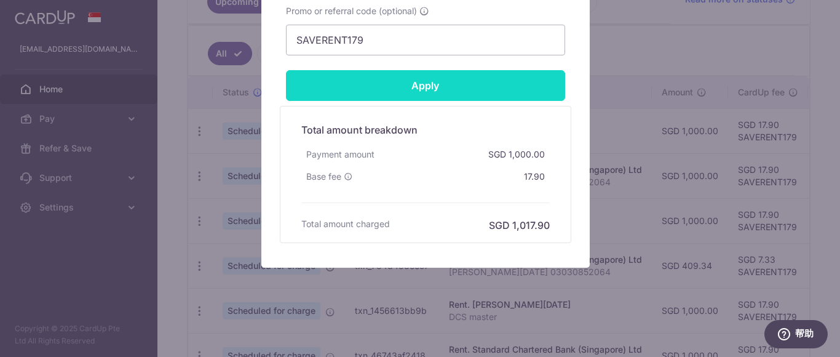
click at [439, 91] on input "Apply" at bounding box center [425, 85] width 279 height 31
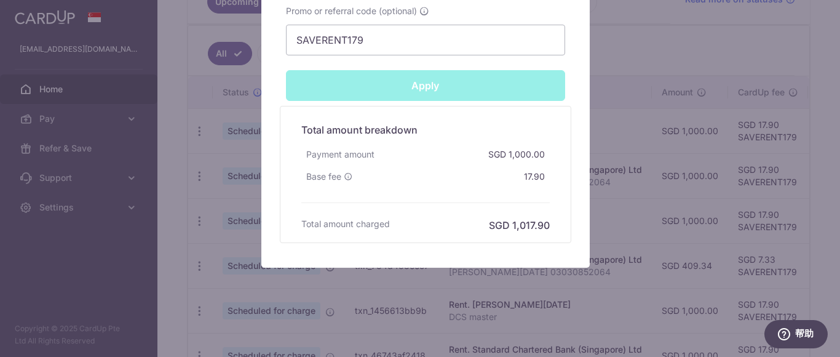
type input "Successfully Applied"
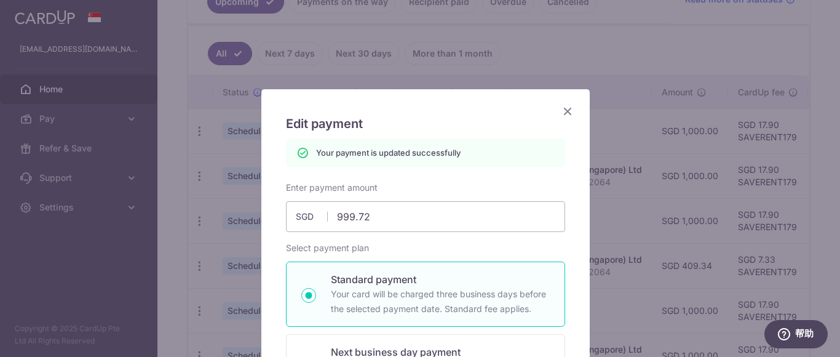
click at [560, 112] on icon "Close" at bounding box center [567, 110] width 15 height 15
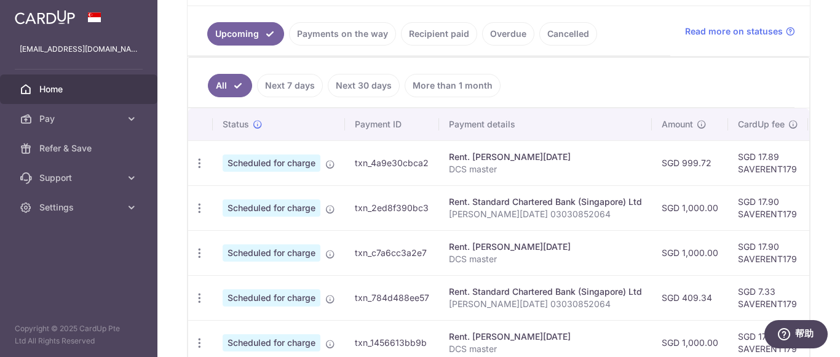
scroll to position [304, 0]
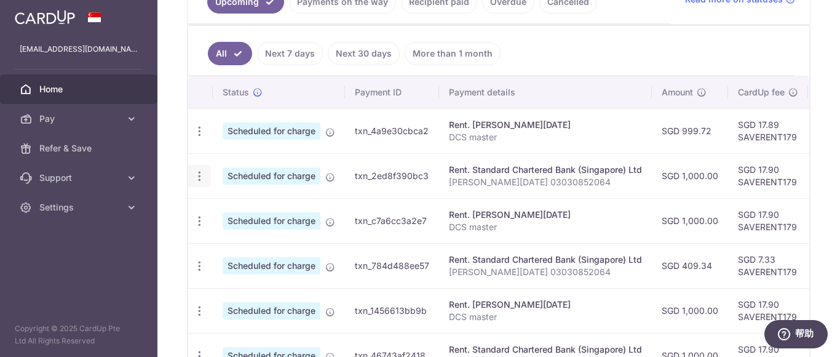
click at [199, 176] on icon "button" at bounding box center [199, 176] width 13 height 13
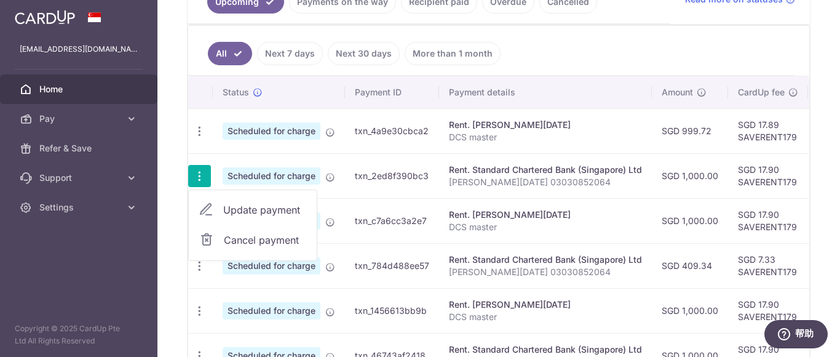
click at [269, 208] on span "Update payment" at bounding box center [265, 209] width 84 height 15
radio input "true"
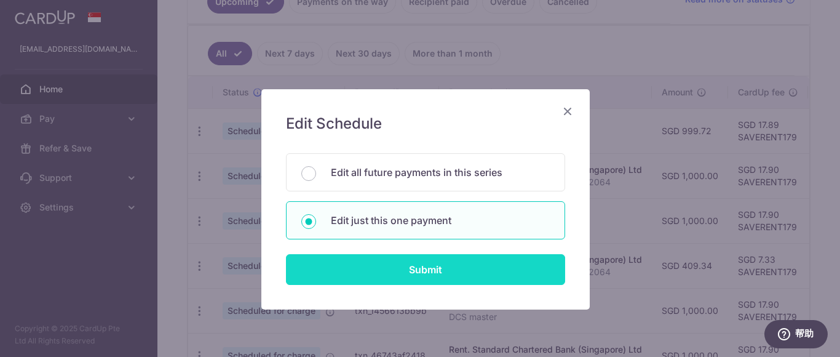
click at [430, 264] on input "Submit" at bounding box center [425, 269] width 279 height 31
radio input "true"
type input "1,000.00"
type input "[DATE]"
type input "[PERSON_NAME][DATE] 03030852064"
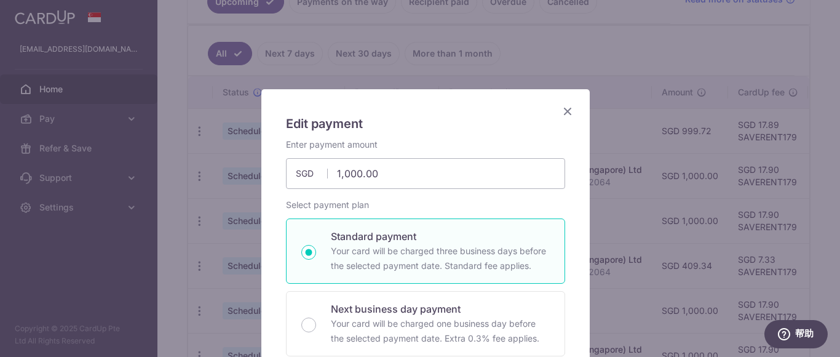
type input "SAVERENT179"
click at [222, 162] on div "Edit payment By clicking apply, you will make changes to all payments to Standa…" at bounding box center [420, 178] width 840 height 357
type input "999.72"
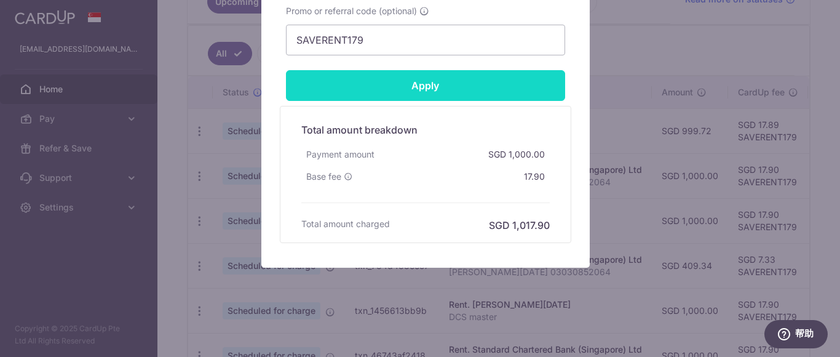
click at [440, 77] on input "Apply" at bounding box center [425, 85] width 279 height 31
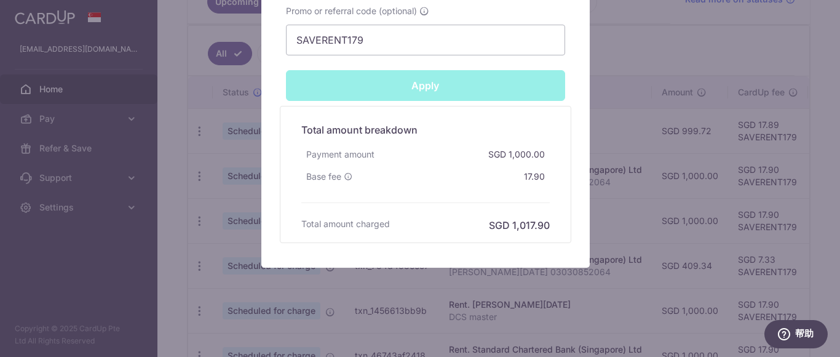
type input "Successfully Applied"
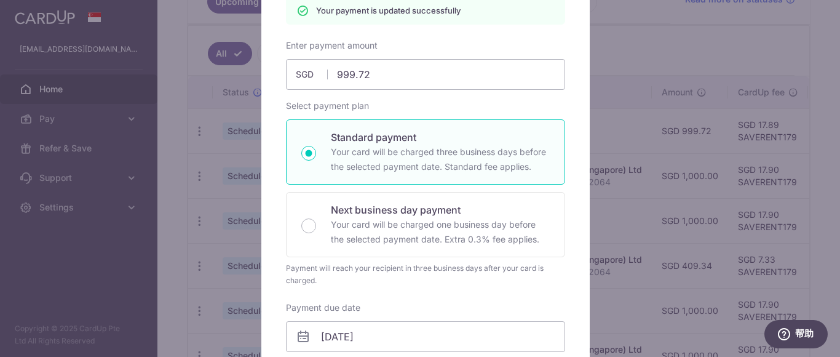
scroll to position [7, 0]
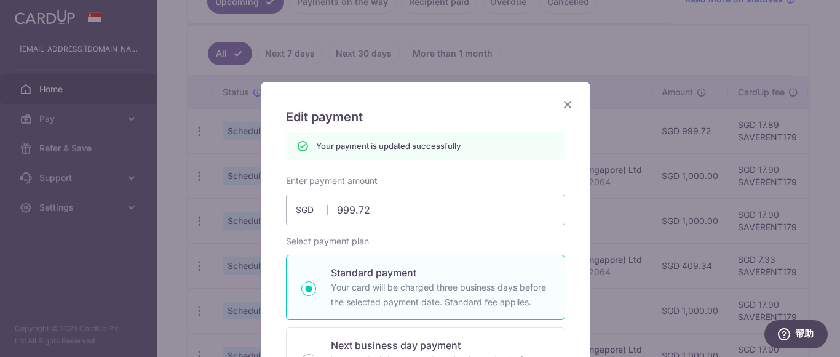
click at [560, 103] on icon "Close" at bounding box center [567, 104] width 15 height 15
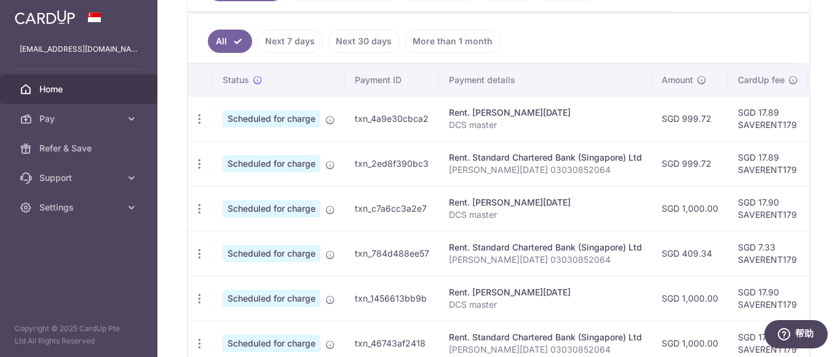
scroll to position [350, 0]
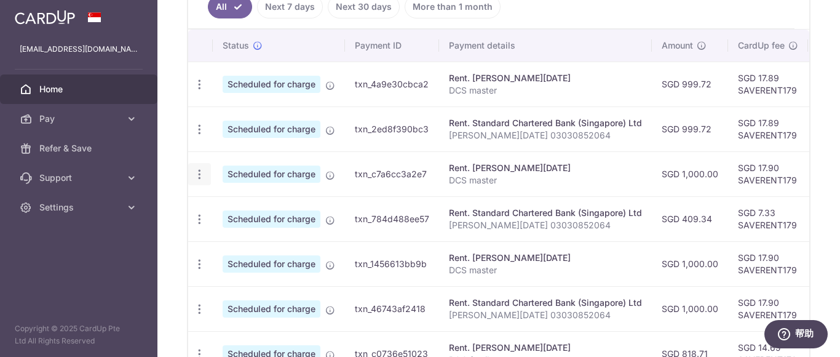
click at [199, 175] on icon "button" at bounding box center [199, 174] width 13 height 13
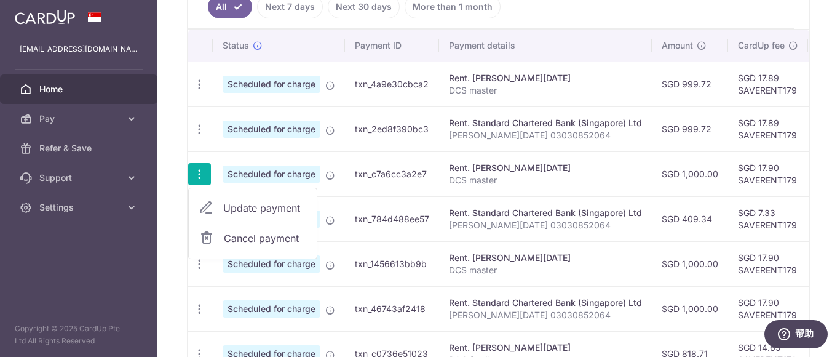
click at [239, 209] on span "Update payment" at bounding box center [265, 207] width 84 height 15
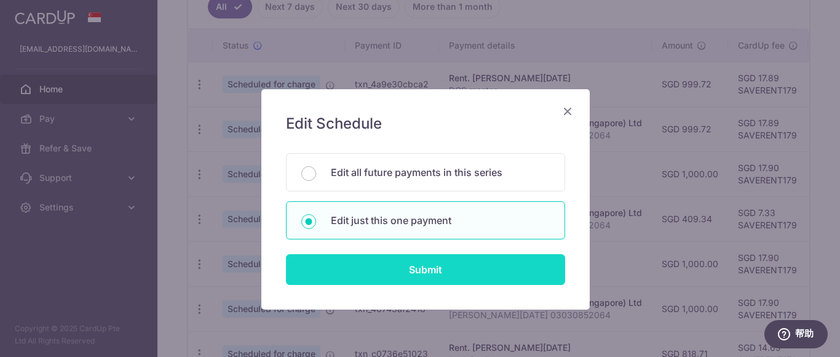
click at [417, 275] on input "Submit" at bounding box center [425, 269] width 279 height 31
radio input "true"
type input "1,000.00"
type input "[DATE]"
type input "DCS master"
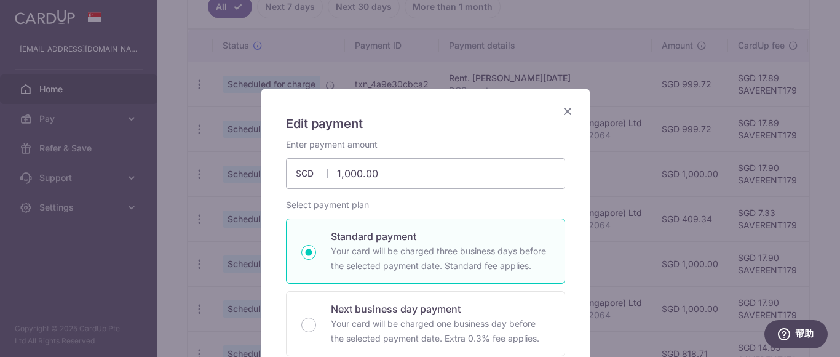
type input "SAVERENT179"
drag, startPoint x: 349, startPoint y: 177, endPoint x: 283, endPoint y: 170, distance: 66.2
click at [286, 171] on input "1,000.00" at bounding box center [425, 173] width 279 height 31
type input "999.72"
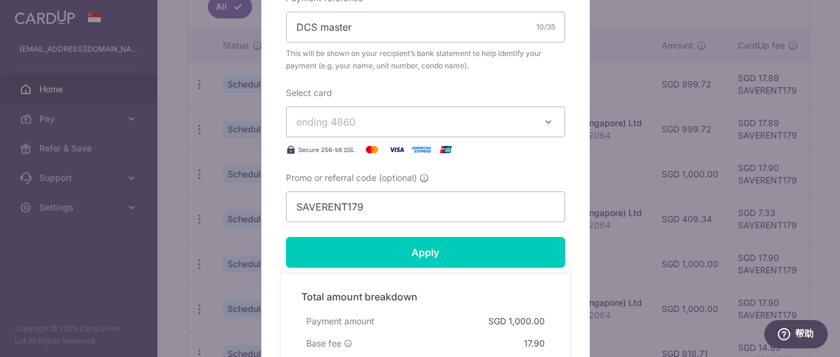
scroll to position [615, 0]
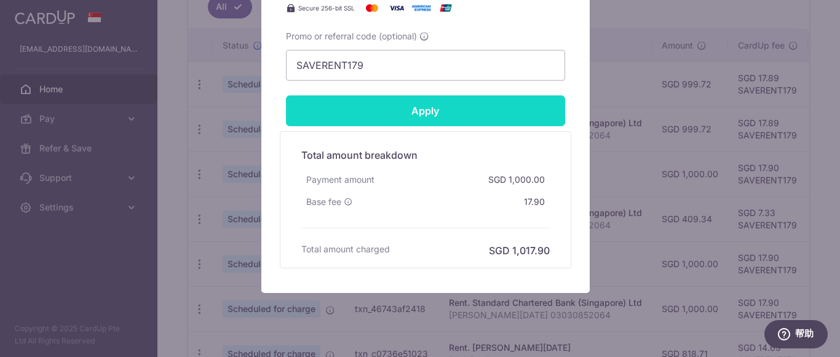
click at [473, 109] on input "Apply" at bounding box center [425, 110] width 279 height 31
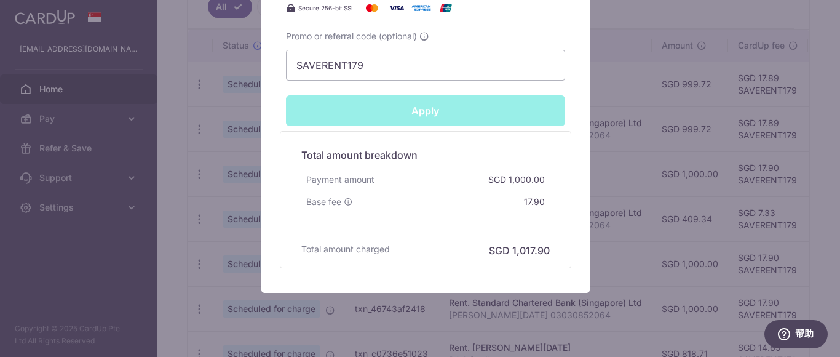
type input "Successfully Applied"
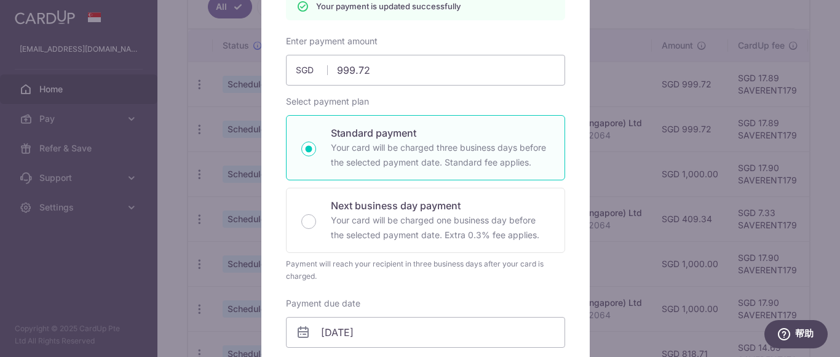
scroll to position [0, 0]
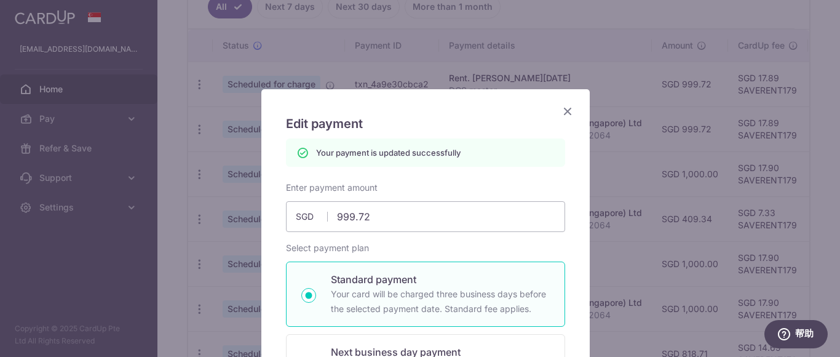
click at [560, 106] on icon "Close" at bounding box center [567, 110] width 15 height 15
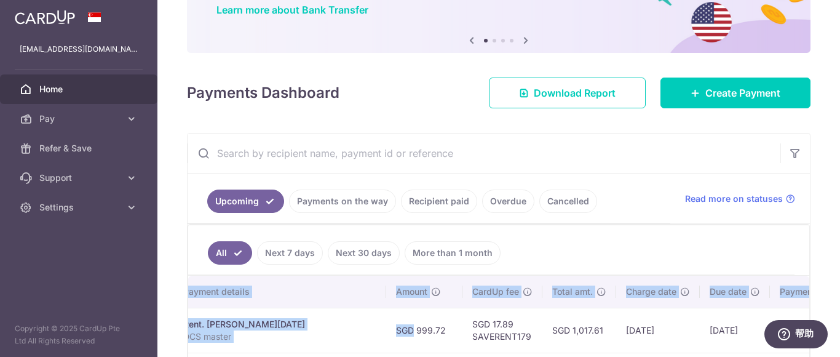
scroll to position [0, 315]
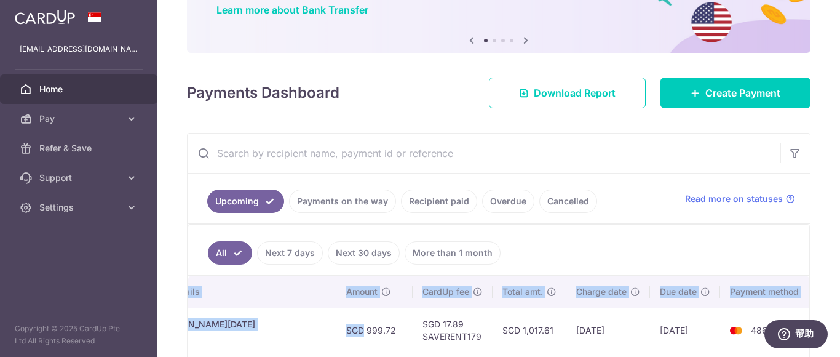
drag, startPoint x: 664, startPoint y: 328, endPoint x: 682, endPoint y: 238, distance: 92.1
click at [837, 321] on div "× Pause Schedule Pause all future payments in this series Pause just this one p…" at bounding box center [498, 178] width 682 height 357
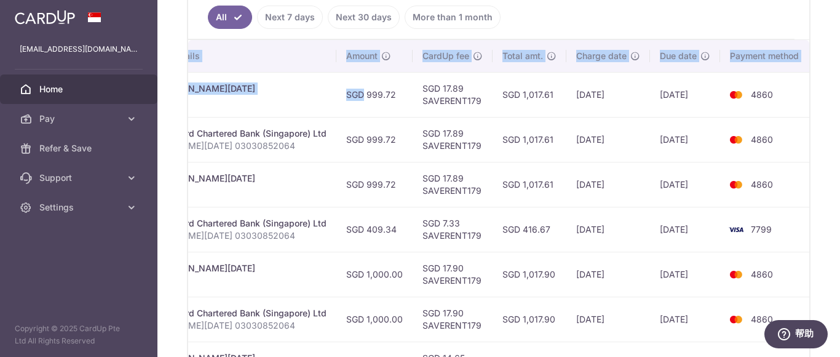
scroll to position [350, 0]
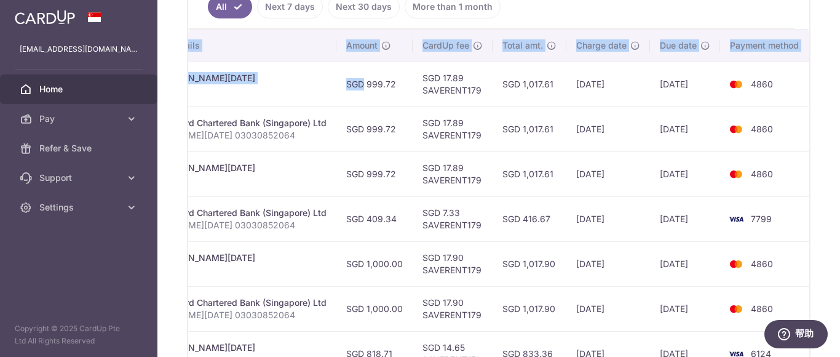
click at [792, 181] on td "4860" at bounding box center [766, 173] width 93 height 45
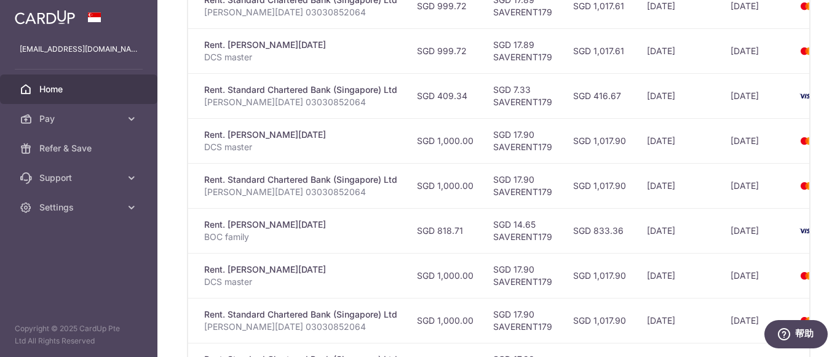
scroll to position [0, 315]
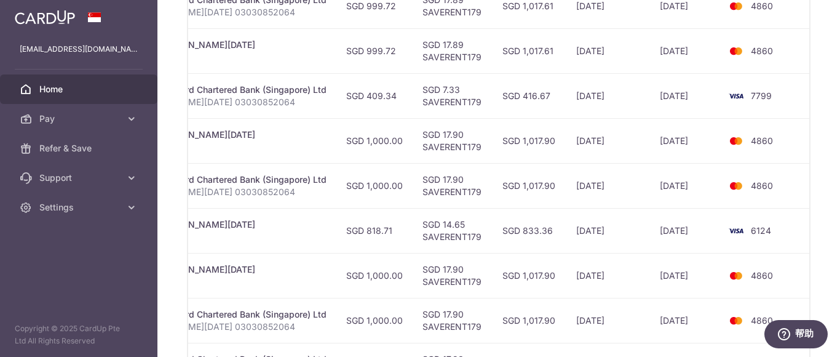
drag, startPoint x: 554, startPoint y: 139, endPoint x: 839, endPoint y: 148, distance: 285.4
click at [839, 148] on div "× Pause Schedule Pause all future payments in this series Pause just this one p…" at bounding box center [498, 178] width 682 height 357
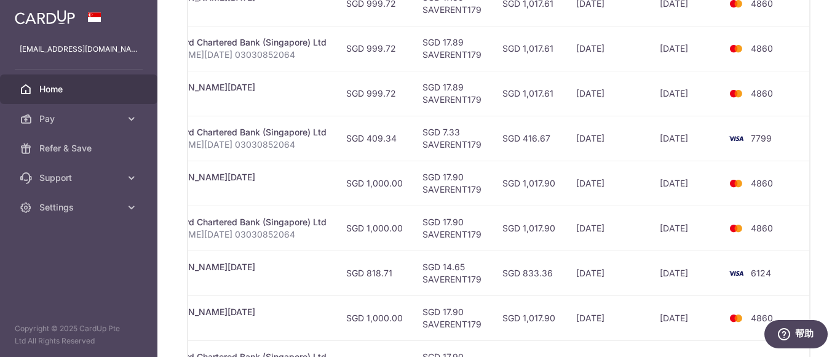
scroll to position [412, 0]
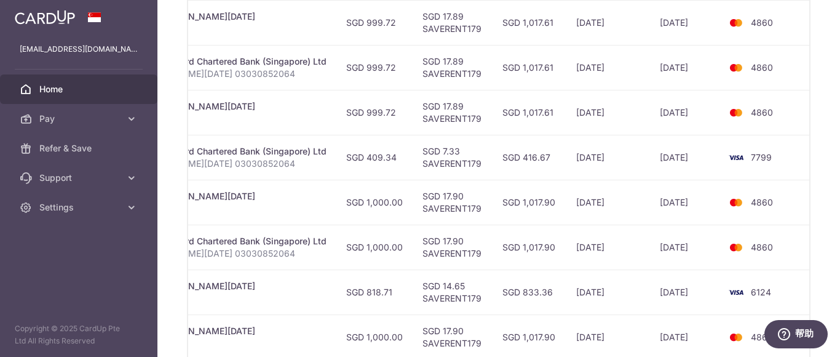
click at [617, 211] on td "[DATE]" at bounding box center [608, 201] width 84 height 45
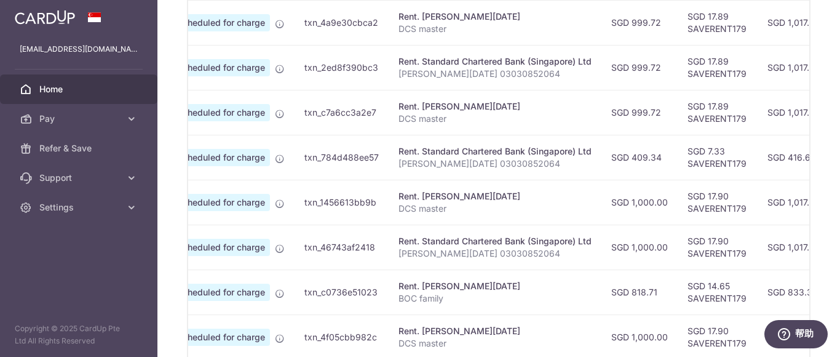
scroll to position [0, 0]
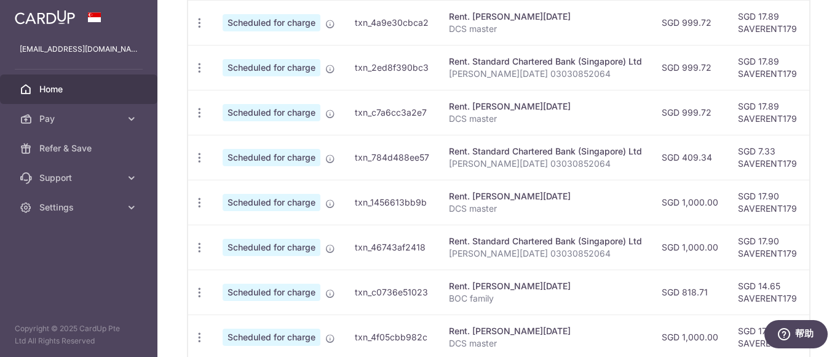
drag, startPoint x: 626, startPoint y: 202, endPoint x: 224, endPoint y: 198, distance: 401.4
click at [224, 198] on tr "Update payment Cancel payment Scheduled for charge txn_1456613bb9b Rent. JIN XI…" at bounding box center [658, 201] width 940 height 45
click at [199, 200] on icon "button" at bounding box center [199, 202] width 13 height 13
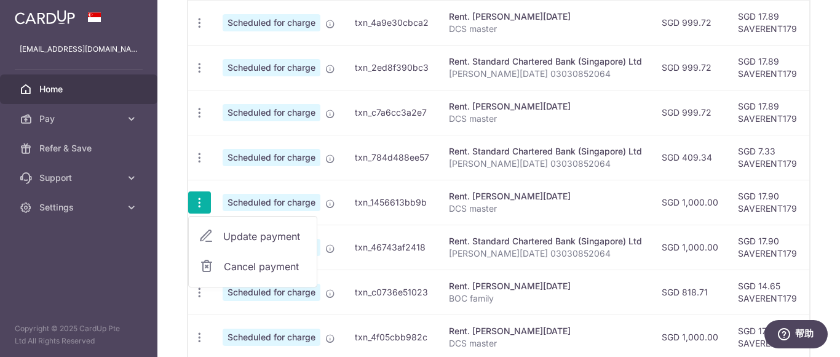
click at [254, 235] on span "Update payment" at bounding box center [265, 236] width 84 height 15
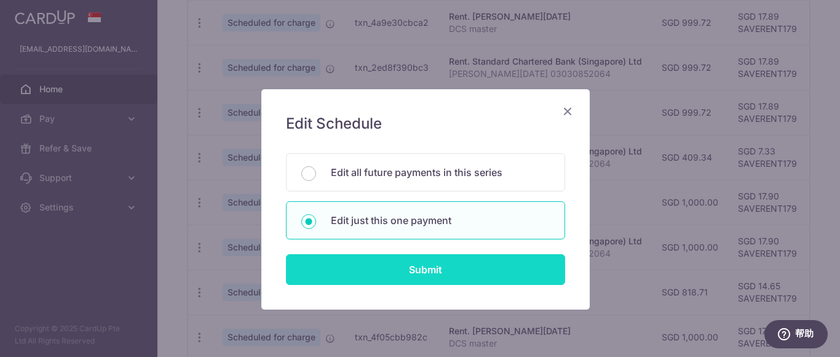
click at [425, 259] on input "Submit" at bounding box center [425, 269] width 279 height 31
radio input "true"
type input "1,000.00"
type input "27/11/2025"
type input "DCS master"
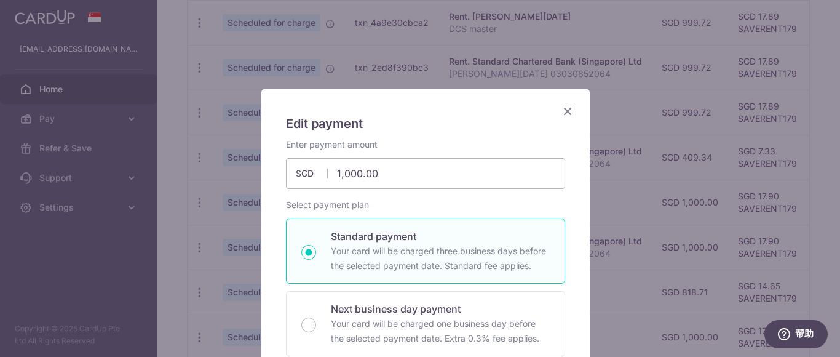
type input "SAVERENT179"
drag, startPoint x: 399, startPoint y: 173, endPoint x: 236, endPoint y: 148, distance: 164.8
click at [238, 148] on div "Edit payment By clicking apply, you will make changes to all payments to JIN XI…" at bounding box center [420, 178] width 840 height 357
type input "999.72"
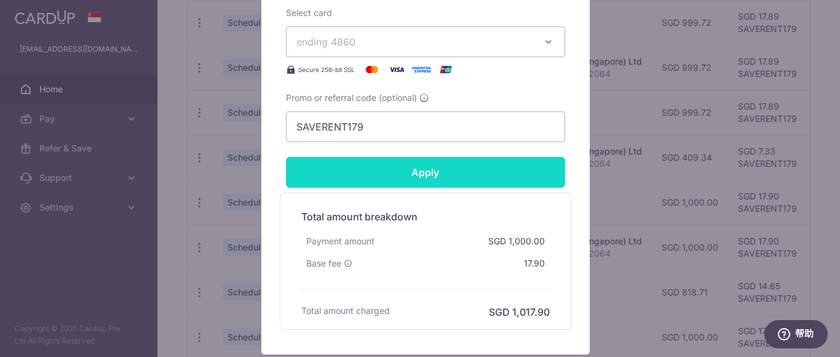
click at [438, 177] on input "Apply" at bounding box center [425, 172] width 279 height 31
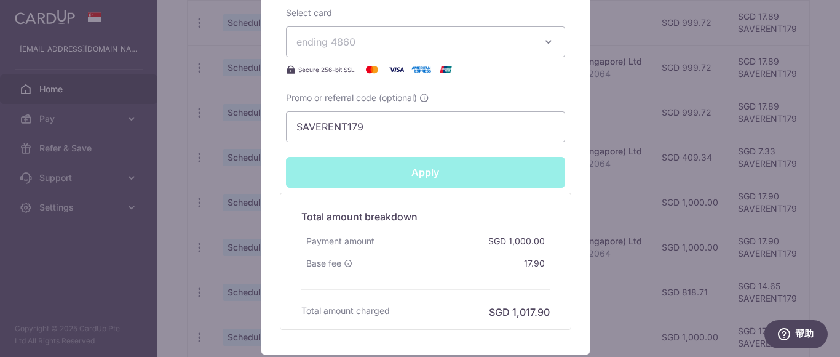
type input "Successfully Applied"
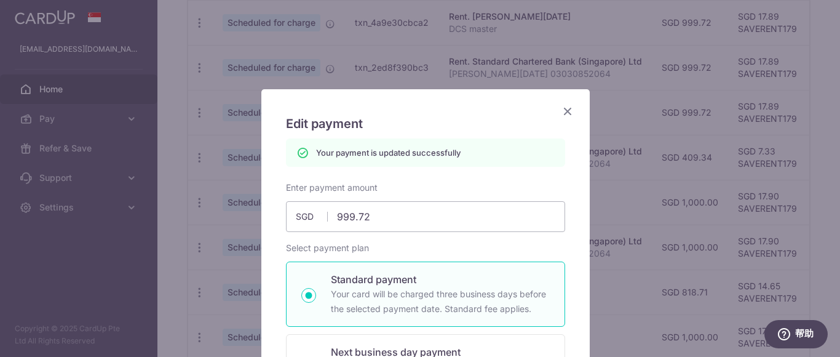
click at [564, 108] on icon "Close" at bounding box center [567, 110] width 15 height 15
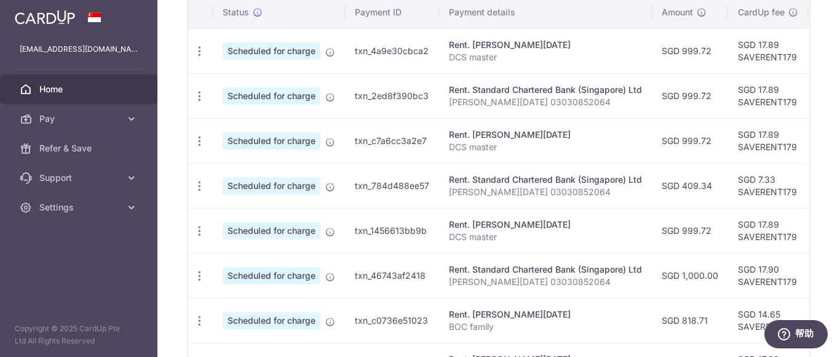
scroll to position [412, 0]
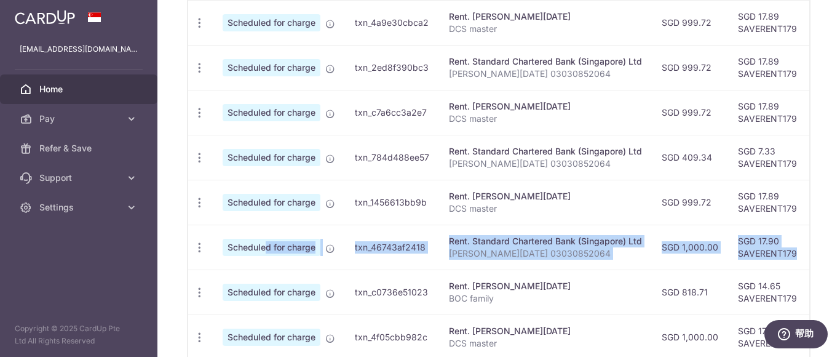
drag, startPoint x: 793, startPoint y: 248, endPoint x: 229, endPoint y: 246, distance: 564.3
click at [234, 246] on tr "Update payment Cancel payment Scheduled for charge txn_46743af2418 Rent. Standa…" at bounding box center [658, 246] width 940 height 45
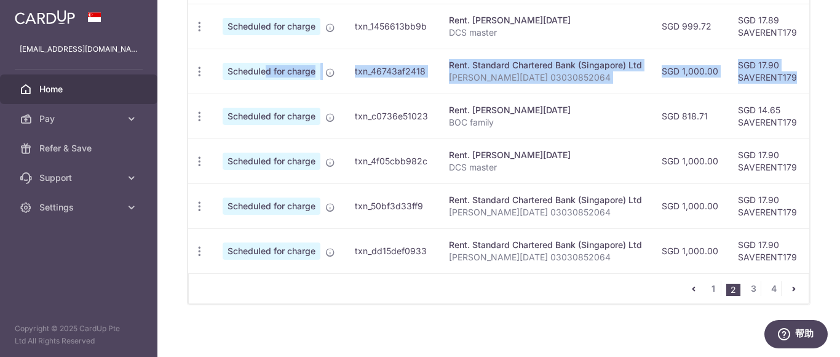
scroll to position [597, 0]
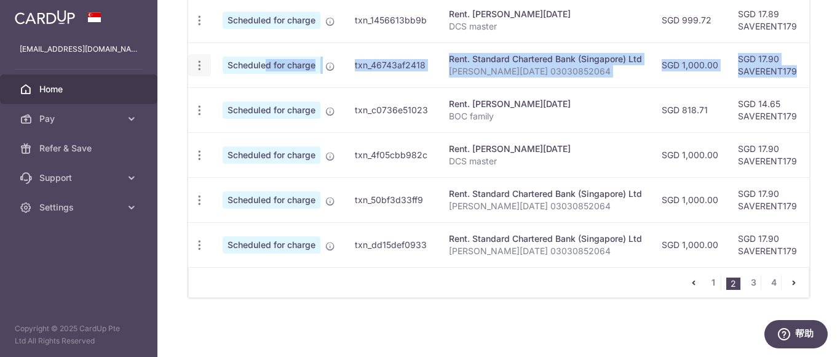
click at [199, 60] on icon "button" at bounding box center [199, 65] width 13 height 13
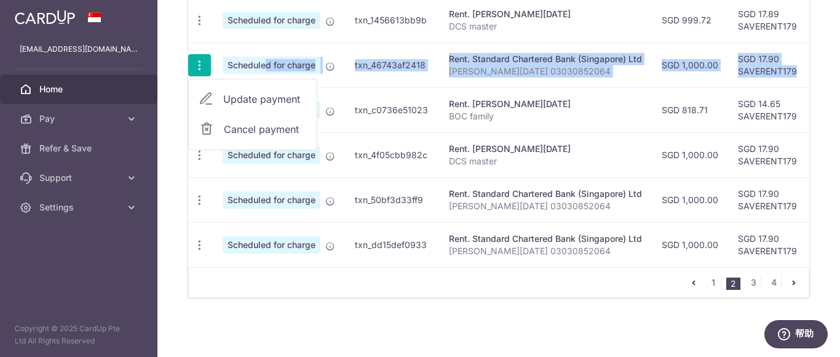
click at [243, 97] on span "Update payment" at bounding box center [265, 99] width 84 height 15
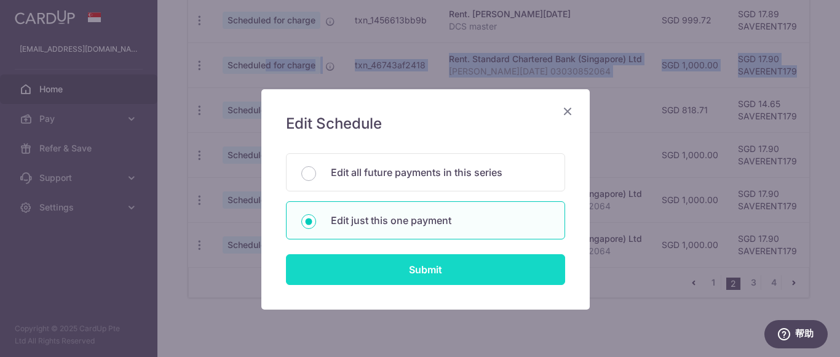
click at [445, 264] on input "Submit" at bounding box center [425, 269] width 279 height 31
radio input "true"
type input "1,000.00"
type input "[DATE]"
type input "[PERSON_NAME][DATE] 03030852064"
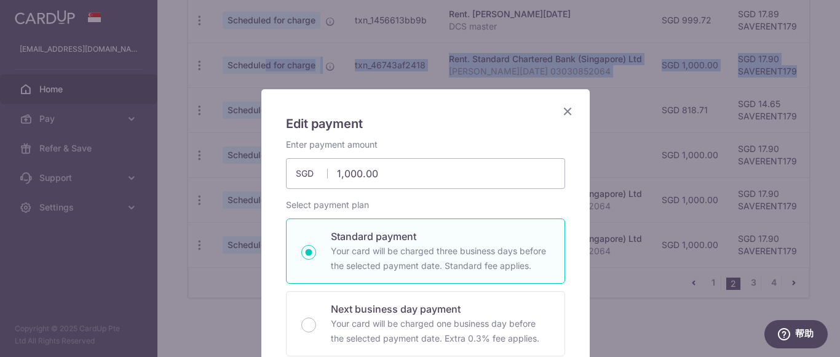
type input "SAVERENT179"
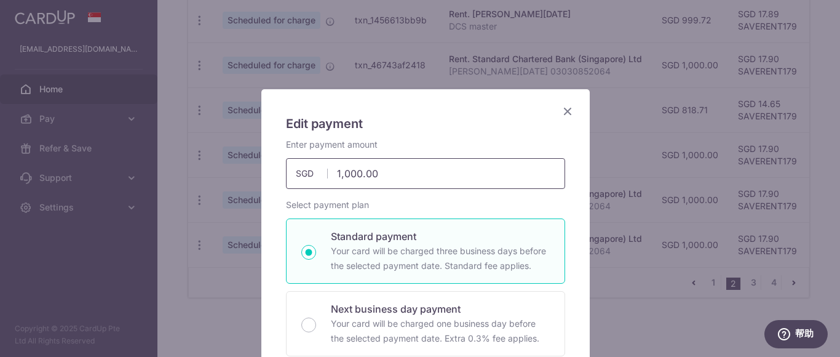
drag, startPoint x: 412, startPoint y: 173, endPoint x: 221, endPoint y: 149, distance: 193.3
click at [221, 149] on div "Edit payment By clicking apply, you will make changes to all payments to Standa…" at bounding box center [420, 178] width 840 height 357
type input "999.72"
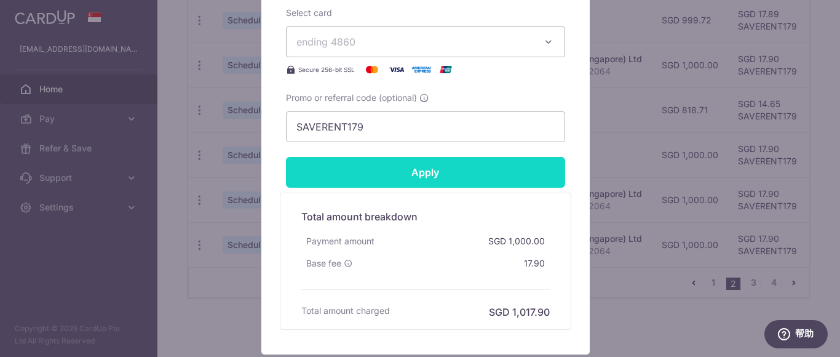
click at [473, 176] on input "Apply" at bounding box center [425, 172] width 279 height 31
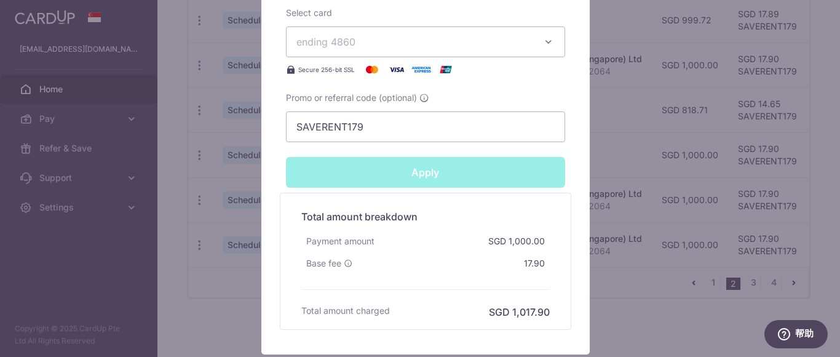
type input "Successfully Applied"
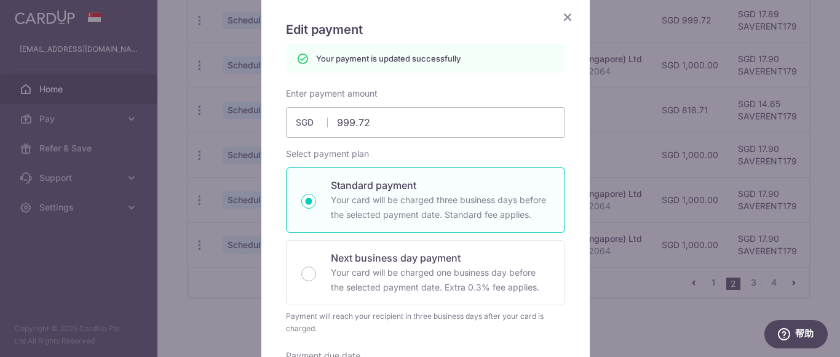
scroll to position [0, 0]
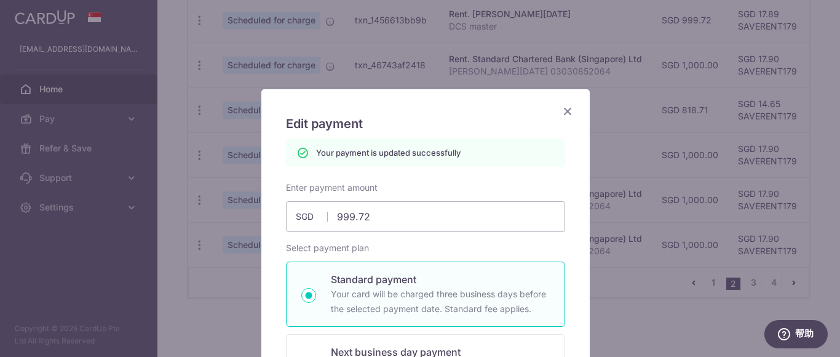
click at [568, 109] on icon "Close" at bounding box center [567, 110] width 15 height 15
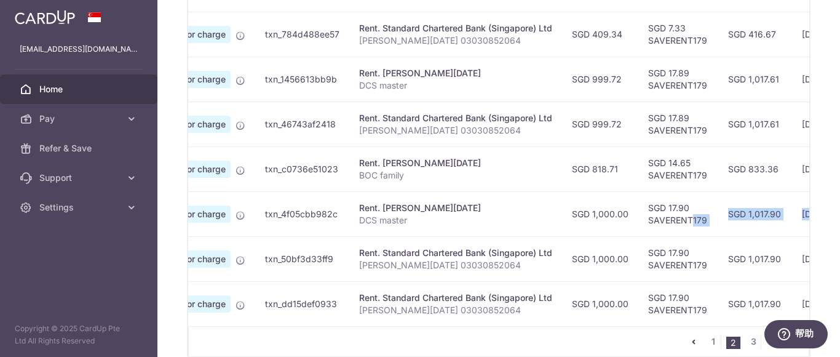
scroll to position [0, 315]
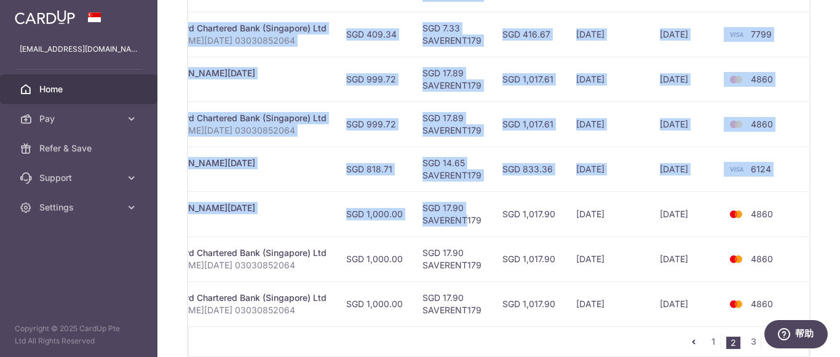
drag, startPoint x: 778, startPoint y: 214, endPoint x: 839, endPoint y: 211, distance: 60.9
click at [839, 211] on div "× Pause Schedule Pause all future payments in this series Pause just this one p…" at bounding box center [498, 178] width 682 height 357
click at [798, 207] on td "4860" at bounding box center [766, 213] width 93 height 45
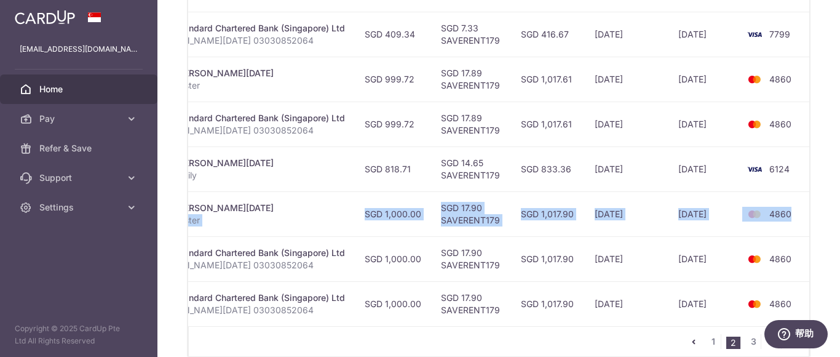
scroll to position [0, 0]
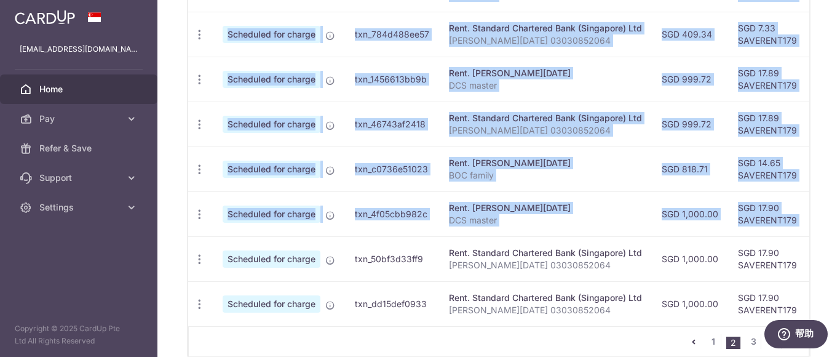
drag, startPoint x: 781, startPoint y: 215, endPoint x: 211, endPoint y: 223, distance: 569.2
click at [182, 211] on div "× Pause Schedule Pause all future payments in this series Pause just this one p…" at bounding box center [498, 178] width 682 height 357
click at [198, 214] on icon "button" at bounding box center [199, 214] width 13 height 13
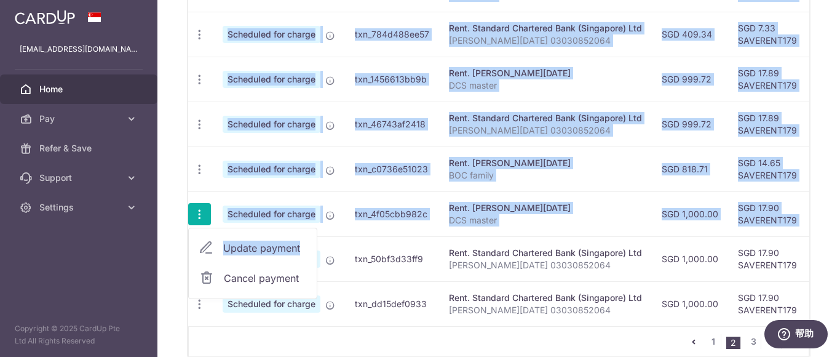
click at [264, 245] on span "Update payment" at bounding box center [265, 247] width 84 height 15
radio input "true"
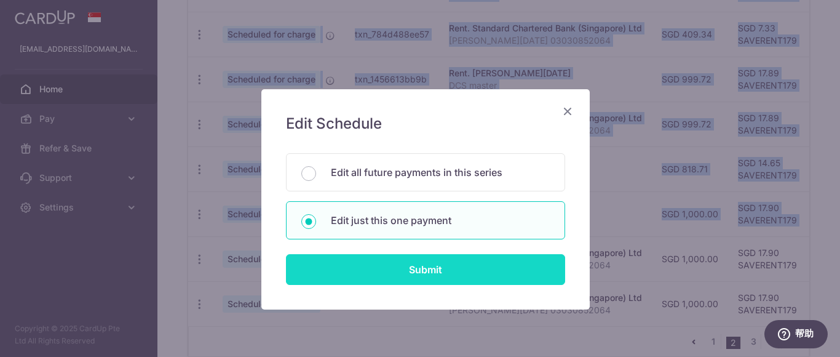
click at [407, 269] on input "Submit" at bounding box center [425, 269] width 279 height 31
radio input "true"
type input "1,000.00"
type input "[DATE]"
type input "DCS master"
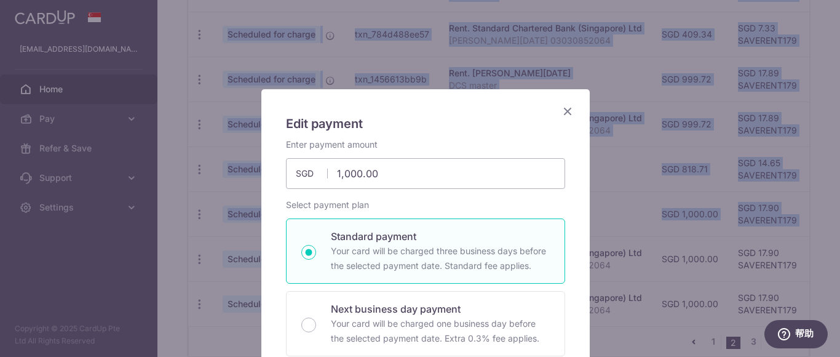
type input "SAVERENT179"
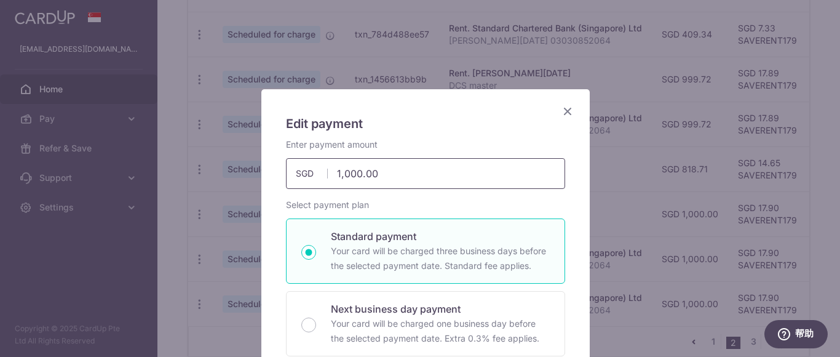
click at [250, 157] on div "Edit payment By clicking apply, you will make changes to all payments to JIN XI…" at bounding box center [420, 178] width 840 height 357
type input "999.72"
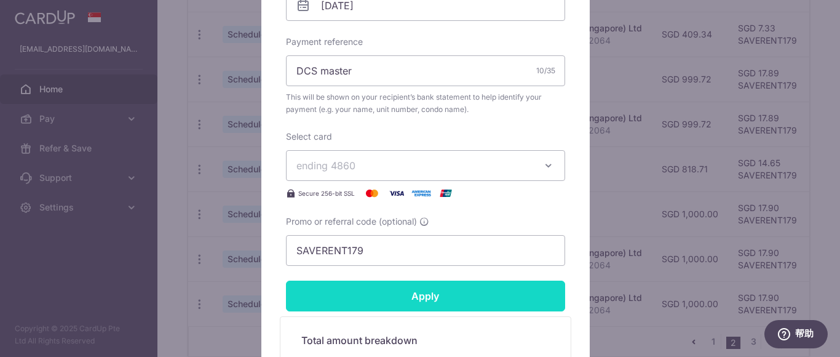
scroll to position [430, 0]
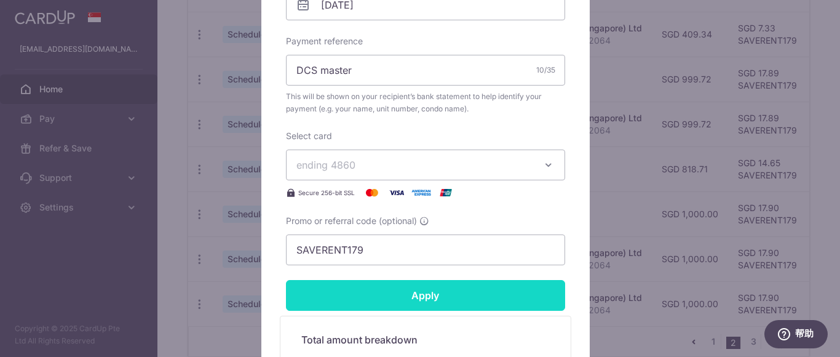
click at [446, 299] on input "Apply" at bounding box center [425, 295] width 279 height 31
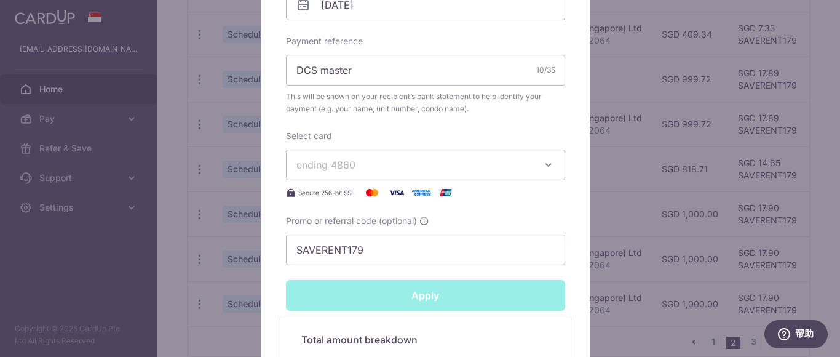
type input "Successfully Applied"
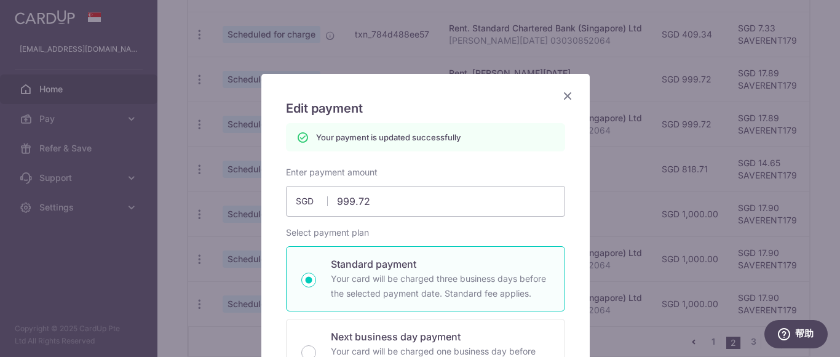
scroll to position [0, 0]
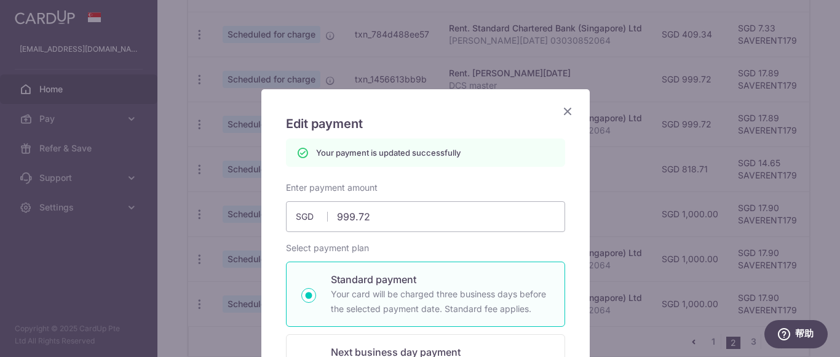
click at [561, 114] on icon "Close" at bounding box center [567, 110] width 15 height 15
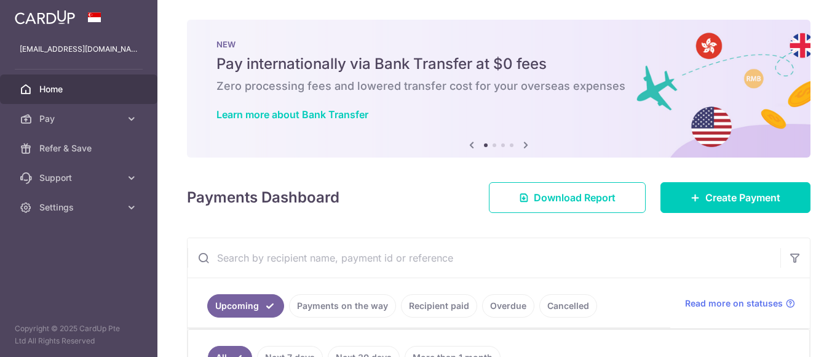
scroll to position [597, 0]
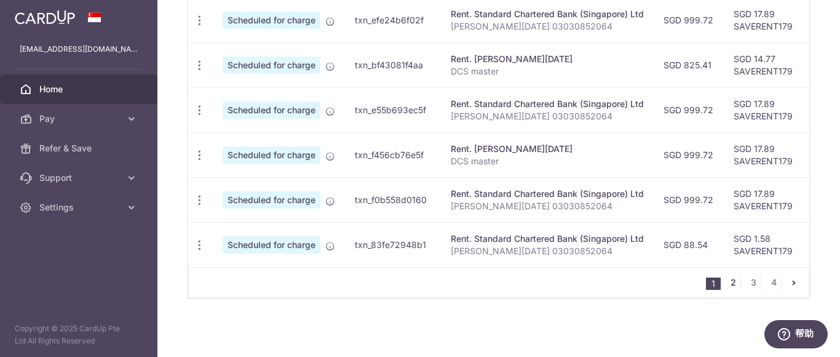
click at [725, 280] on link "2" at bounding box center [732, 282] width 15 height 15
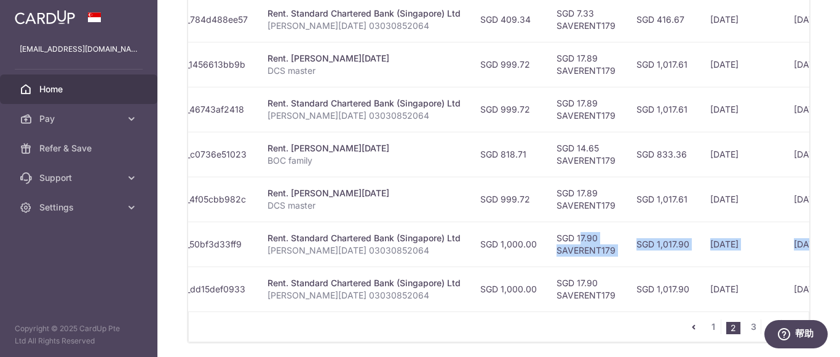
scroll to position [0, 315]
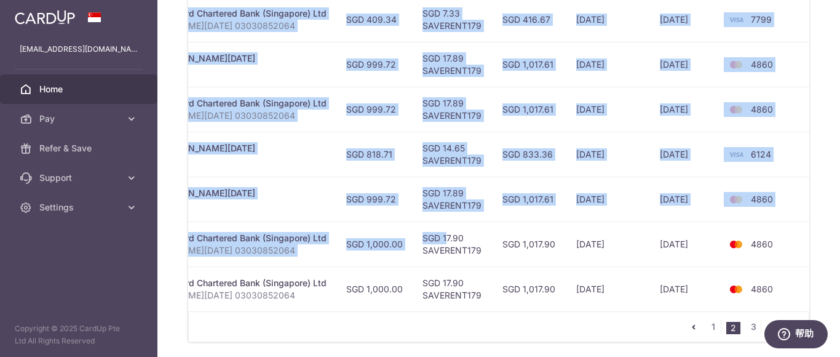
drag, startPoint x: 736, startPoint y: 238, endPoint x: 839, endPoint y: 238, distance: 102.6
click at [839, 238] on div "× Pause Schedule Pause all future payments in this series Pause just this one p…" at bounding box center [498, 178] width 682 height 357
click at [792, 243] on td "4860" at bounding box center [766, 243] width 93 height 45
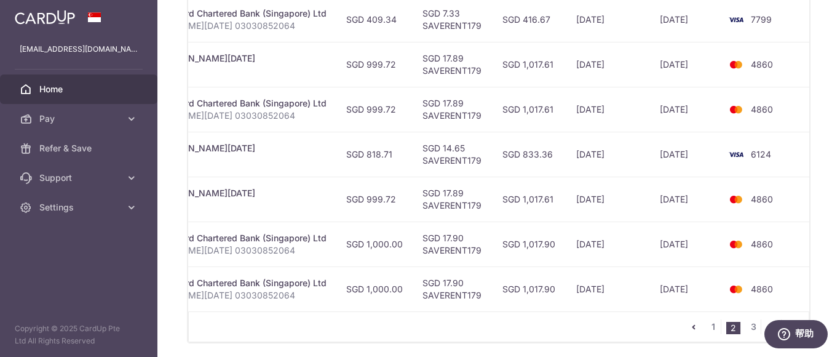
click at [628, 241] on td "[DATE]" at bounding box center [608, 243] width 84 height 45
click at [624, 245] on td "[DATE]" at bounding box center [608, 243] width 84 height 45
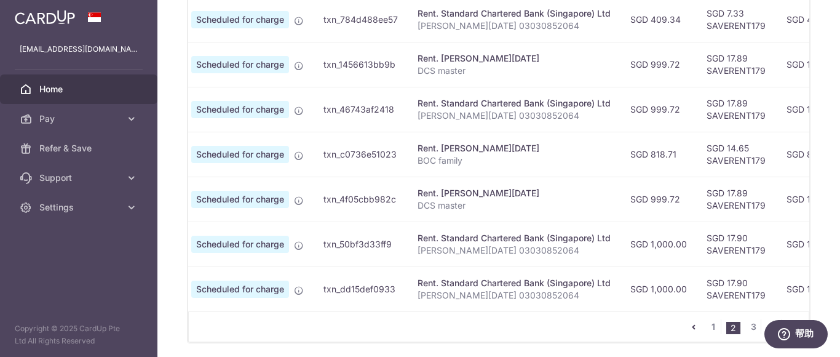
scroll to position [0, 0]
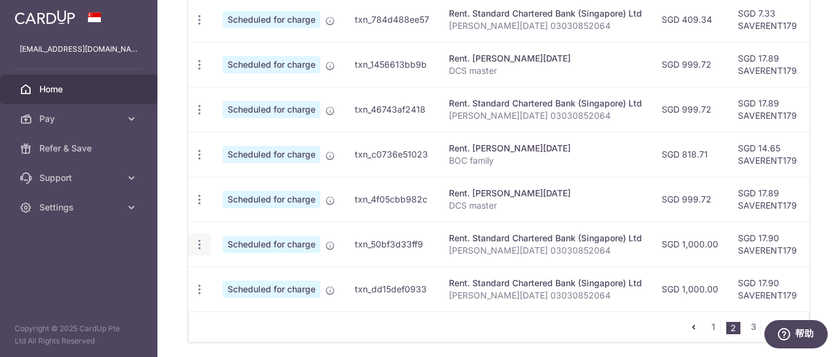
drag, startPoint x: 624, startPoint y: 243, endPoint x: 210, endPoint y: 242, distance: 414.9
click at [222, 245] on tr "Update payment Cancel payment Scheduled for charge txn_50bf3d33ff9 Rent. Standa…" at bounding box center [658, 243] width 940 height 45
click at [720, 243] on td "SGD 1,000.00" at bounding box center [690, 243] width 76 height 45
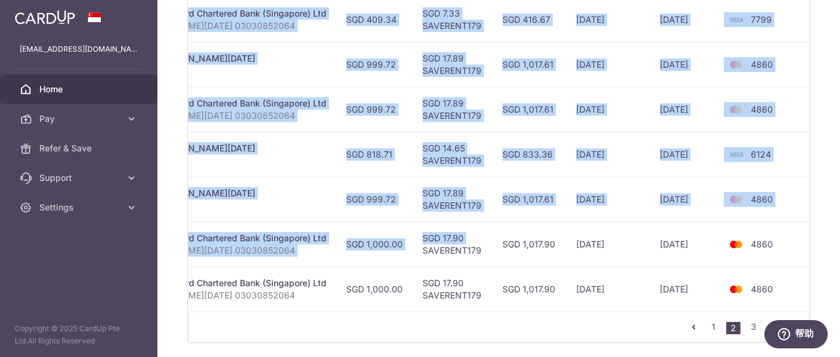
drag, startPoint x: 726, startPoint y: 246, endPoint x: 839, endPoint y: 246, distance: 113.1
click at [839, 246] on div "× Pause Schedule Pause all future payments in this series Pause just this one p…" at bounding box center [498, 178] width 682 height 357
drag, startPoint x: 768, startPoint y: 246, endPoint x: 708, endPoint y: 241, distance: 60.5
click at [768, 246] on span "4860" at bounding box center [761, 243] width 22 height 10
click at [711, 242] on td "[DATE]" at bounding box center [685, 243] width 70 height 45
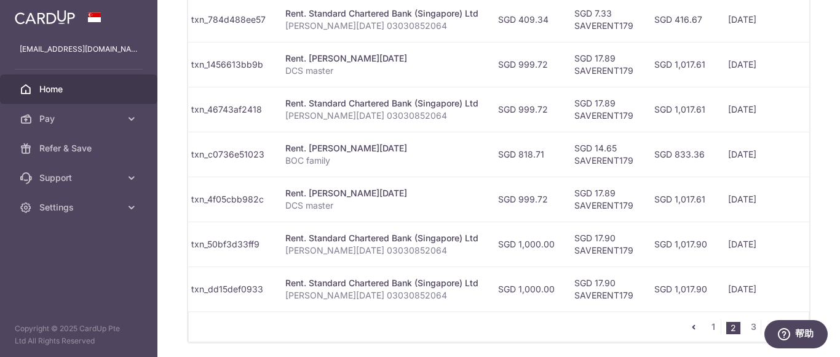
scroll to position [0, 0]
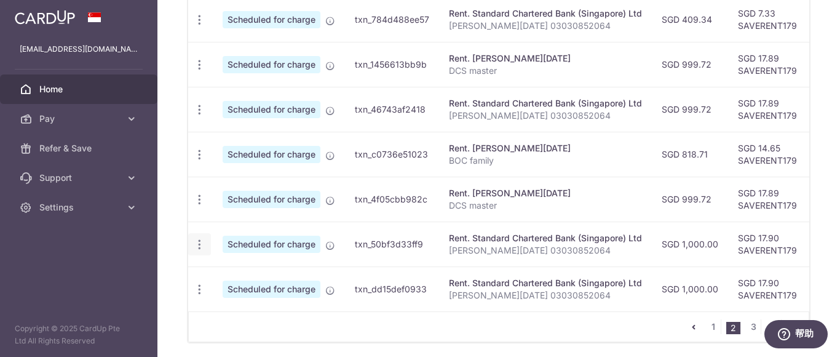
drag, startPoint x: 704, startPoint y: 243, endPoint x: 208, endPoint y: 243, distance: 496.0
click at [208, 243] on tr "Update payment Cancel payment Scheduled for charge txn_50bf3d33ff9 Rent. Standa…" at bounding box center [658, 243] width 940 height 45
click at [199, 242] on icon "button" at bounding box center [199, 244] width 13 height 13
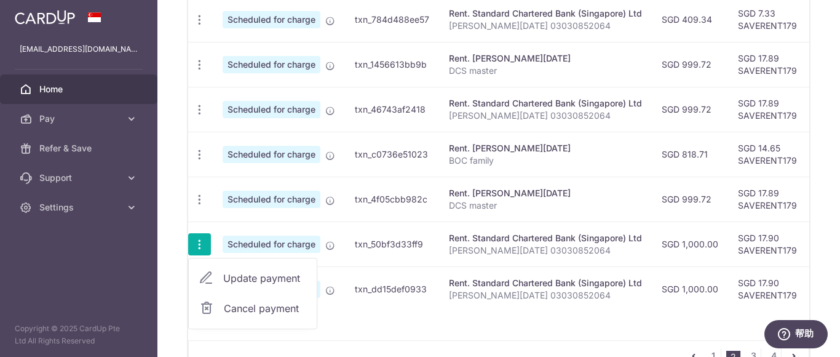
drag, startPoint x: 243, startPoint y: 277, endPoint x: 248, endPoint y: 272, distance: 7.0
click at [243, 277] on span "Update payment" at bounding box center [265, 277] width 84 height 15
radio input "true"
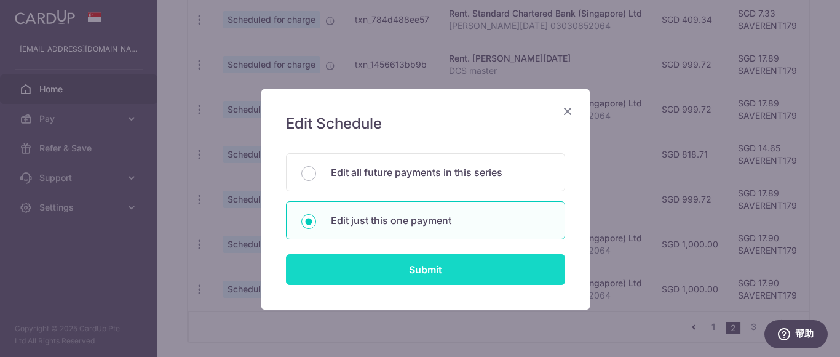
click at [423, 268] on input "Submit" at bounding box center [425, 269] width 279 height 31
radio input "true"
type input "1,000.00"
type input "[DATE]"
type input "[PERSON_NAME][DATE] 03030852064"
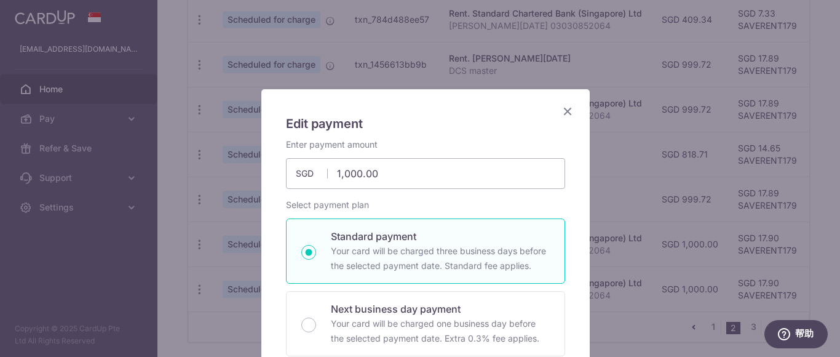
type input "SAVERENT179"
click at [404, 176] on input "1,000.00" at bounding box center [425, 173] width 279 height 31
click at [227, 160] on div "Edit payment By clicking apply, you will make changes to all payments to Standa…" at bounding box center [420, 178] width 840 height 357
type input "826.71"
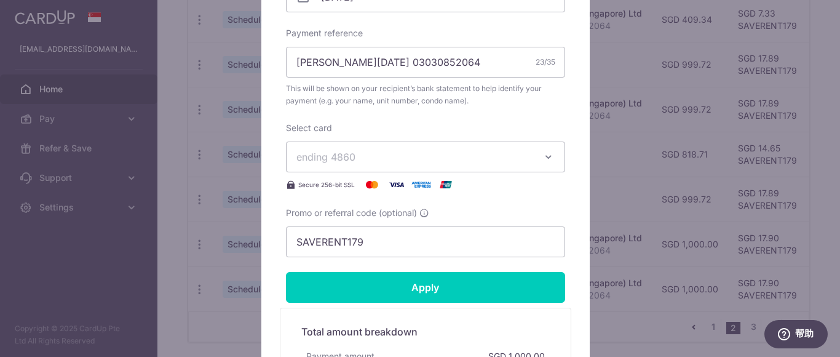
scroll to position [553, 0]
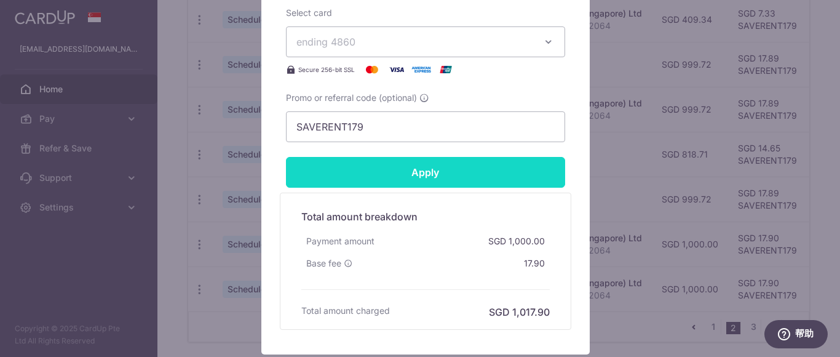
click at [488, 183] on input "Apply" at bounding box center [425, 172] width 279 height 31
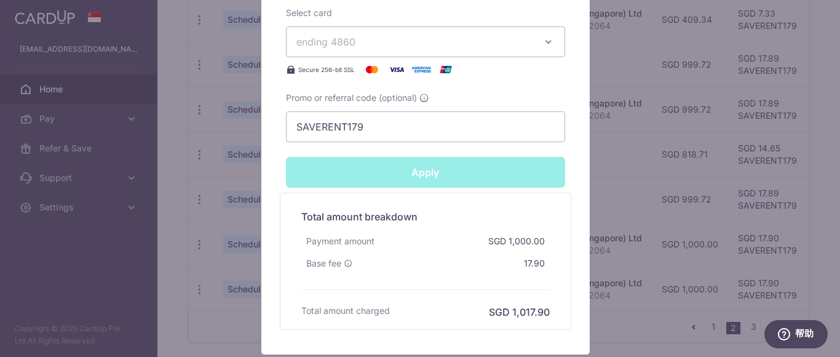
type input "Successfully Applied"
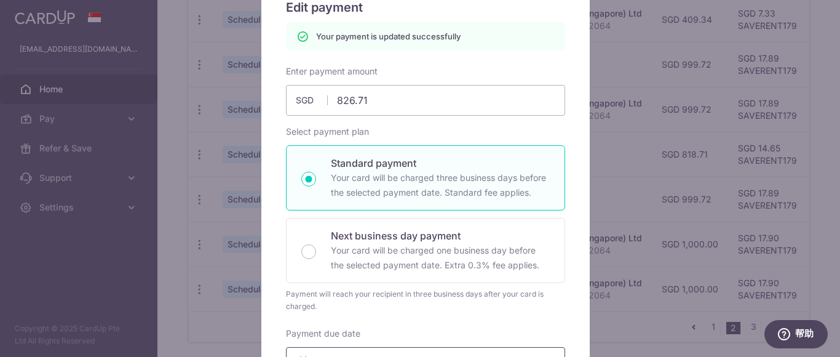
scroll to position [104, 0]
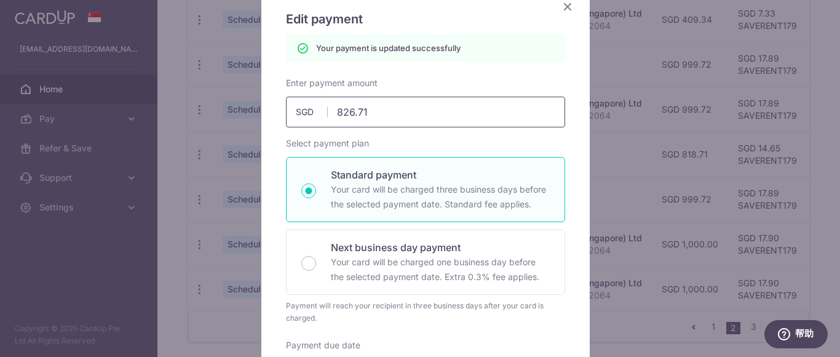
click at [419, 116] on input "826.71" at bounding box center [425, 112] width 279 height 31
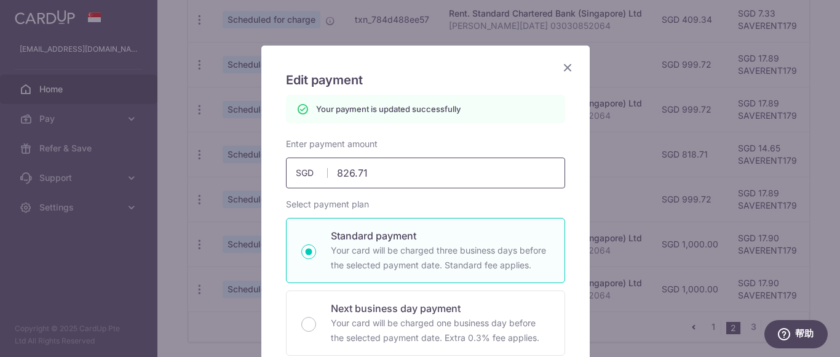
scroll to position [43, 0]
drag, startPoint x: 353, startPoint y: 171, endPoint x: 380, endPoint y: 171, distance: 27.1
click at [380, 171] on input "826.71" at bounding box center [425, 173] width 279 height 31
type input "826.8"
type input "Apply"
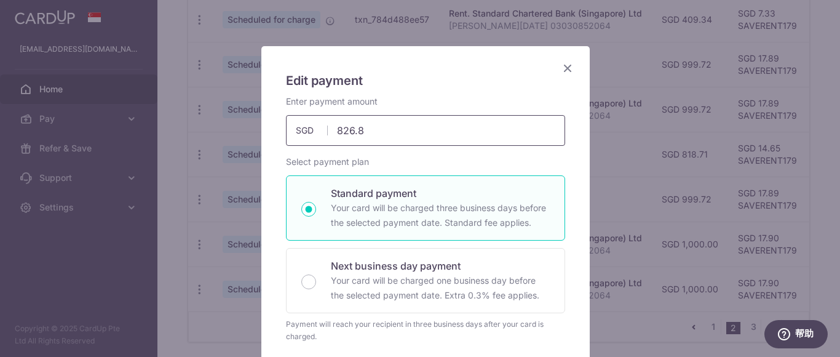
type input "826.81"
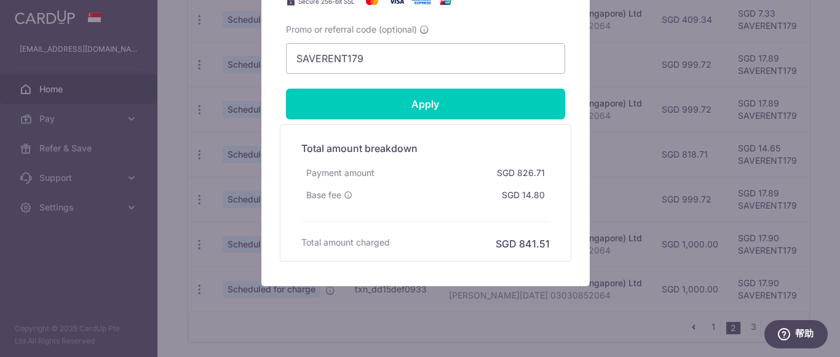
scroll to position [640, 0]
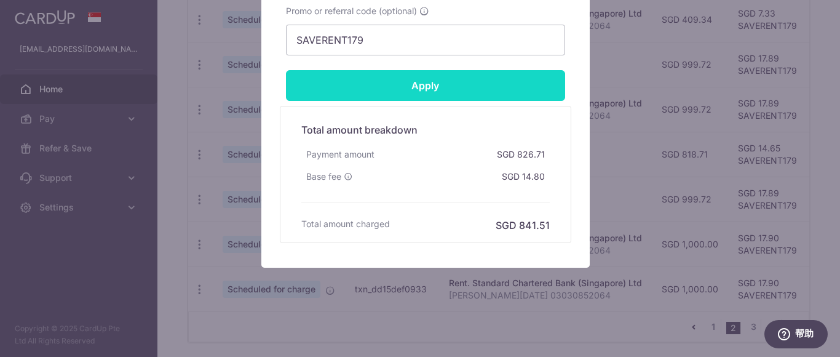
click at [514, 89] on input "Apply" at bounding box center [425, 85] width 279 height 31
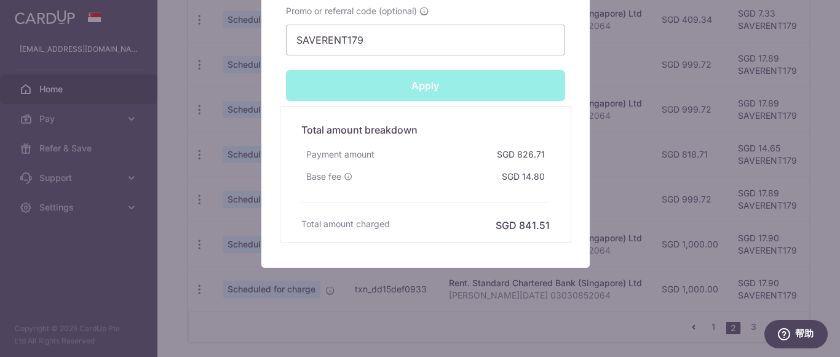
type input "Successfully Applied"
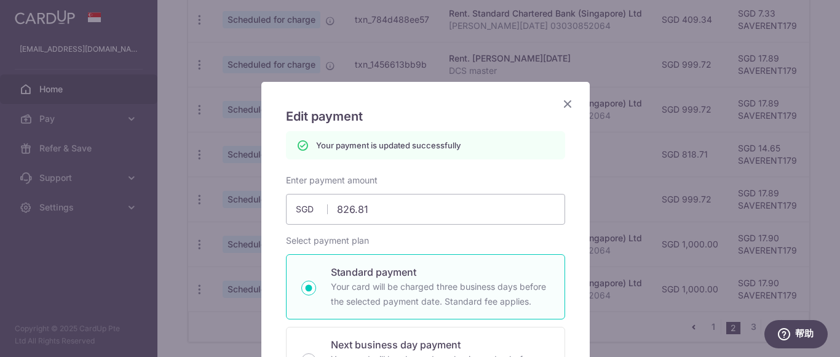
scroll to position [7, 0]
click at [405, 211] on input "826.81" at bounding box center [425, 209] width 279 height 31
type input "826.82"
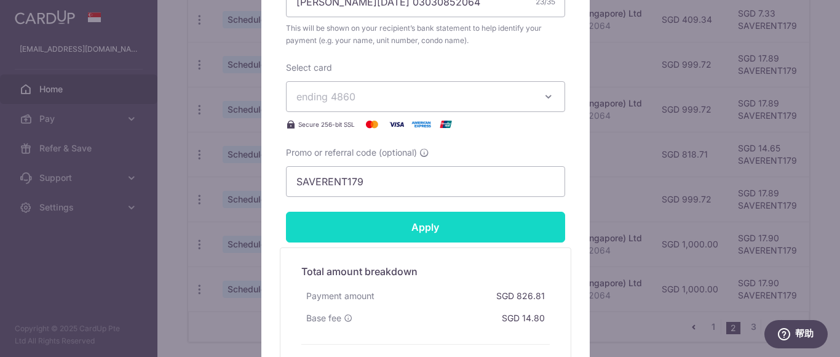
click at [481, 229] on input "Apply" at bounding box center [425, 226] width 279 height 31
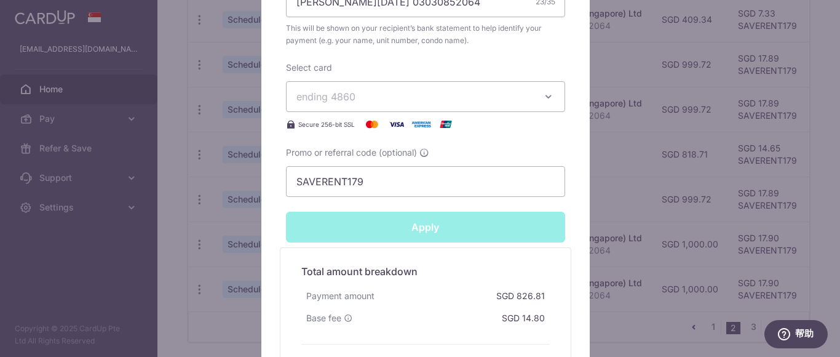
type input "Successfully Applied"
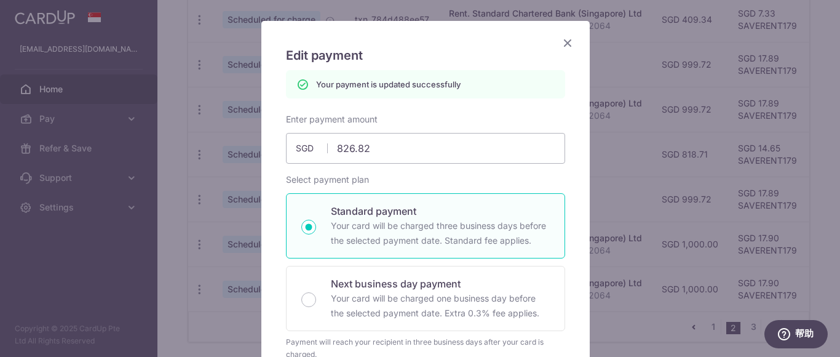
scroll to position [0, 0]
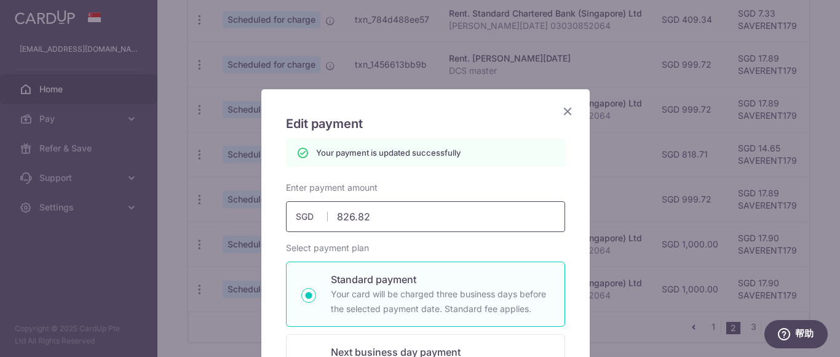
click at [420, 222] on input "826.82" at bounding box center [425, 216] width 279 height 31
type input "826.83"
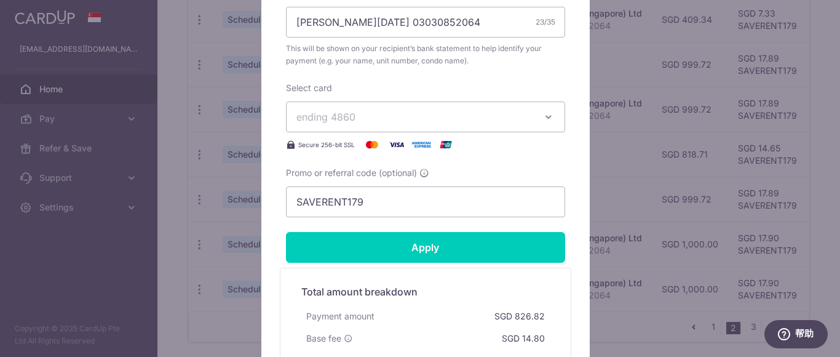
scroll to position [553, 0]
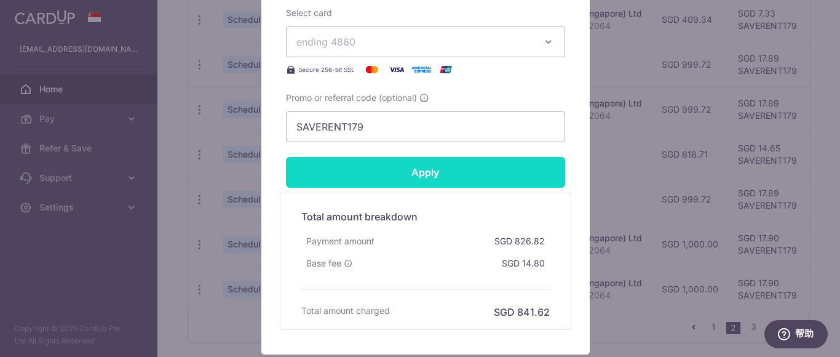
click at [491, 178] on input "Apply" at bounding box center [425, 172] width 279 height 31
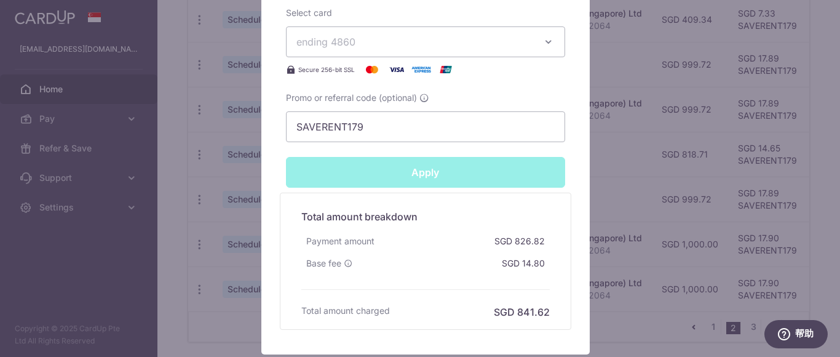
type input "Successfully Applied"
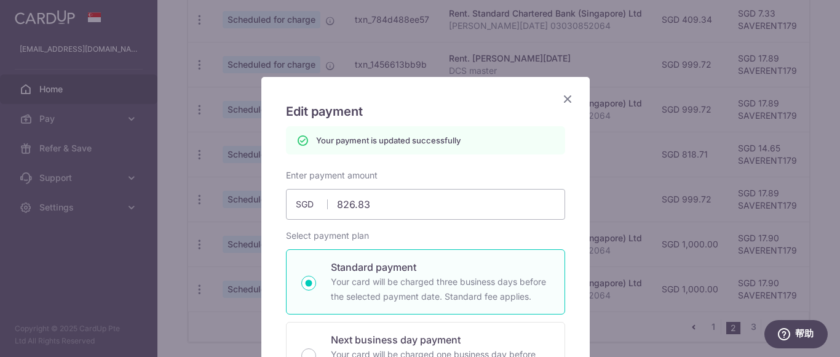
scroll to position [0, 0]
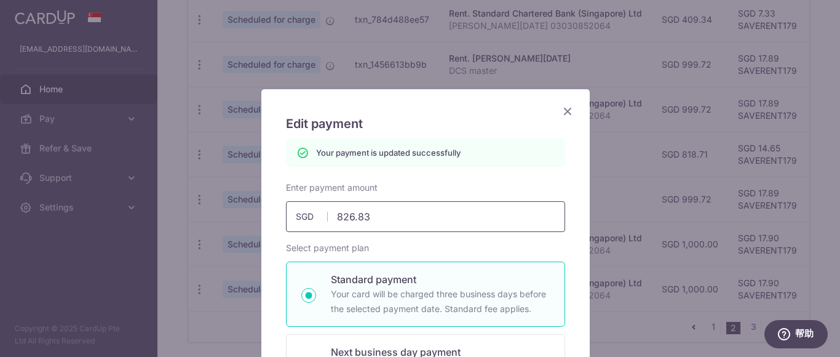
click at [411, 220] on input "826.83" at bounding box center [425, 216] width 279 height 31
type input "826.84"
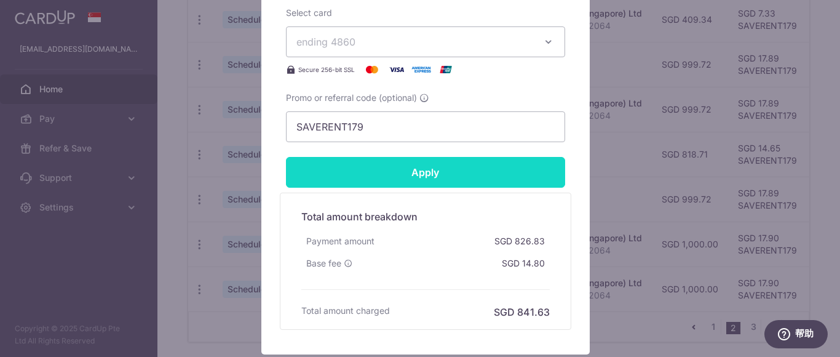
click at [492, 175] on input "Apply" at bounding box center [425, 172] width 279 height 31
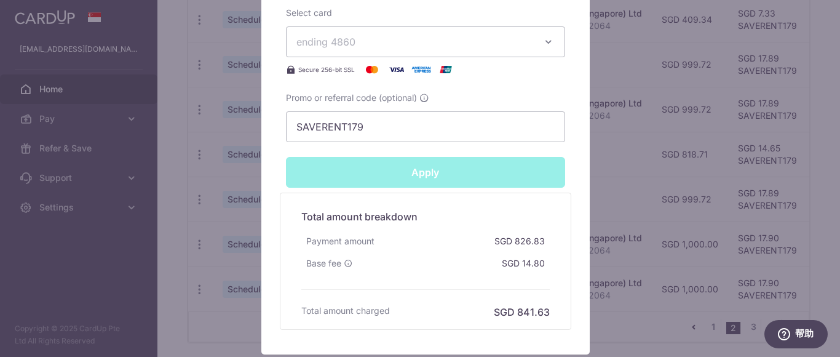
type input "Successfully Applied"
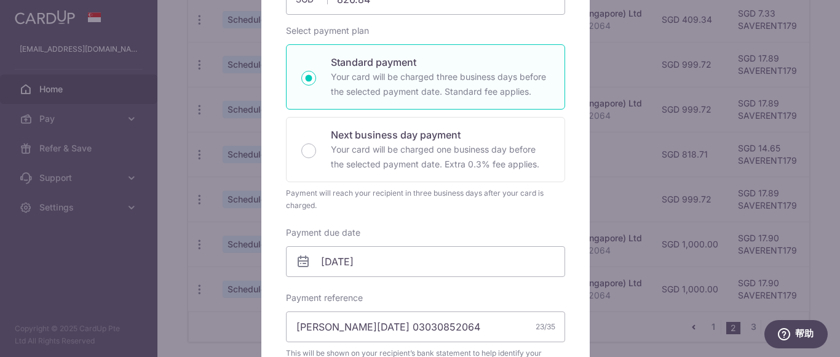
scroll to position [166, 0]
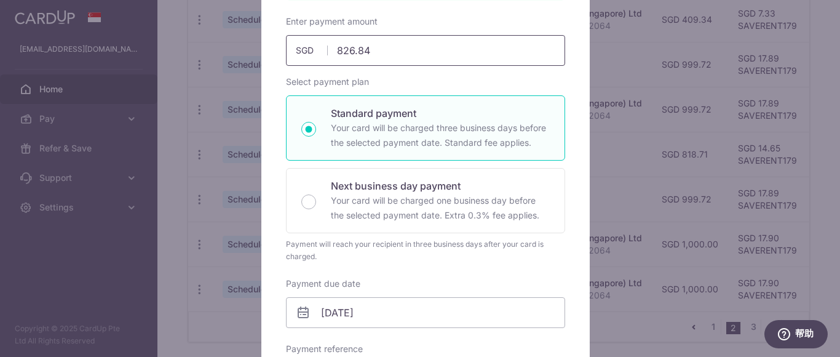
click at [413, 58] on input "826.84" at bounding box center [425, 50] width 279 height 31
type input "826.86"
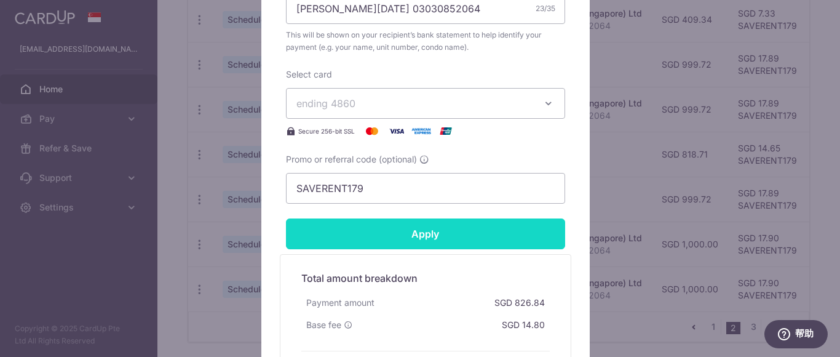
click at [446, 226] on input "Apply" at bounding box center [425, 233] width 279 height 31
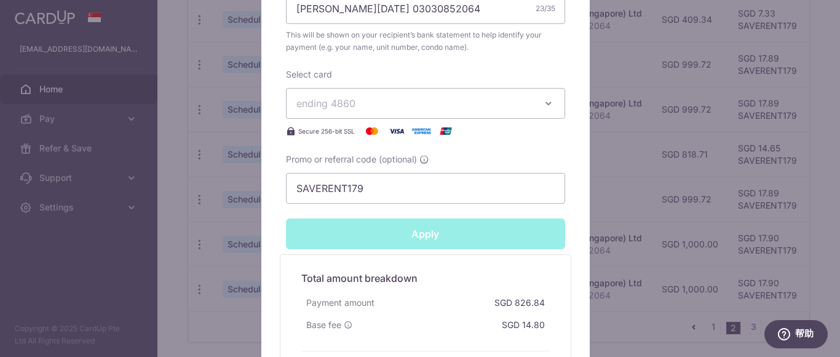
type input "Successfully Applied"
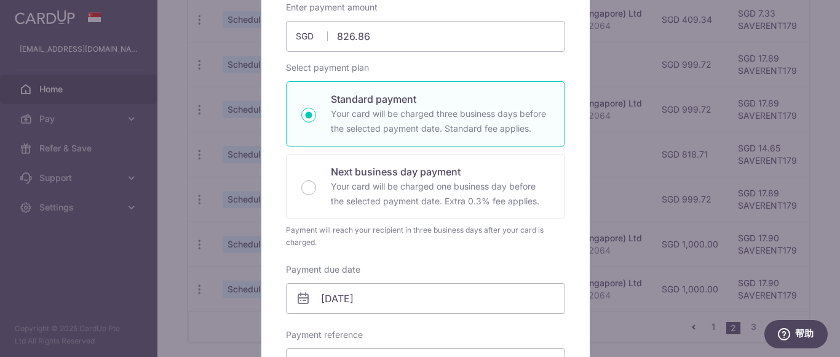
scroll to position [104, 0]
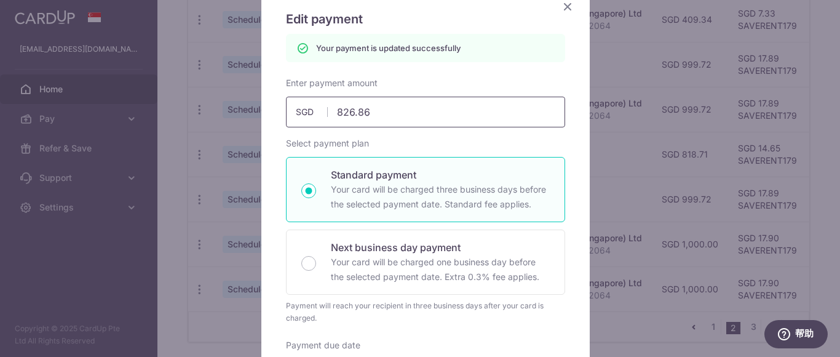
drag, startPoint x: 345, startPoint y: 114, endPoint x: 438, endPoint y: 123, distance: 93.8
click at [438, 123] on input "826.86" at bounding box center [425, 112] width 279 height 31
type input "827"
type input "Apply"
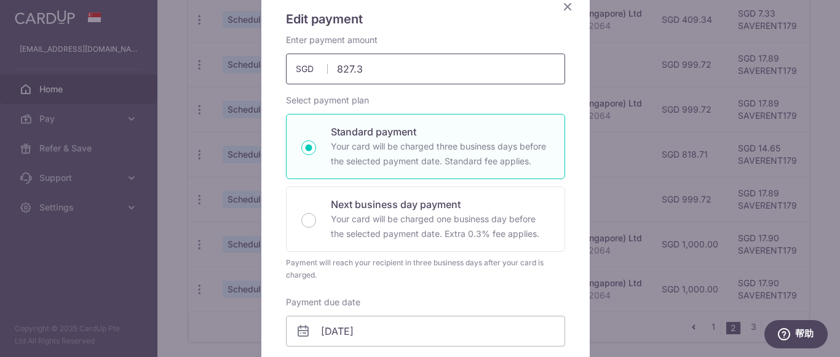
type input "827.36"
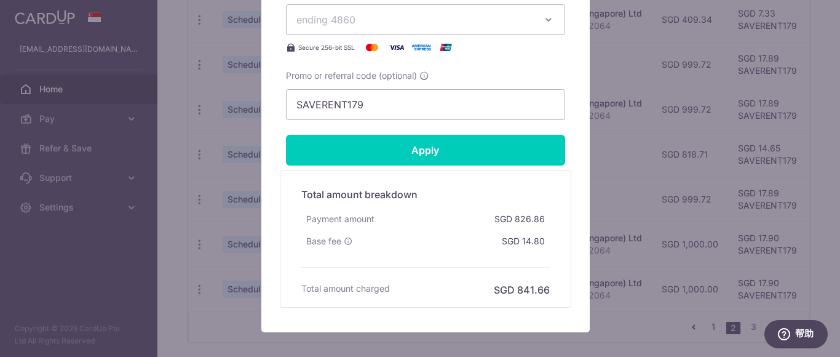
scroll to position [596, 0]
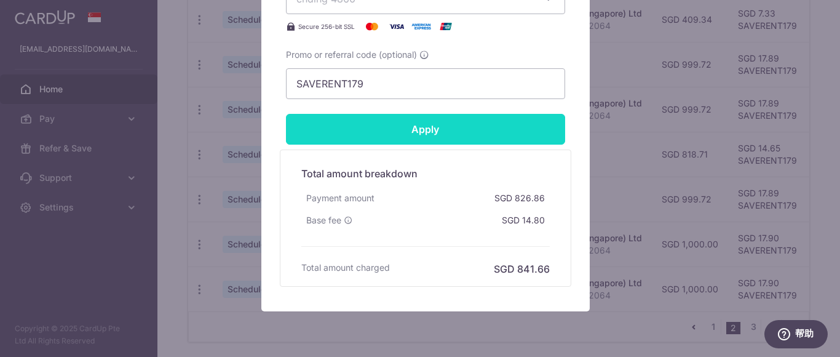
click at [508, 129] on input "Apply" at bounding box center [425, 129] width 279 height 31
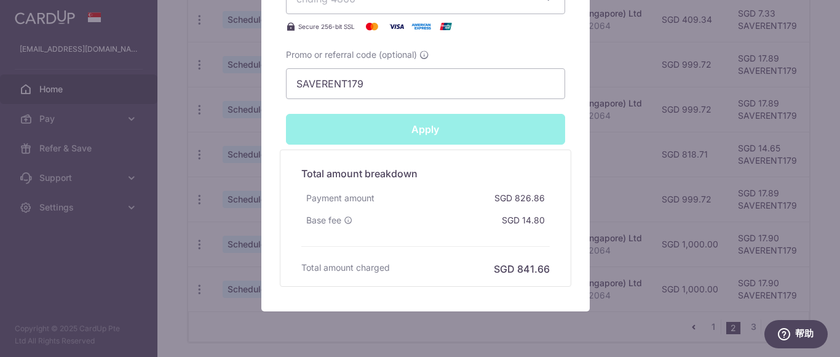
type input "Successfully Applied"
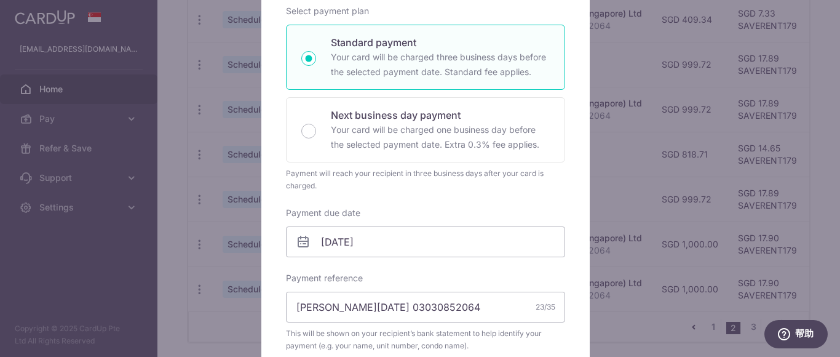
scroll to position [86, 0]
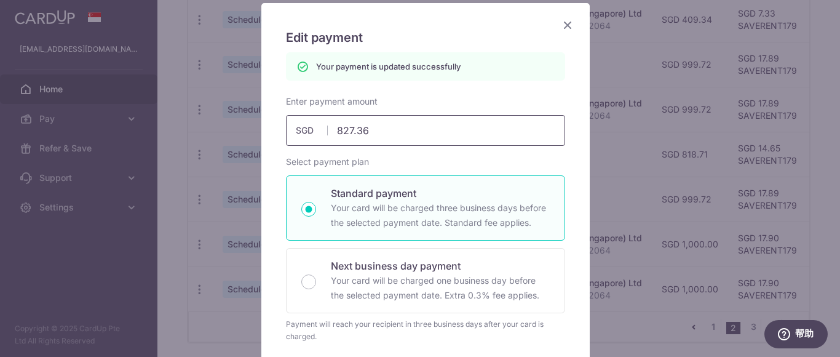
click at [410, 135] on input "827.36" at bounding box center [425, 130] width 279 height 31
type input "827.35"
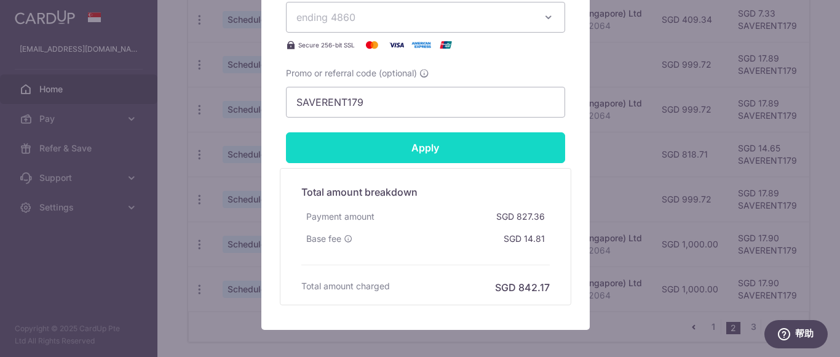
click at [470, 151] on input "Apply" at bounding box center [425, 147] width 279 height 31
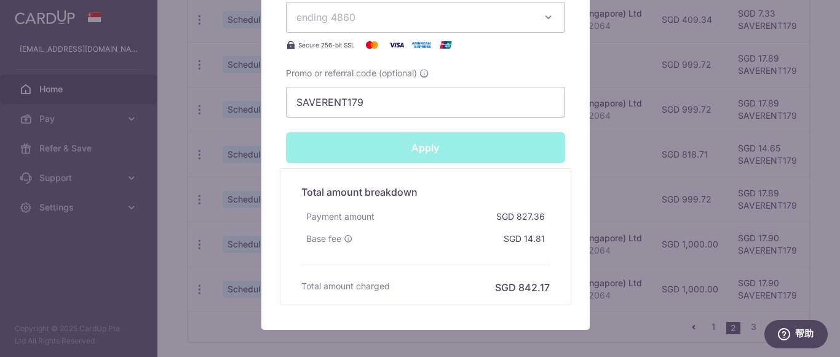
type input "Successfully Applied"
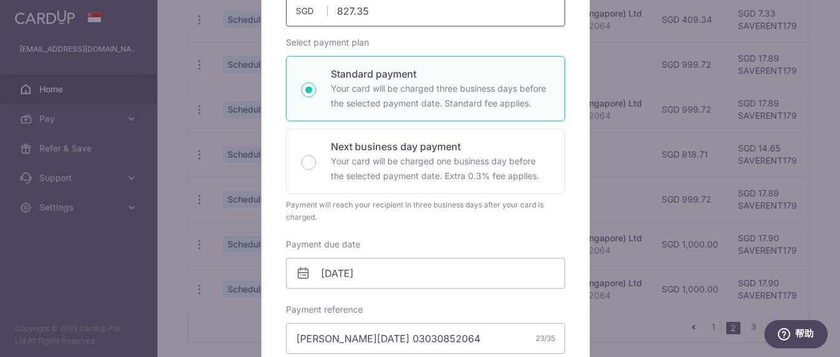
scroll to position [129, 0]
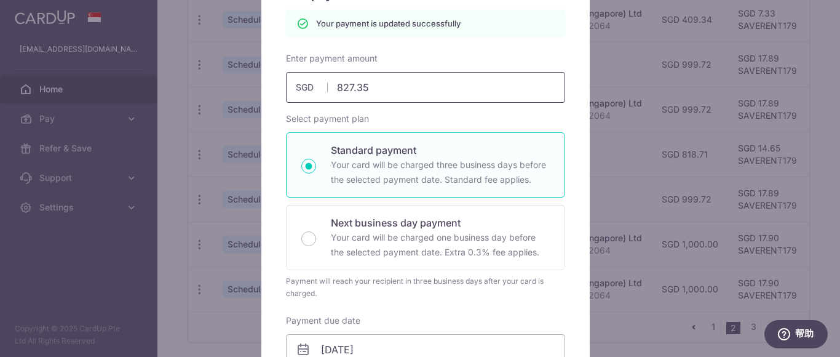
drag, startPoint x: 352, startPoint y: 89, endPoint x: 404, endPoint y: 90, distance: 51.6
click at [404, 90] on input "827.35" at bounding box center [425, 87] width 279 height 31
type input "827.0"
type input "Apply"
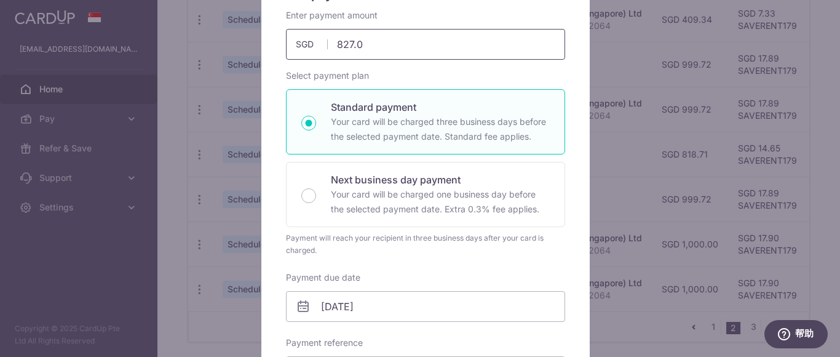
type input "827.09"
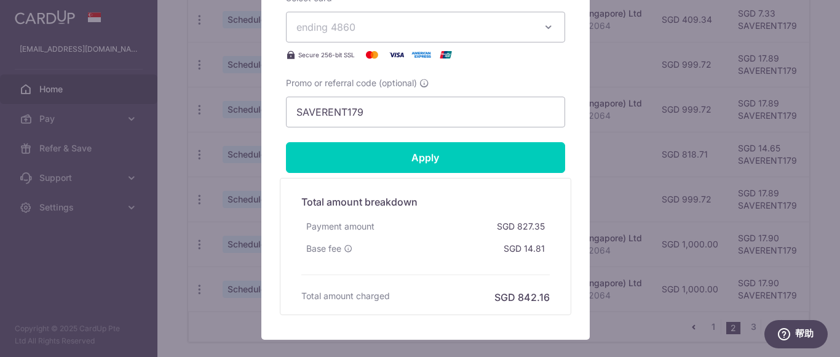
scroll to position [621, 0]
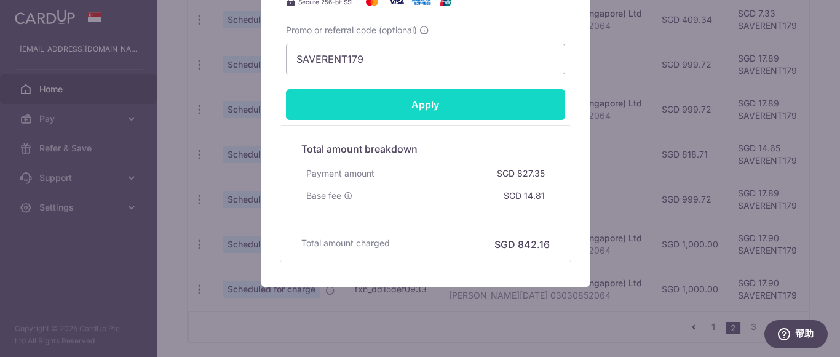
click at [501, 104] on input "Apply" at bounding box center [425, 104] width 279 height 31
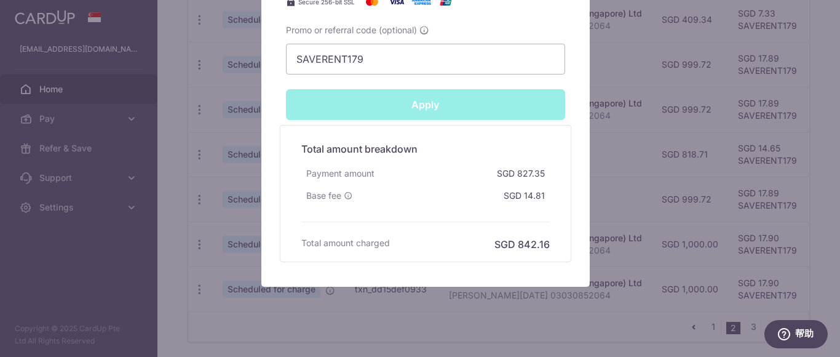
type input "Successfully Applied"
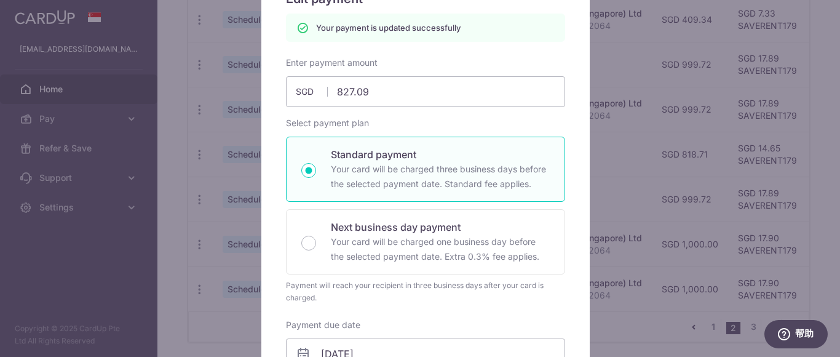
scroll to position [0, 0]
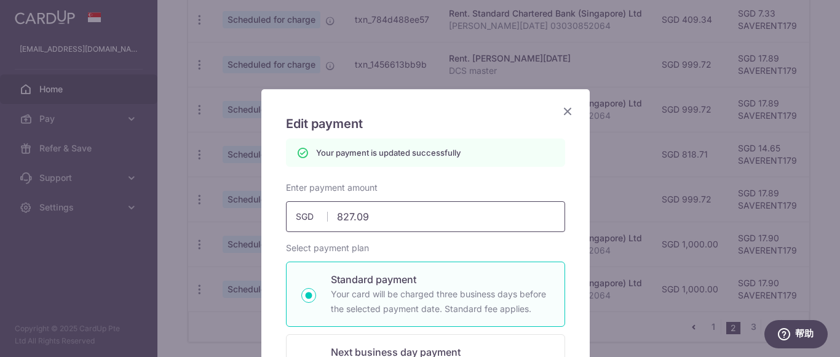
click at [390, 213] on input "827.09" at bounding box center [425, 216] width 279 height 31
type input "827.1"
type input "Apply"
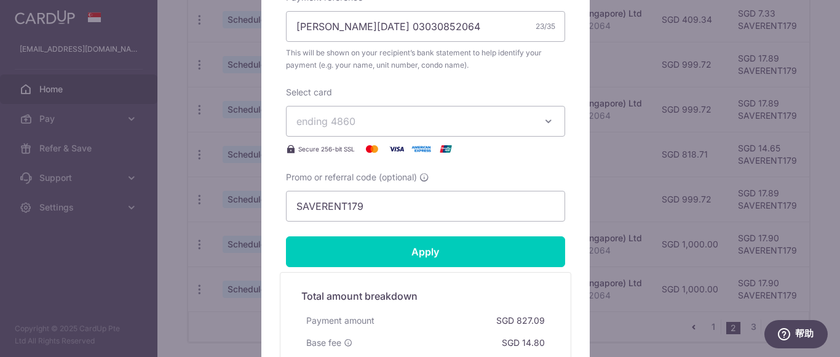
scroll to position [615, 0]
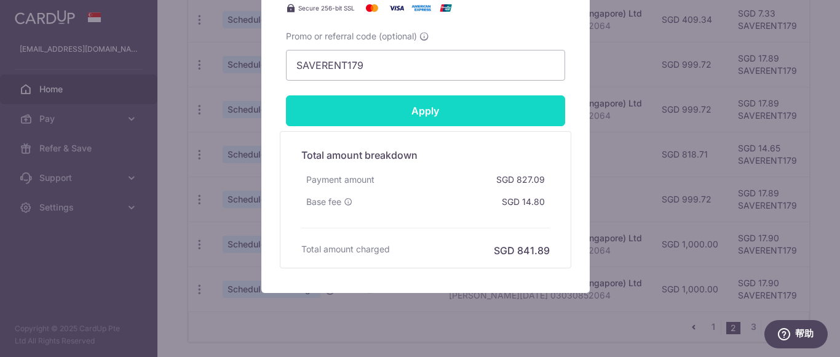
type input "827.10"
click at [480, 109] on input "Apply" at bounding box center [425, 110] width 279 height 31
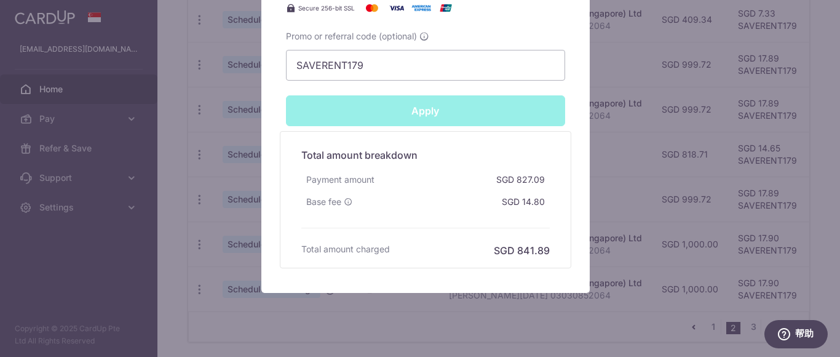
type input "Successfully Applied"
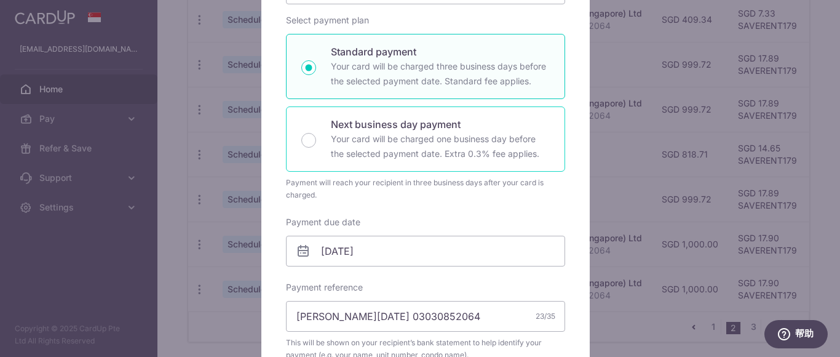
scroll to position [0, 0]
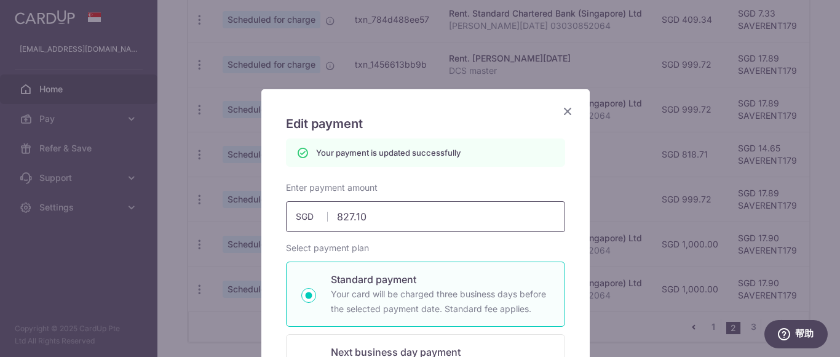
click at [393, 223] on input "827.10" at bounding box center [425, 216] width 279 height 31
type input "827.0"
type input "Apply"
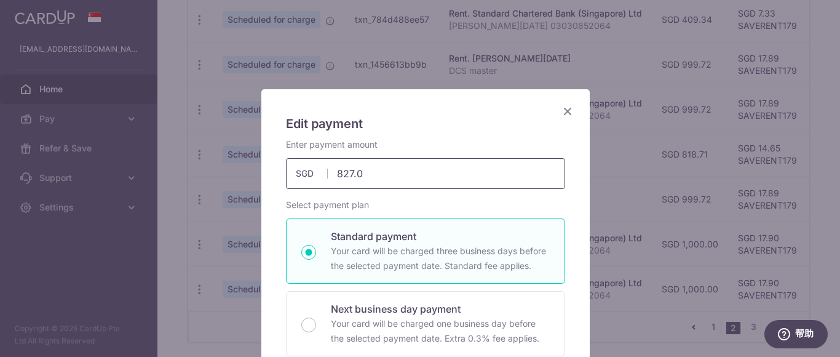
type input "827.09"
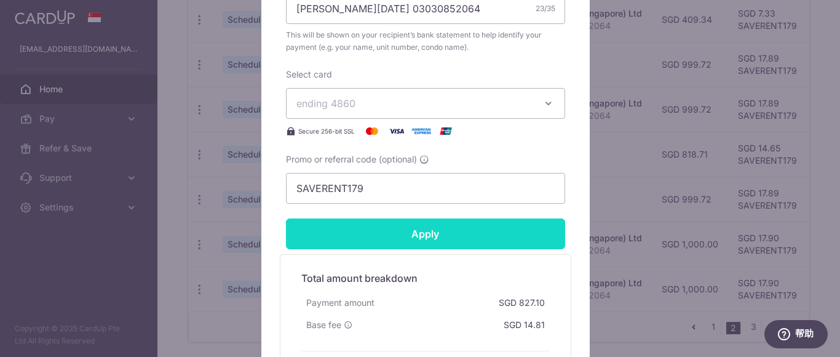
scroll to position [640, 0]
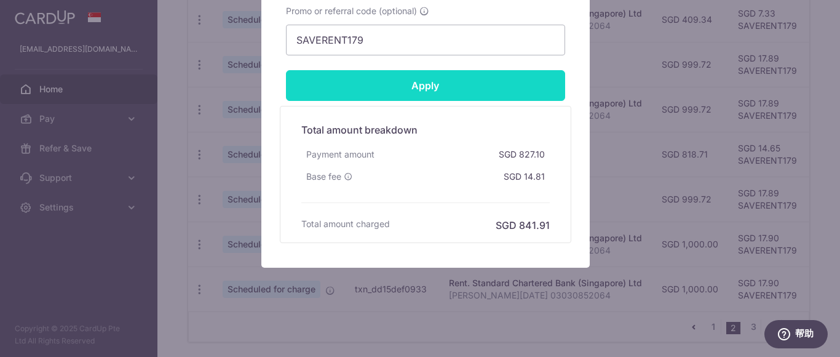
click at [502, 90] on input "Apply" at bounding box center [425, 85] width 279 height 31
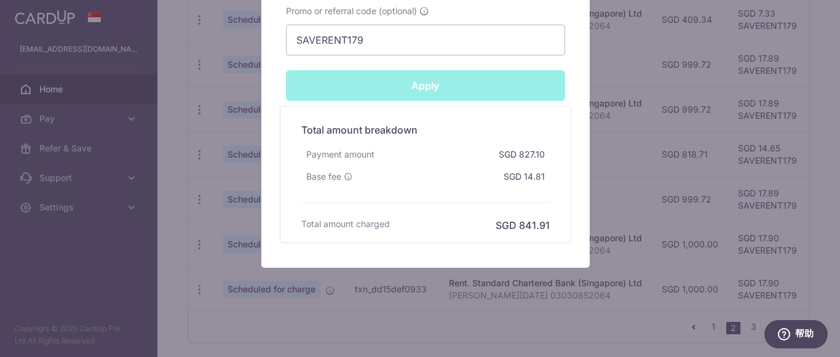
type input "Successfully Applied"
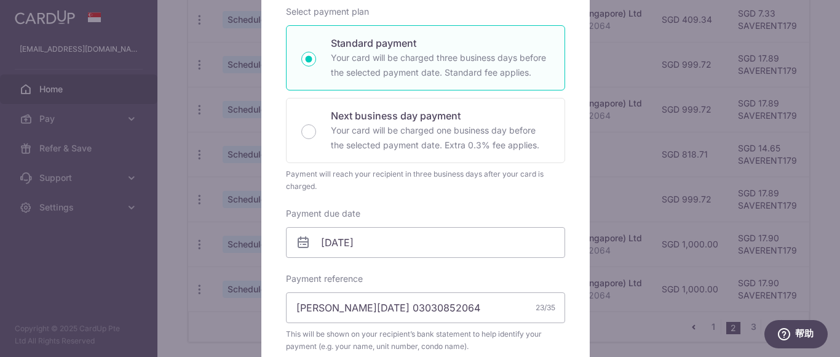
scroll to position [7, 0]
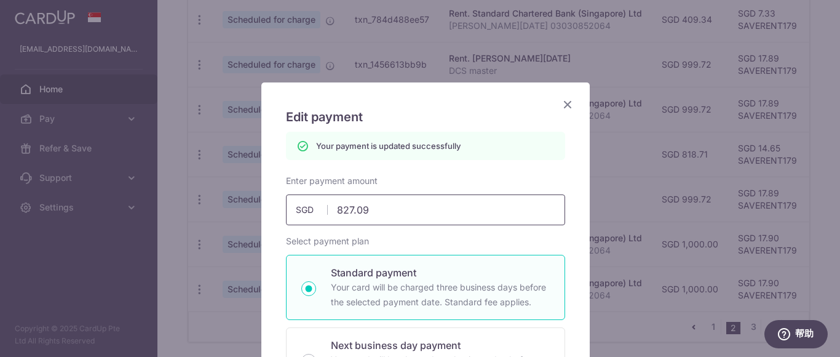
drag, startPoint x: 362, startPoint y: 208, endPoint x: 245, endPoint y: 179, distance: 120.8
click at [245, 179] on div "Edit payment By clicking apply, you will make changes to all payments to Standa…" at bounding box center [420, 178] width 840 height 357
type input "8"
type input "Apply"
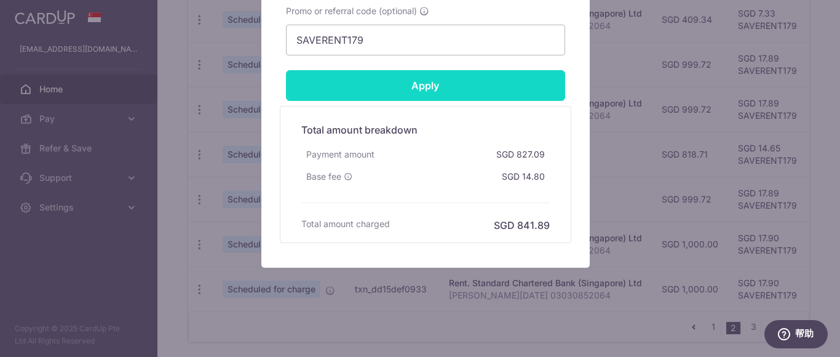
type input "826.71"
click at [500, 94] on input "Apply" at bounding box center [425, 85] width 279 height 31
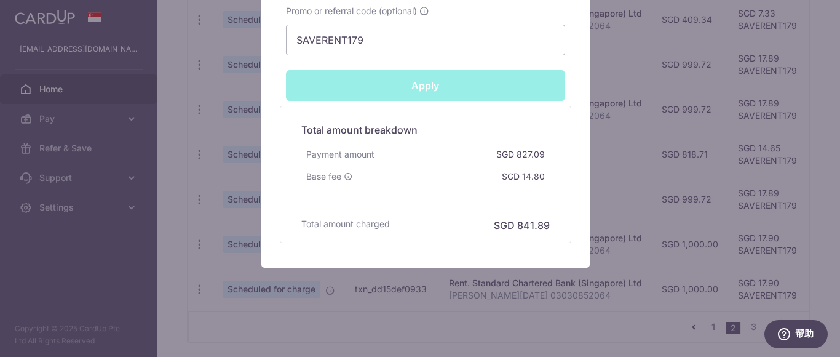
type input "Successfully Applied"
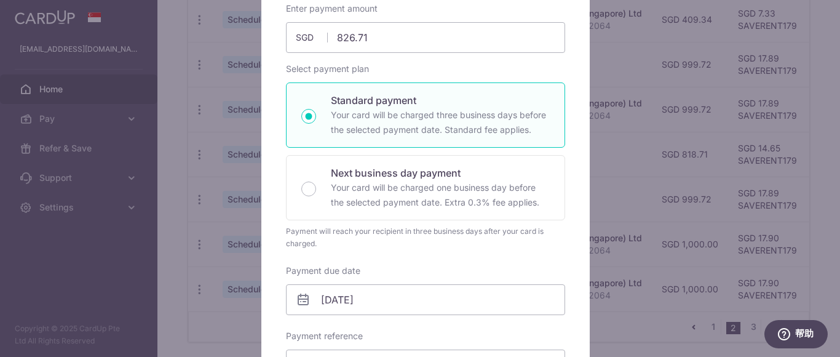
scroll to position [68, 0]
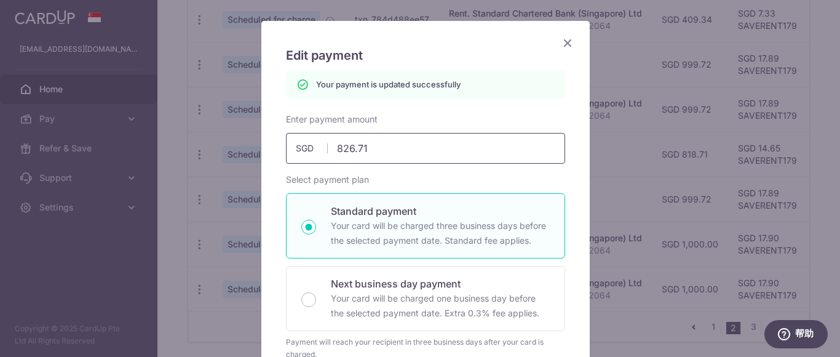
drag, startPoint x: 394, startPoint y: 146, endPoint x: 310, endPoint y: 136, distance: 84.8
click at [310, 136] on input "826.71" at bounding box center [425, 148] width 279 height 31
paste input "7.09"
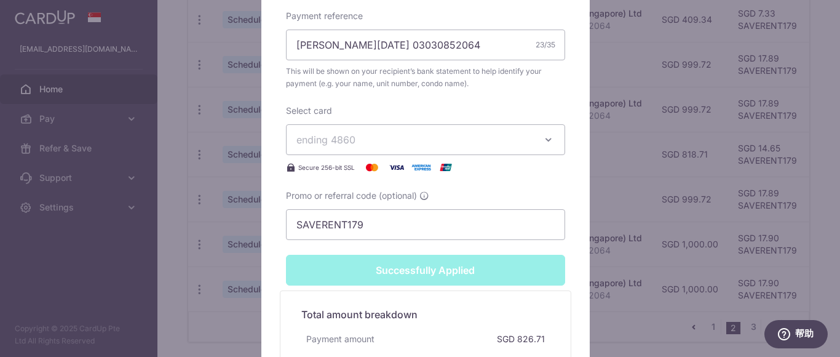
scroll to position [683, 0]
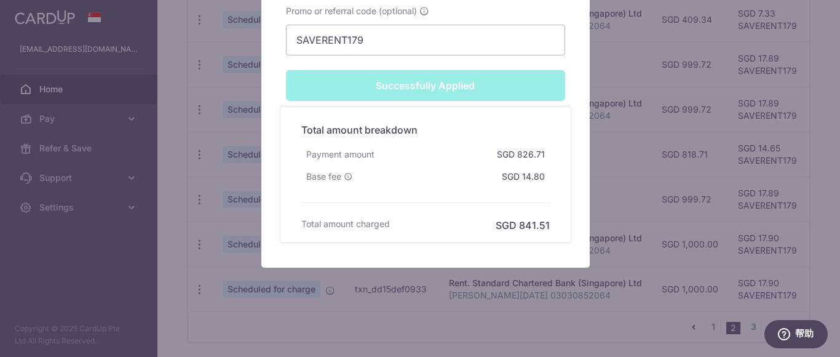
type input "827.09"
click at [478, 144] on div "Payment amount SGD 826.71" at bounding box center [425, 154] width 248 height 22
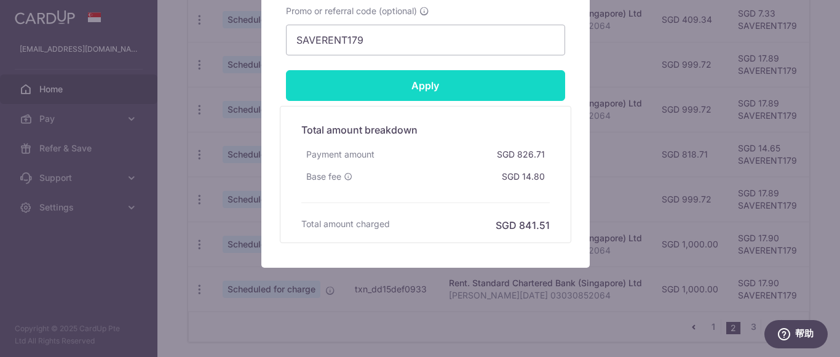
click at [476, 84] on input "Apply" at bounding box center [425, 85] width 279 height 31
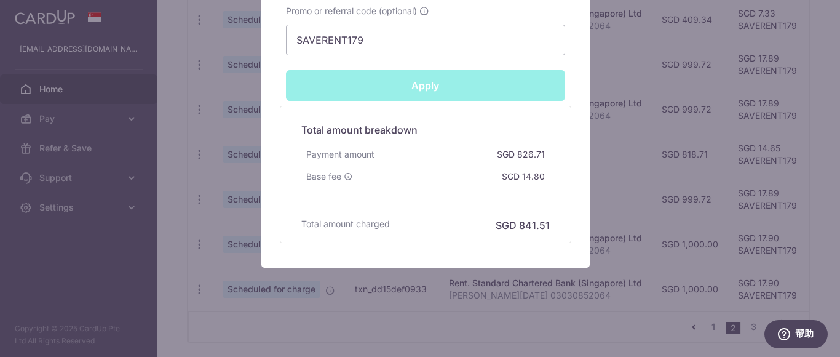
type input "Successfully Applied"
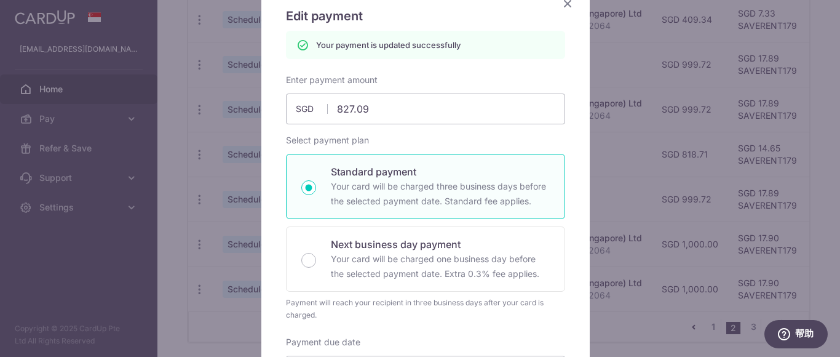
scroll to position [0, 0]
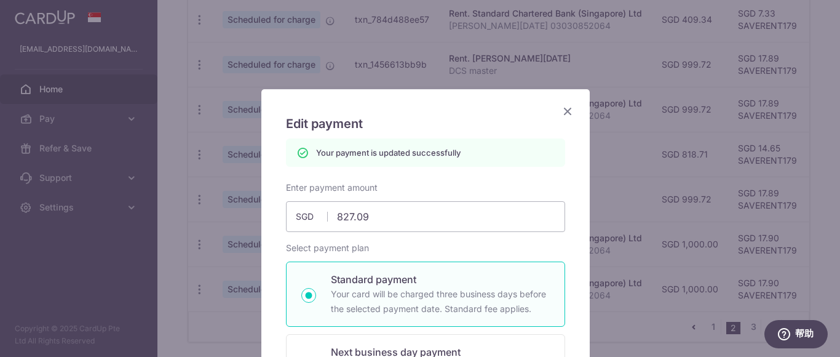
click at [560, 108] on icon "Close" at bounding box center [567, 110] width 15 height 15
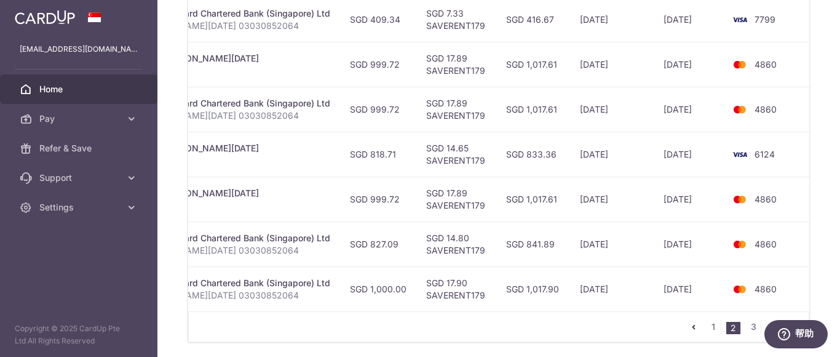
scroll to position [0, 315]
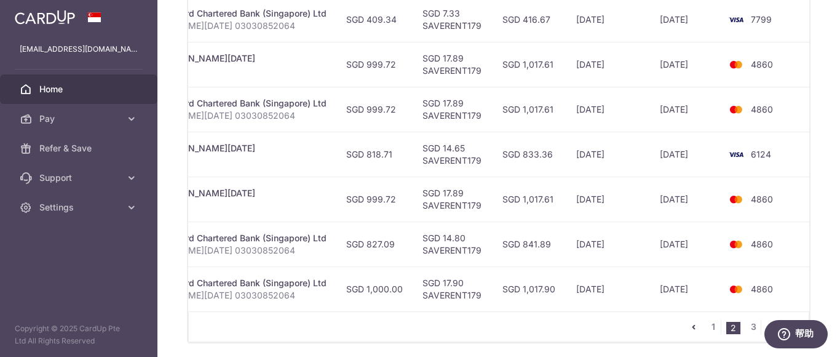
drag, startPoint x: 724, startPoint y: 243, endPoint x: 839, endPoint y: 243, distance: 114.9
click at [839, 243] on div "× Pause Schedule Pause all future payments in this series Pause just this one p…" at bounding box center [498, 178] width 682 height 357
click at [790, 238] on td "4860" at bounding box center [766, 243] width 93 height 45
click at [786, 233] on td "4860" at bounding box center [766, 243] width 93 height 45
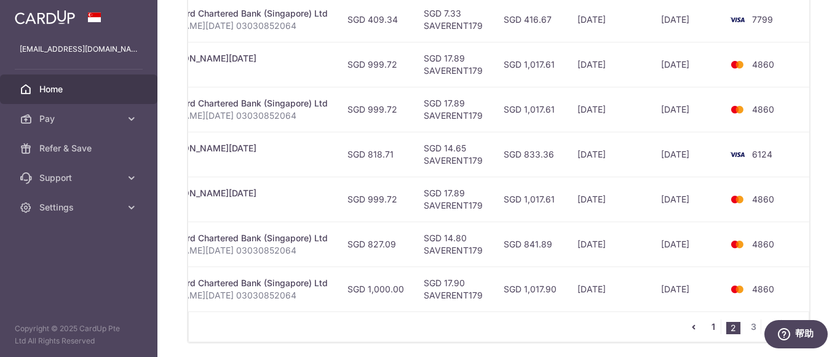
click at [706, 330] on link "1" at bounding box center [713, 326] width 15 height 15
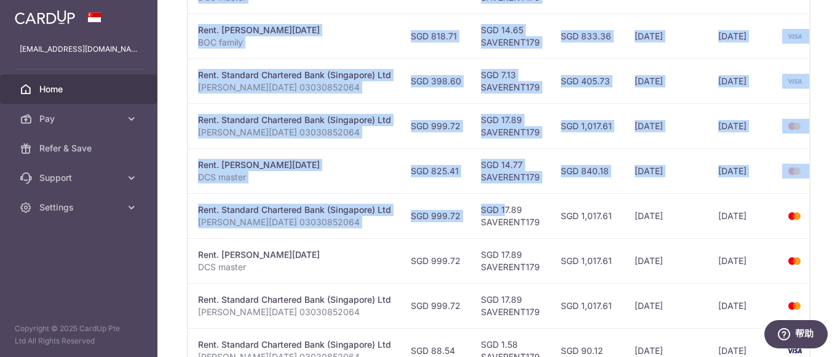
scroll to position [0, 312]
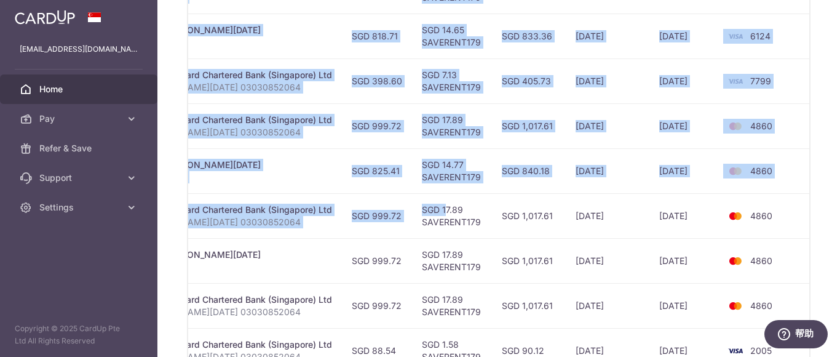
drag, startPoint x: 775, startPoint y: 213, endPoint x: 839, endPoint y: 213, distance: 63.9
click at [839, 213] on div "× Pause Schedule Pause all future payments in this series Pause just this one p…" at bounding box center [498, 178] width 682 height 357
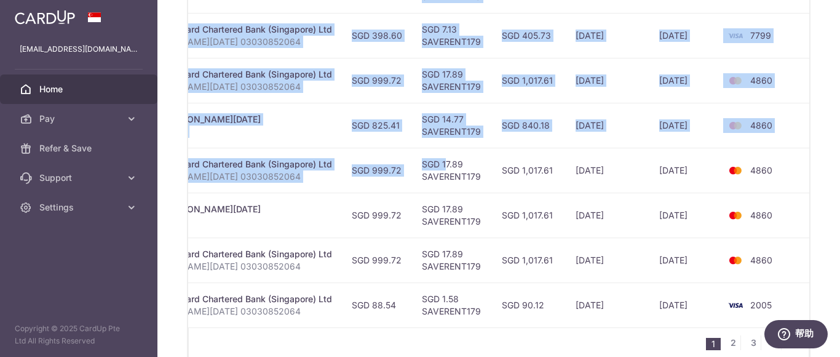
scroll to position [550, 0]
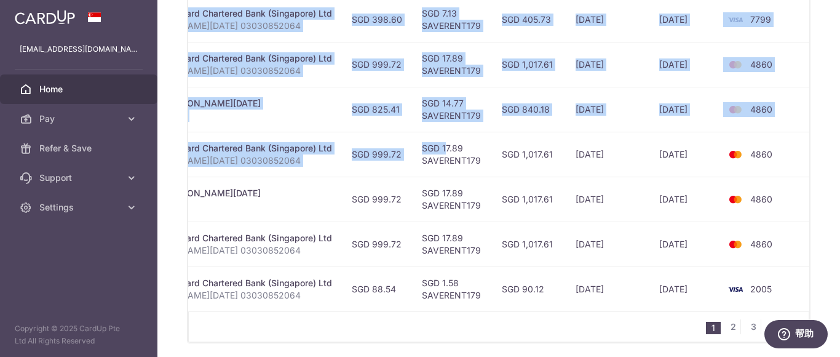
click at [792, 288] on td "2005" at bounding box center [765, 288] width 93 height 45
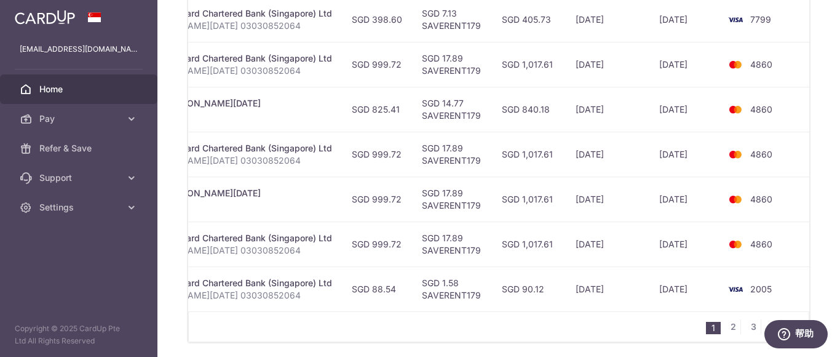
click at [546, 293] on td "SGD 90.12" at bounding box center [529, 288] width 74 height 45
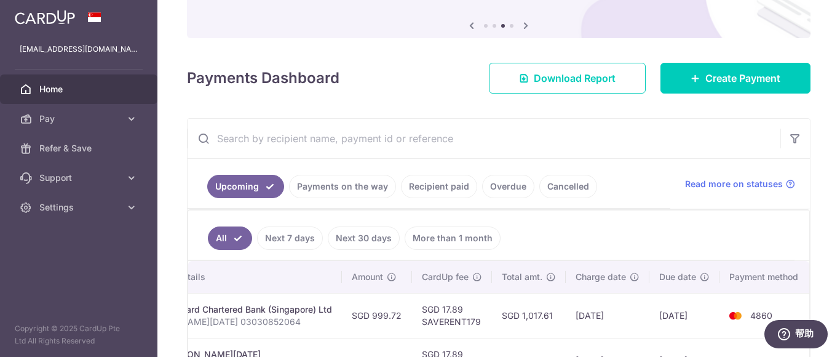
scroll to position [0, 0]
